Goal: Complete application form

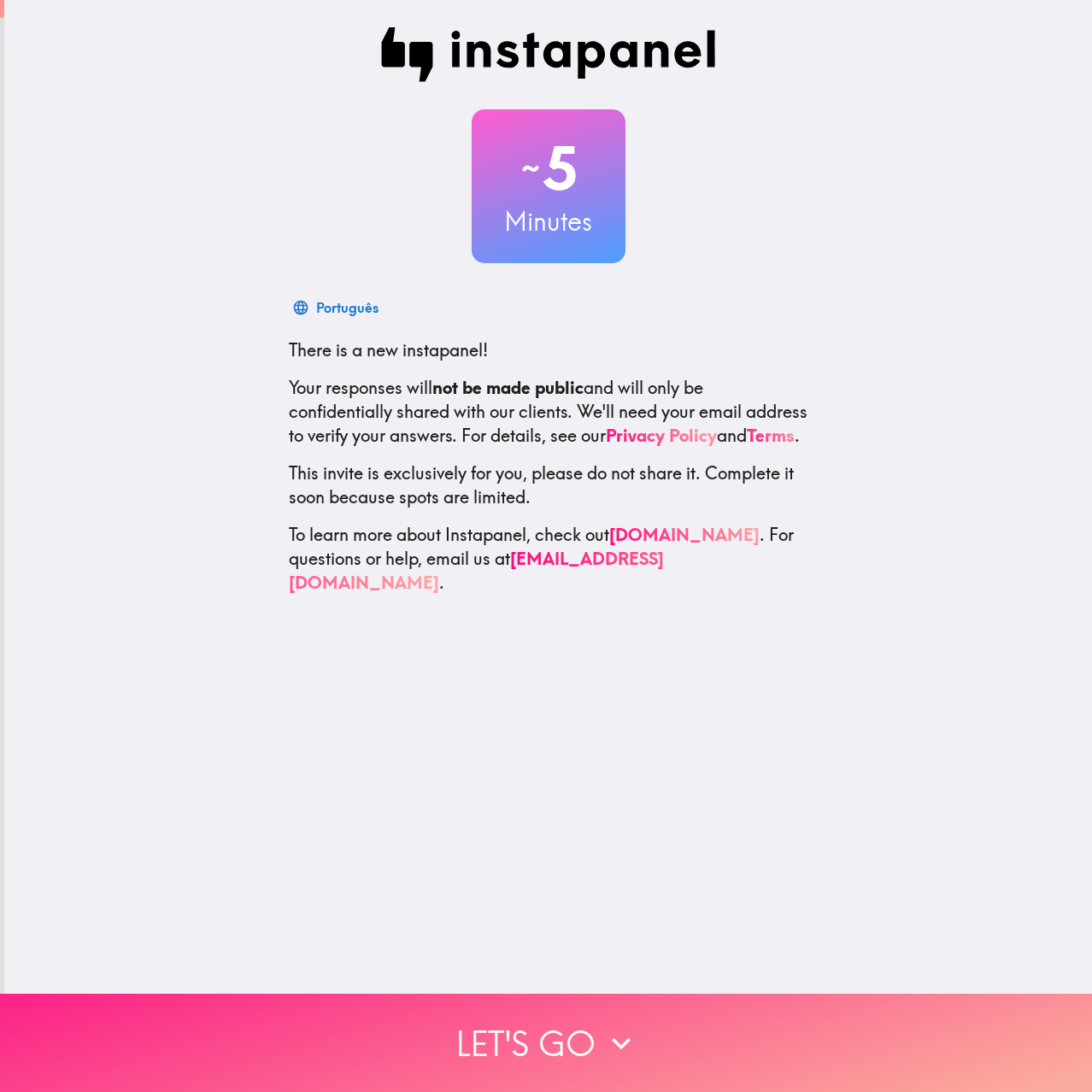
click at [624, 1029] on icon "button" at bounding box center [621, 1043] width 37 height 37
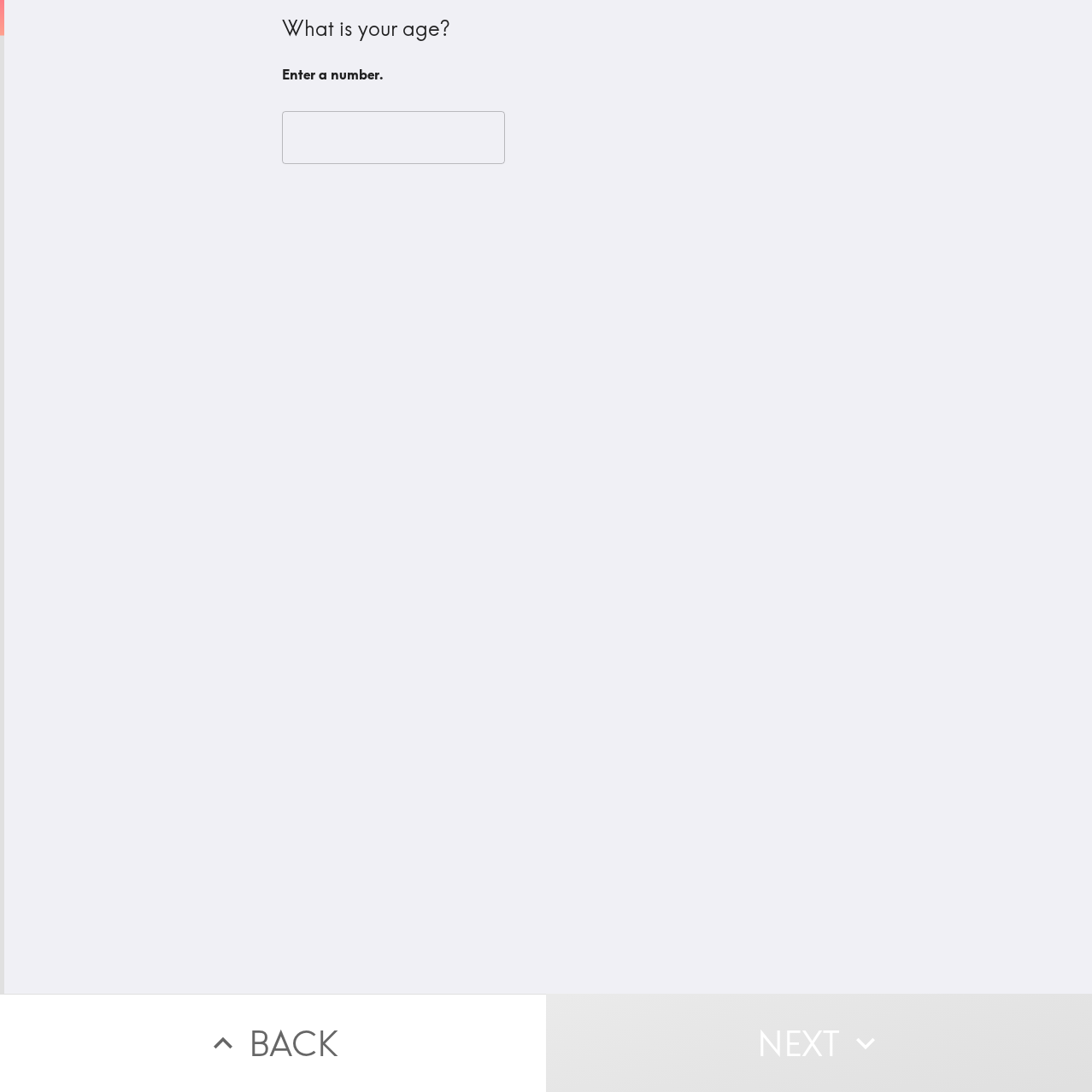
click at [384, 152] on input "number" at bounding box center [393, 137] width 223 height 53
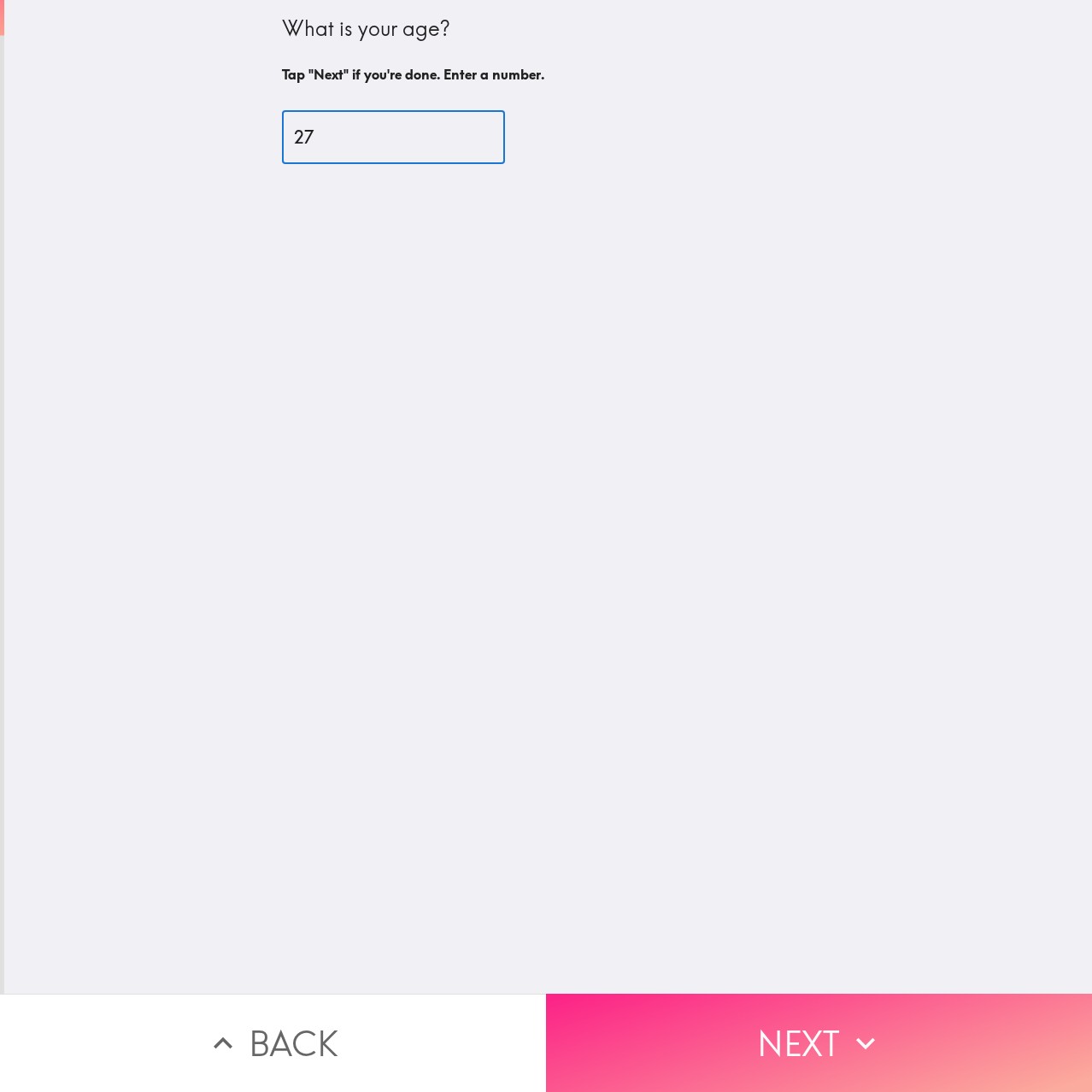
type input "27"
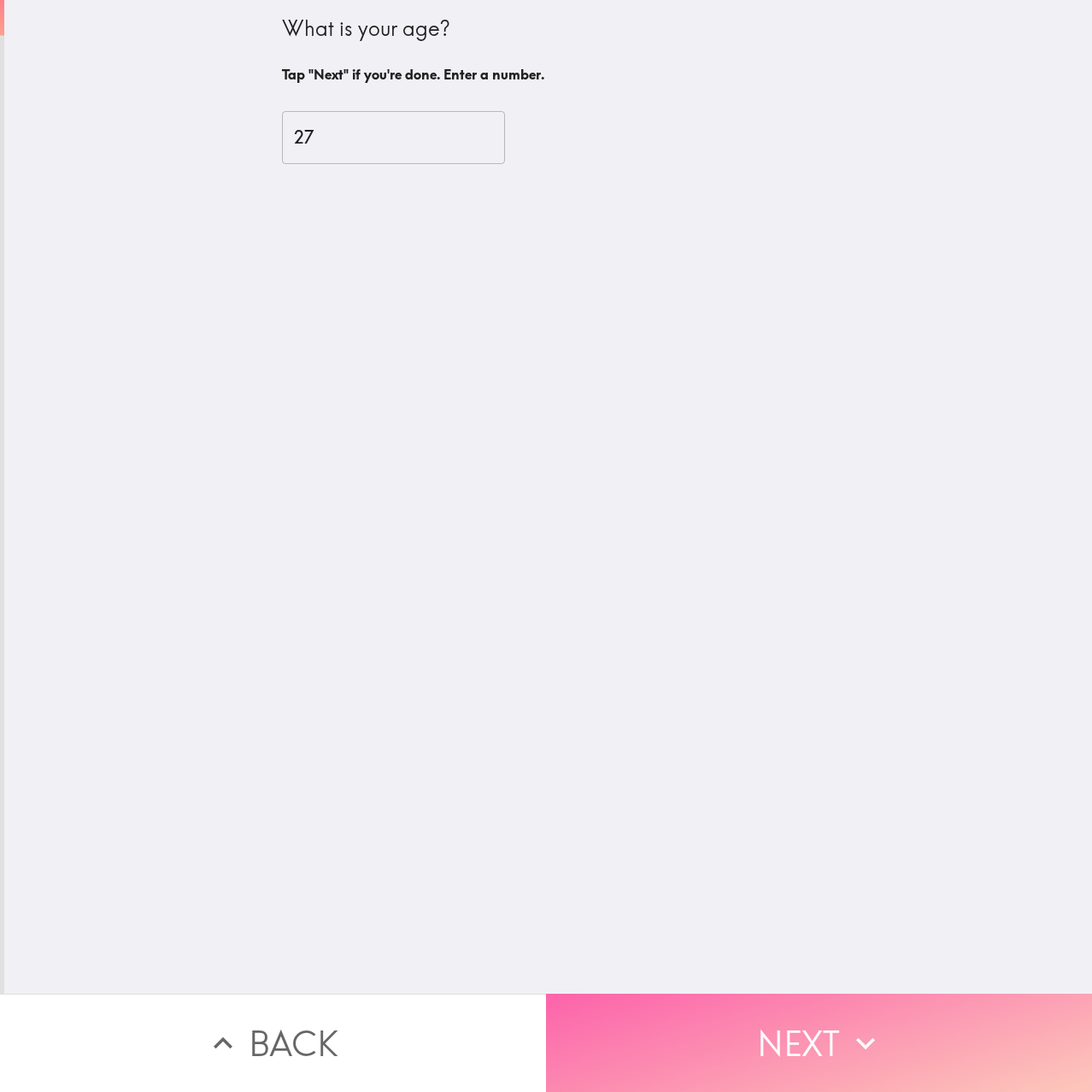
click at [904, 1026] on button "Next" at bounding box center [819, 1043] width 546 height 98
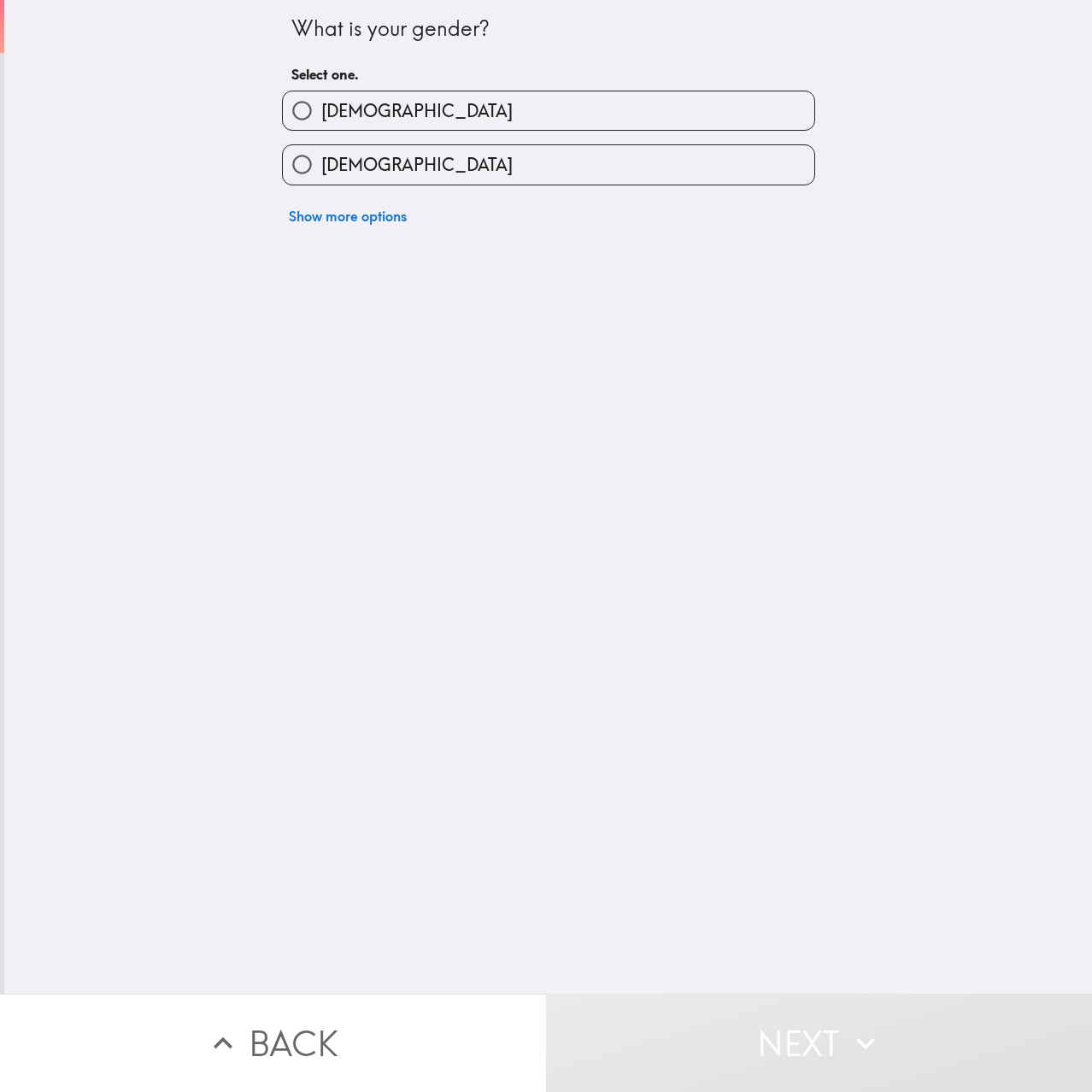
click at [398, 106] on label "[DEMOGRAPHIC_DATA]" at bounding box center [549, 110] width 531 height 38
click at [321, 106] on input "[DEMOGRAPHIC_DATA]" at bounding box center [302, 110] width 38 height 38
radio input "true"
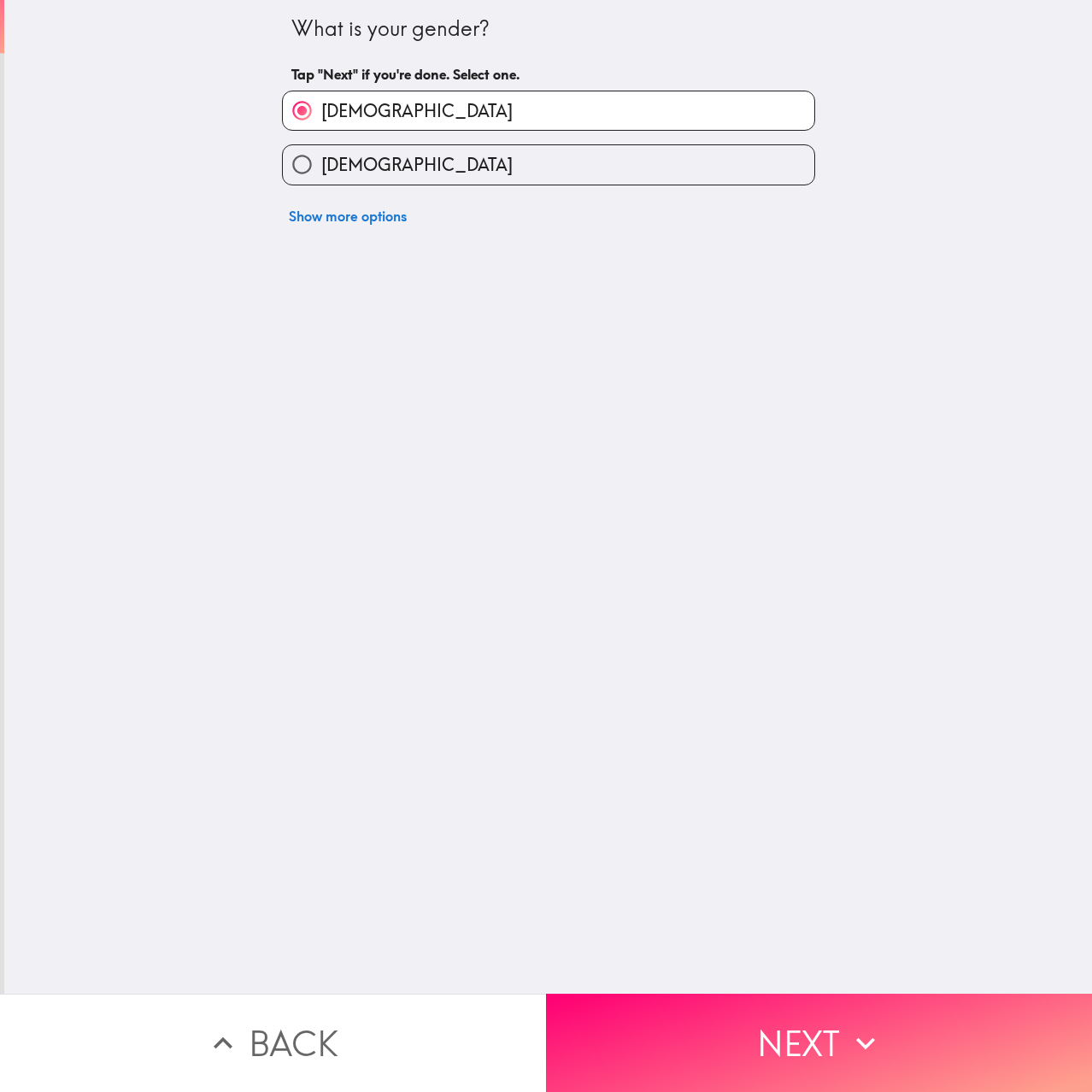
click at [770, 1009] on button "Next" at bounding box center [819, 1043] width 546 height 98
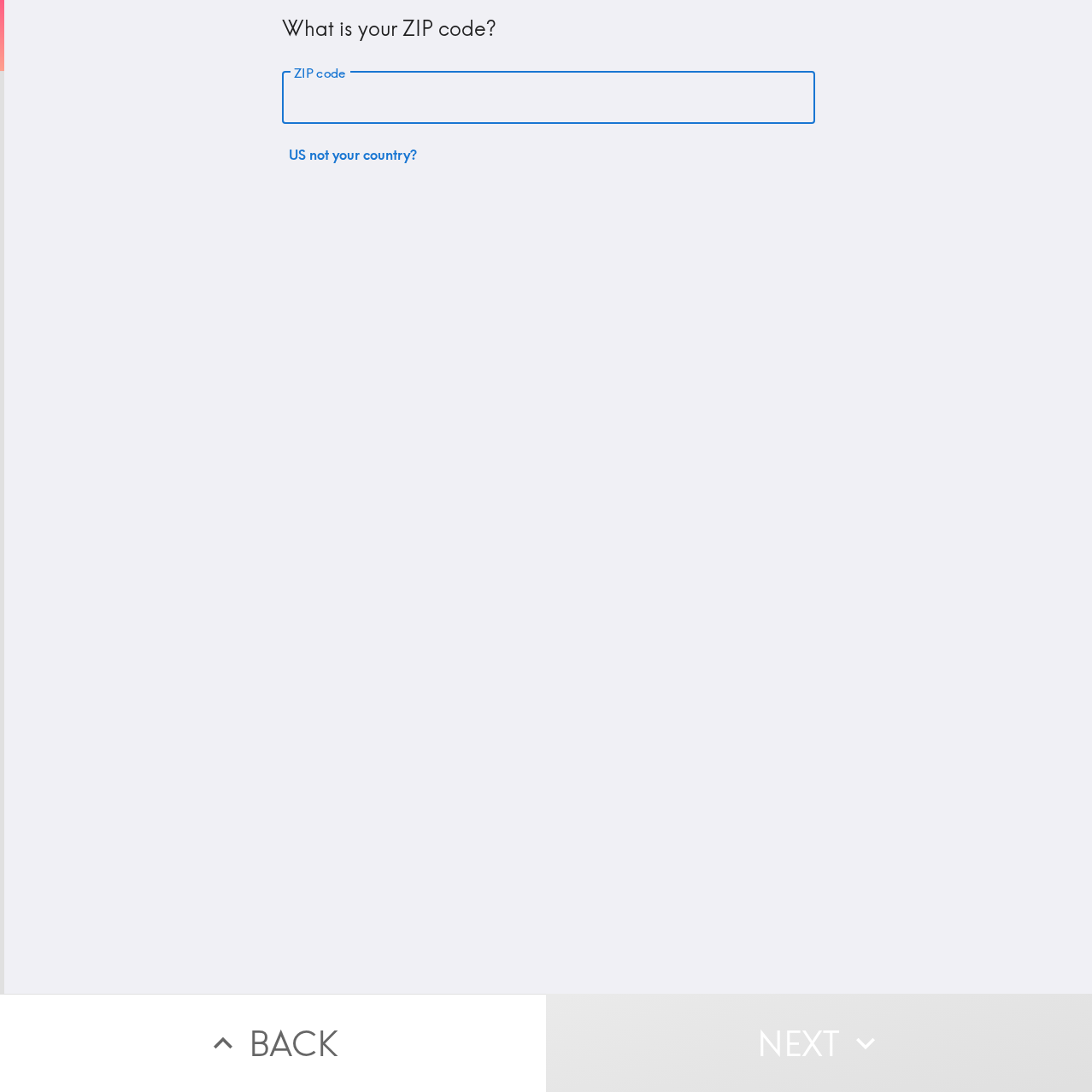
click at [418, 105] on input "ZIP code" at bounding box center [549, 98] width 533 height 53
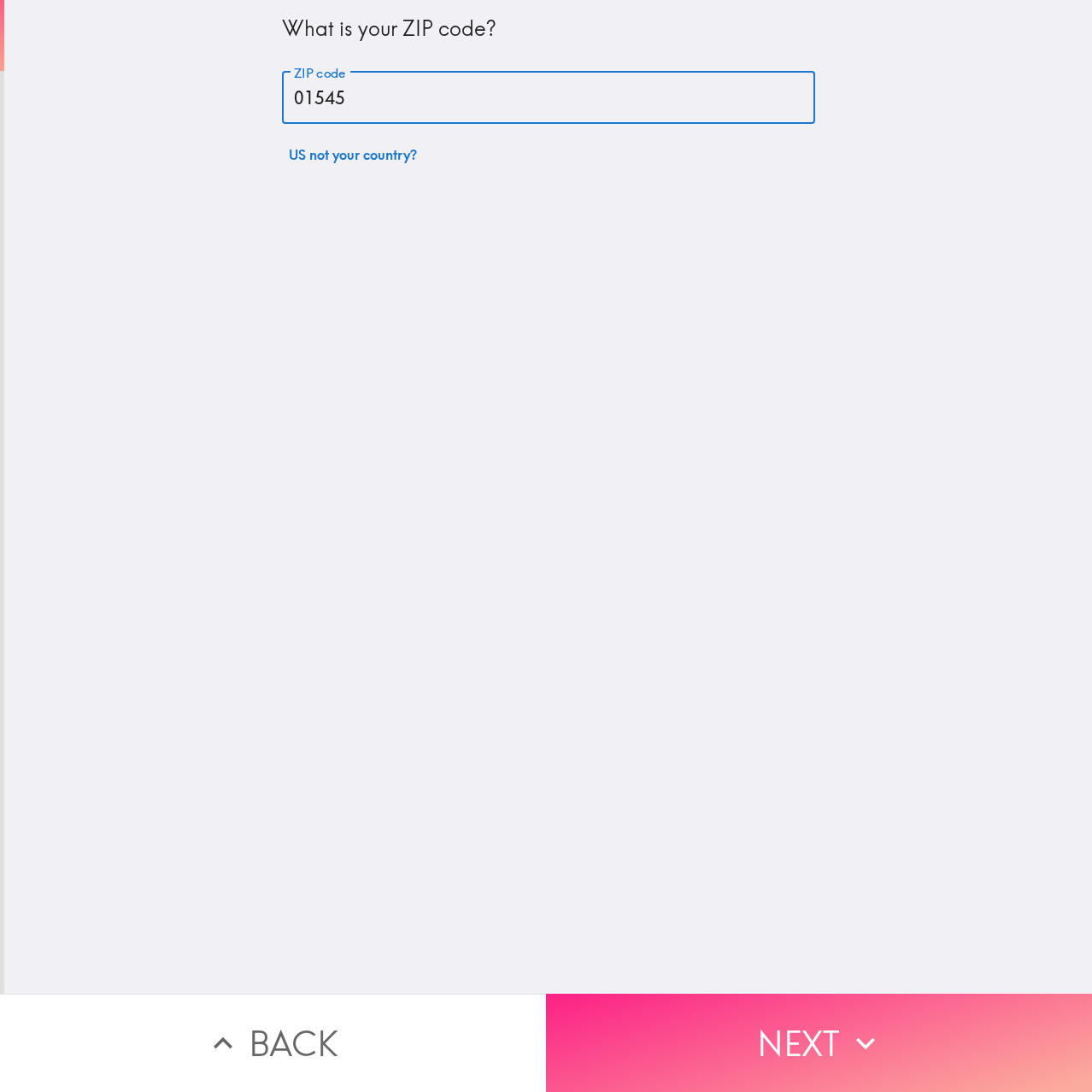
type input "01545"
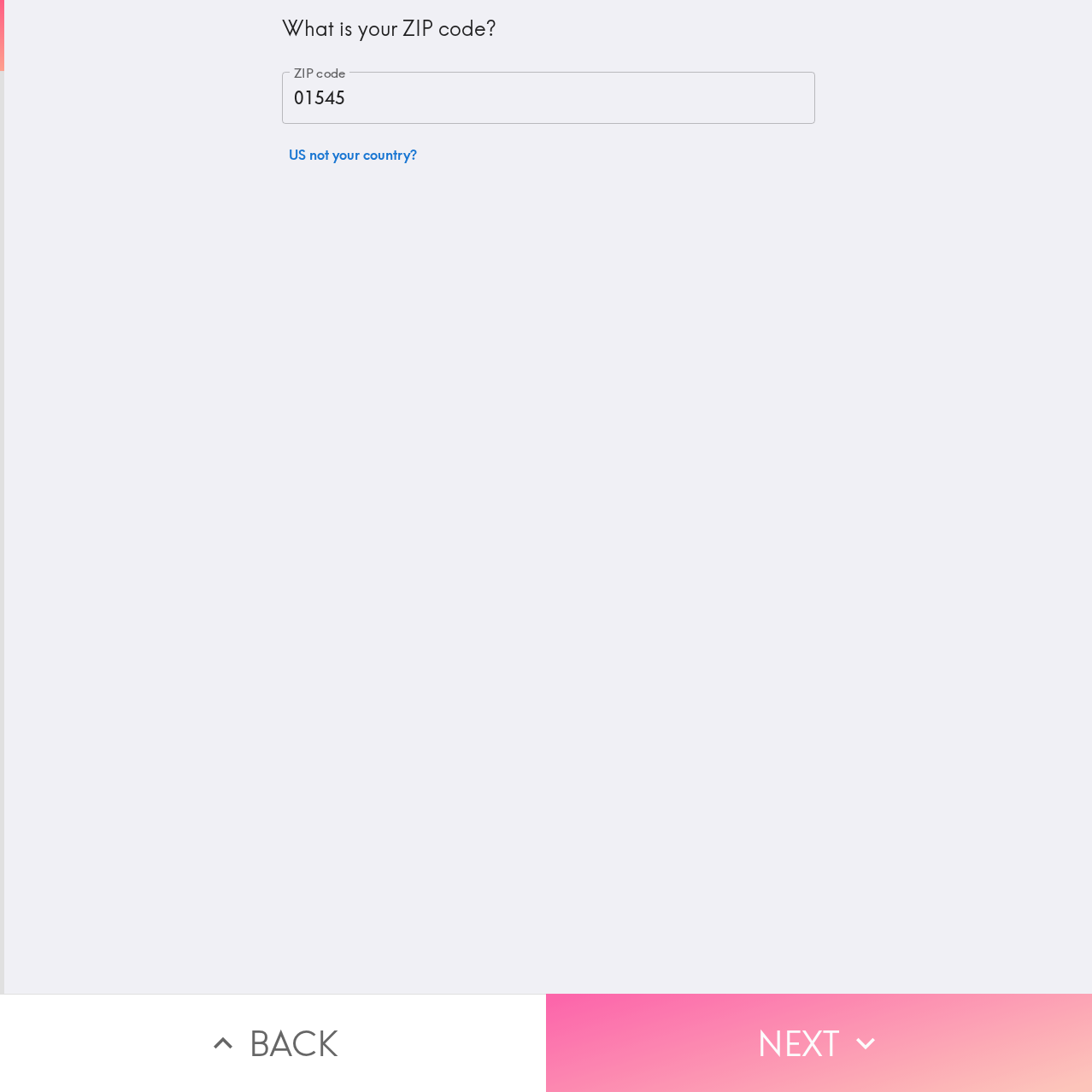
click at [806, 1056] on button "Next" at bounding box center [819, 1043] width 546 height 98
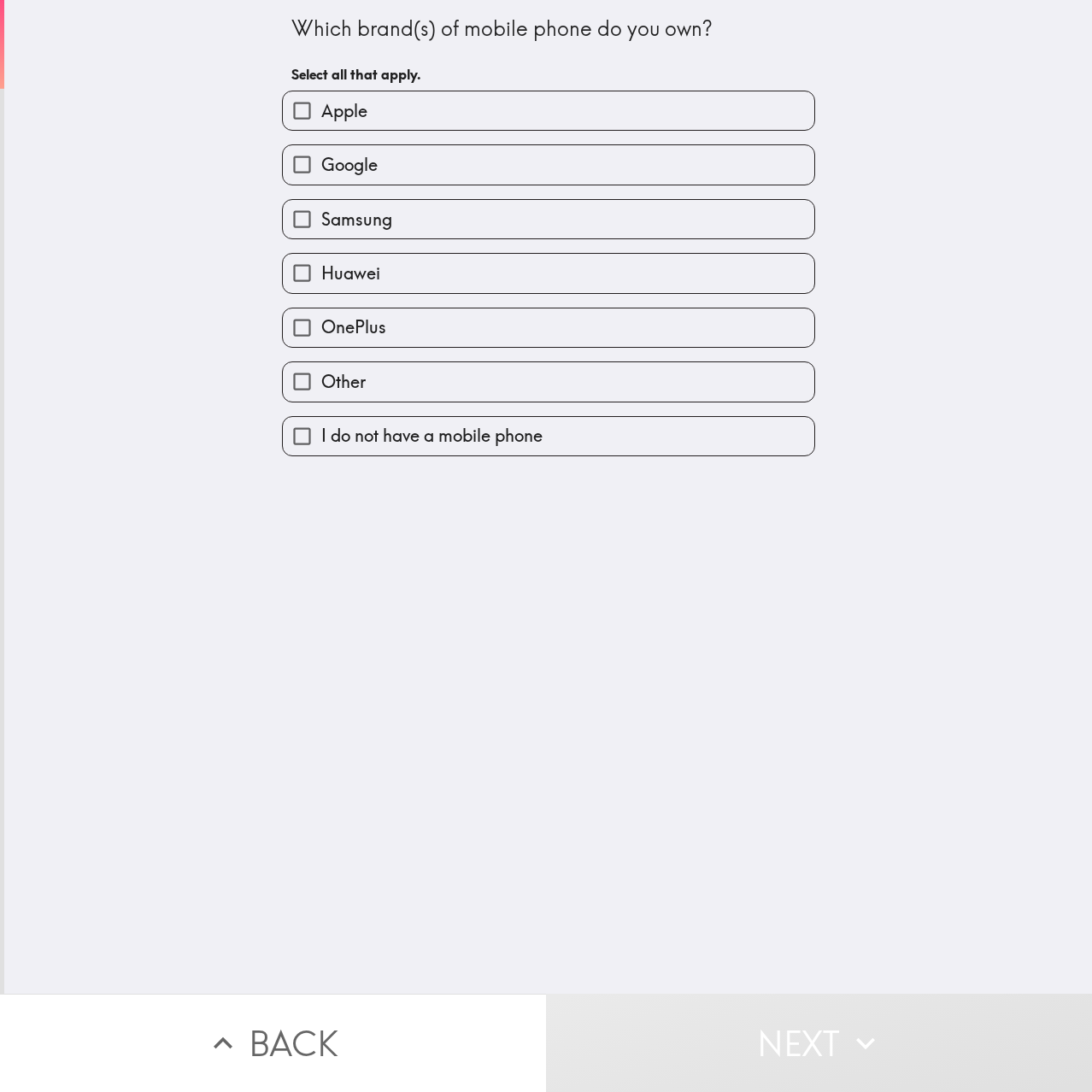
click at [467, 151] on label "Google" at bounding box center [549, 165] width 531 height 38
click at [321, 151] on input "Google" at bounding box center [302, 165] width 38 height 38
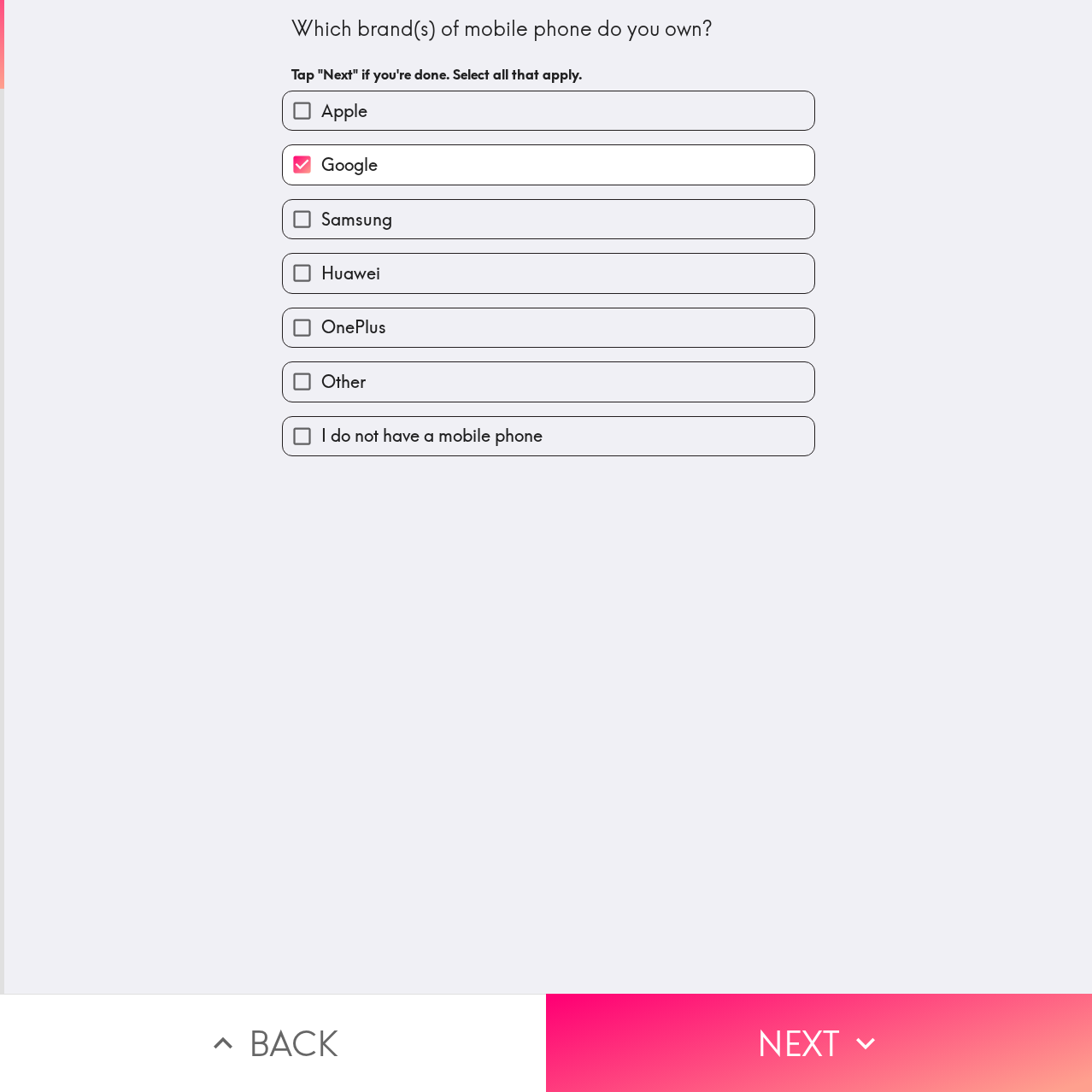
click at [467, 150] on label "Google" at bounding box center [549, 165] width 531 height 38
click at [321, 150] on input "Google" at bounding box center [302, 165] width 38 height 38
checkbox input "false"
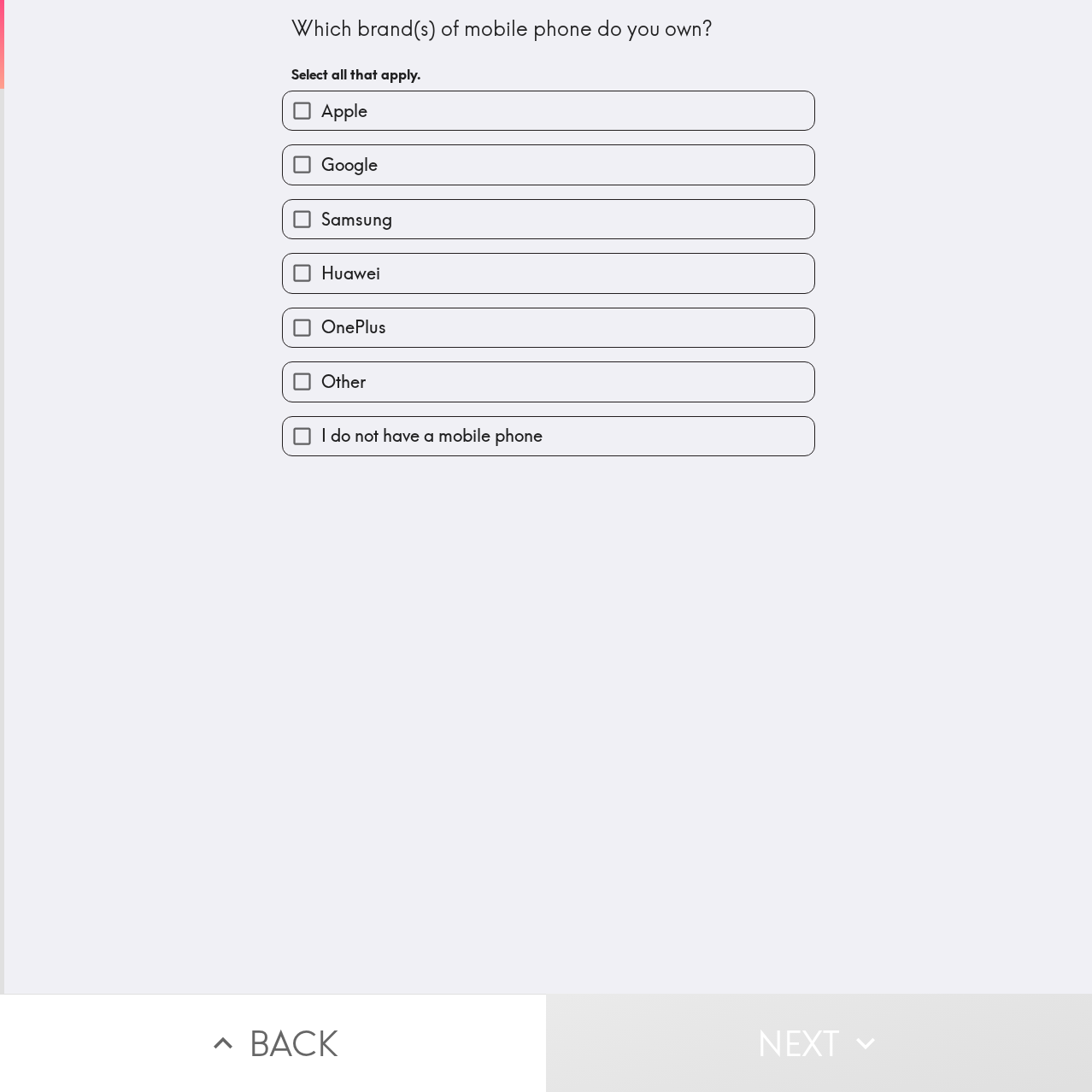
click at [470, 116] on label "Apple" at bounding box center [549, 110] width 531 height 38
click at [321, 116] on input "Apple" at bounding box center [302, 110] width 38 height 38
checkbox input "true"
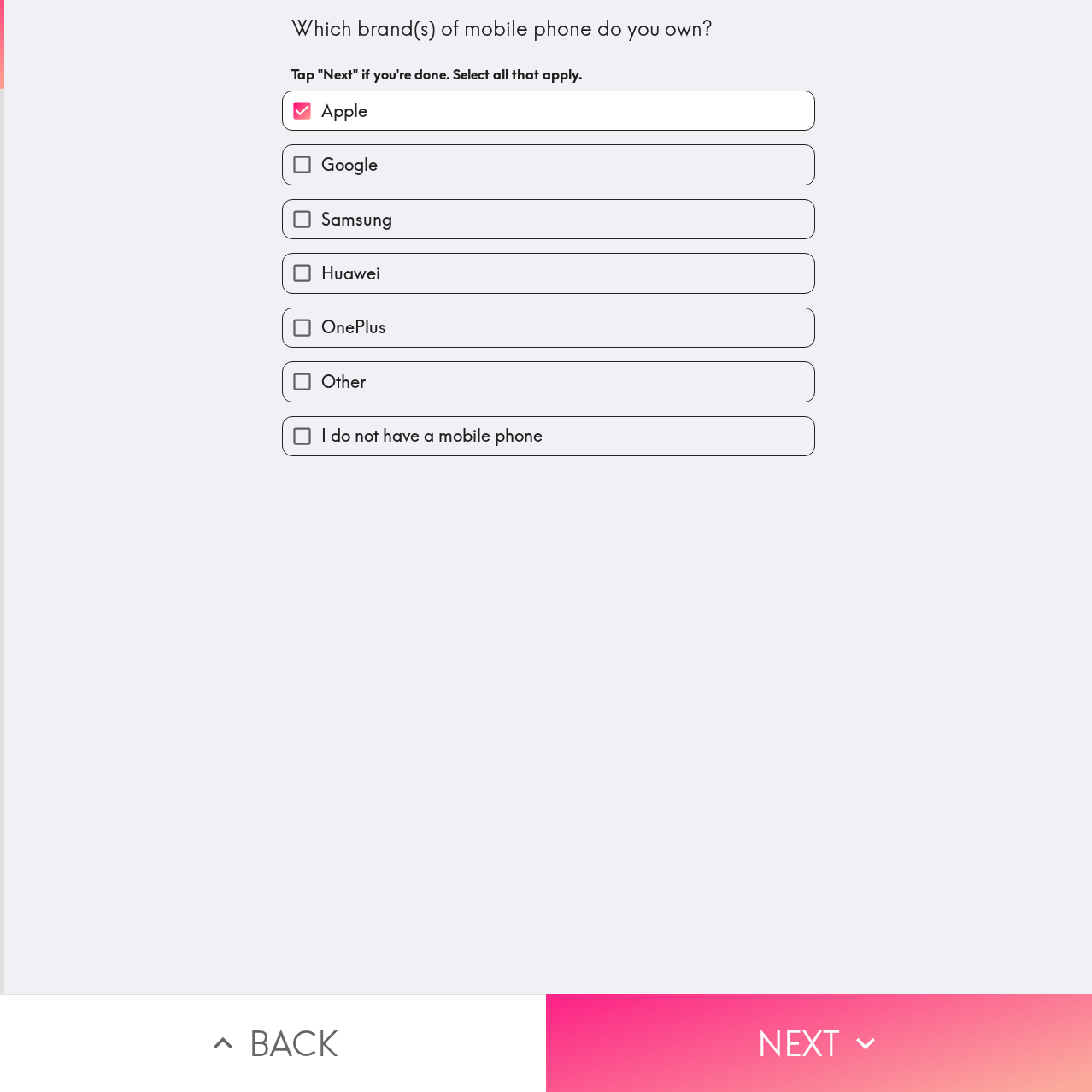
click at [831, 1020] on button "Next" at bounding box center [819, 1043] width 546 height 98
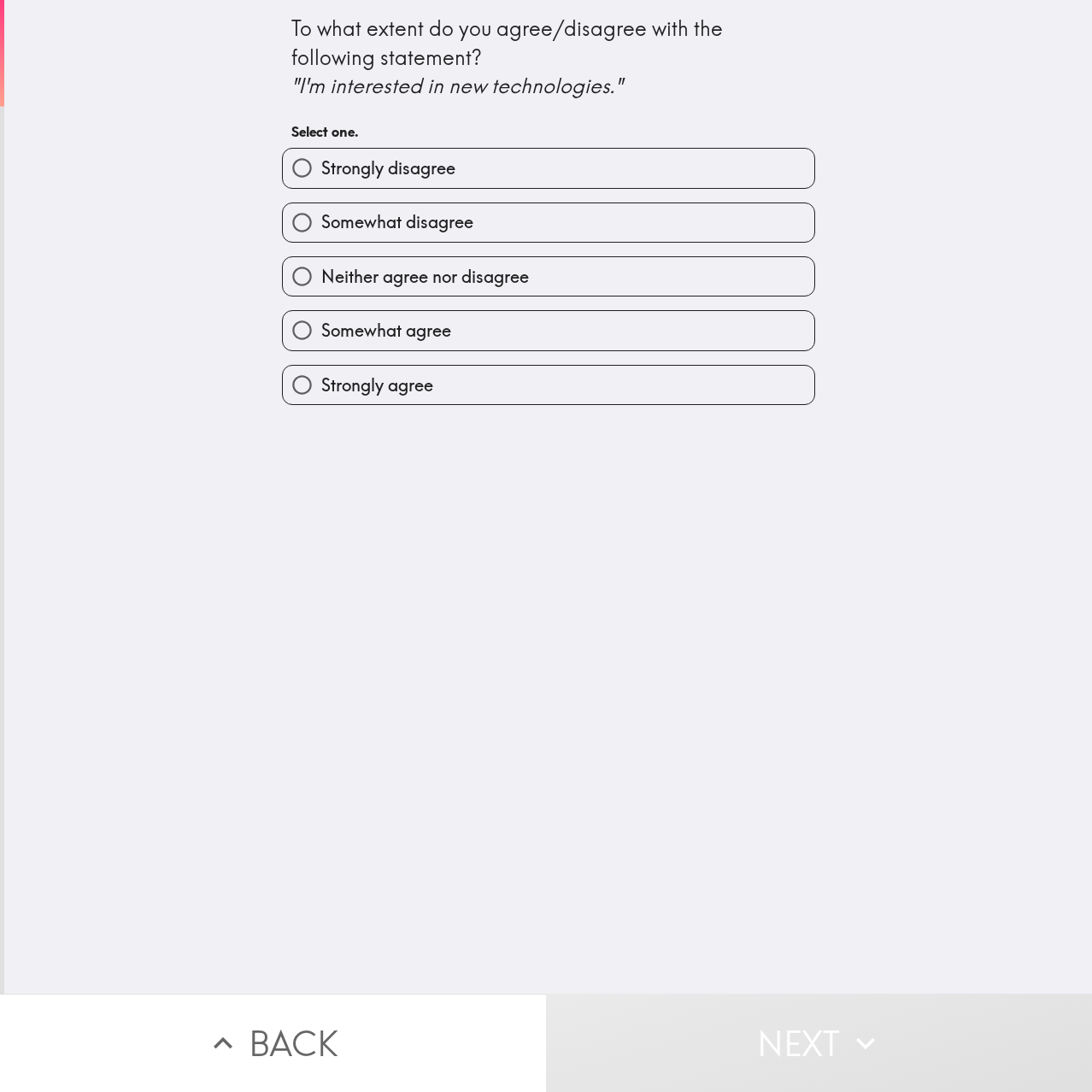
click at [481, 395] on label "Strongly agree" at bounding box center [549, 385] width 531 height 38
click at [321, 395] on input "Strongly agree" at bounding box center [302, 385] width 38 height 38
radio input "true"
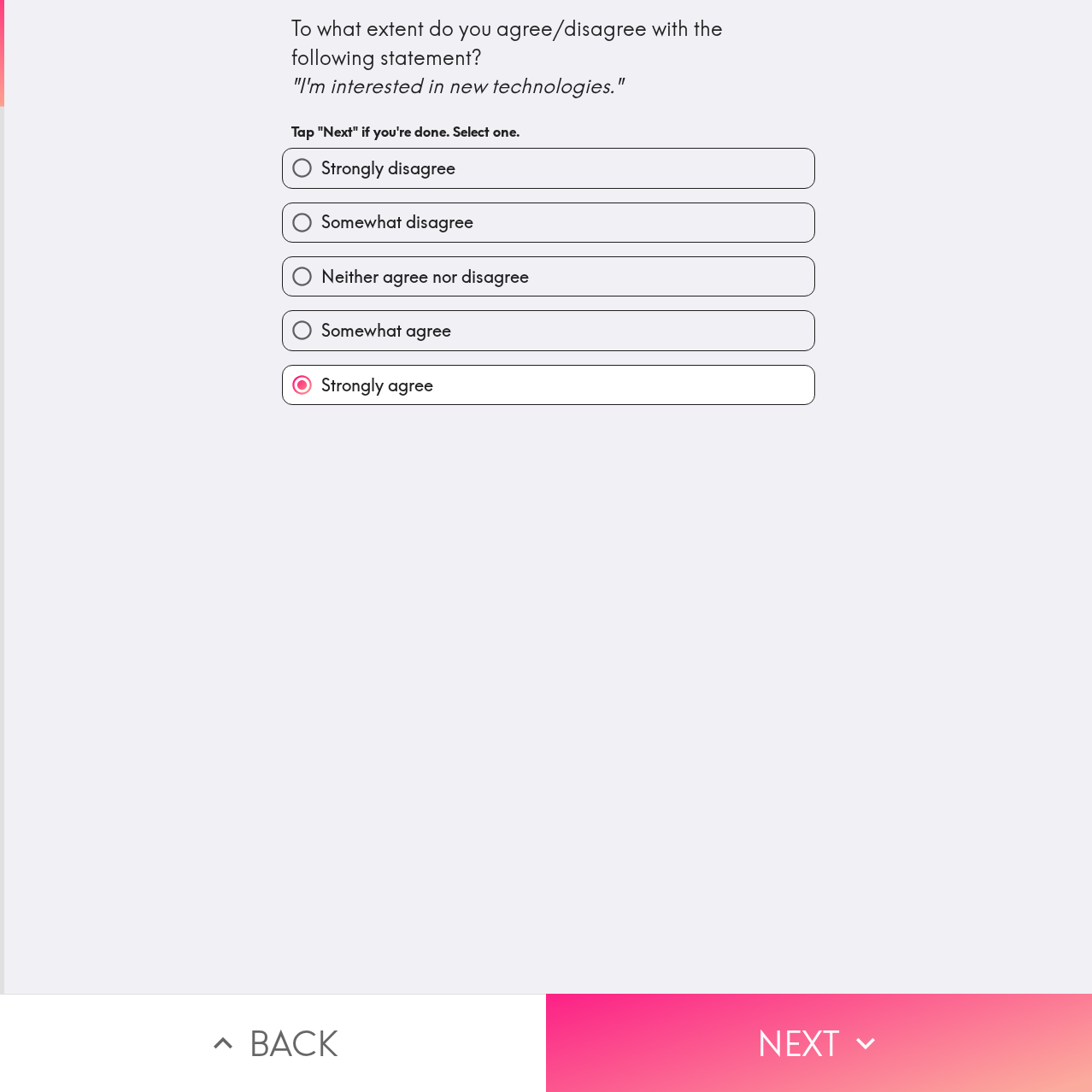
click at [847, 1032] on icon "button" at bounding box center [865, 1043] width 37 height 37
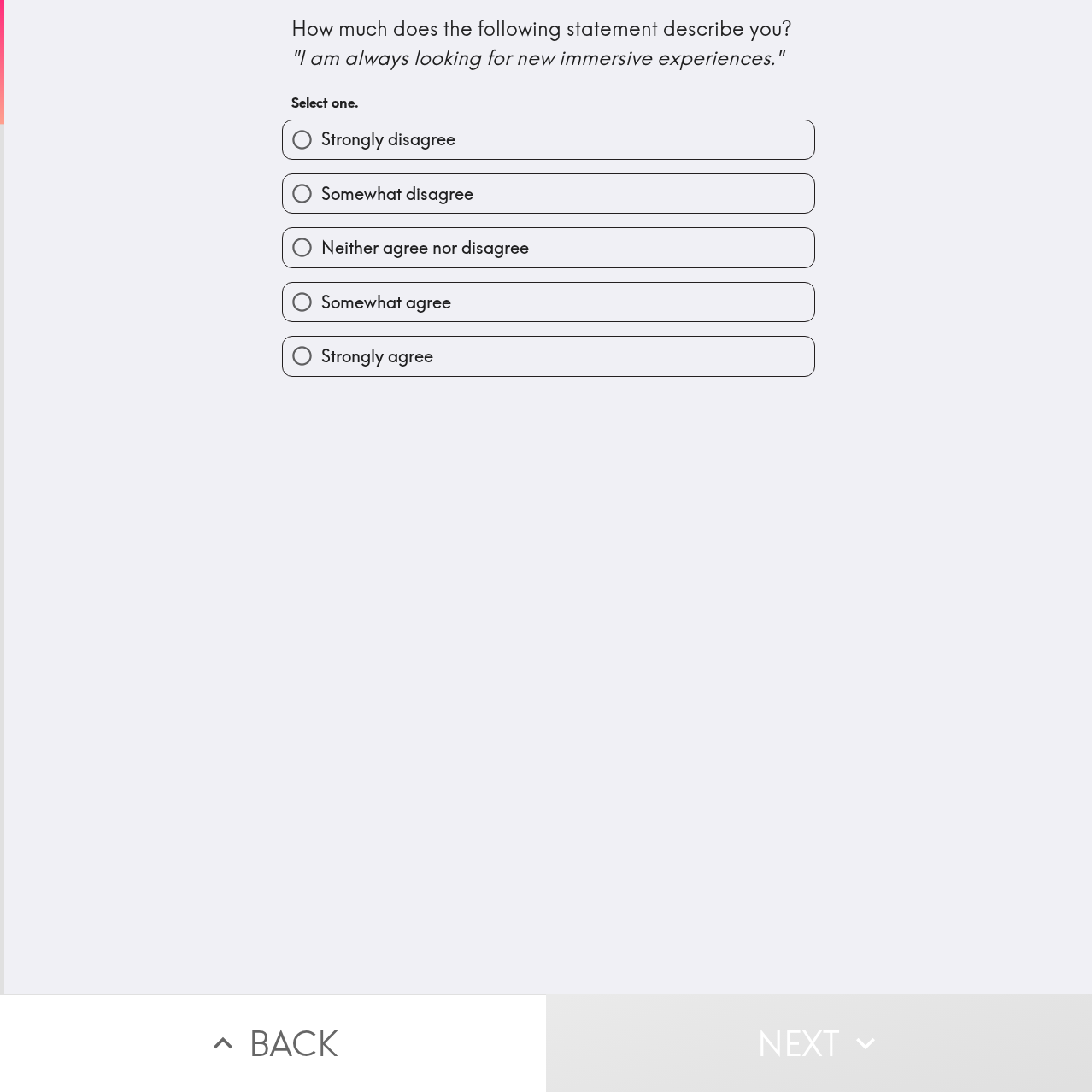
click at [500, 303] on label "Somewhat agree" at bounding box center [549, 302] width 531 height 38
click at [321, 303] on input "Somewhat agree" at bounding box center [302, 302] width 38 height 38
radio input "true"
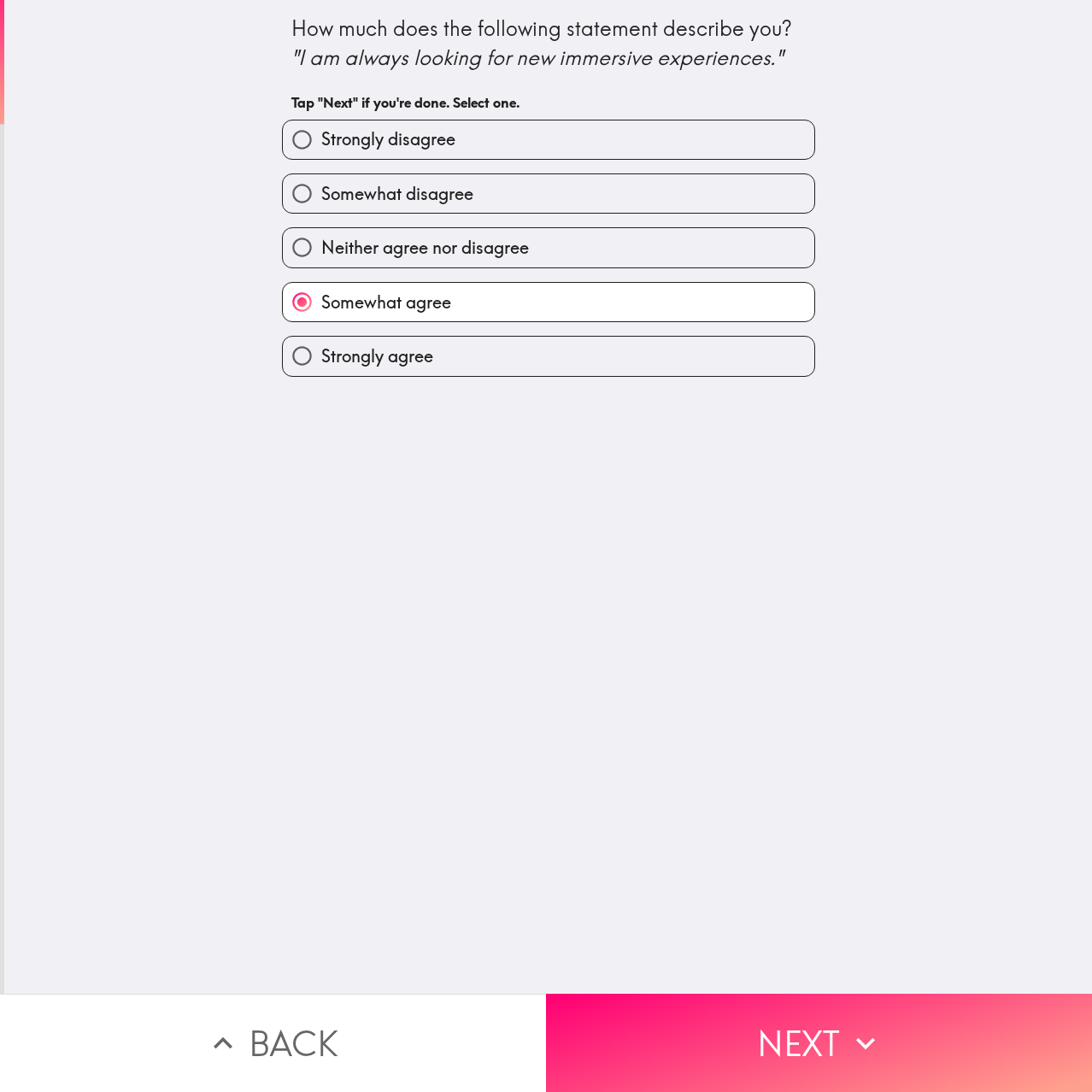
click at [832, 1009] on button "Next" at bounding box center [819, 1043] width 546 height 98
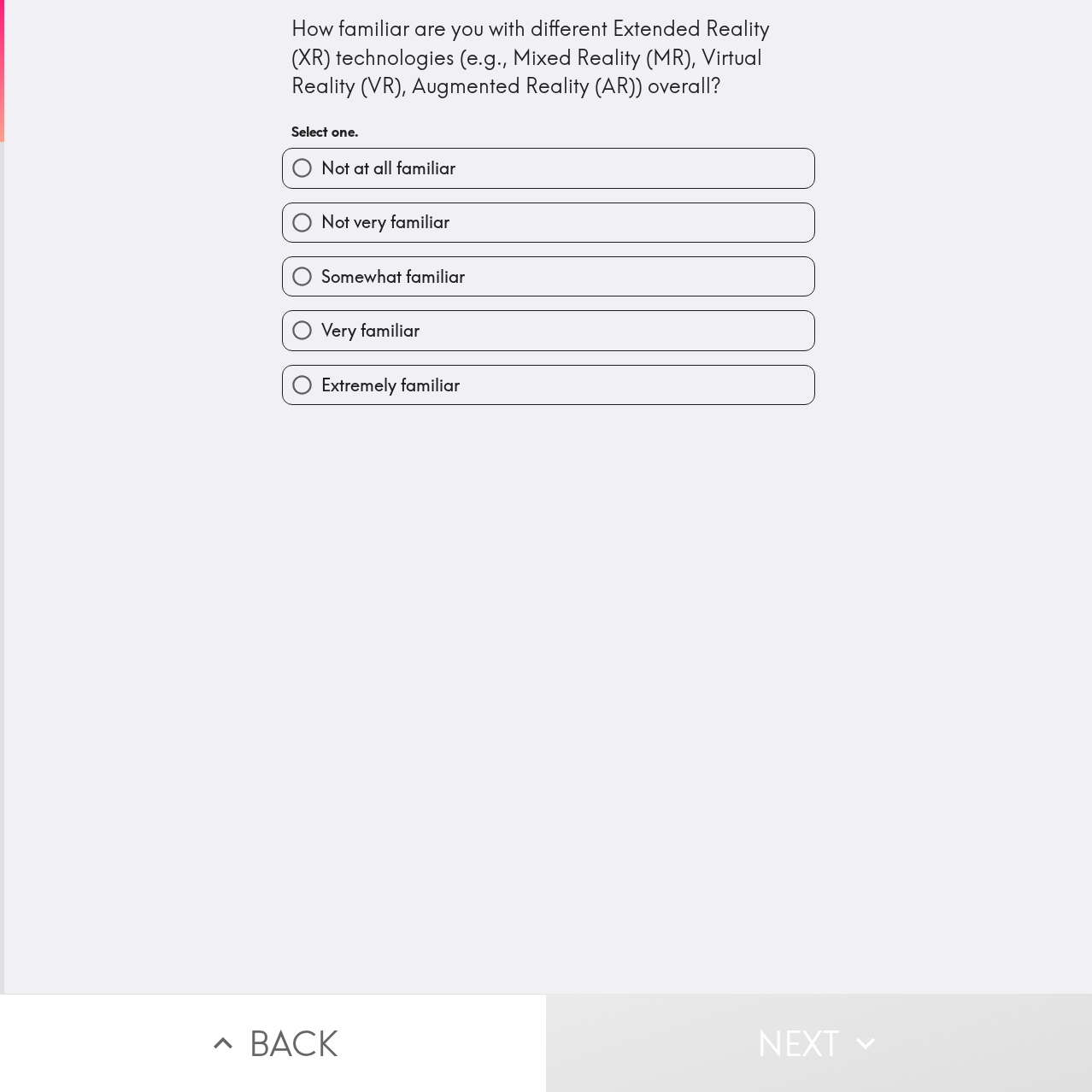
click at [492, 386] on label "Extremely familiar" at bounding box center [549, 385] width 531 height 38
click at [321, 386] on input "Extremely familiar" at bounding box center [302, 385] width 38 height 38
radio input "true"
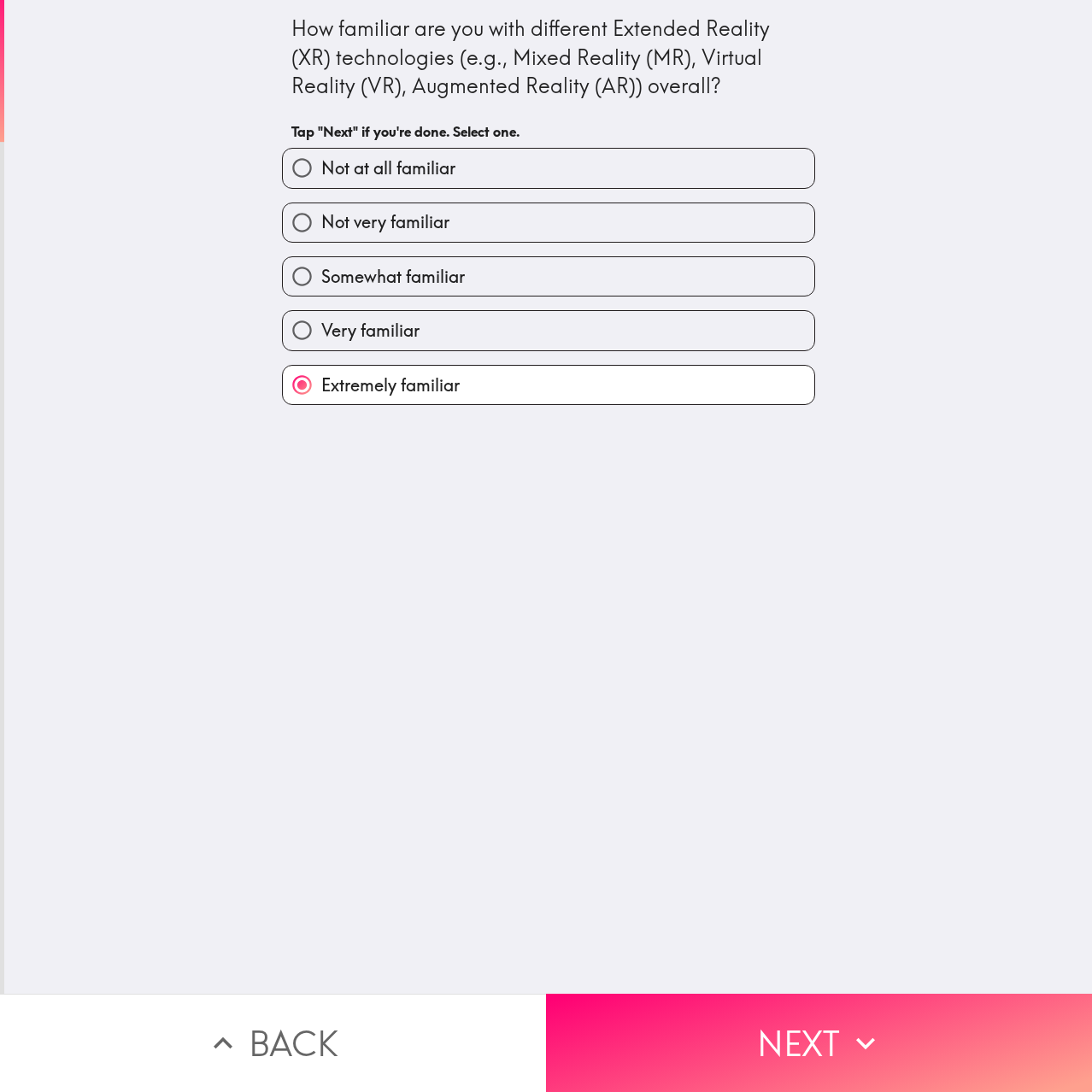
click at [847, 1031] on icon "button" at bounding box center [865, 1043] width 37 height 37
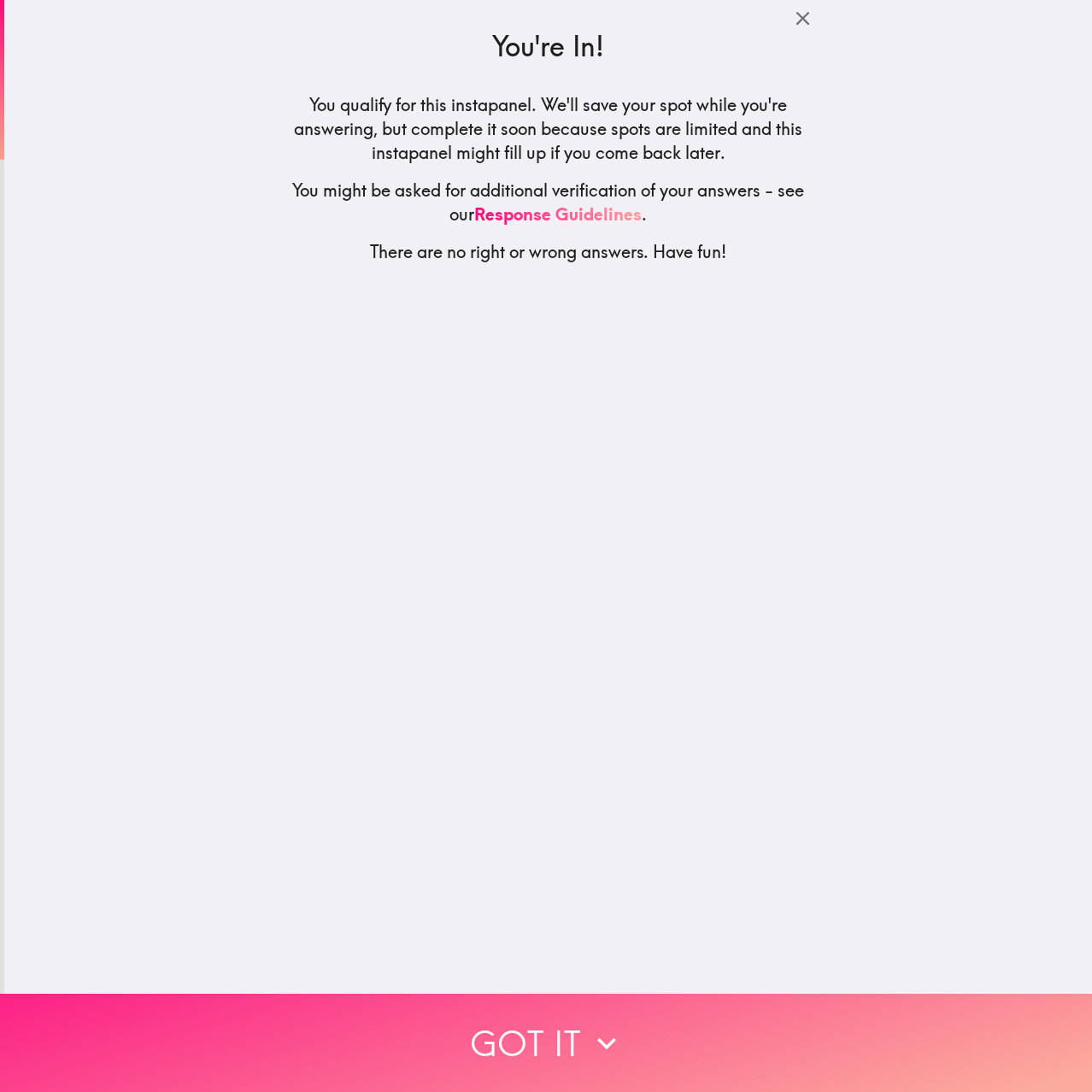
click at [719, 1053] on button "Got it" at bounding box center [546, 1043] width 1092 height 98
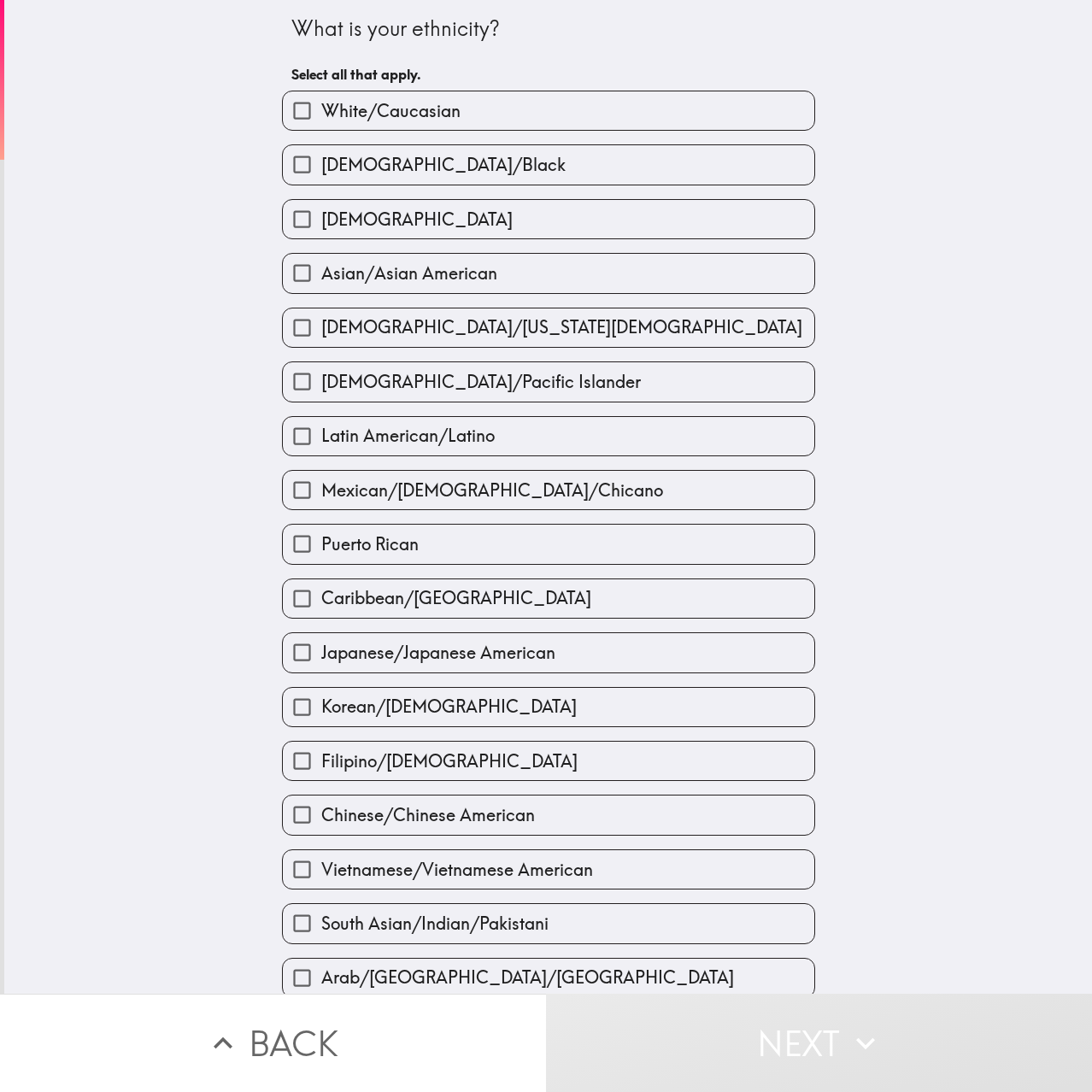
click at [471, 122] on label "White/Caucasian" at bounding box center [549, 110] width 531 height 38
click at [321, 122] on input "White/Caucasian" at bounding box center [302, 110] width 38 height 38
checkbox input "true"
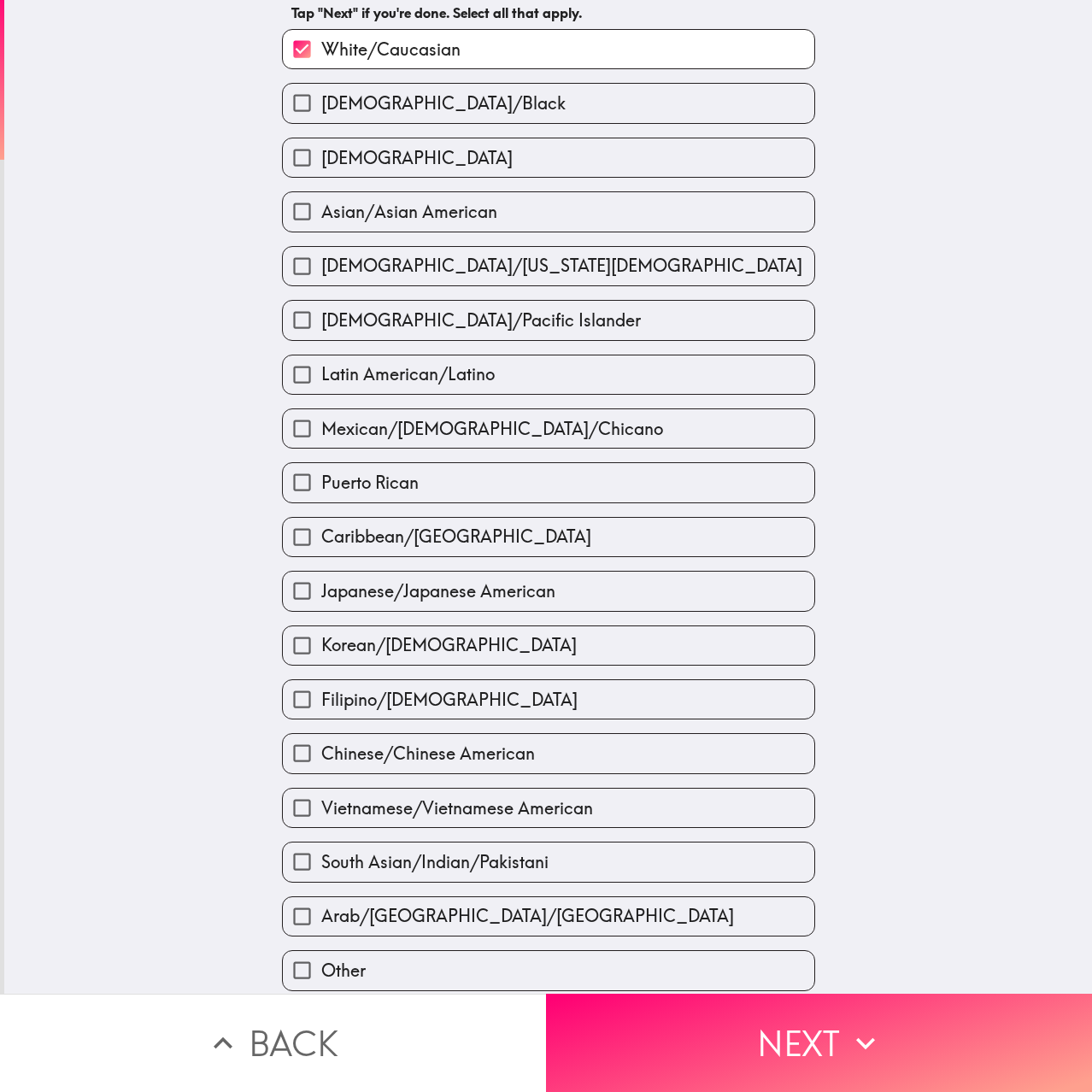
scroll to position [126, 0]
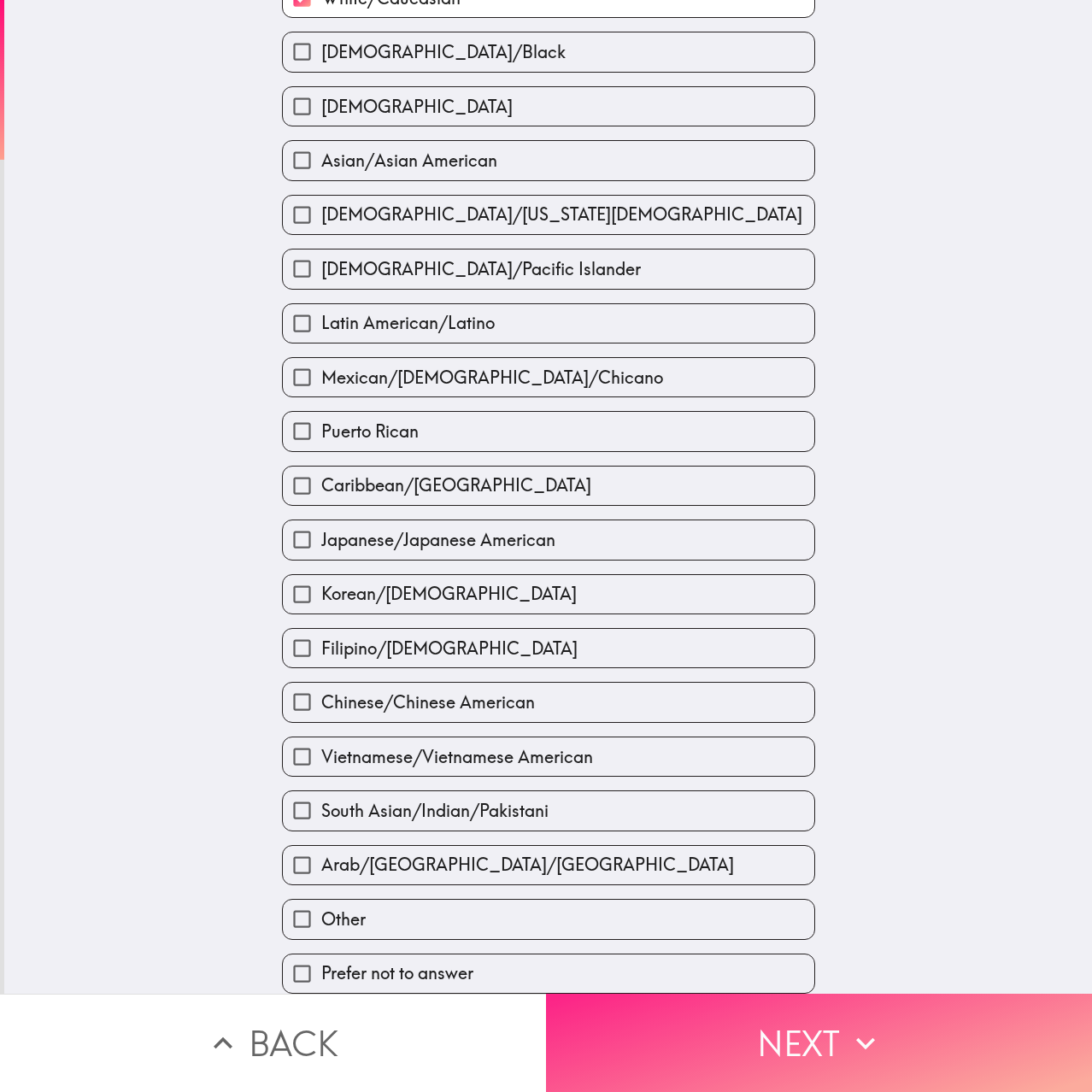
click at [872, 1043] on icon "button" at bounding box center [865, 1043] width 37 height 37
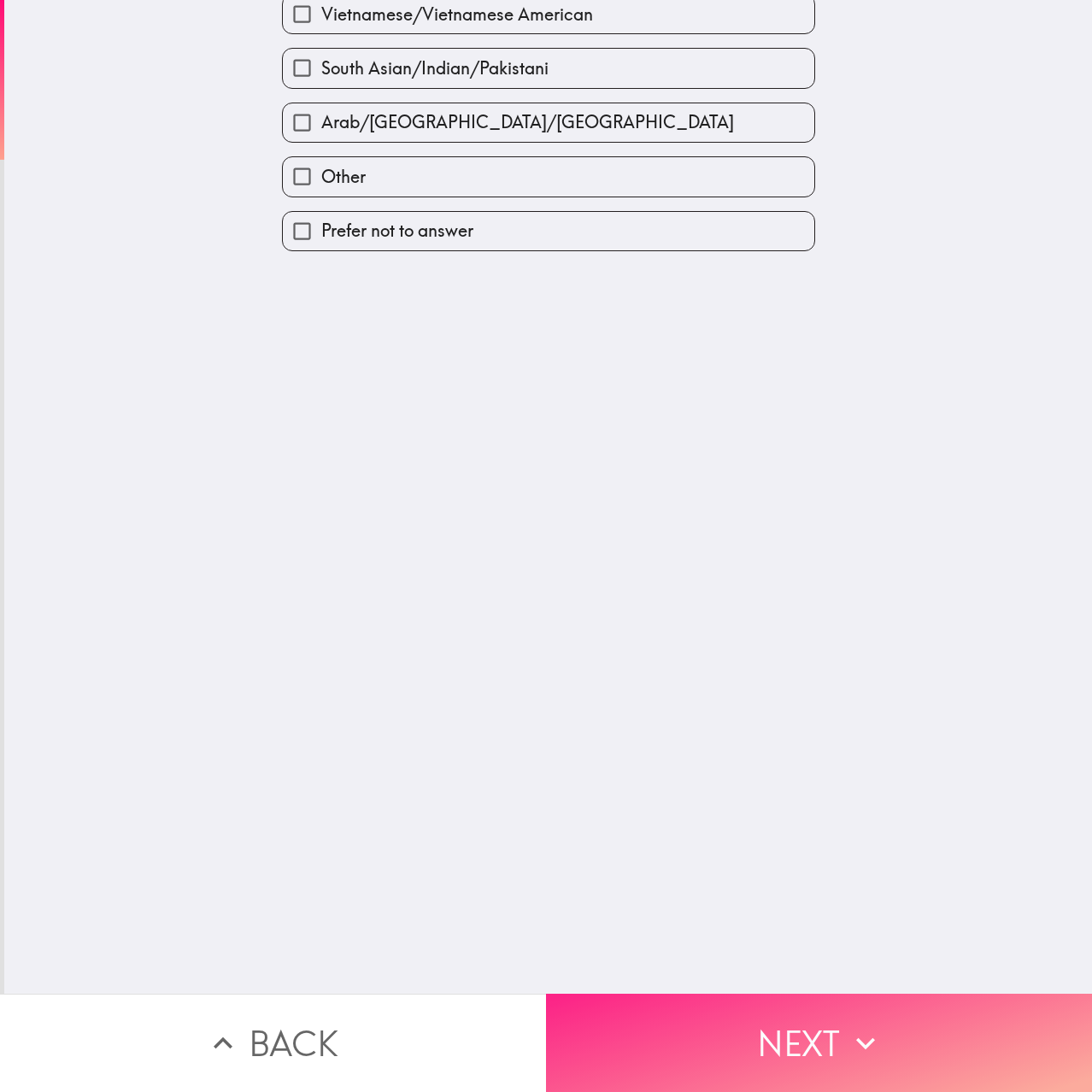
scroll to position [0, 0]
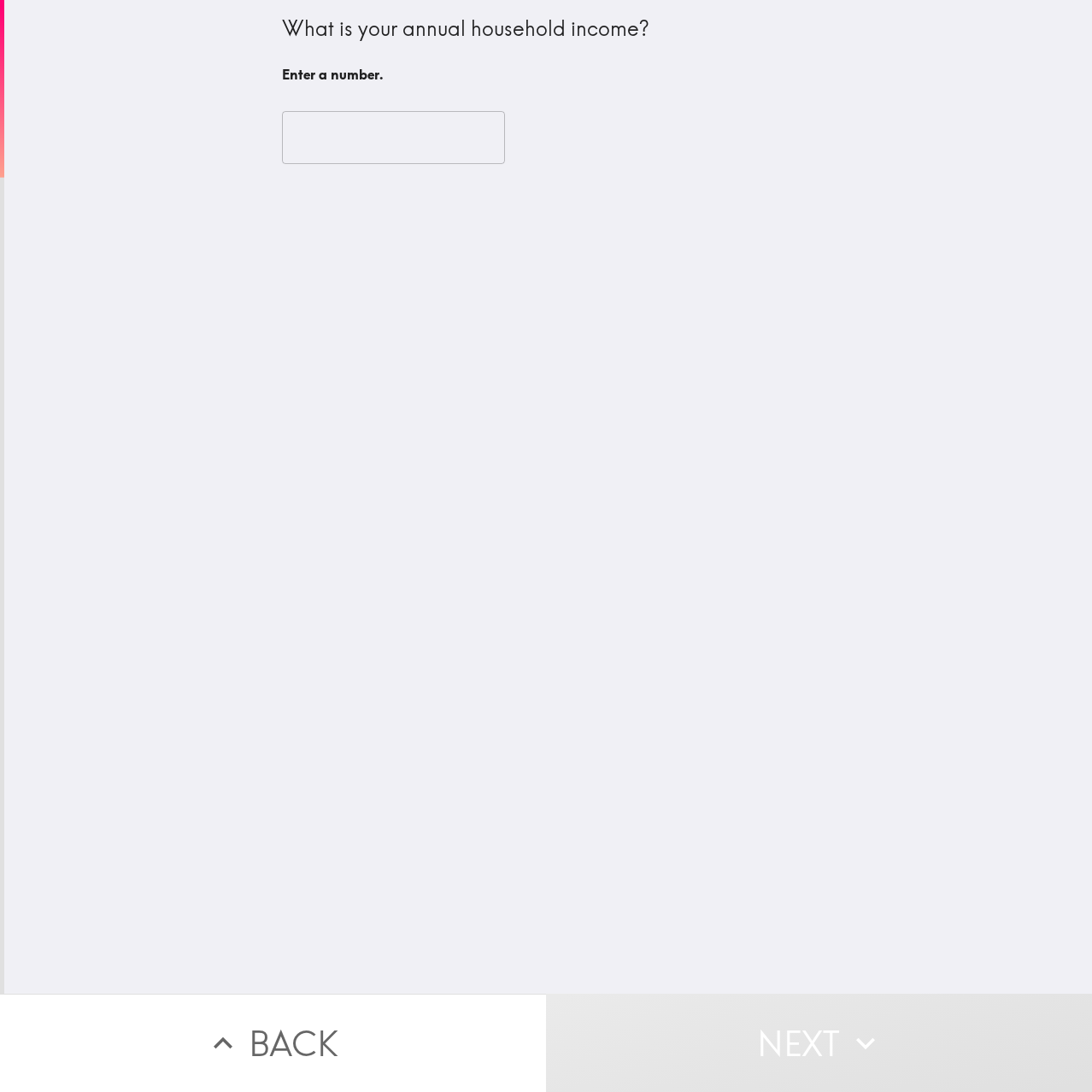
click at [425, 138] on input "number" at bounding box center [393, 137] width 223 height 53
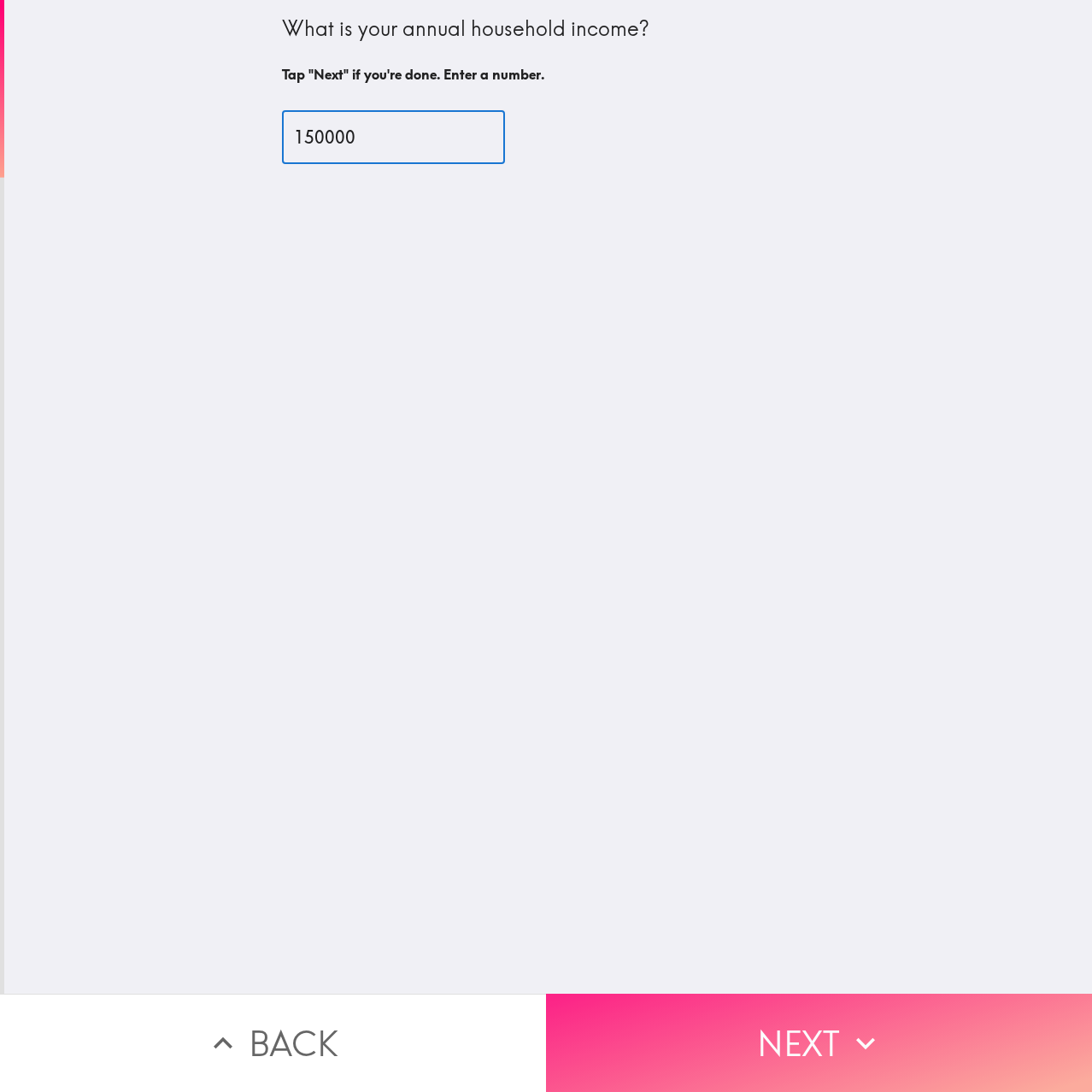
type input "150000"
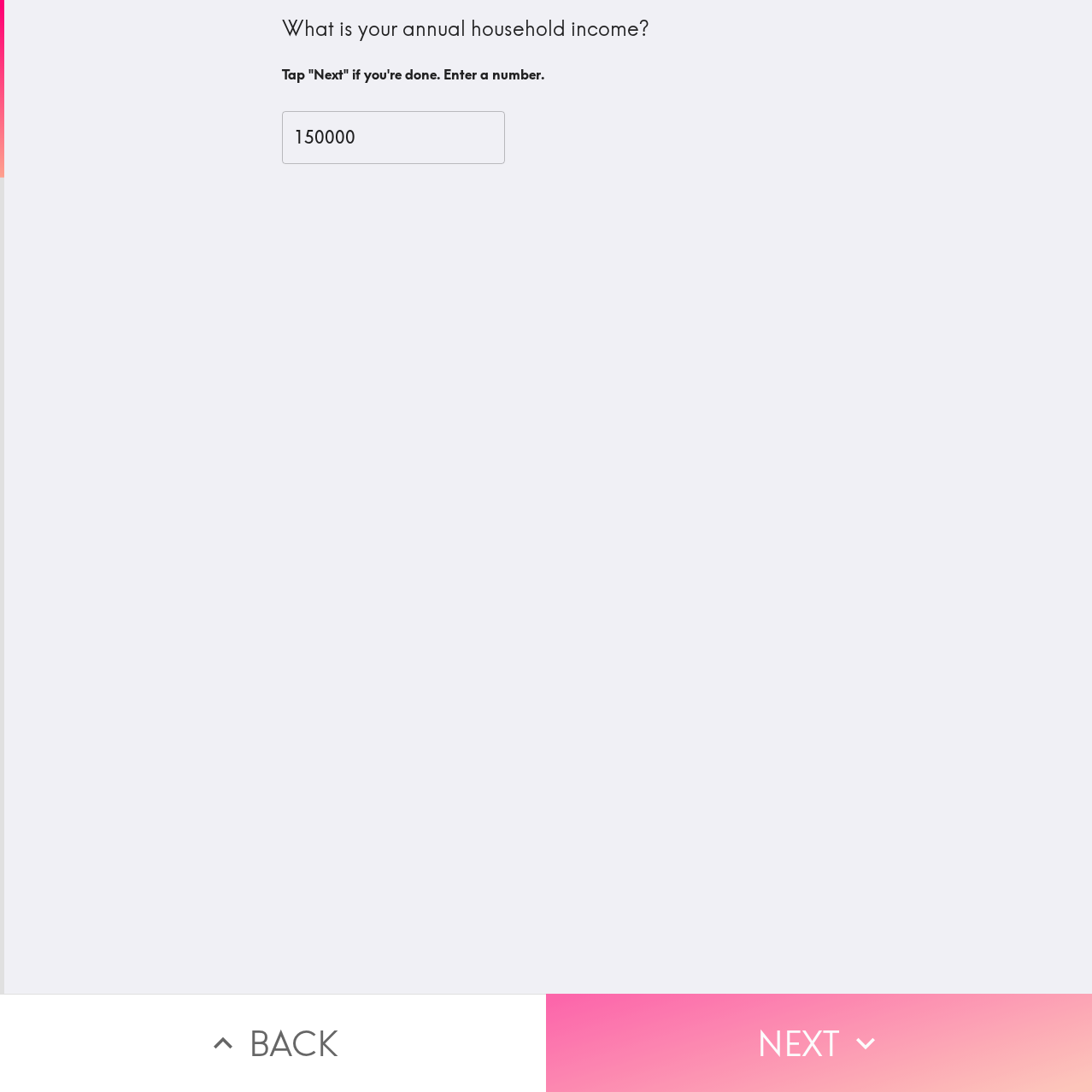
click at [873, 1025] on icon "button" at bounding box center [865, 1043] width 37 height 37
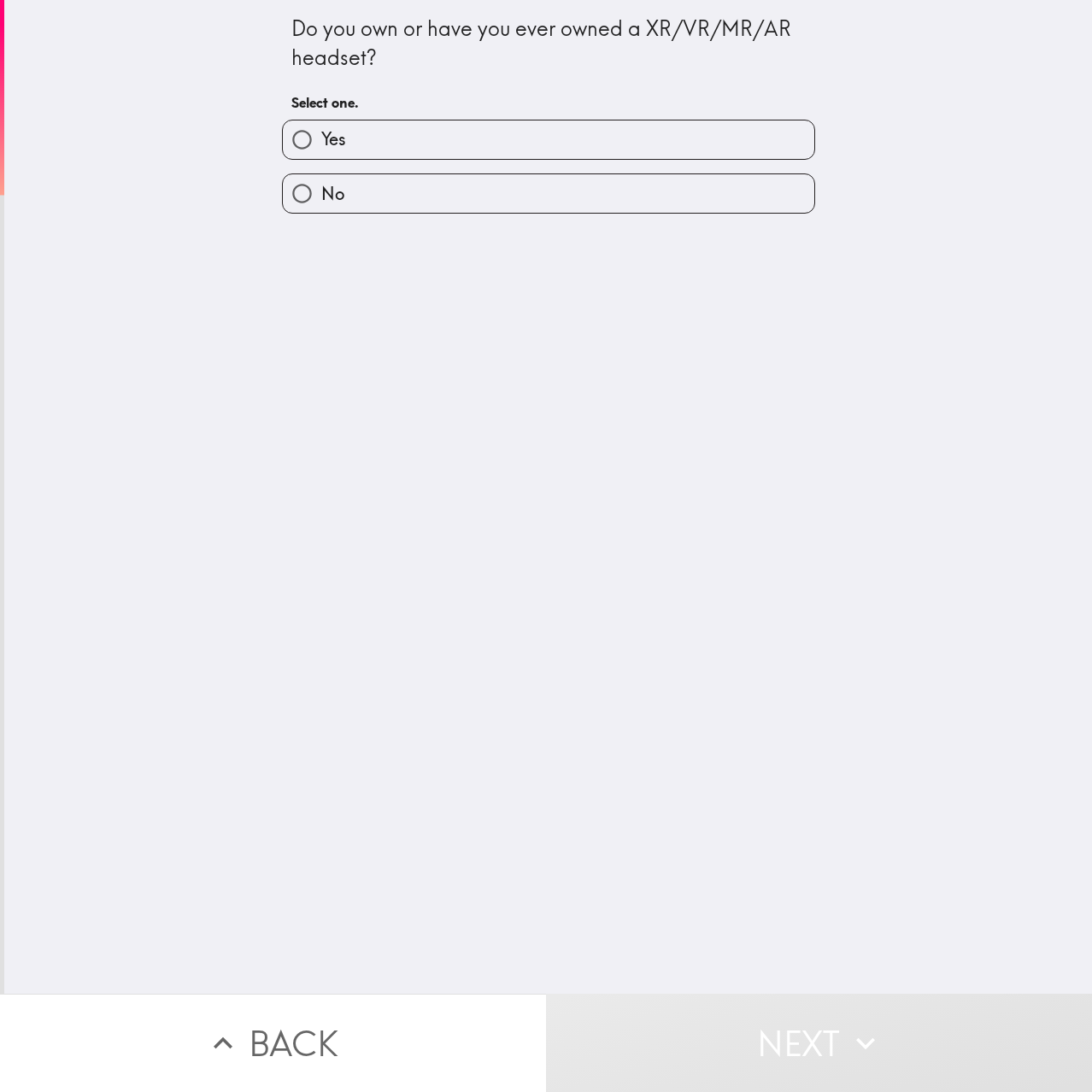
click at [660, 129] on label "Yes" at bounding box center [549, 139] width 531 height 38
click at [321, 129] on input "Yes" at bounding box center [302, 139] width 38 height 38
radio input "true"
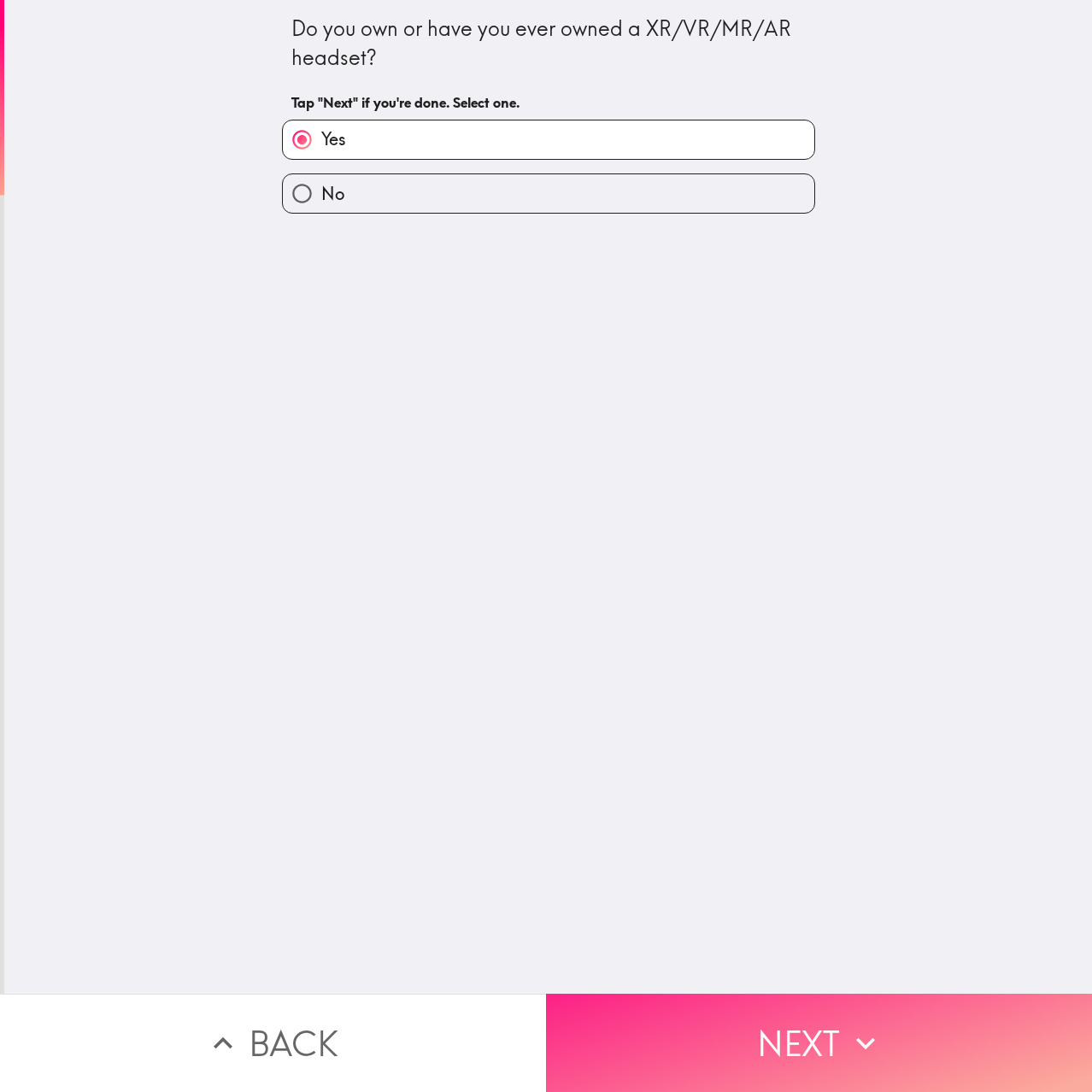
click at [737, 1016] on button "Next" at bounding box center [819, 1043] width 546 height 98
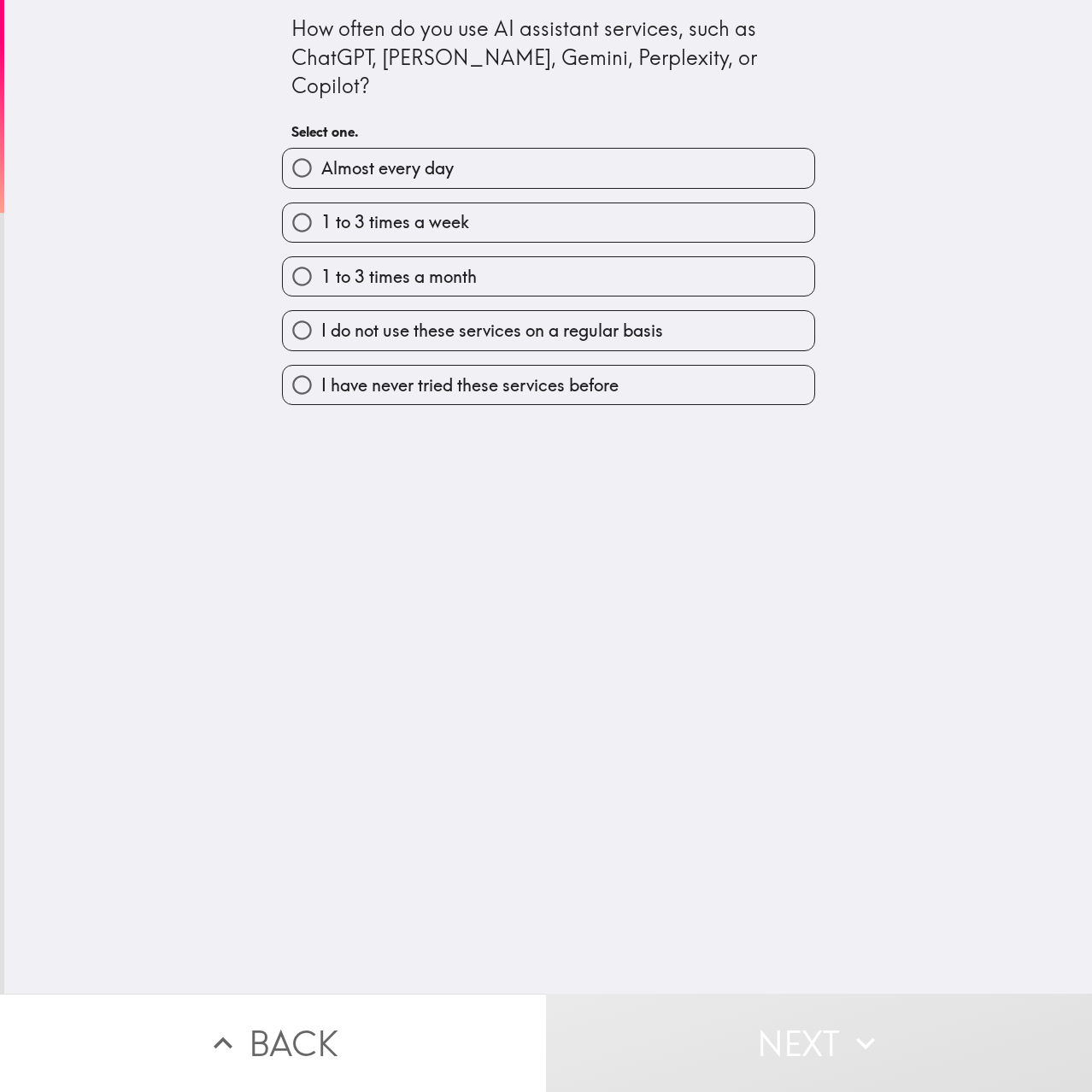
click at [480, 258] on label "1 to 3 times a month" at bounding box center [549, 277] width 531 height 38
click at [321, 258] on input "1 to 3 times a month" at bounding box center [302, 277] width 38 height 38
radio input "true"
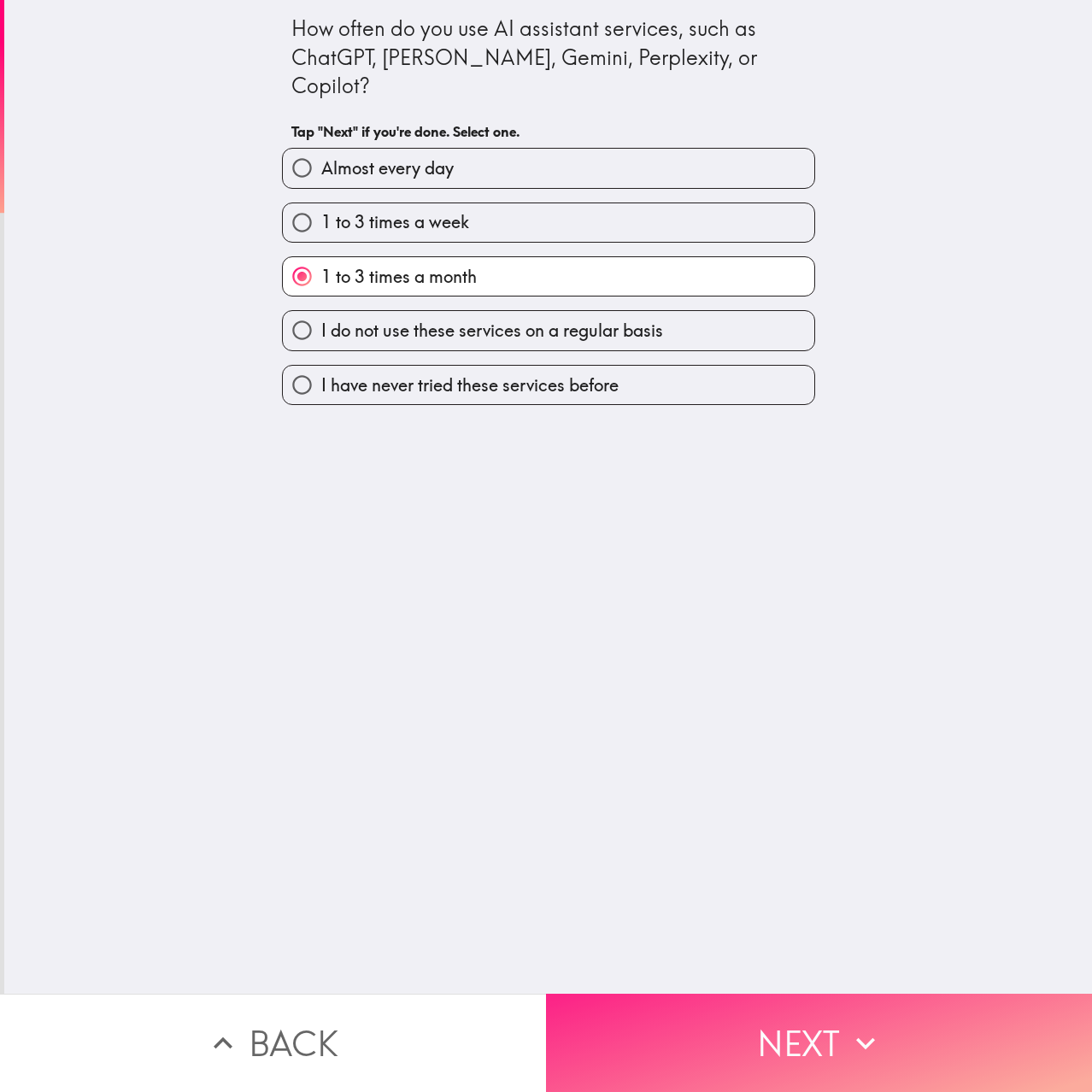
click at [803, 1004] on button "Next" at bounding box center [819, 1043] width 546 height 98
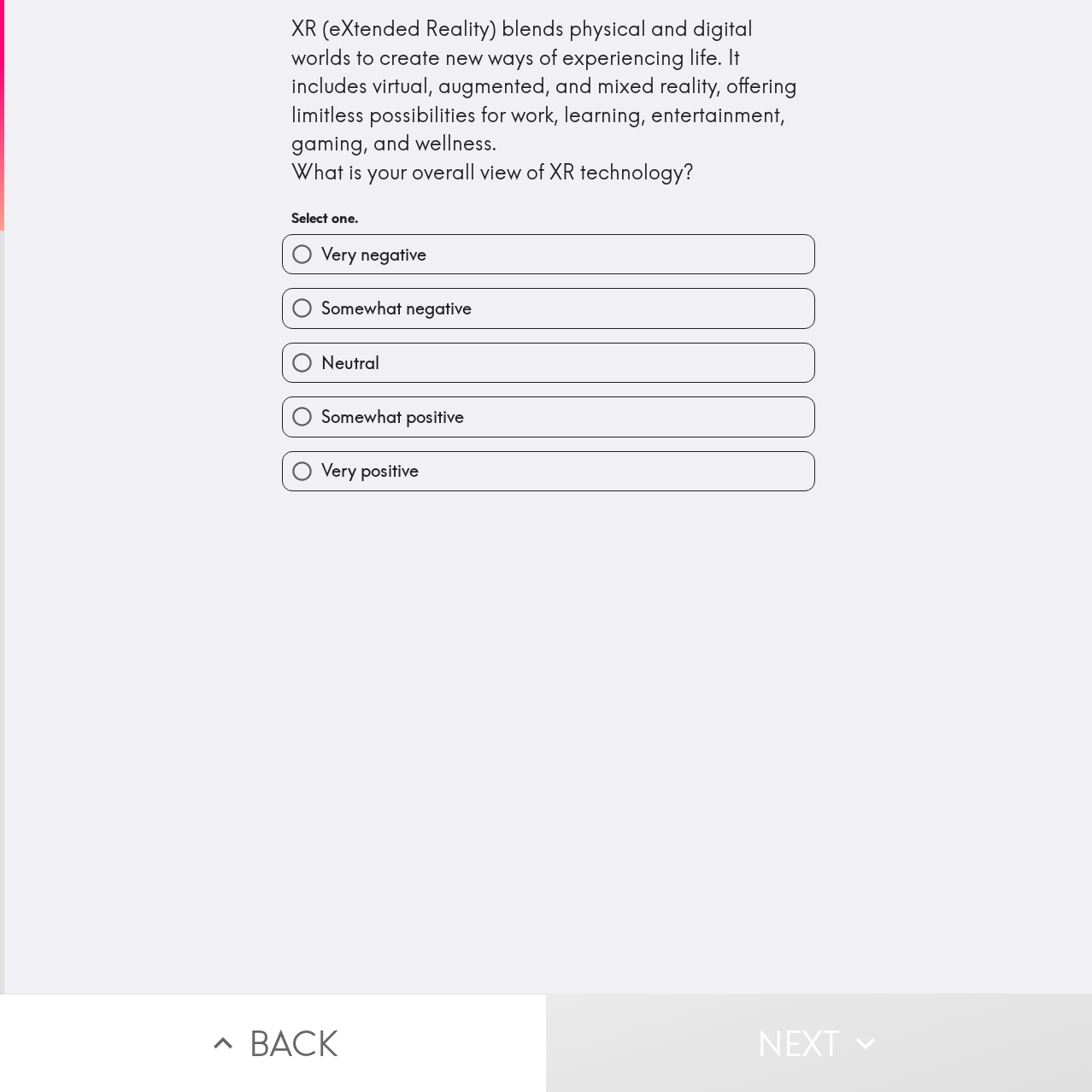
click at [488, 473] on label "Very positive" at bounding box center [549, 471] width 531 height 38
click at [321, 473] on input "Very positive" at bounding box center [302, 471] width 38 height 38
radio input "true"
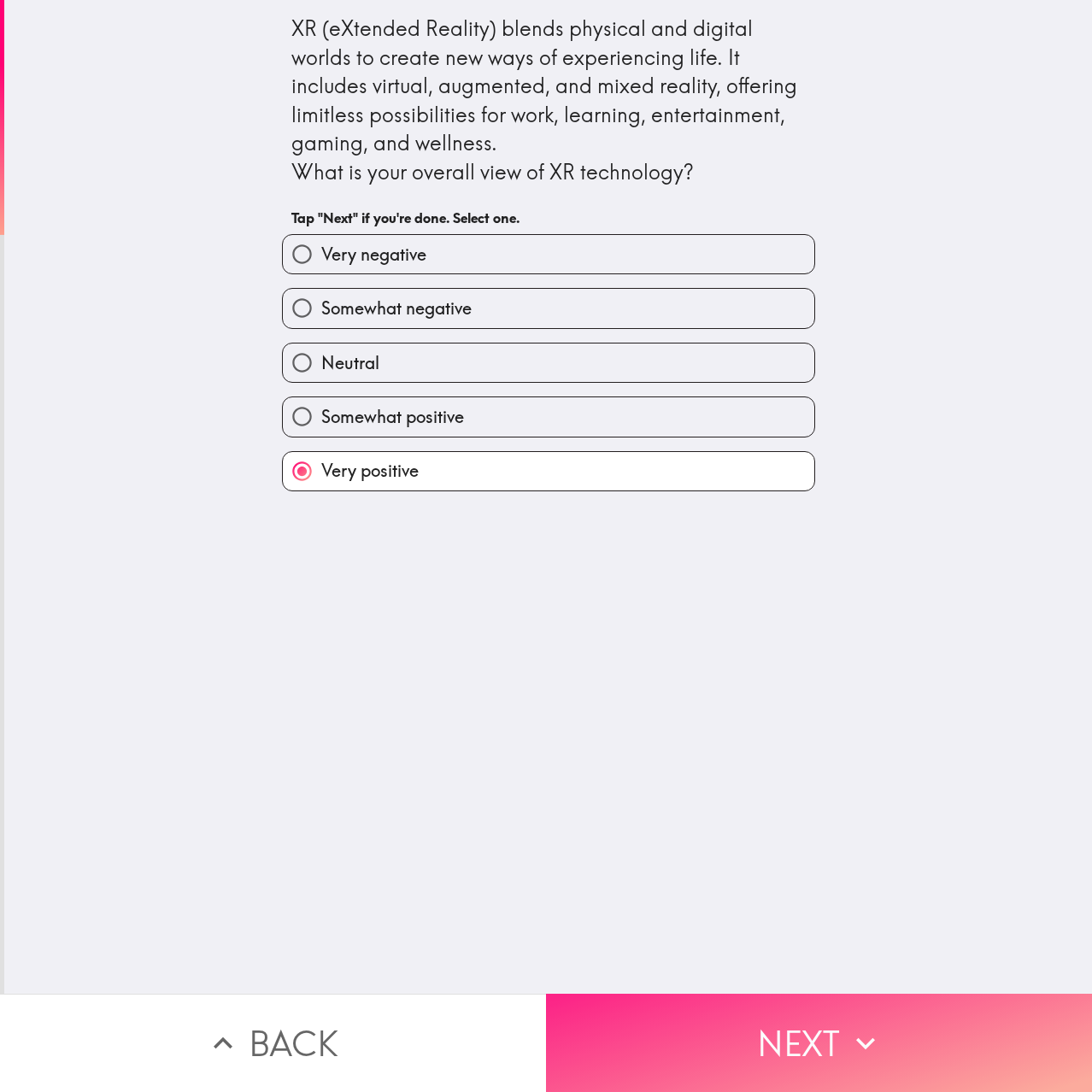
click at [766, 1041] on button "Next" at bounding box center [819, 1043] width 546 height 98
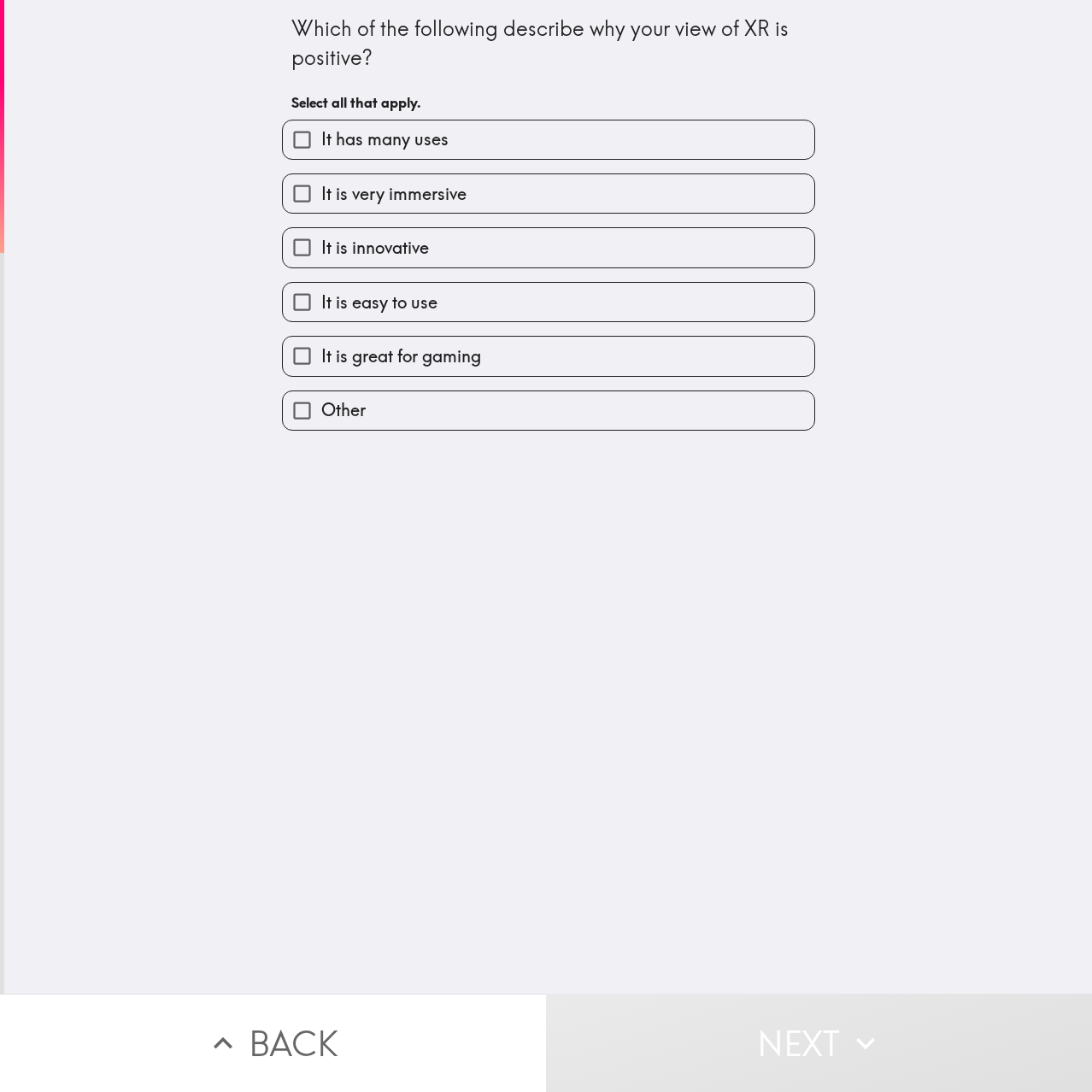
click at [457, 146] on label "It has many uses" at bounding box center [549, 139] width 531 height 38
click at [321, 146] on input "It has many uses" at bounding box center [302, 139] width 38 height 38
checkbox input "true"
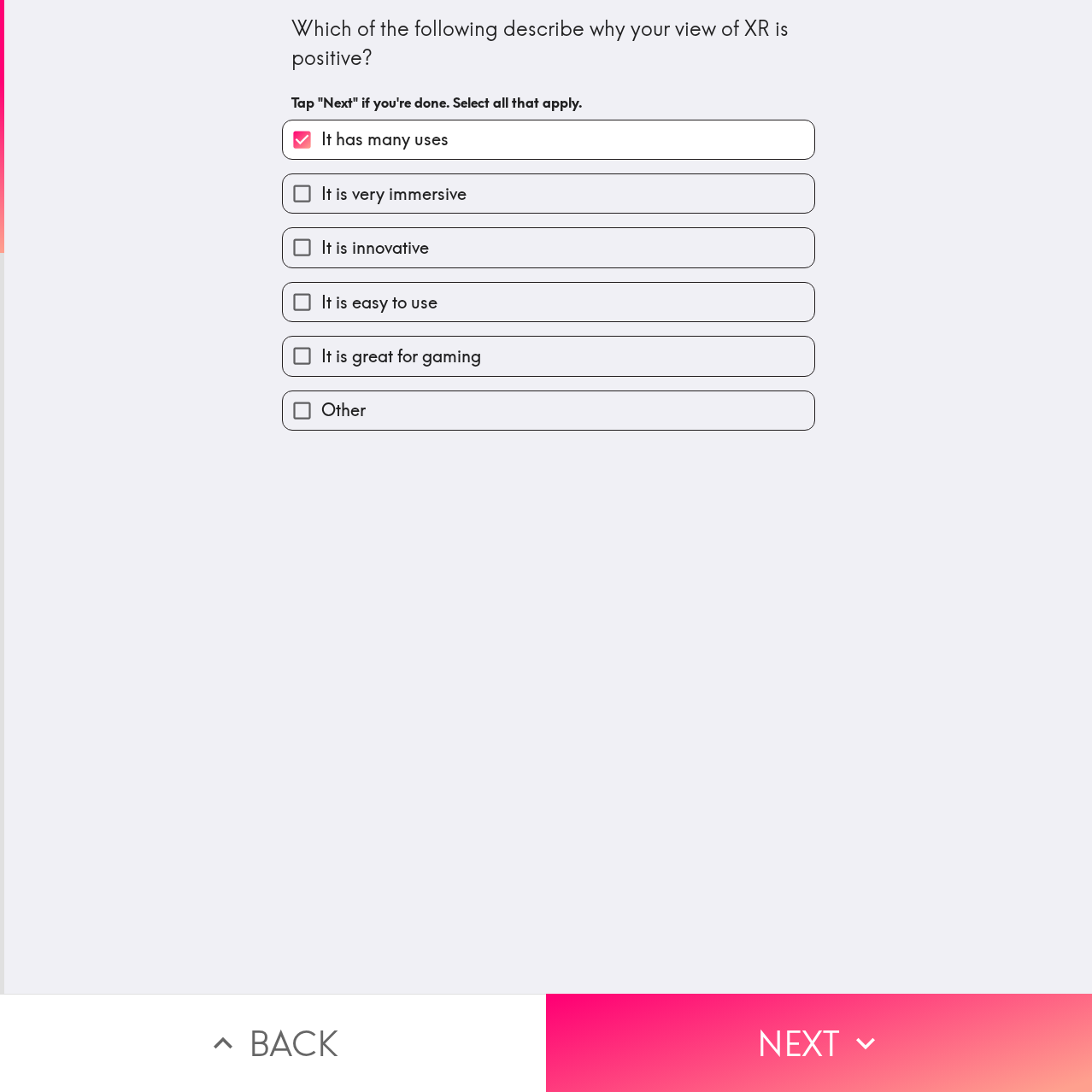
click at [461, 199] on label "It is very immersive" at bounding box center [549, 194] width 531 height 38
click at [321, 199] on input "It is very immersive" at bounding box center [302, 194] width 38 height 38
checkbox input "true"
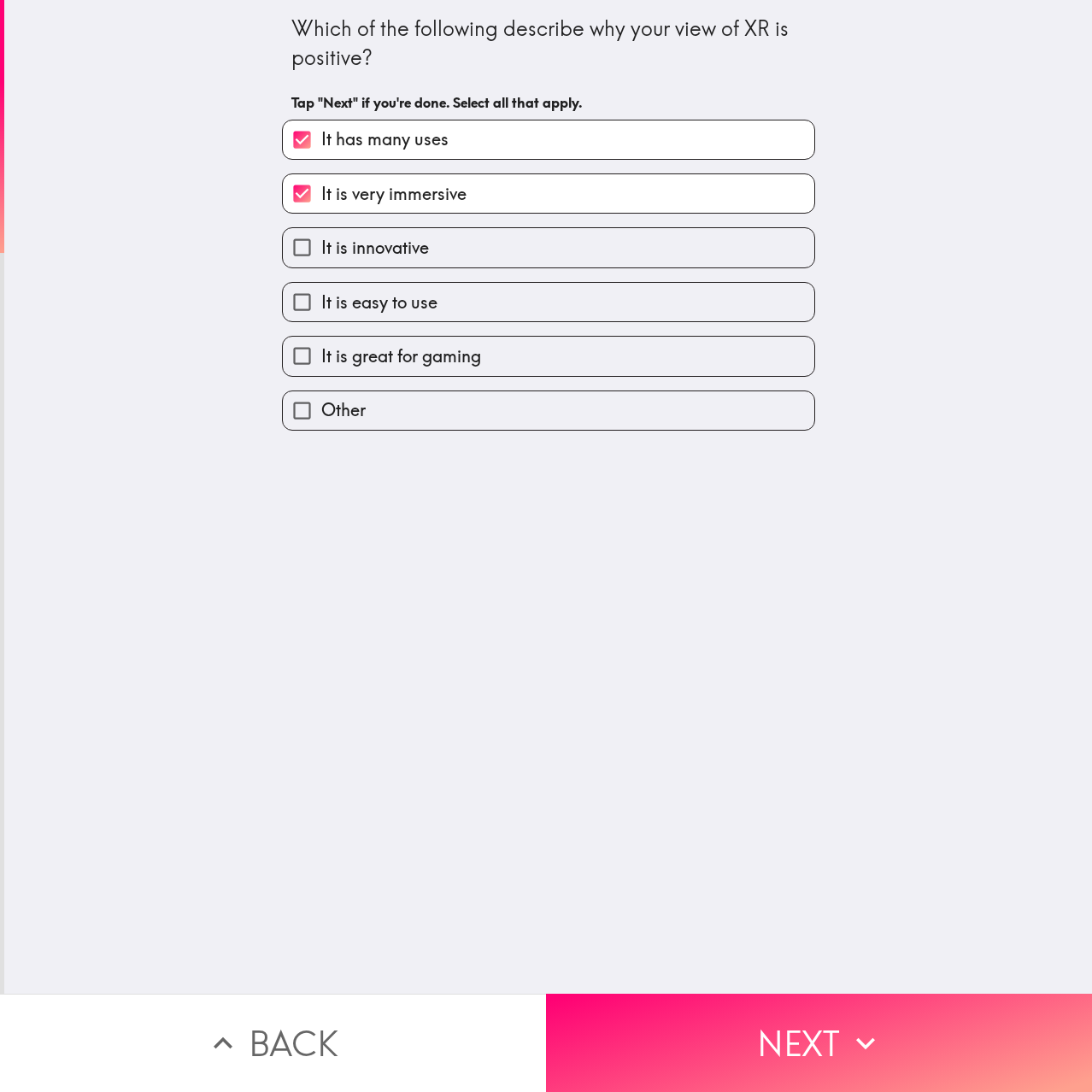
click at [440, 259] on label "It is innovative" at bounding box center [549, 248] width 531 height 38
click at [321, 259] on input "It is innovative" at bounding box center [302, 248] width 38 height 38
checkbox input "true"
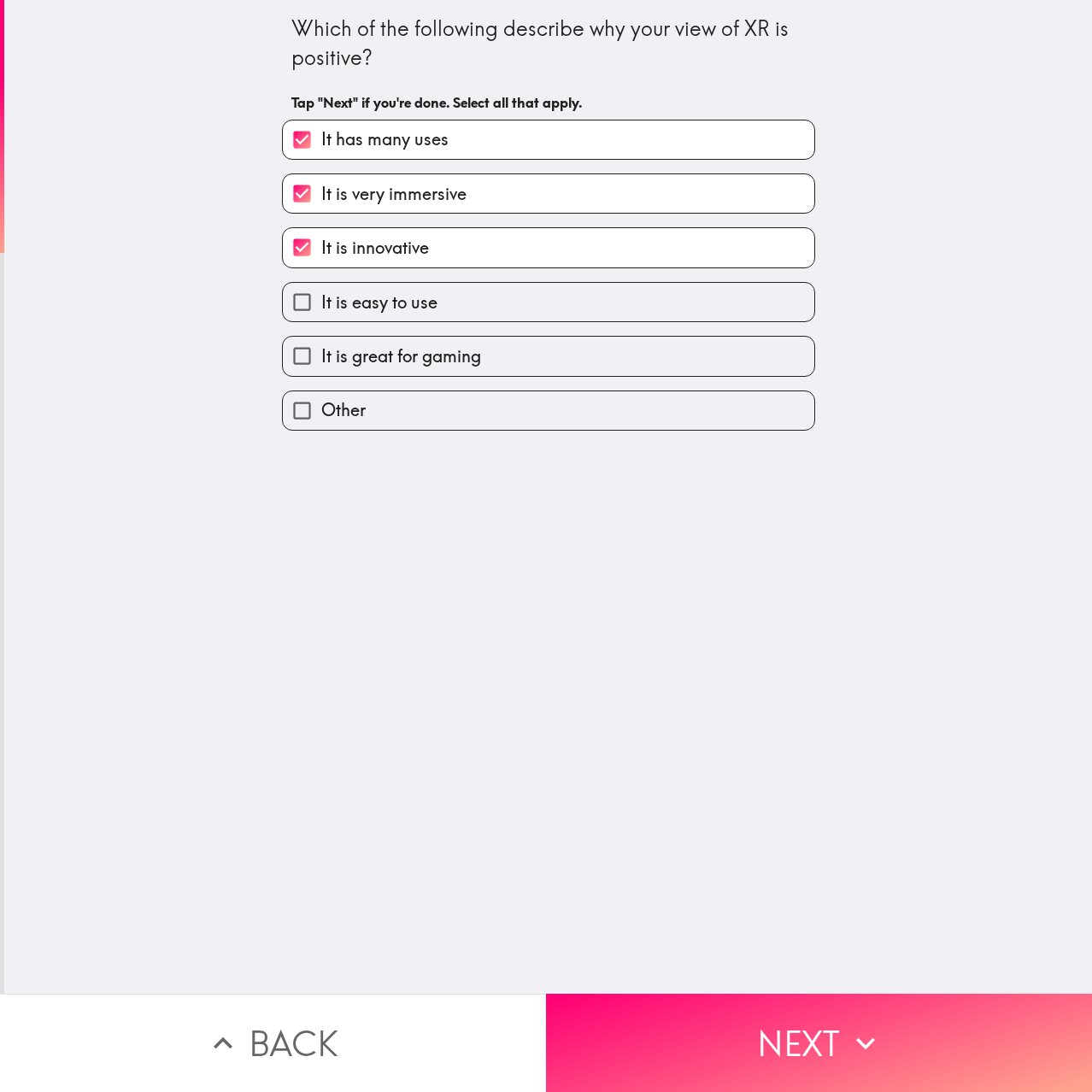
click at [472, 352] on label "It is great for gaming" at bounding box center [549, 356] width 531 height 38
click at [321, 352] on input "It is great for gaming" at bounding box center [302, 356] width 38 height 38
checkbox input "true"
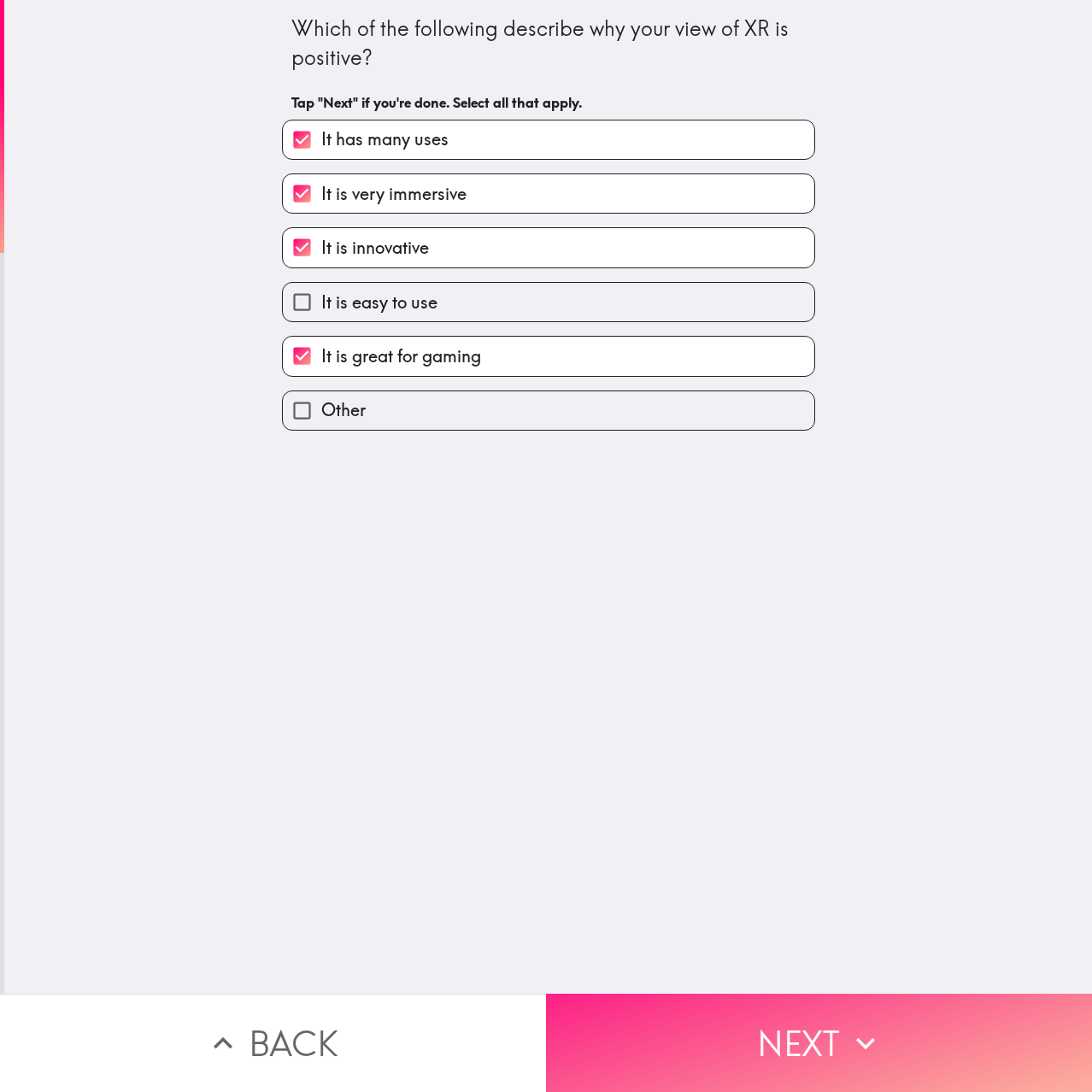
click at [746, 1007] on button "Next" at bounding box center [819, 1043] width 546 height 98
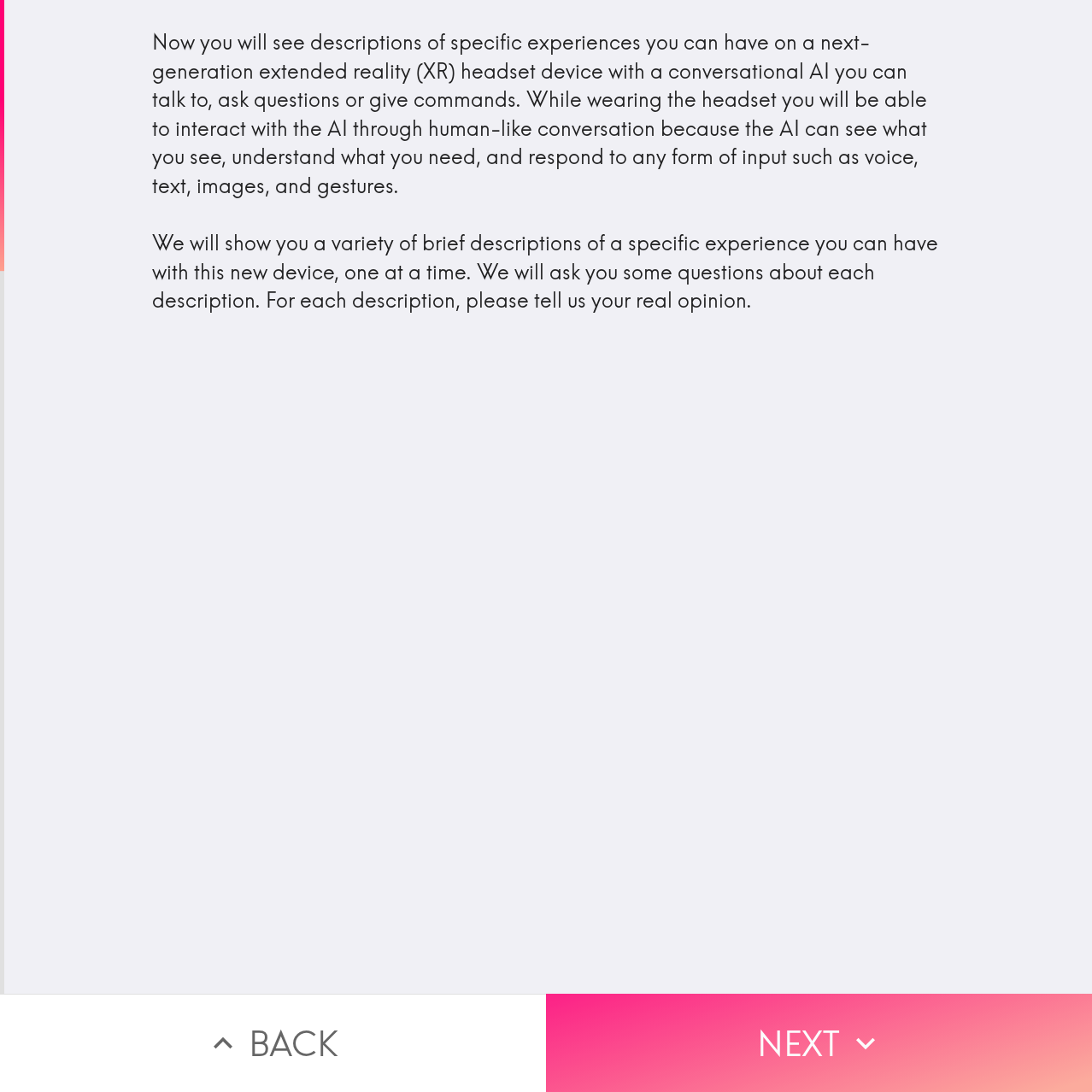
click at [806, 1016] on button "Next" at bounding box center [819, 1043] width 546 height 98
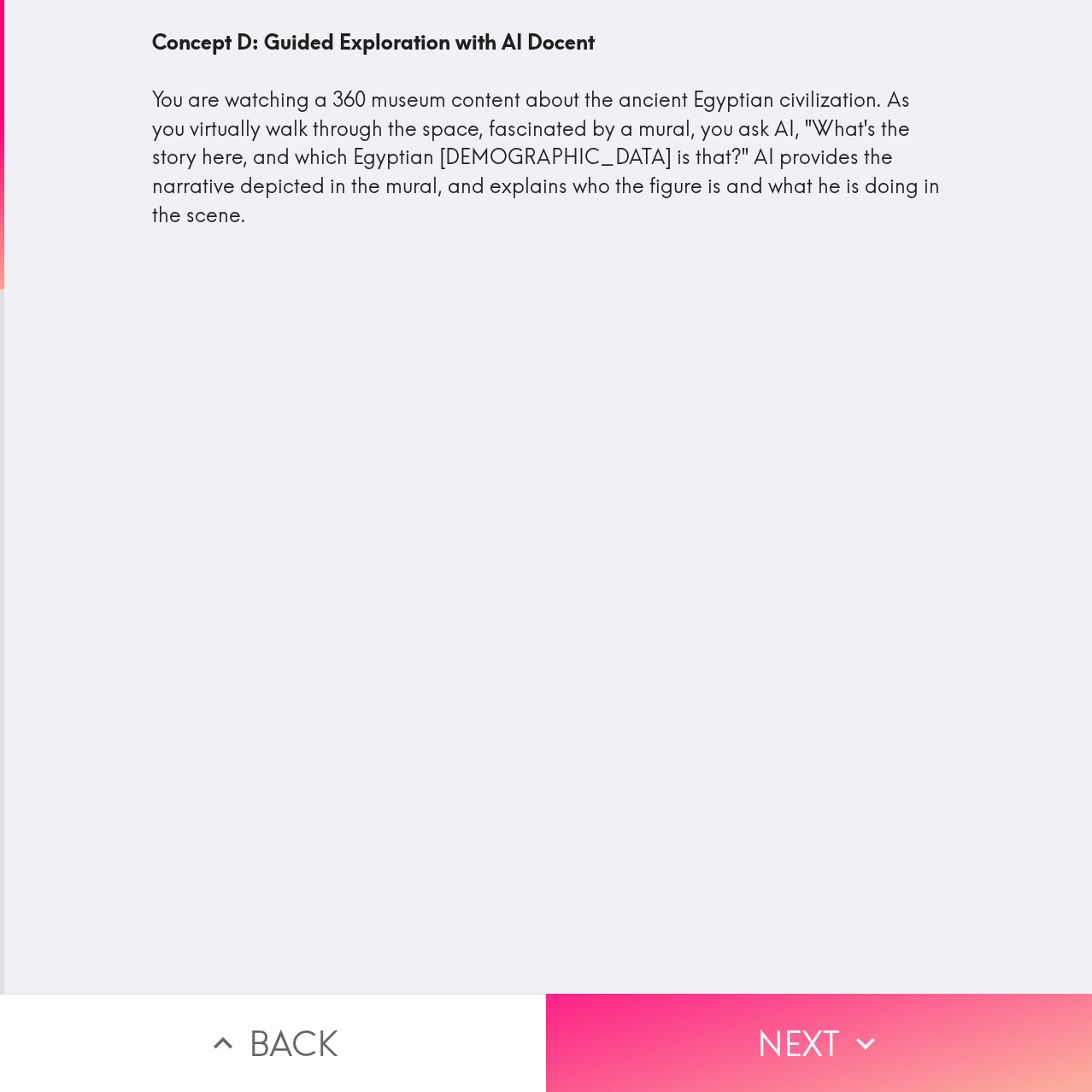
click at [759, 1016] on button "Next" at bounding box center [819, 1043] width 546 height 98
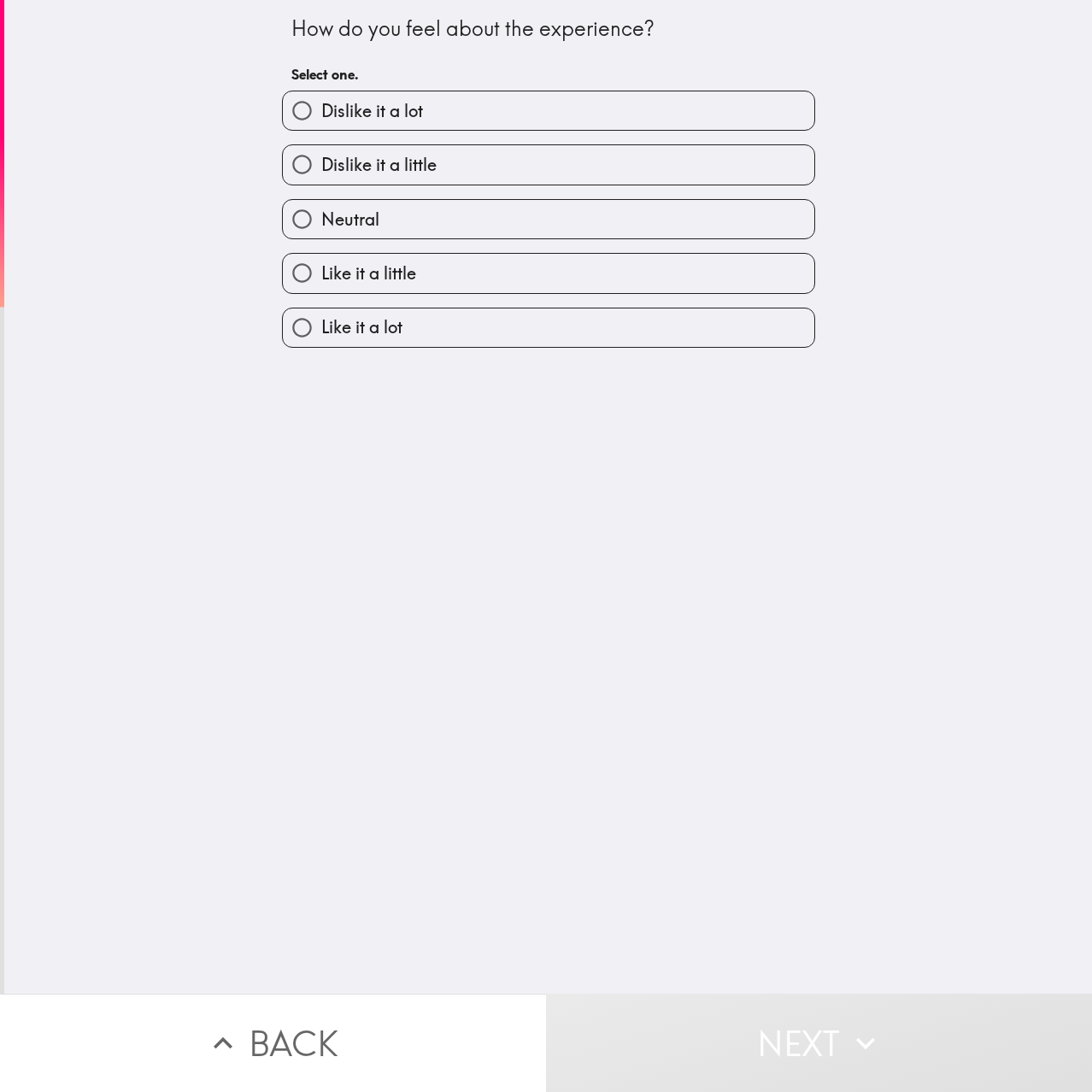
click at [479, 346] on label "Like it a lot" at bounding box center [549, 328] width 531 height 38
click at [321, 346] on input "Like it a lot" at bounding box center [302, 328] width 38 height 38
radio input "true"
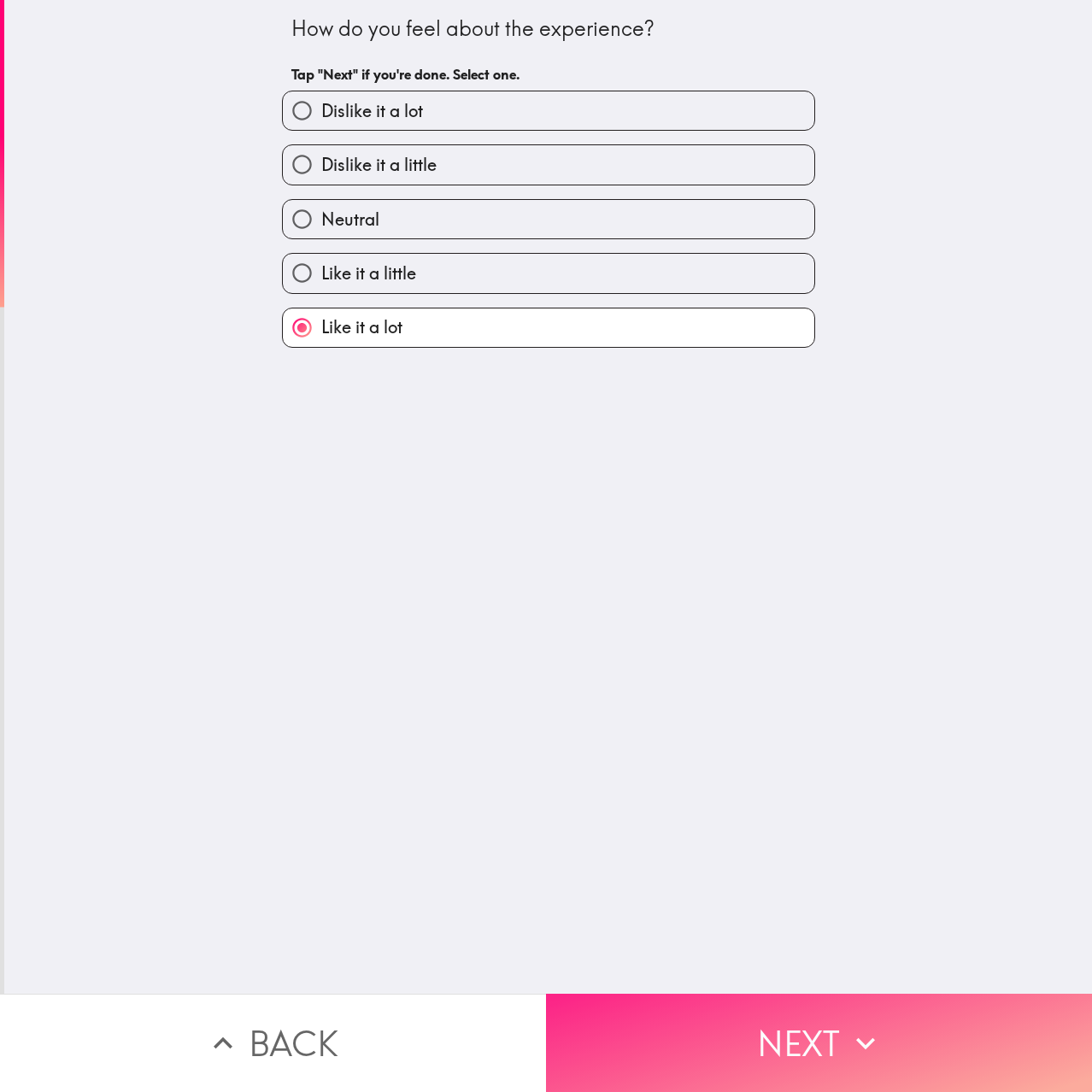
click at [740, 1006] on button "Next" at bounding box center [819, 1043] width 546 height 98
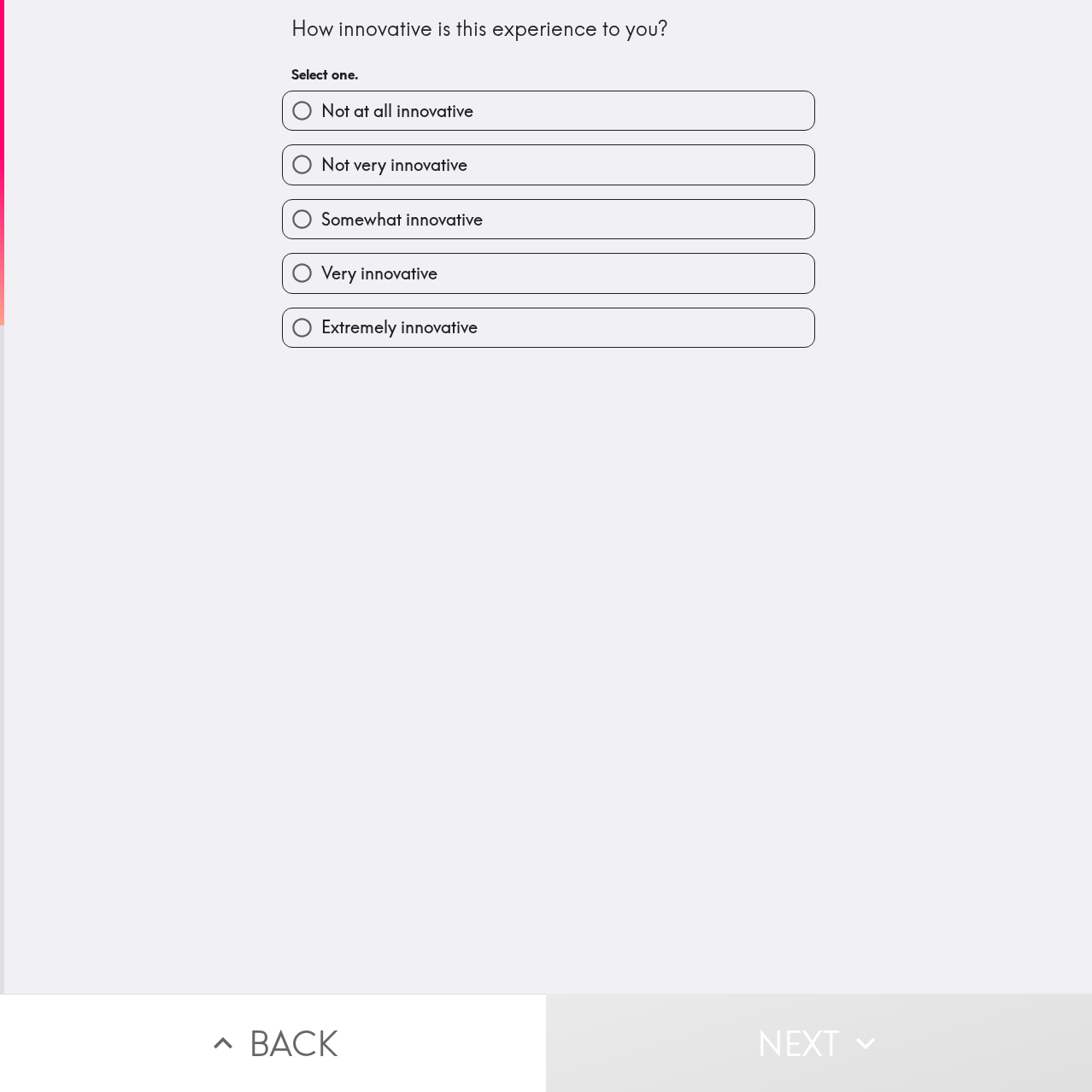
click at [451, 259] on label "Very innovative" at bounding box center [549, 273] width 531 height 38
click at [321, 259] on input "Very innovative" at bounding box center [302, 273] width 38 height 38
radio input "true"
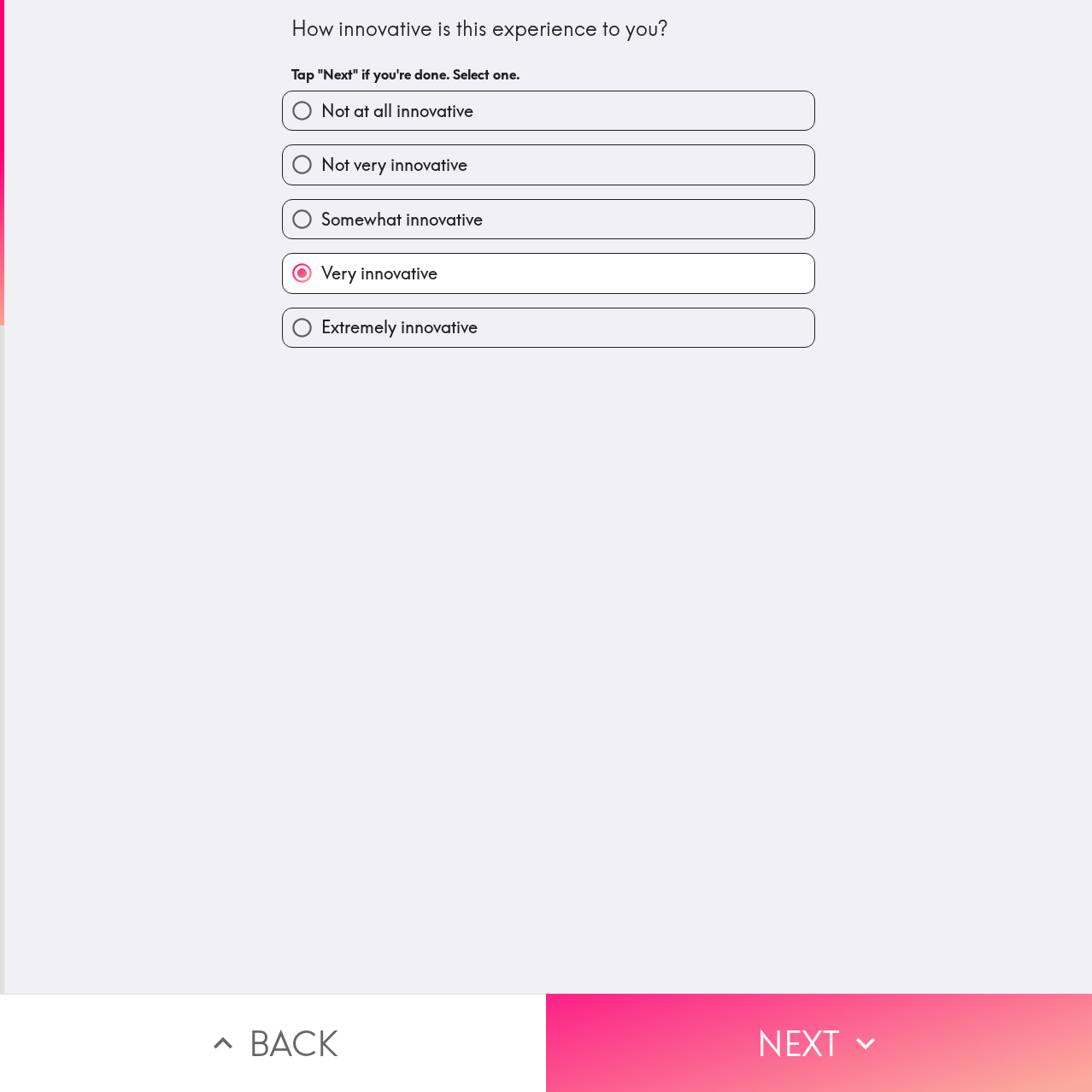
click at [767, 994] on button "Next" at bounding box center [819, 1043] width 546 height 98
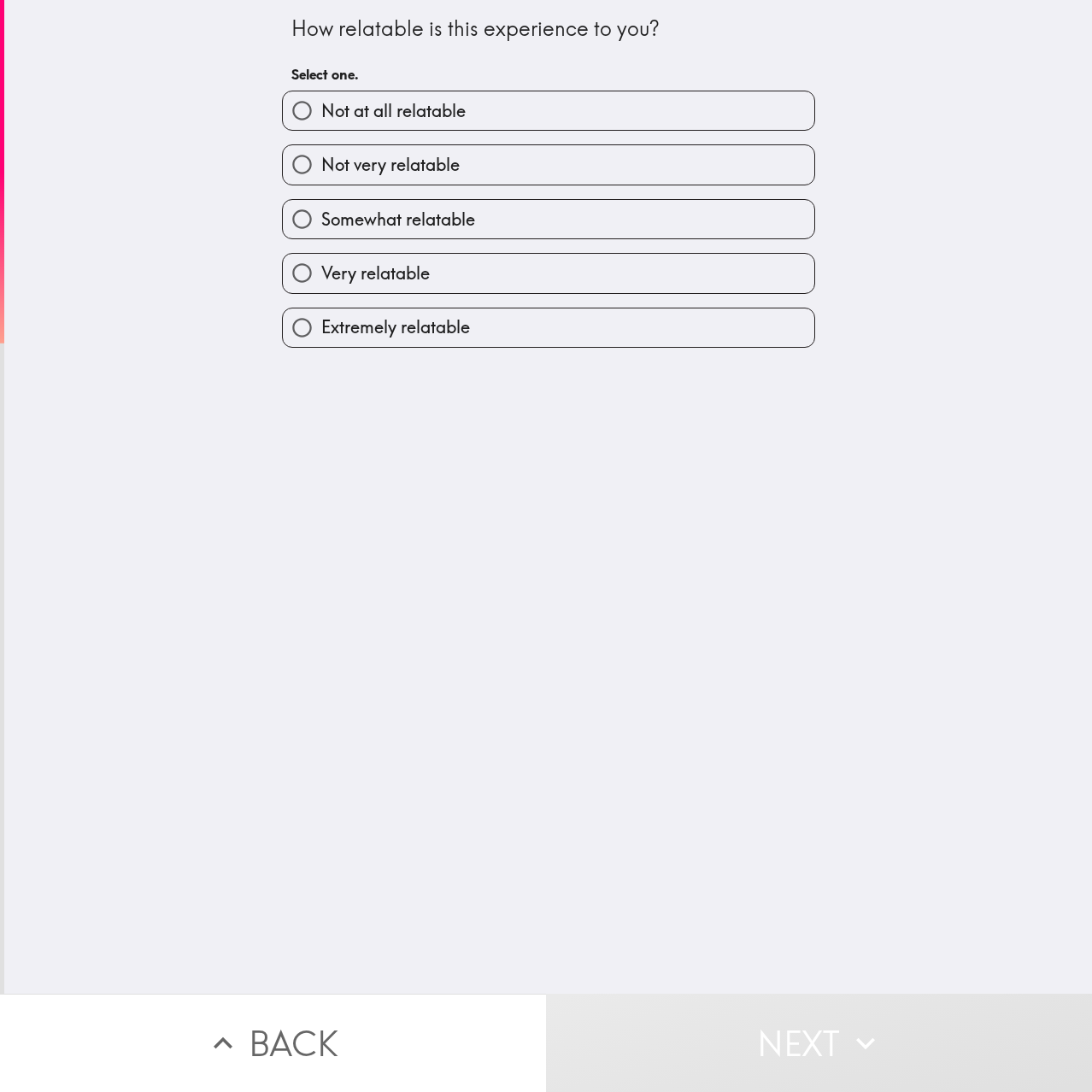
click at [465, 174] on label "Not very relatable" at bounding box center [549, 165] width 531 height 38
click at [321, 174] on input "Not very relatable" at bounding box center [302, 165] width 38 height 38
radio input "true"
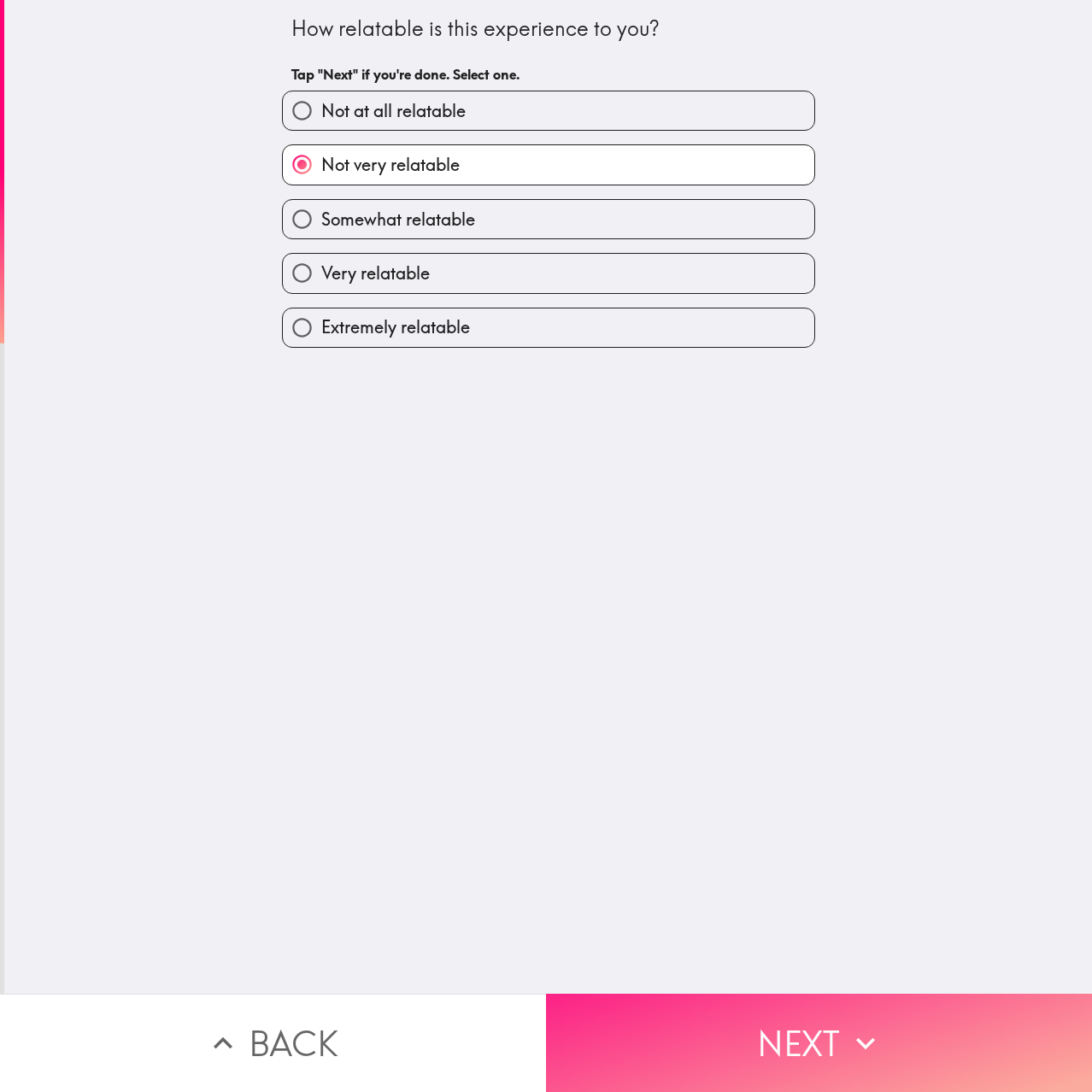
click at [774, 1018] on button "Next" at bounding box center [819, 1043] width 546 height 98
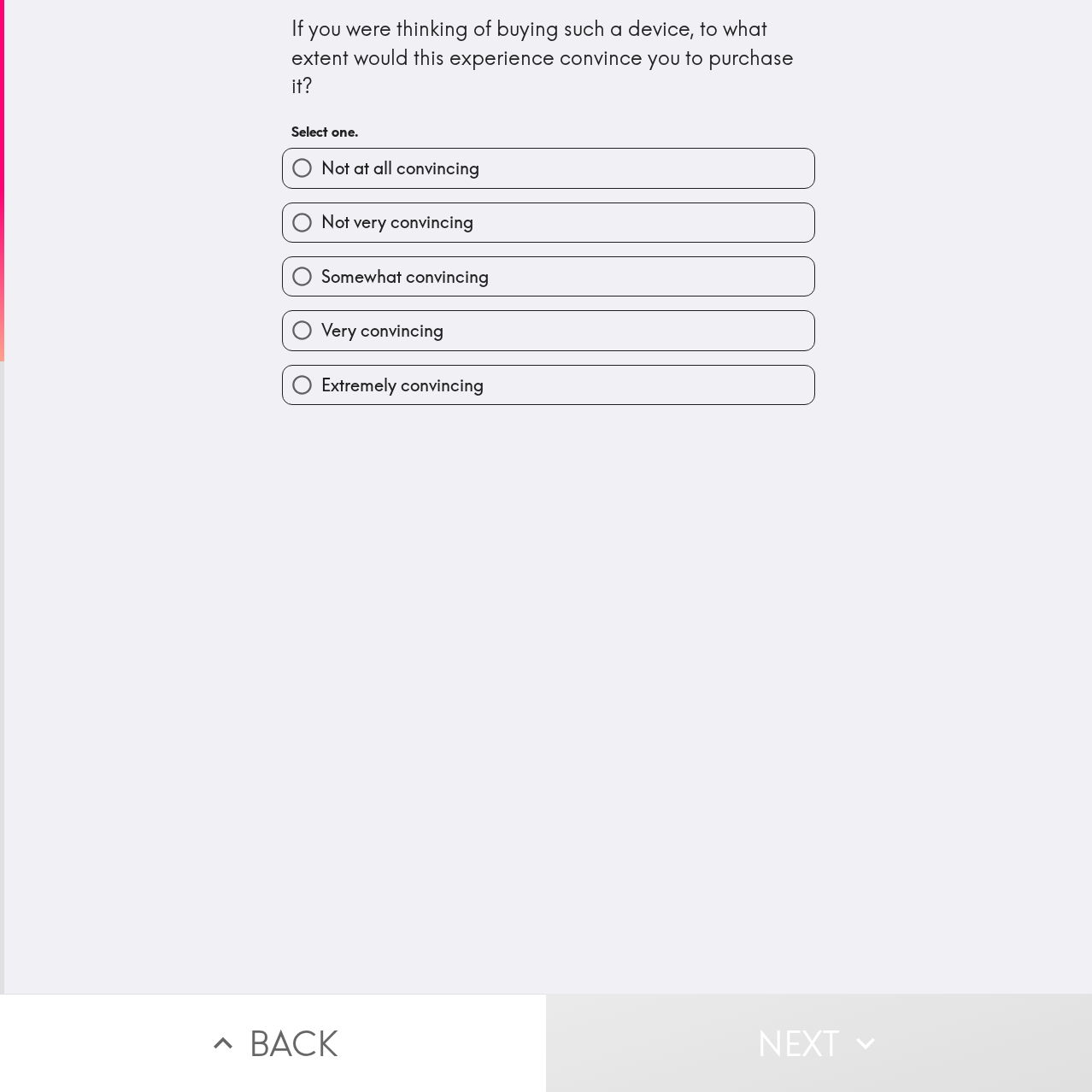
click at [570, 271] on label "Somewhat convincing" at bounding box center [549, 277] width 531 height 38
click at [321, 271] on input "Somewhat convincing" at bounding box center [302, 277] width 38 height 38
radio input "true"
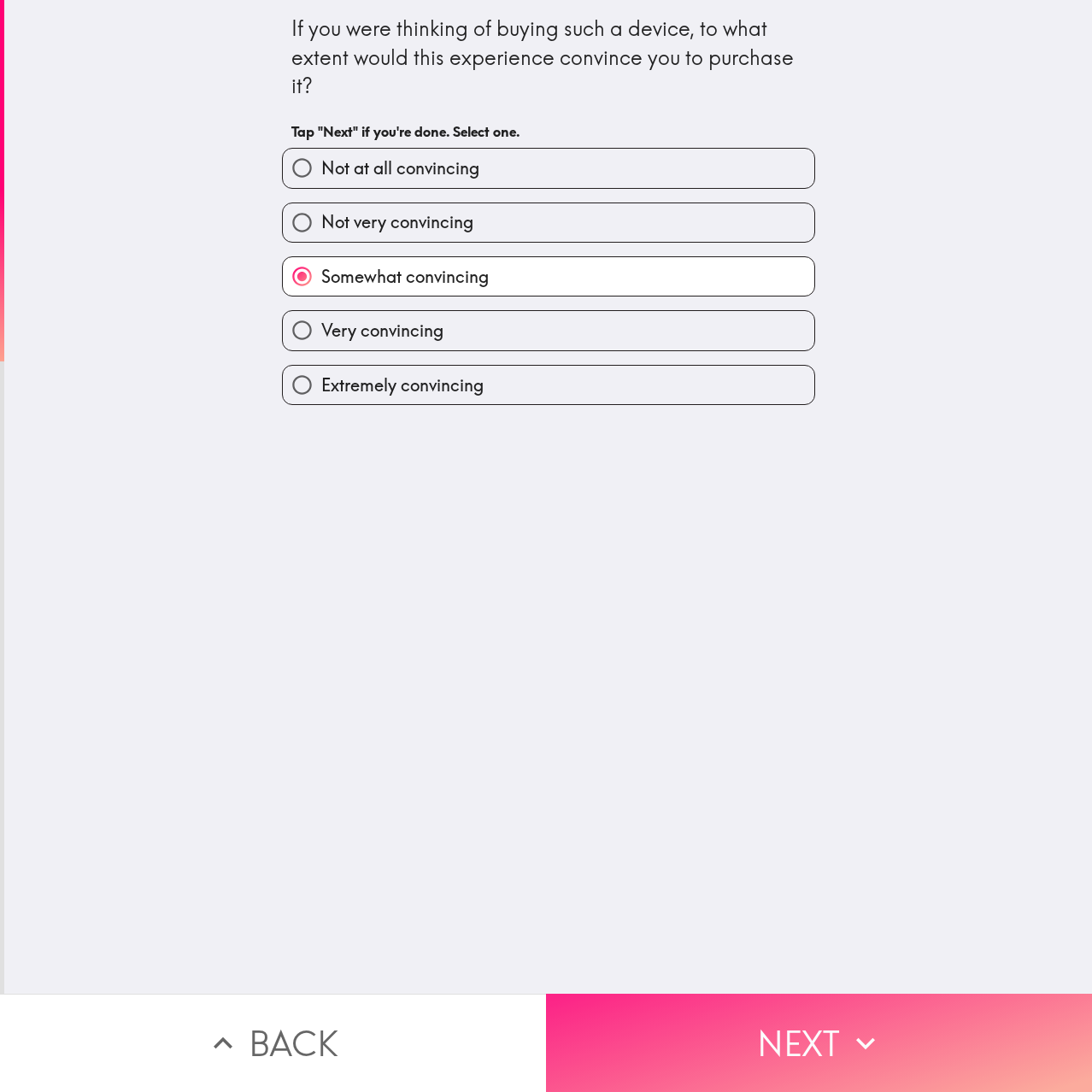
click at [745, 1019] on button "Next" at bounding box center [819, 1043] width 546 height 98
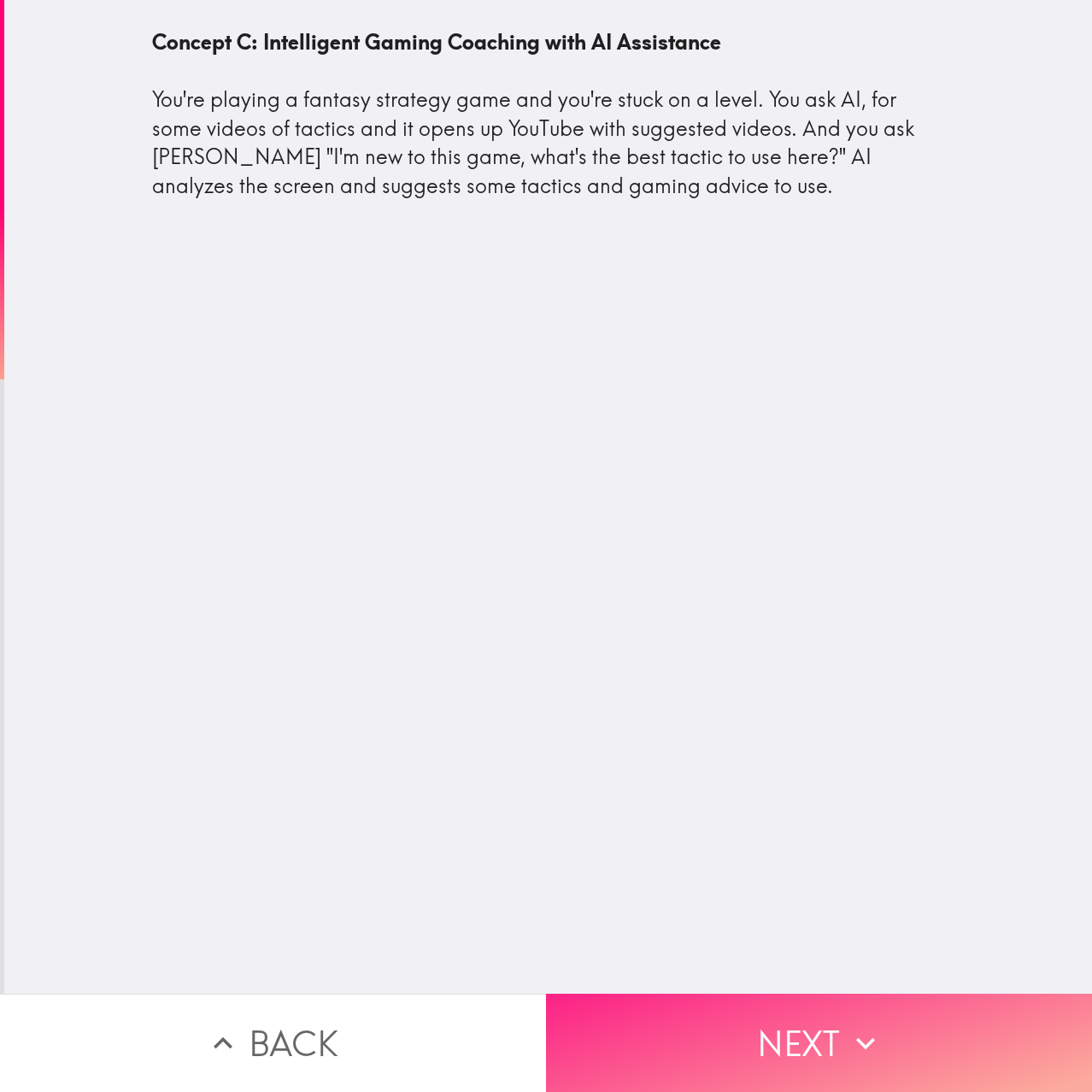
click at [846, 1007] on button "Next" at bounding box center [819, 1043] width 546 height 98
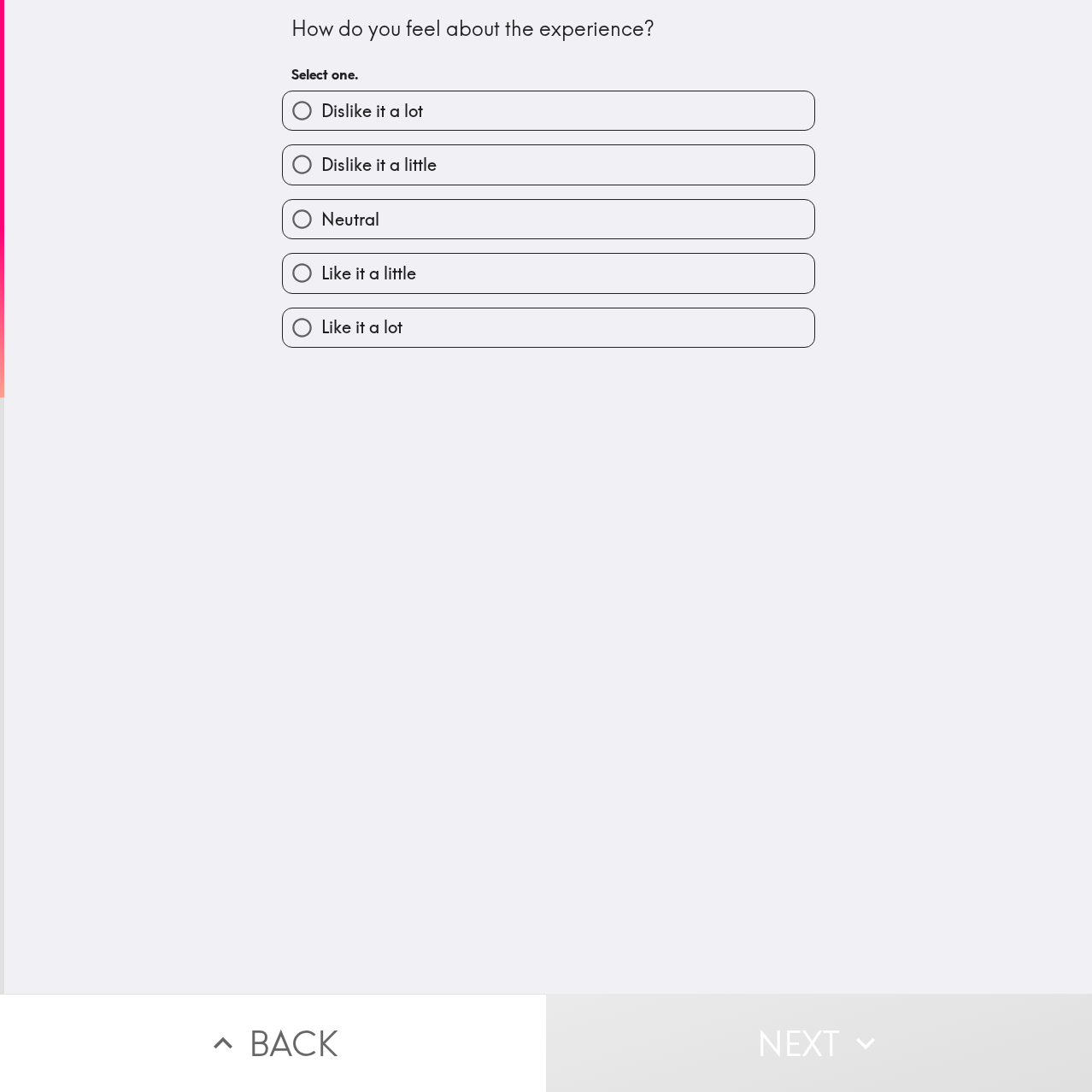
click at [460, 273] on label "Like it a little" at bounding box center [549, 273] width 531 height 38
click at [321, 273] on input "Like it a little" at bounding box center [302, 273] width 38 height 38
radio input "true"
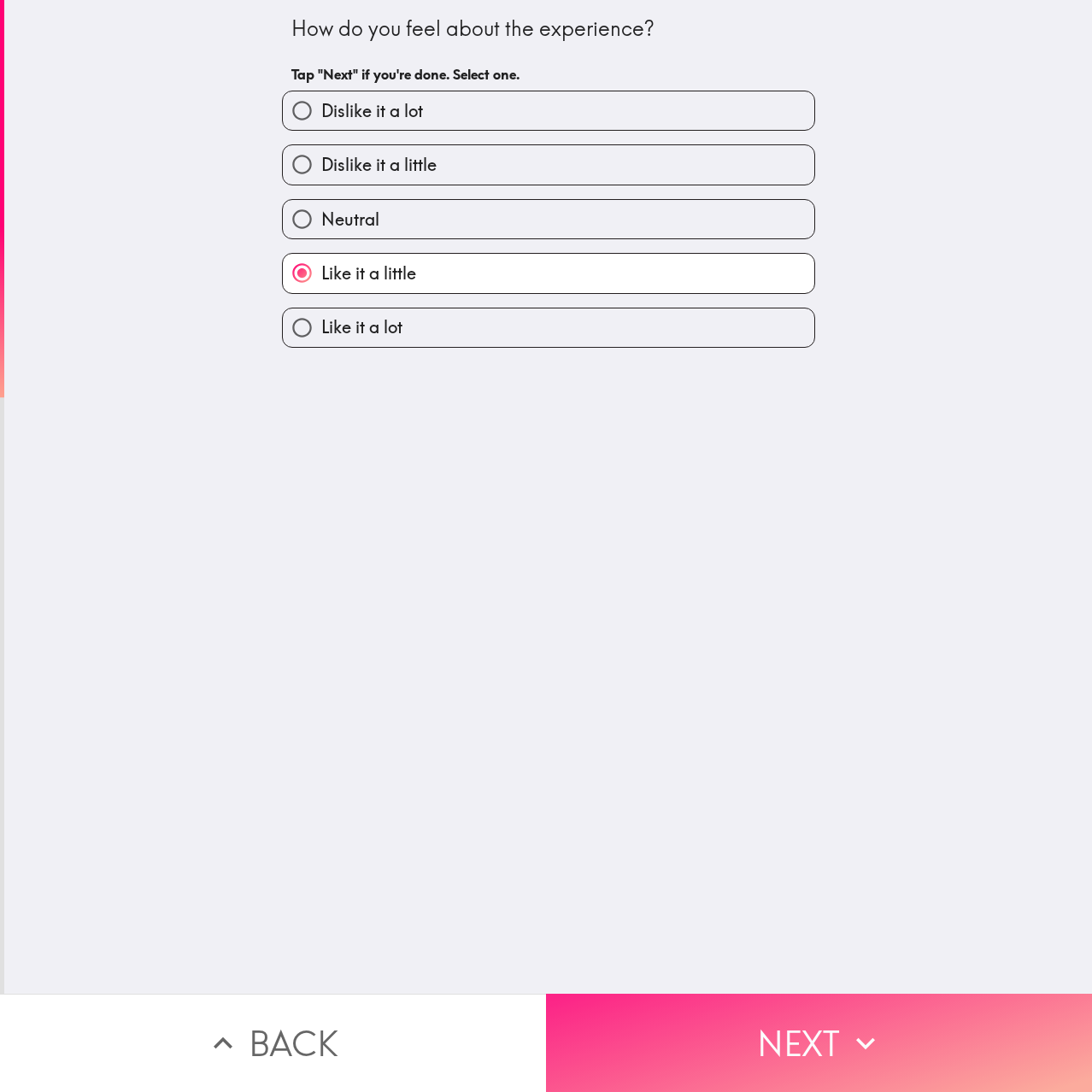
click at [863, 1027] on icon "button" at bounding box center [865, 1043] width 37 height 37
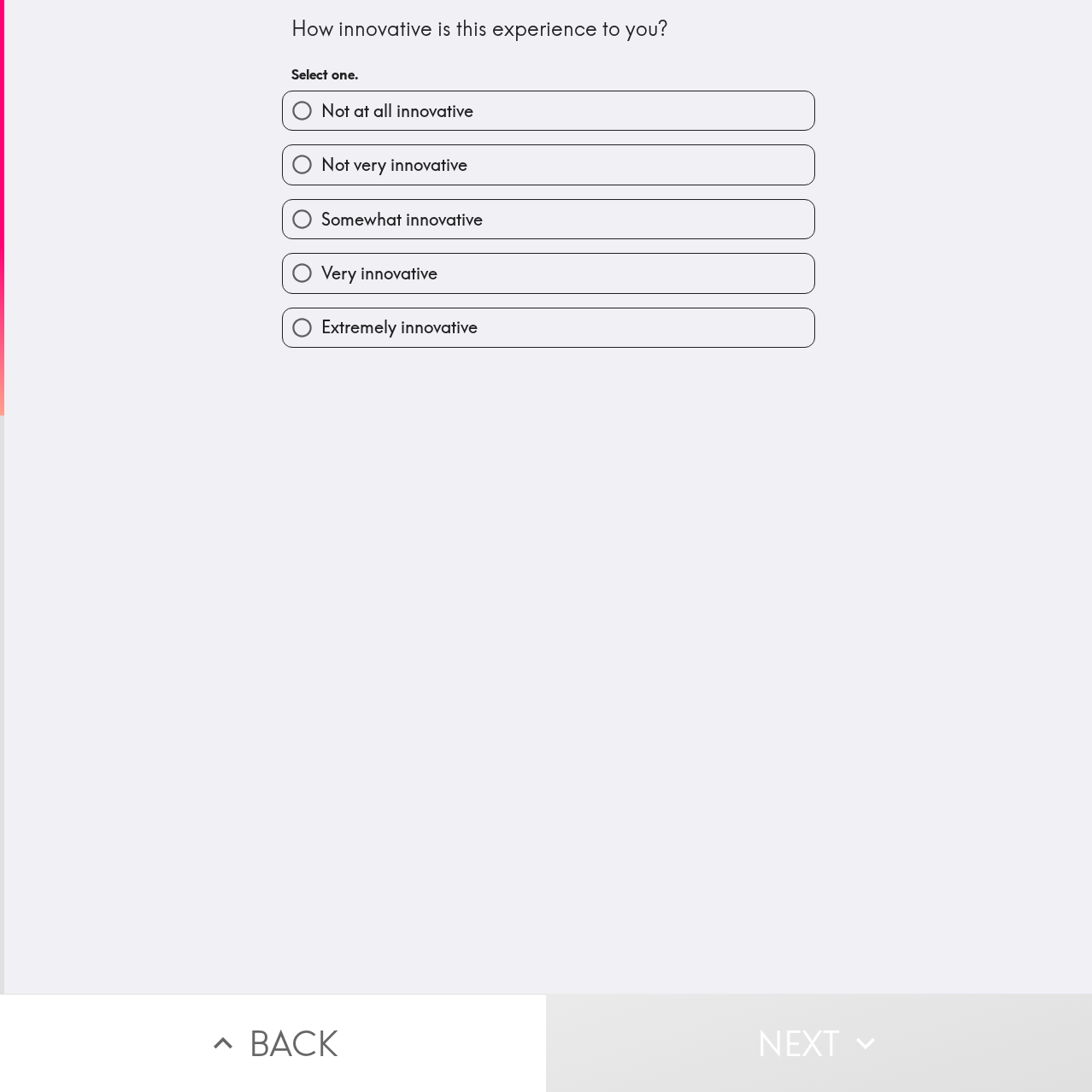
click at [484, 272] on label "Very innovative" at bounding box center [549, 273] width 531 height 38
click at [321, 272] on input "Very innovative" at bounding box center [302, 273] width 38 height 38
radio input "true"
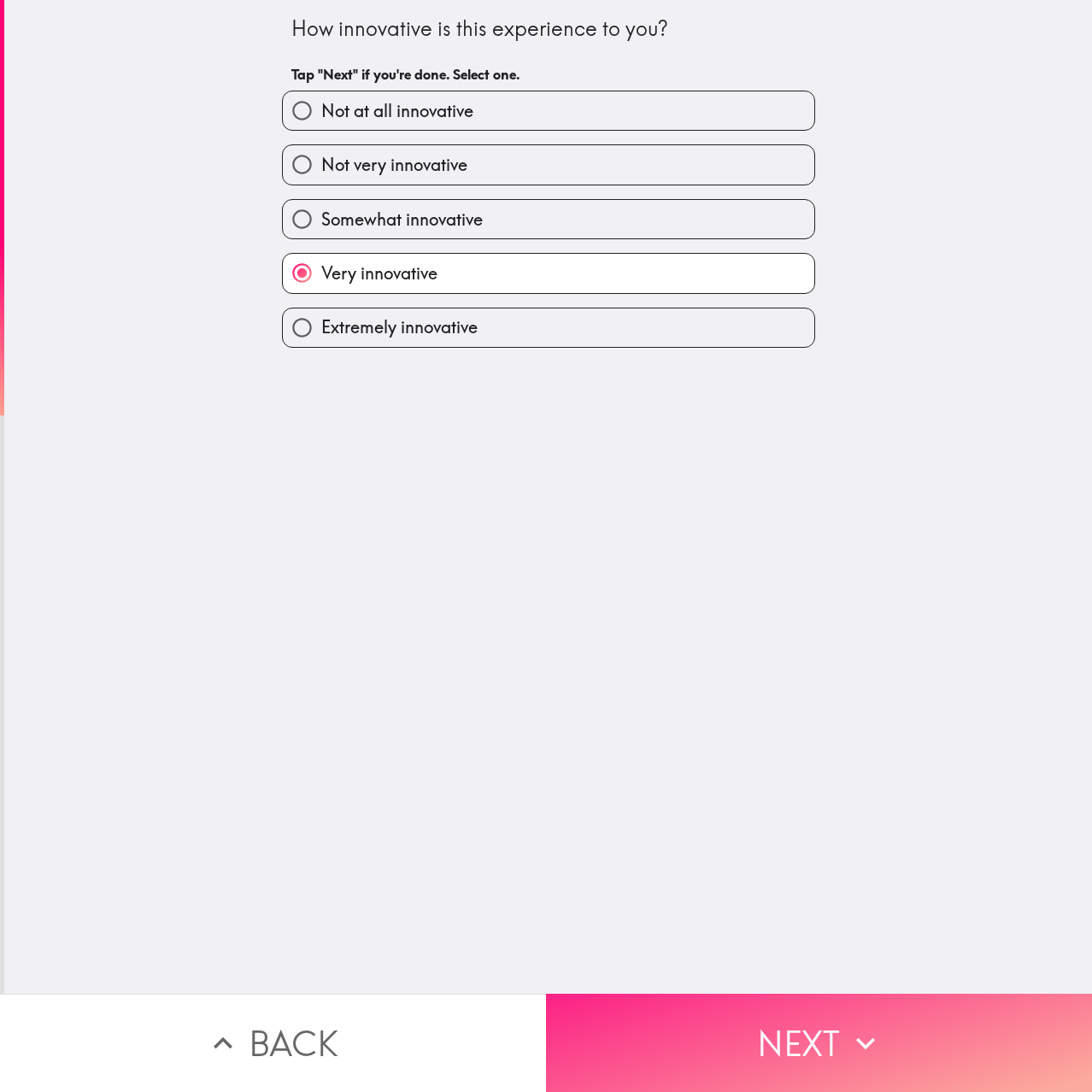
click at [852, 1059] on button "Next" at bounding box center [819, 1043] width 546 height 98
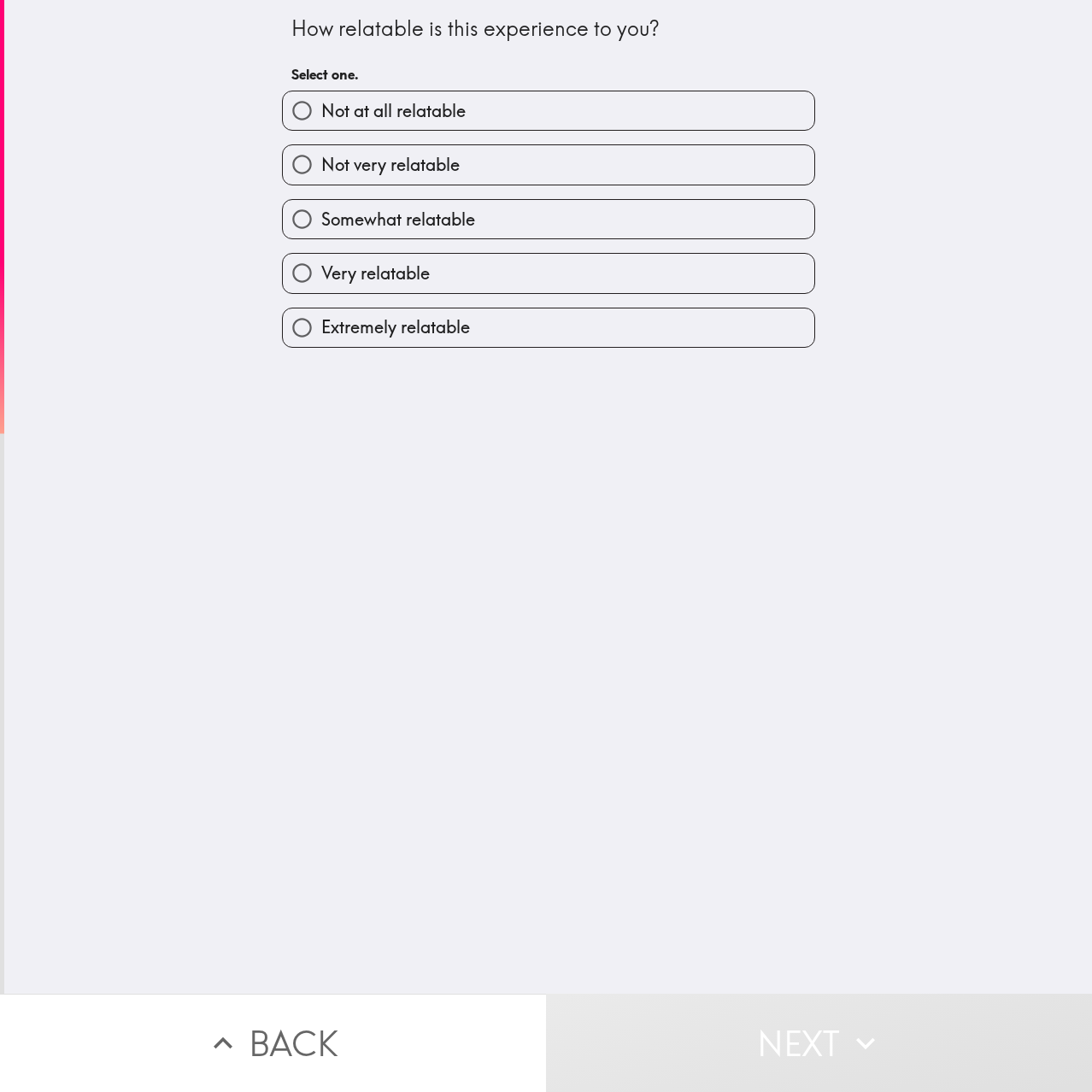
click at [478, 156] on label "Not very relatable" at bounding box center [549, 165] width 531 height 38
click at [321, 156] on input "Not very relatable" at bounding box center [302, 165] width 38 height 38
radio input "true"
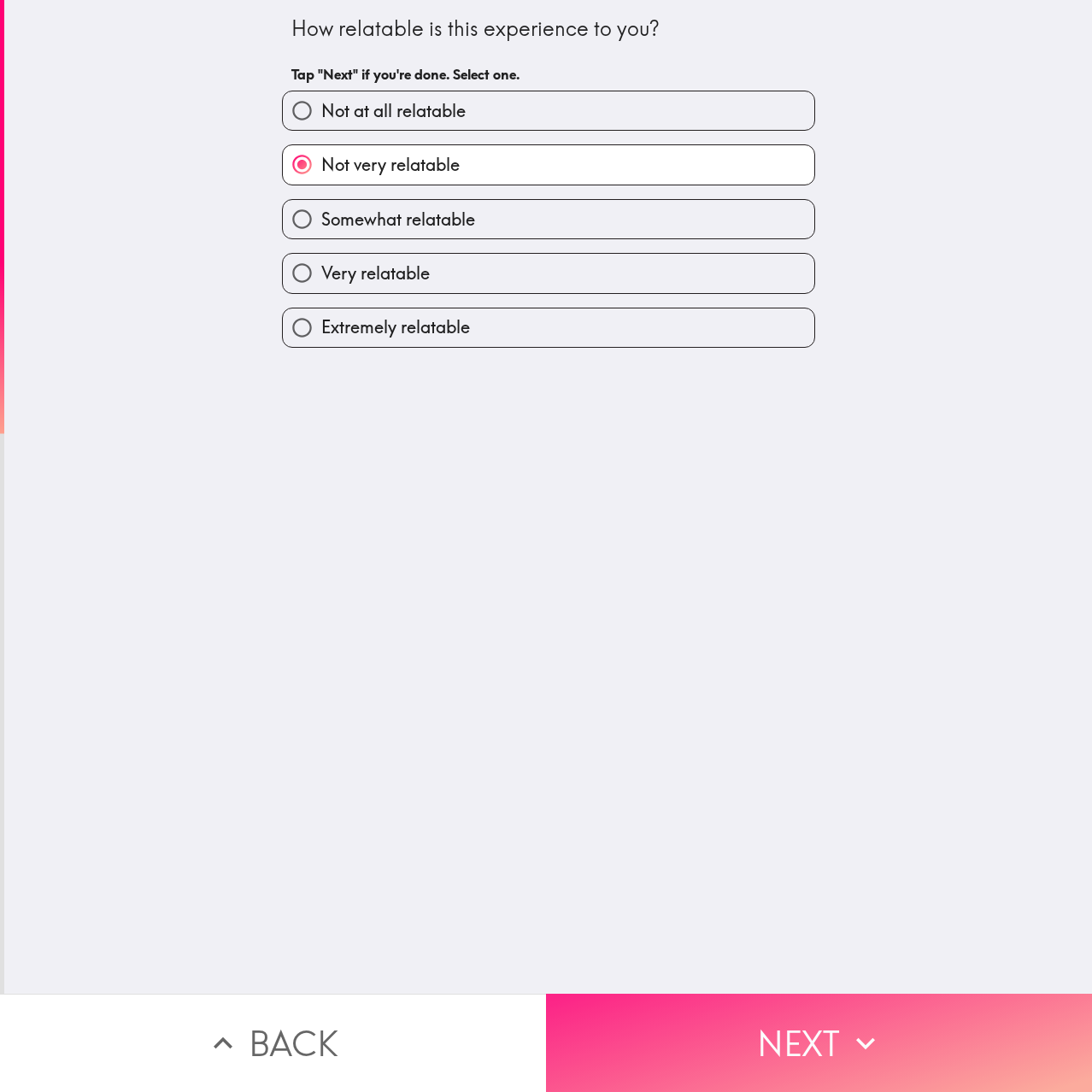
click at [813, 1026] on button "Next" at bounding box center [819, 1043] width 546 height 98
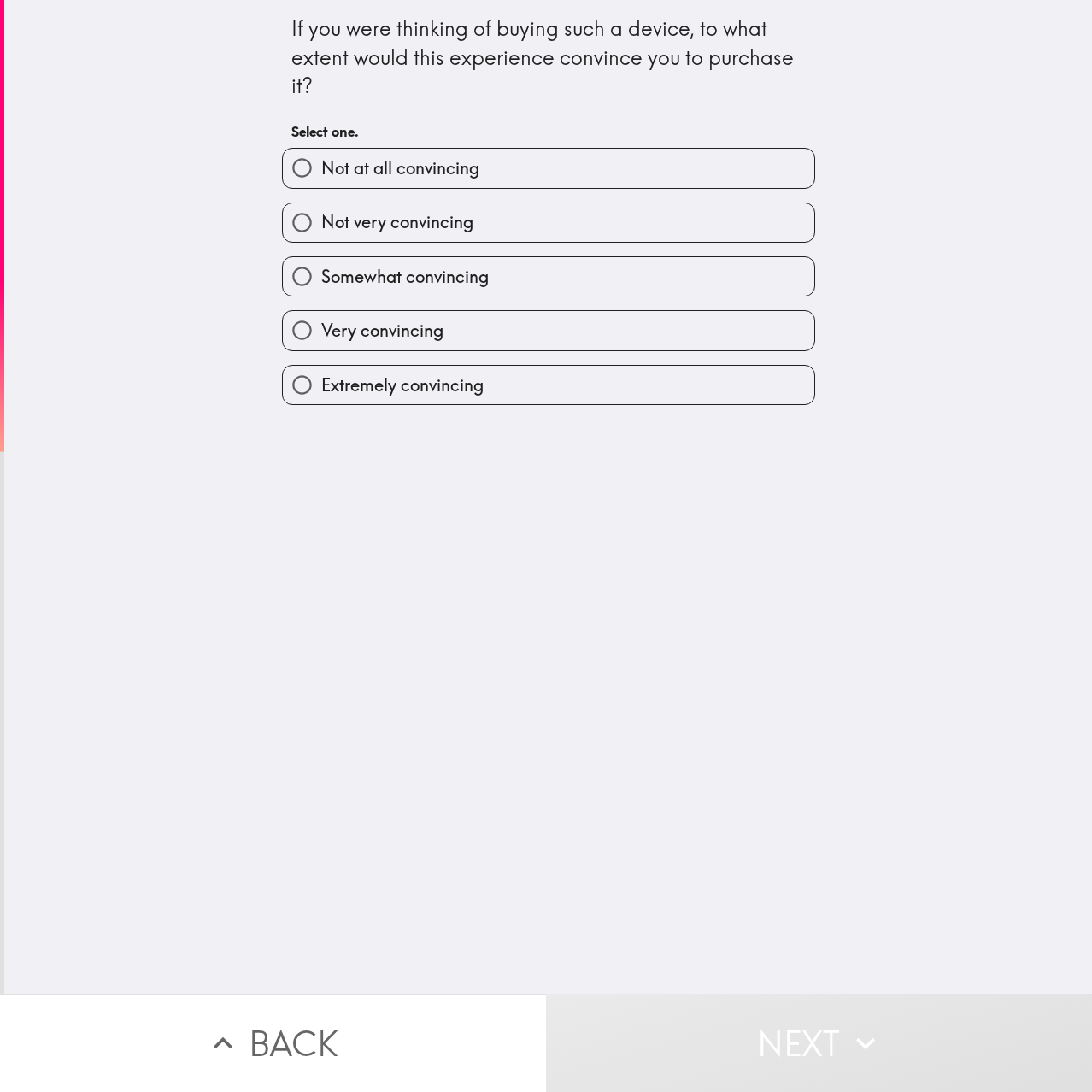
click at [406, 326] on span "Very convincing" at bounding box center [382, 330] width 122 height 24
click at [321, 326] on input "Very convincing" at bounding box center [302, 330] width 38 height 38
radio input "true"
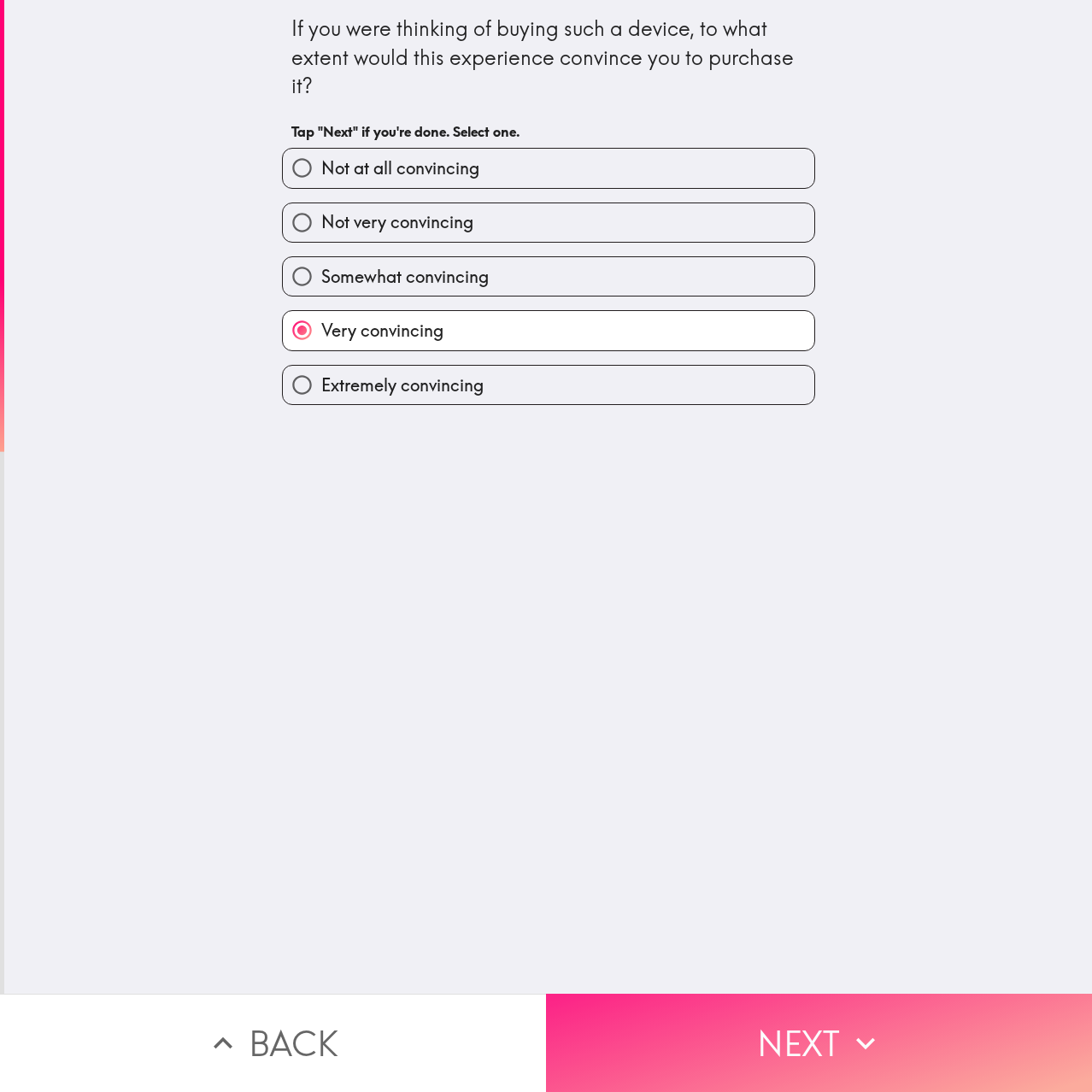
click at [839, 1033] on button "Next" at bounding box center [819, 1043] width 546 height 98
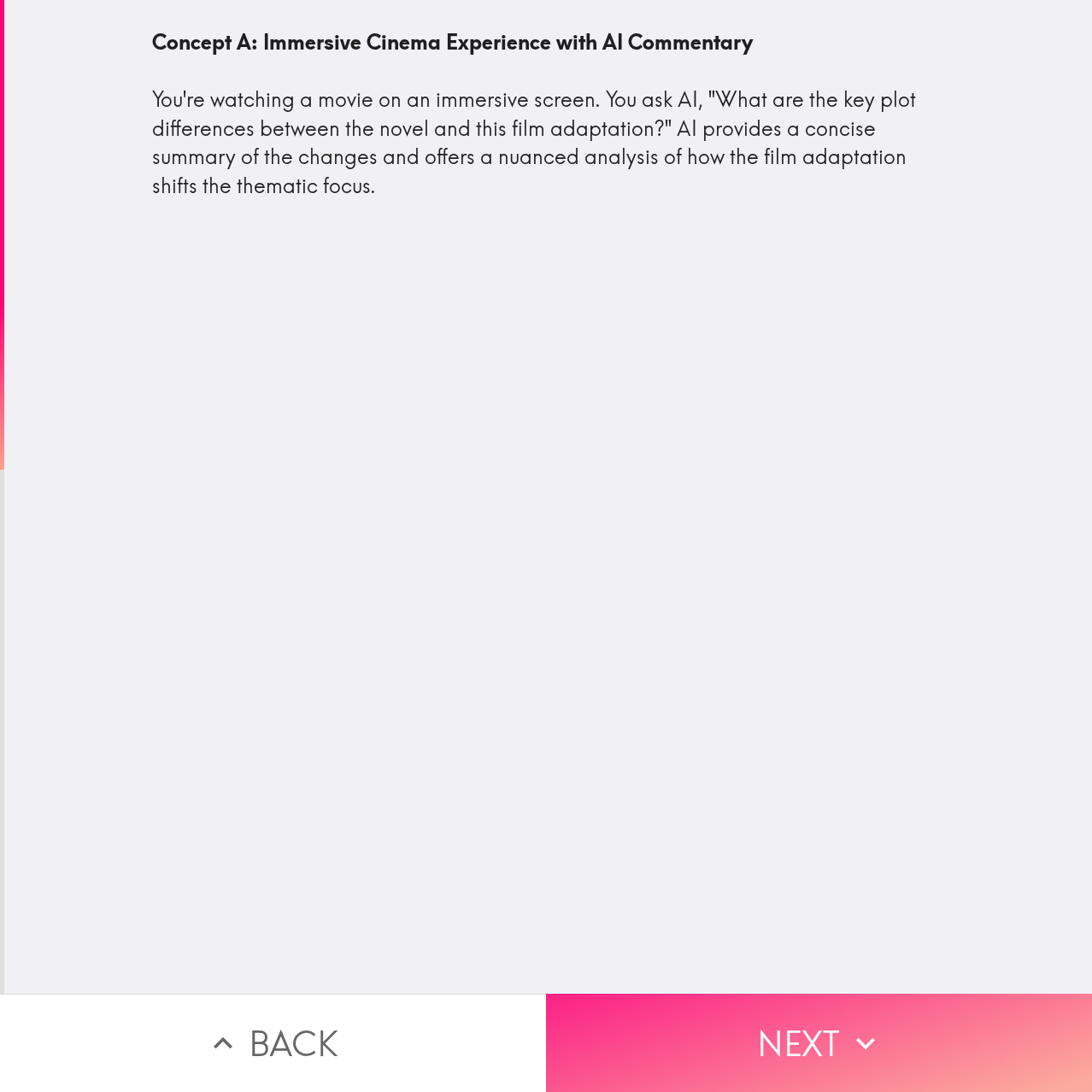
click at [818, 1031] on button "Next" at bounding box center [819, 1043] width 546 height 98
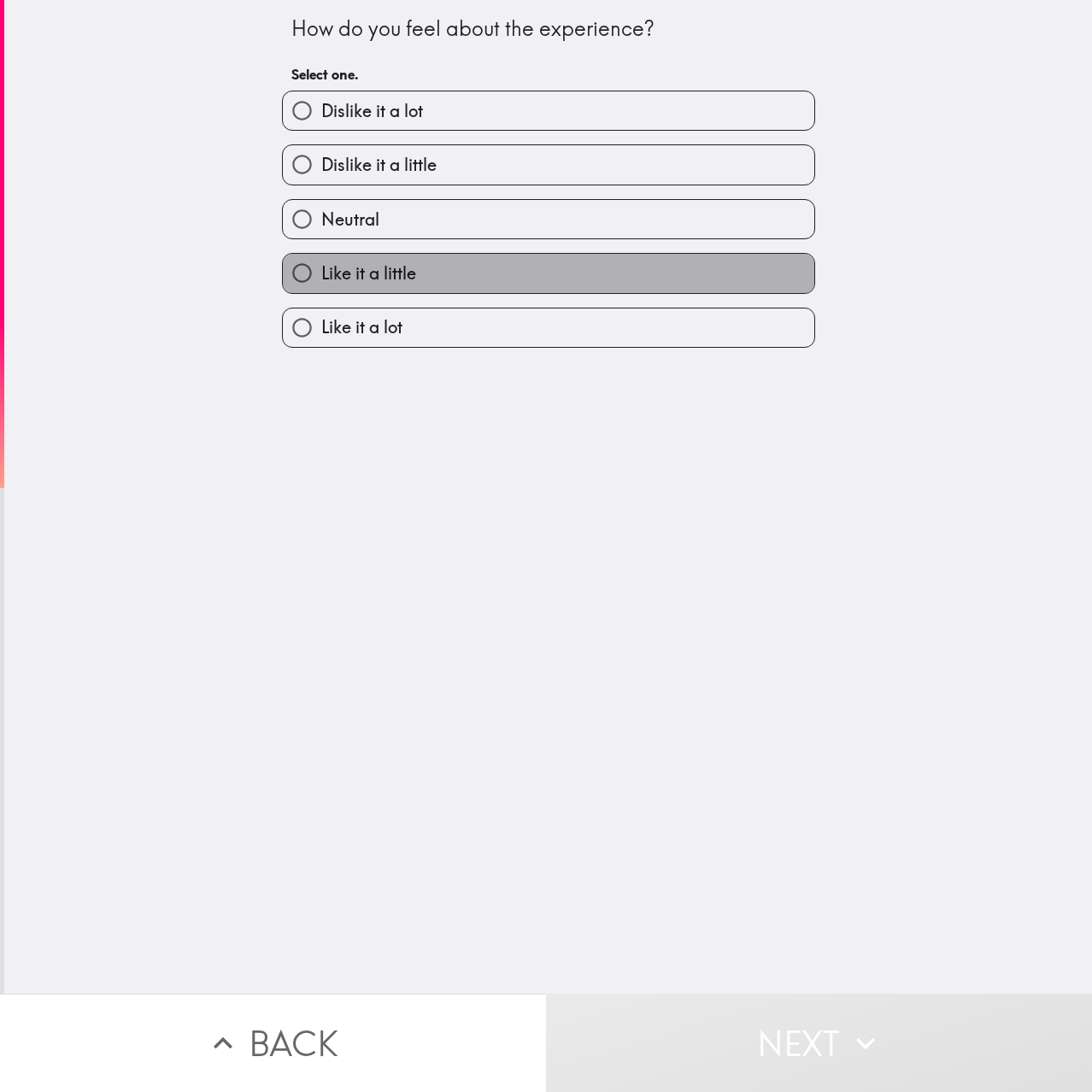
click at [427, 276] on label "Like it a little" at bounding box center [549, 273] width 531 height 38
click at [321, 276] on input "Like it a little" at bounding box center [302, 273] width 38 height 38
radio input "true"
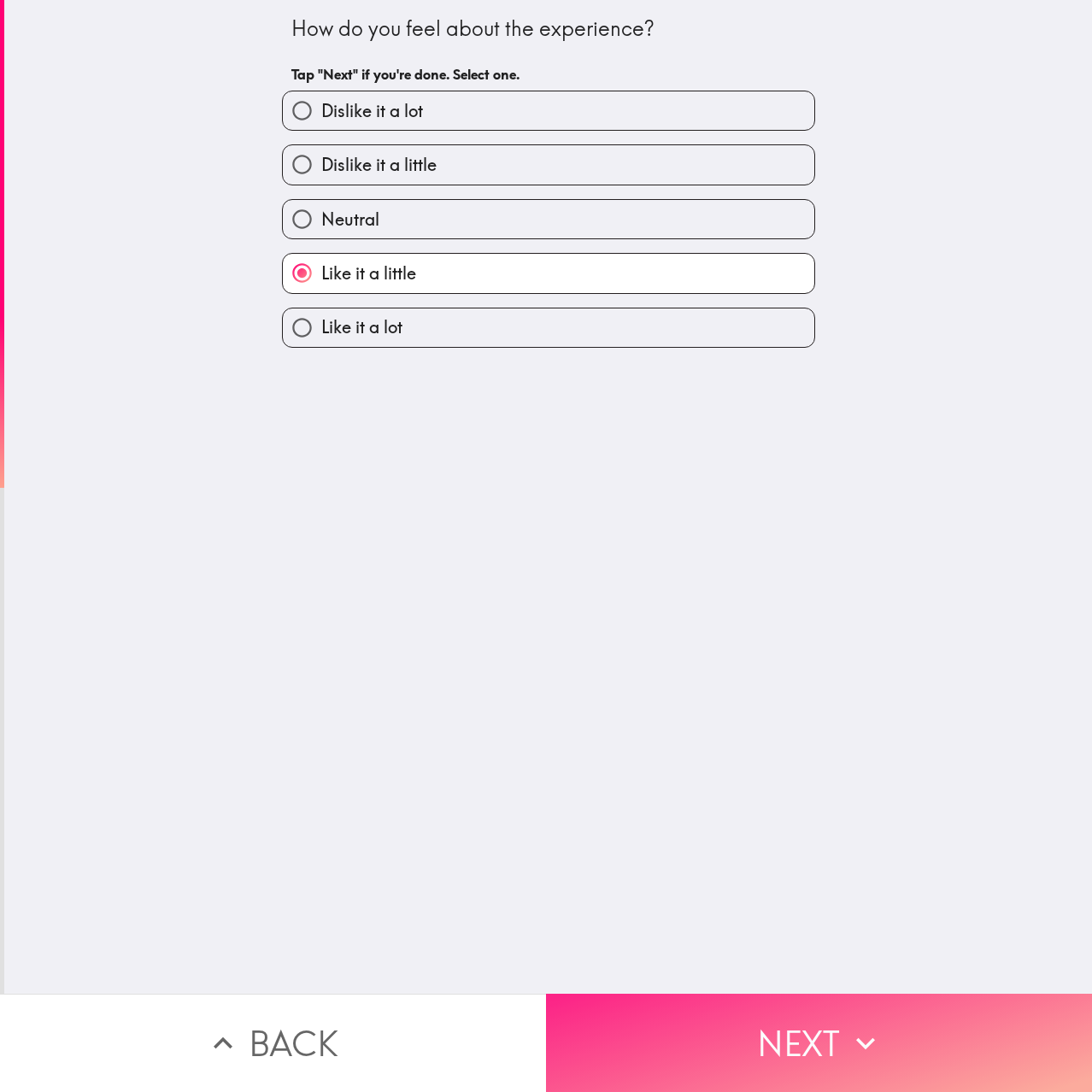
click at [833, 1044] on button "Next" at bounding box center [819, 1043] width 546 height 98
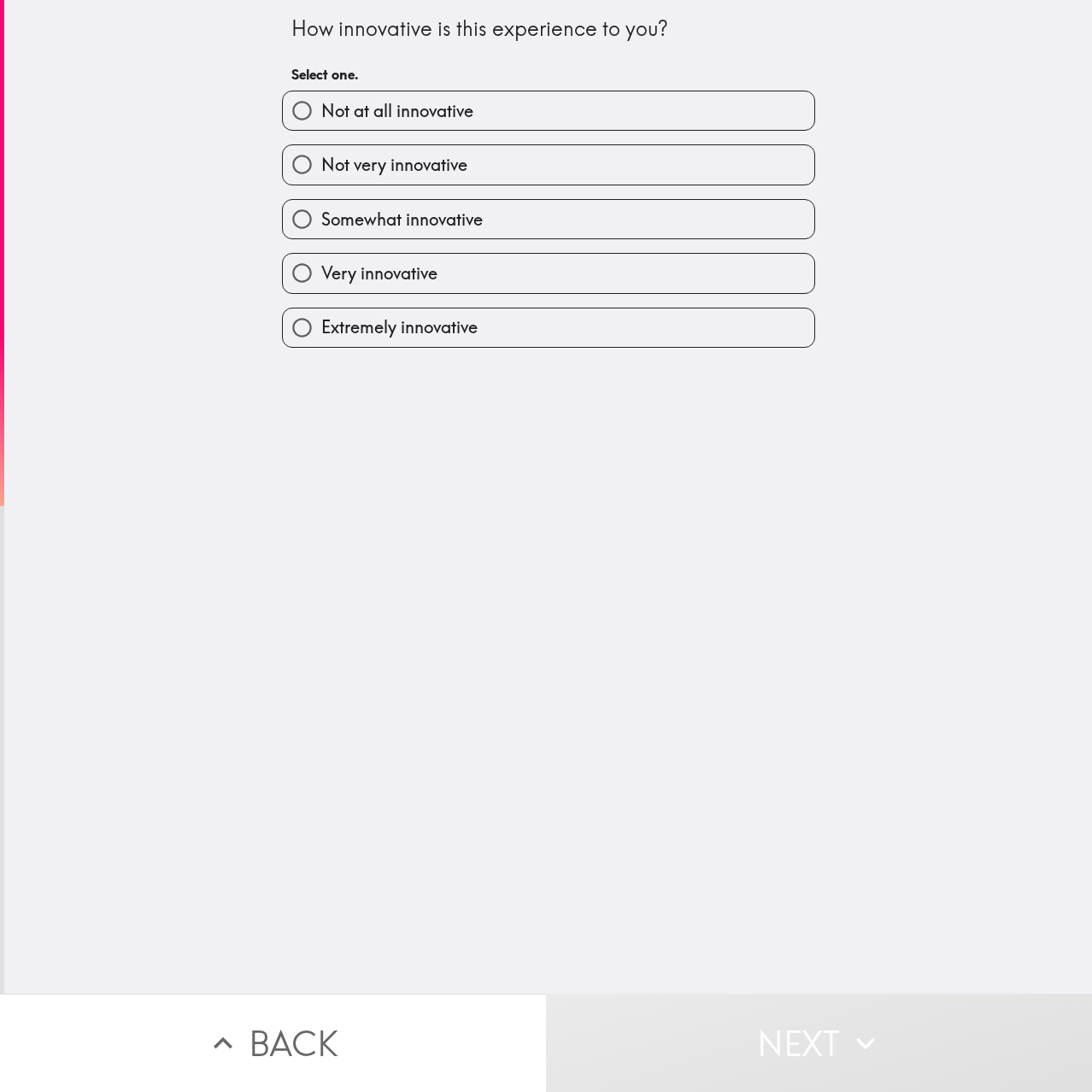
click at [440, 222] on span "Somewhat innovative" at bounding box center [401, 219] width 161 height 24
click at [321, 222] on input "Somewhat innovative" at bounding box center [302, 219] width 38 height 38
radio input "true"
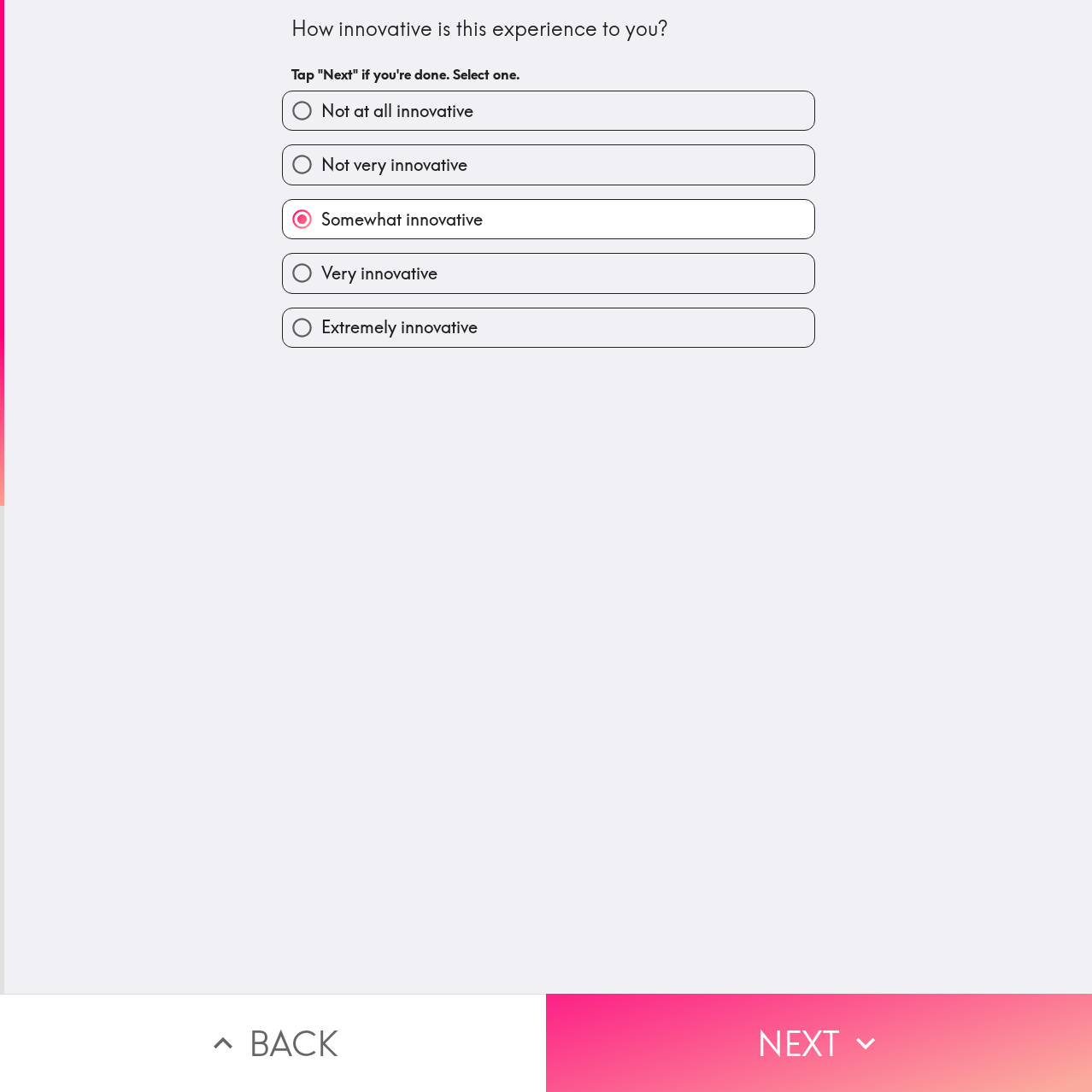
click at [742, 1033] on button "Next" at bounding box center [819, 1043] width 546 height 98
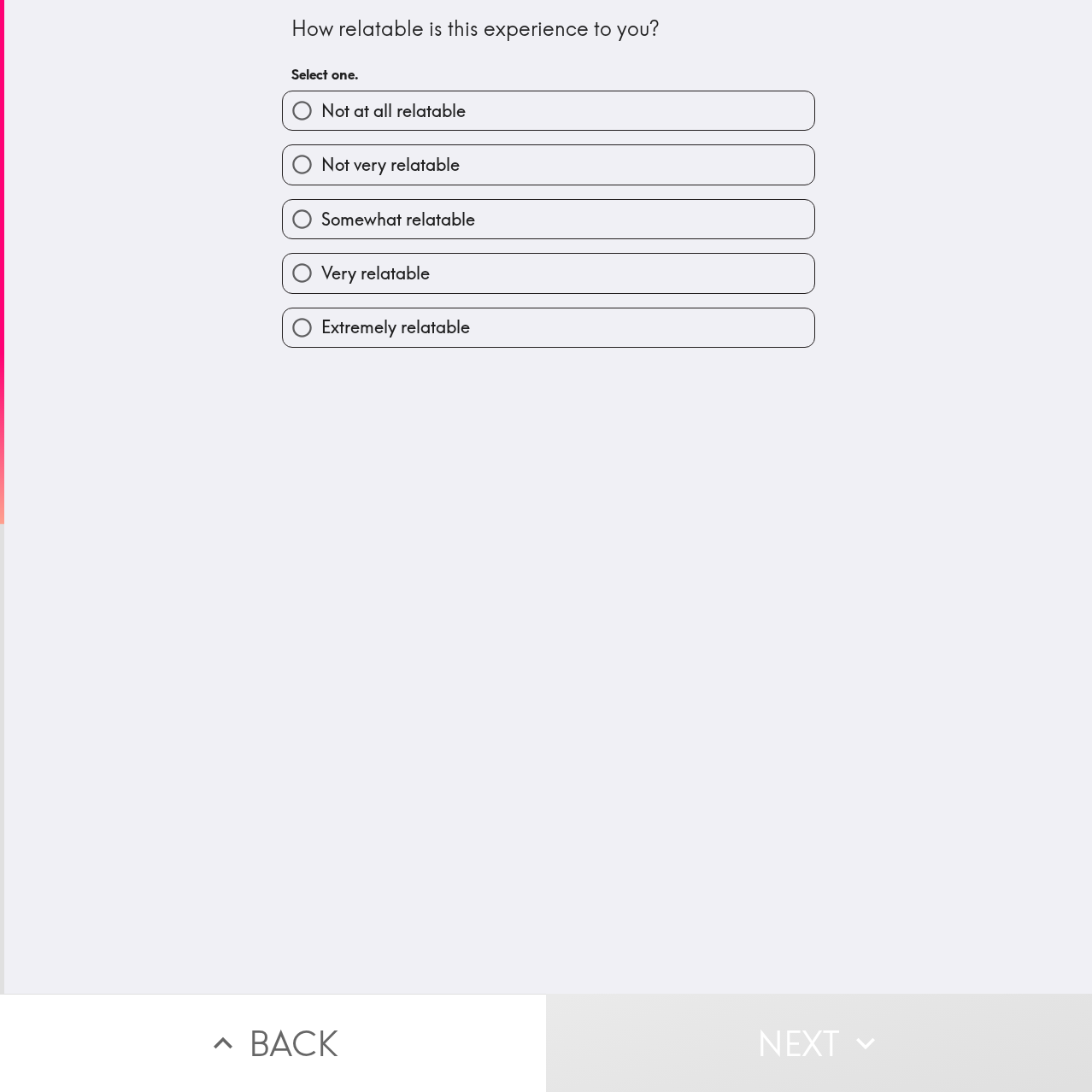
click at [453, 235] on label "Somewhat relatable" at bounding box center [549, 219] width 531 height 38
click at [321, 235] on input "Somewhat relatable" at bounding box center [302, 219] width 38 height 38
radio input "true"
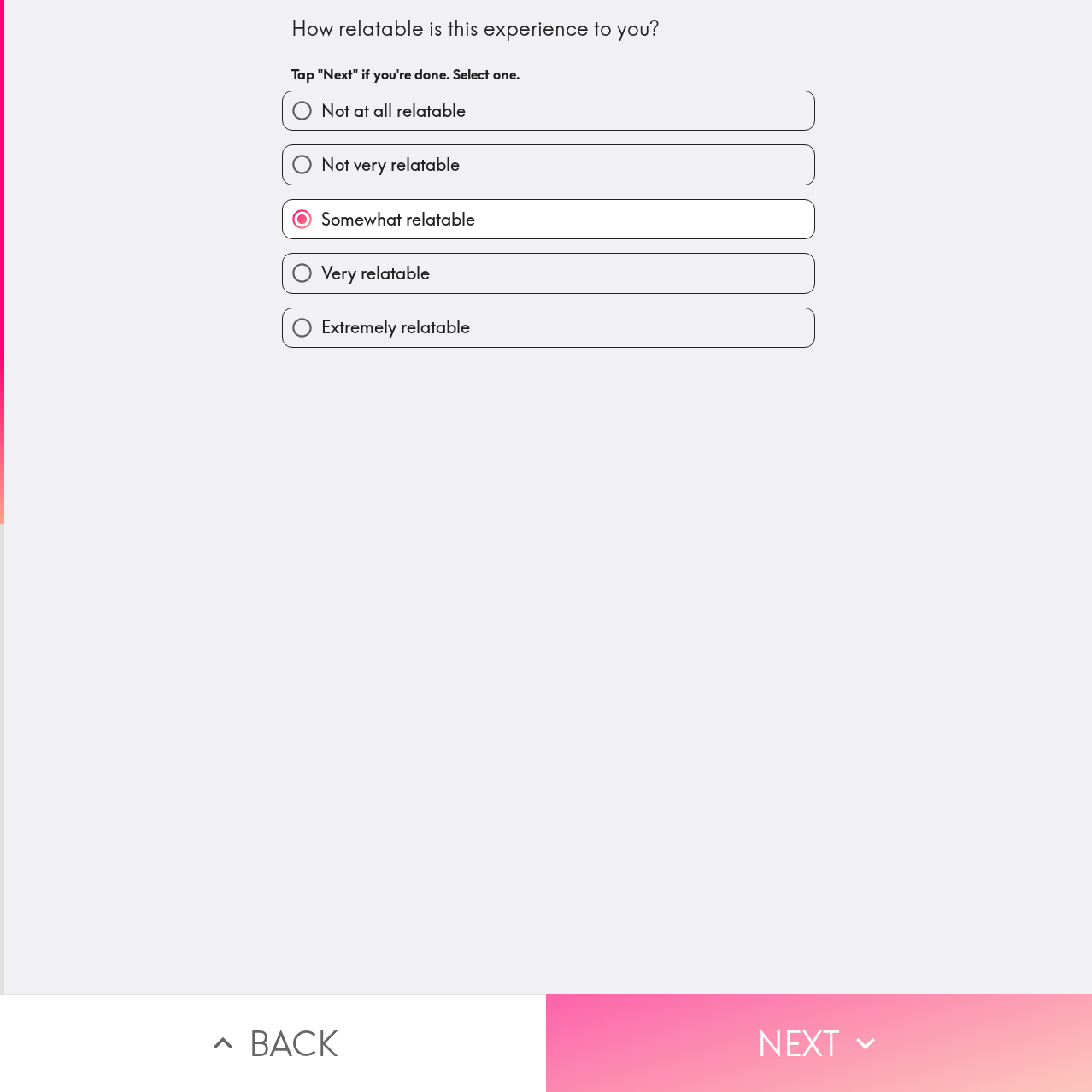
drag, startPoint x: 896, startPoint y: 1024, endPoint x: 840, endPoint y: 923, distance: 115.5
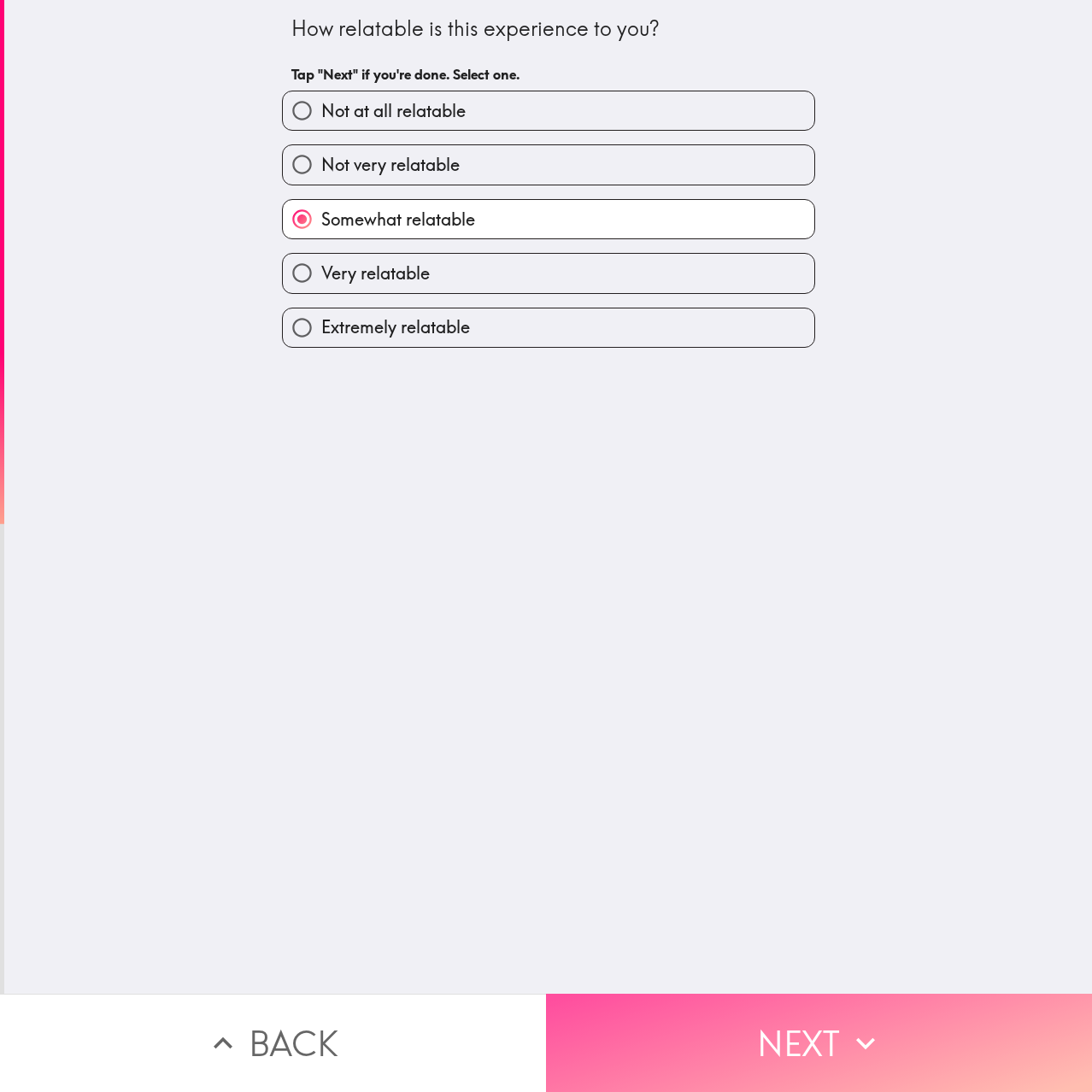
click at [895, 1024] on button "Next" at bounding box center [819, 1043] width 546 height 98
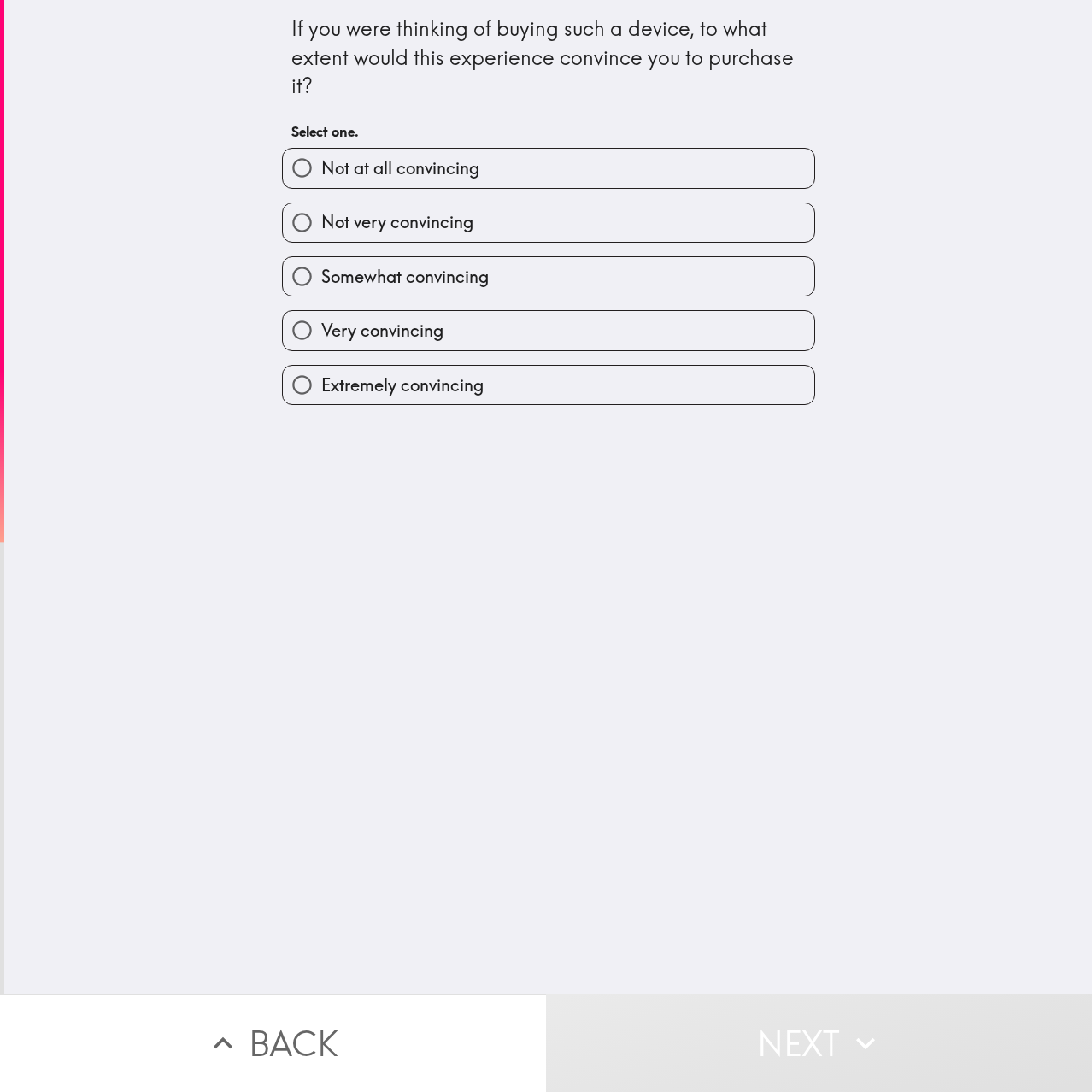
drag, startPoint x: 478, startPoint y: 287, endPoint x: 511, endPoint y: 330, distance: 54.2
click at [478, 286] on label "Somewhat convincing" at bounding box center [549, 277] width 531 height 38
click at [321, 286] on input "Somewhat convincing" at bounding box center [302, 277] width 38 height 38
radio input "true"
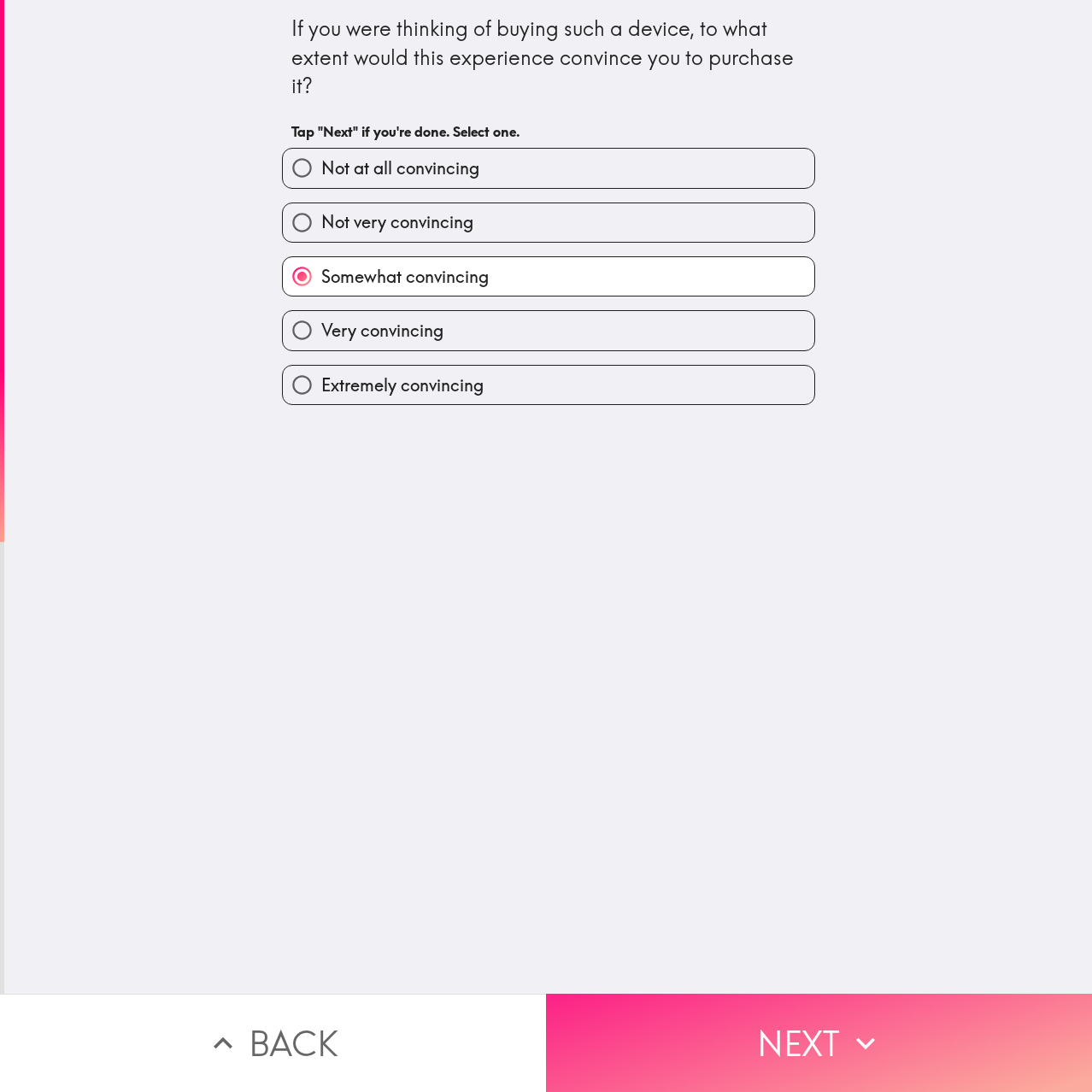
click at [834, 1008] on button "Next" at bounding box center [819, 1043] width 546 height 98
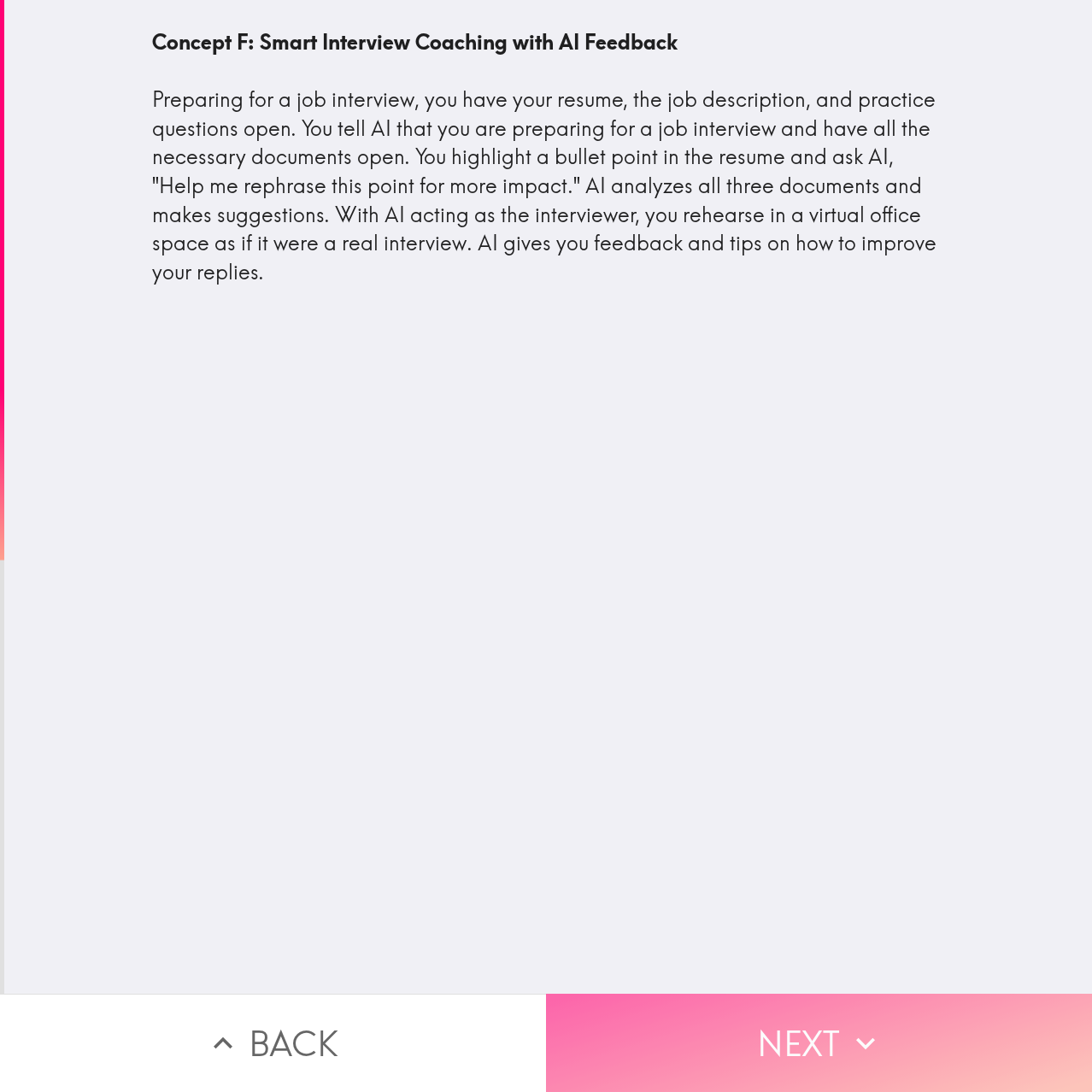
click at [874, 997] on button "Next" at bounding box center [819, 1043] width 546 height 98
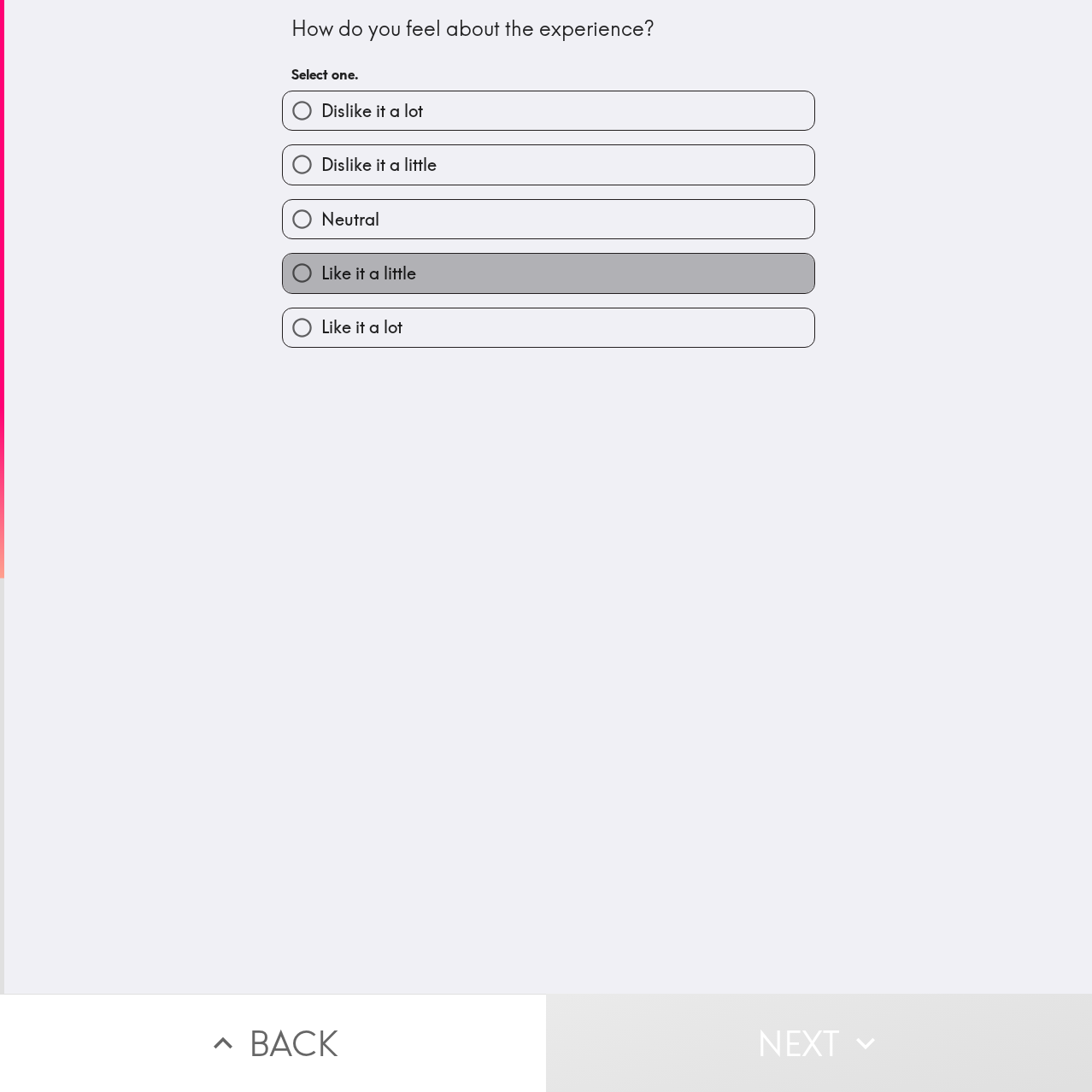
click at [498, 290] on label "Like it a little" at bounding box center [549, 273] width 531 height 38
click at [321, 290] on input "Like it a little" at bounding box center [302, 273] width 38 height 38
radio input "true"
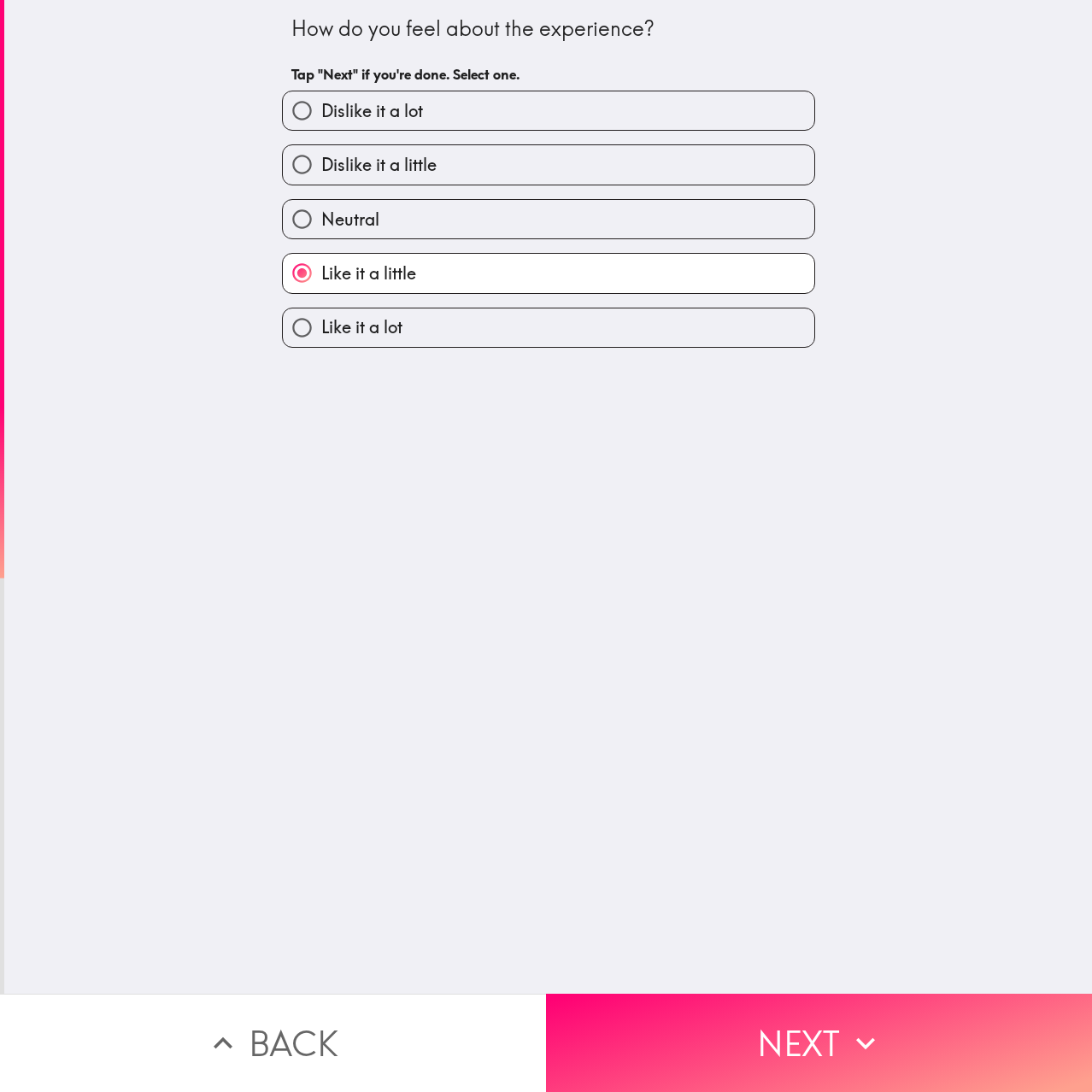
click at [498, 313] on label "Like it a lot" at bounding box center [549, 328] width 531 height 38
click at [321, 313] on input "Like it a lot" at bounding box center [302, 328] width 38 height 38
radio input "true"
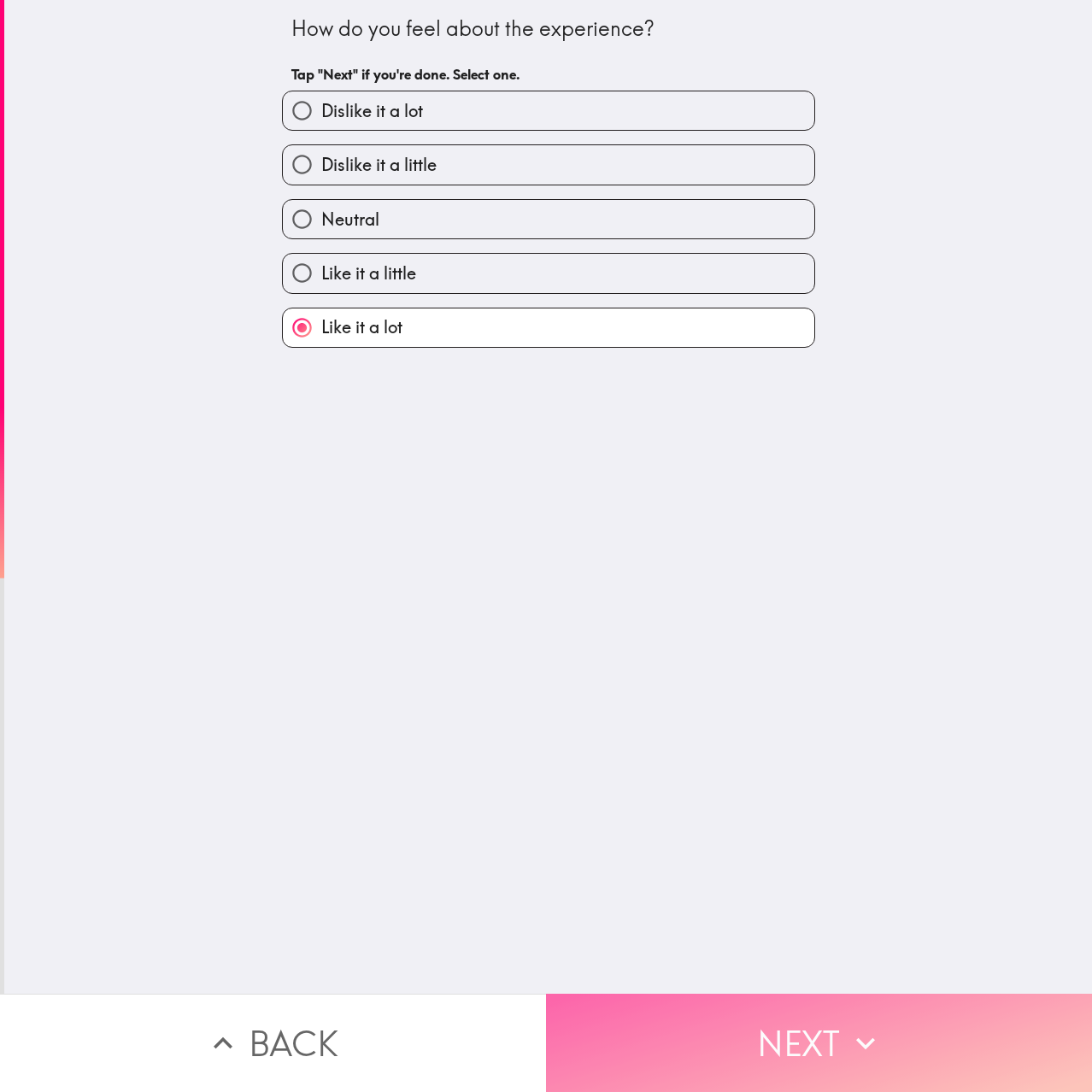
click at [815, 1025] on button "Next" at bounding box center [819, 1043] width 546 height 98
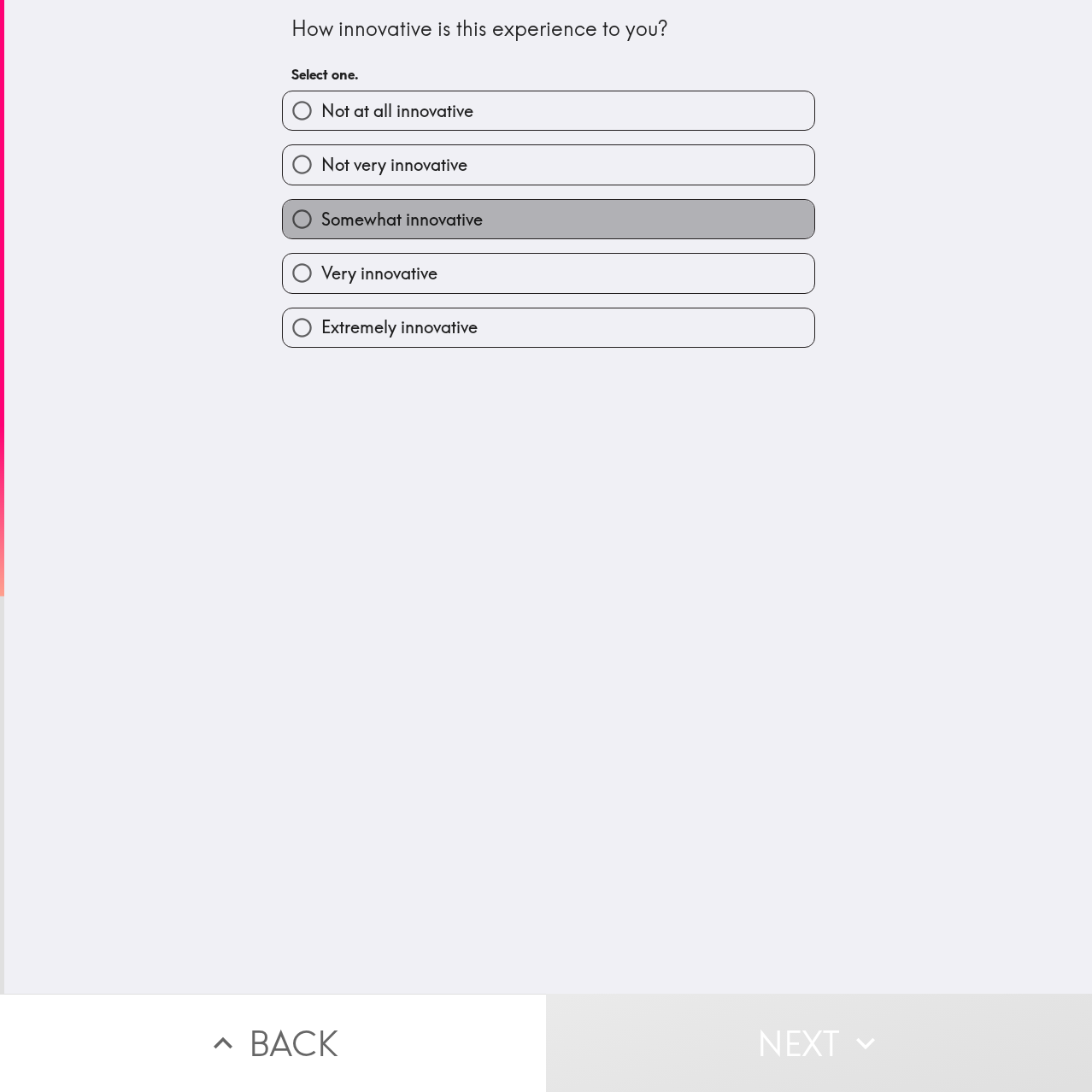
click at [470, 235] on label "Somewhat innovative" at bounding box center [549, 219] width 531 height 38
click at [321, 235] on input "Somewhat innovative" at bounding box center [302, 219] width 38 height 38
radio input "true"
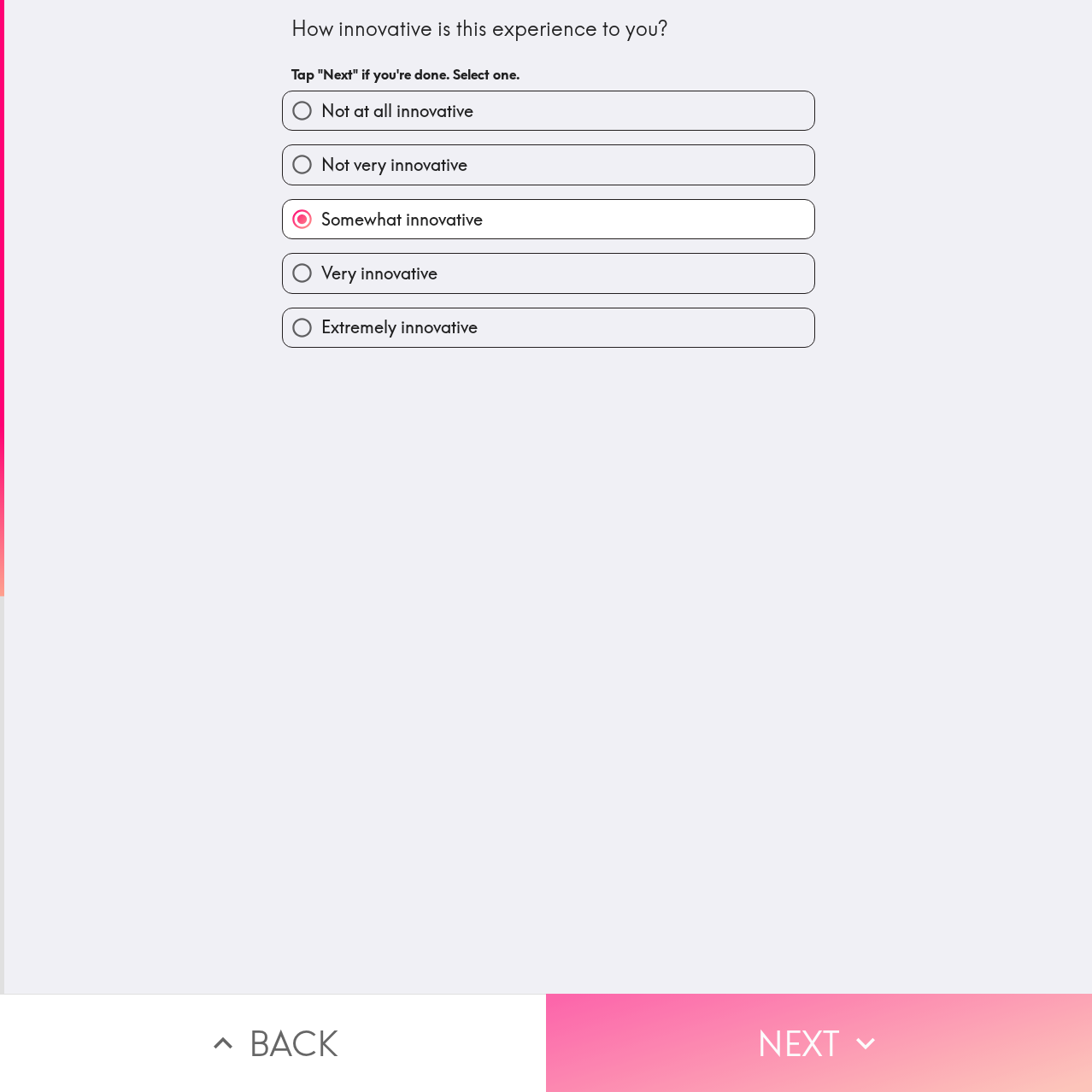
click at [794, 1028] on button "Next" at bounding box center [819, 1043] width 546 height 98
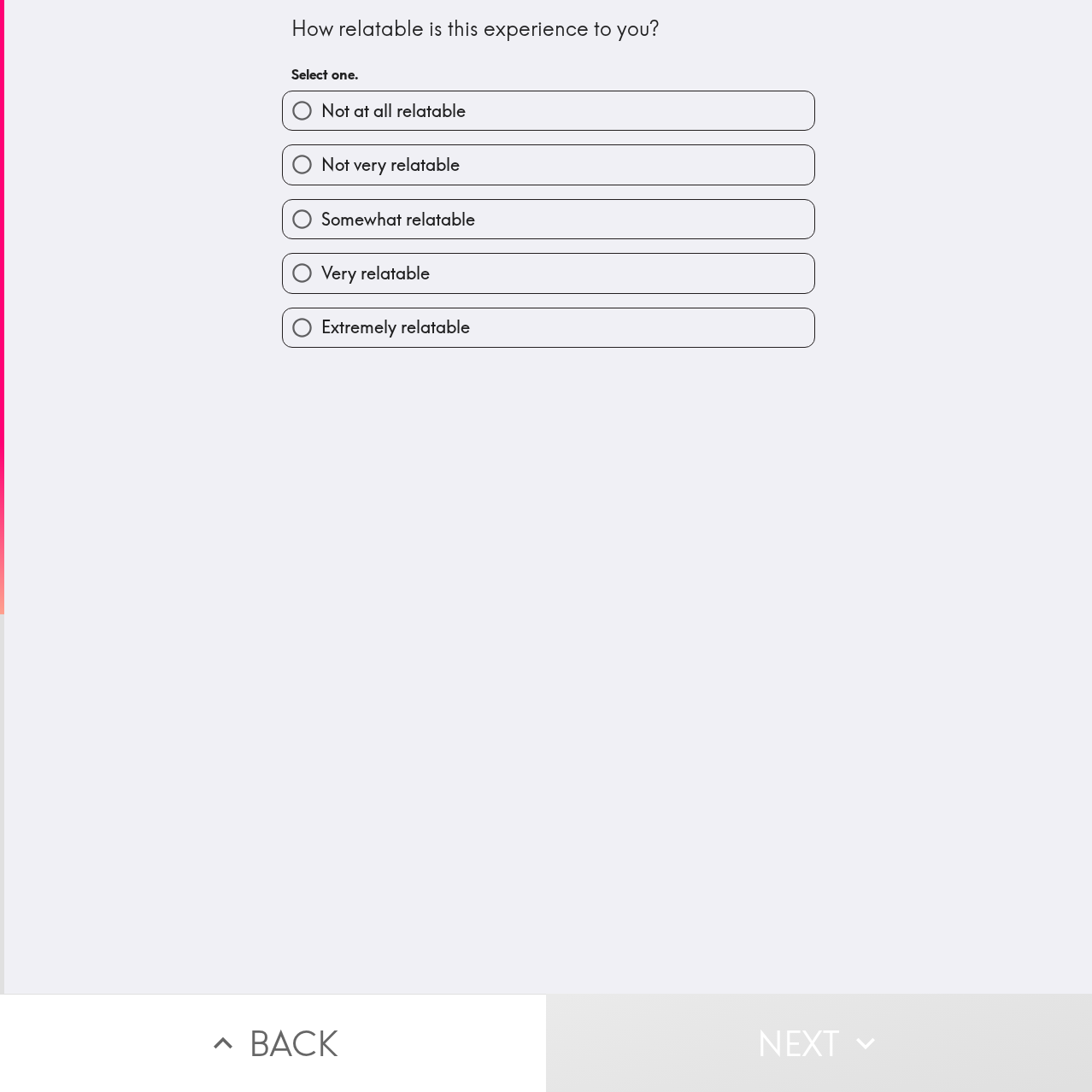
click at [464, 264] on label "Very relatable" at bounding box center [549, 273] width 531 height 38
click at [321, 264] on input "Very relatable" at bounding box center [302, 273] width 38 height 38
radio input "true"
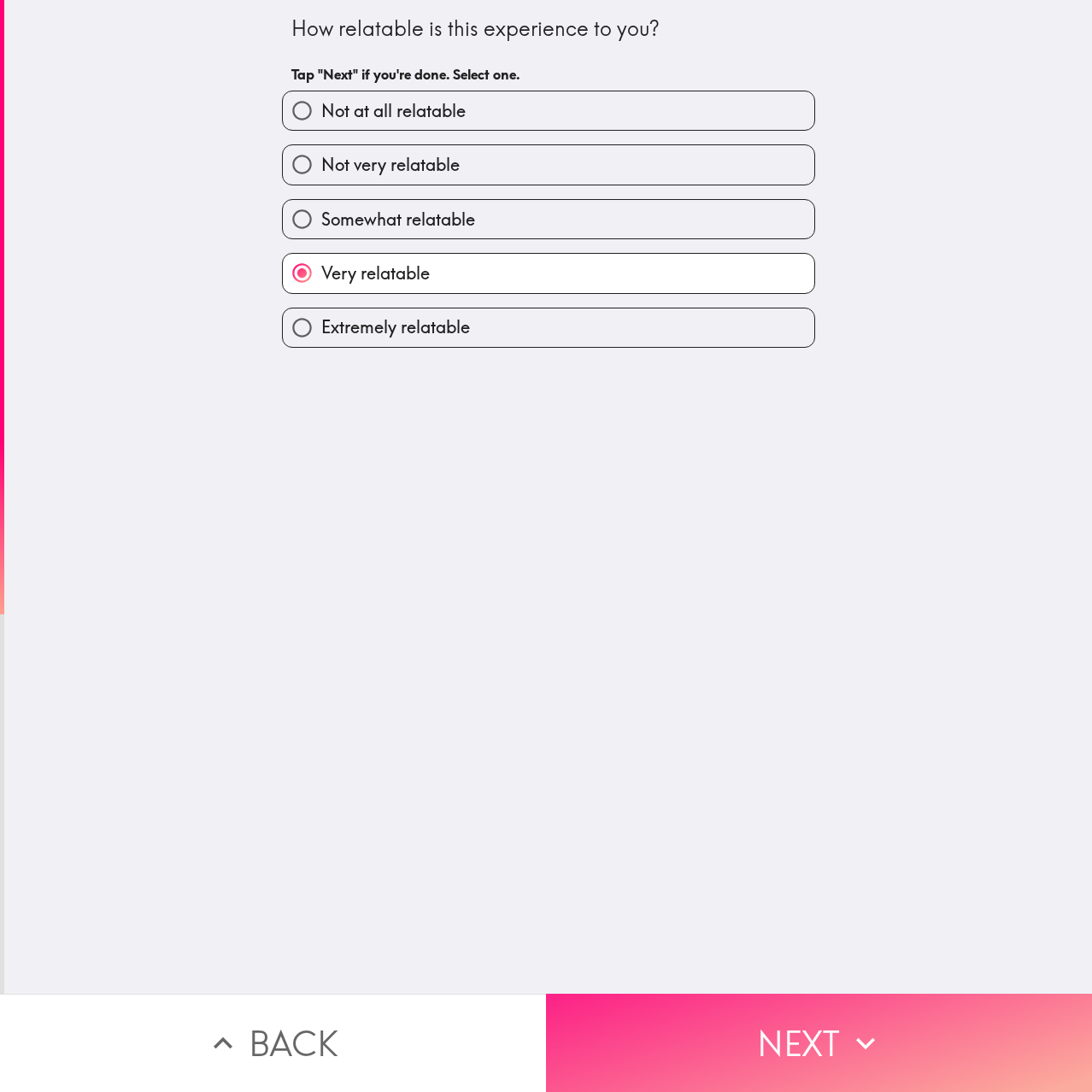
click at [847, 1040] on icon "button" at bounding box center [865, 1043] width 37 height 37
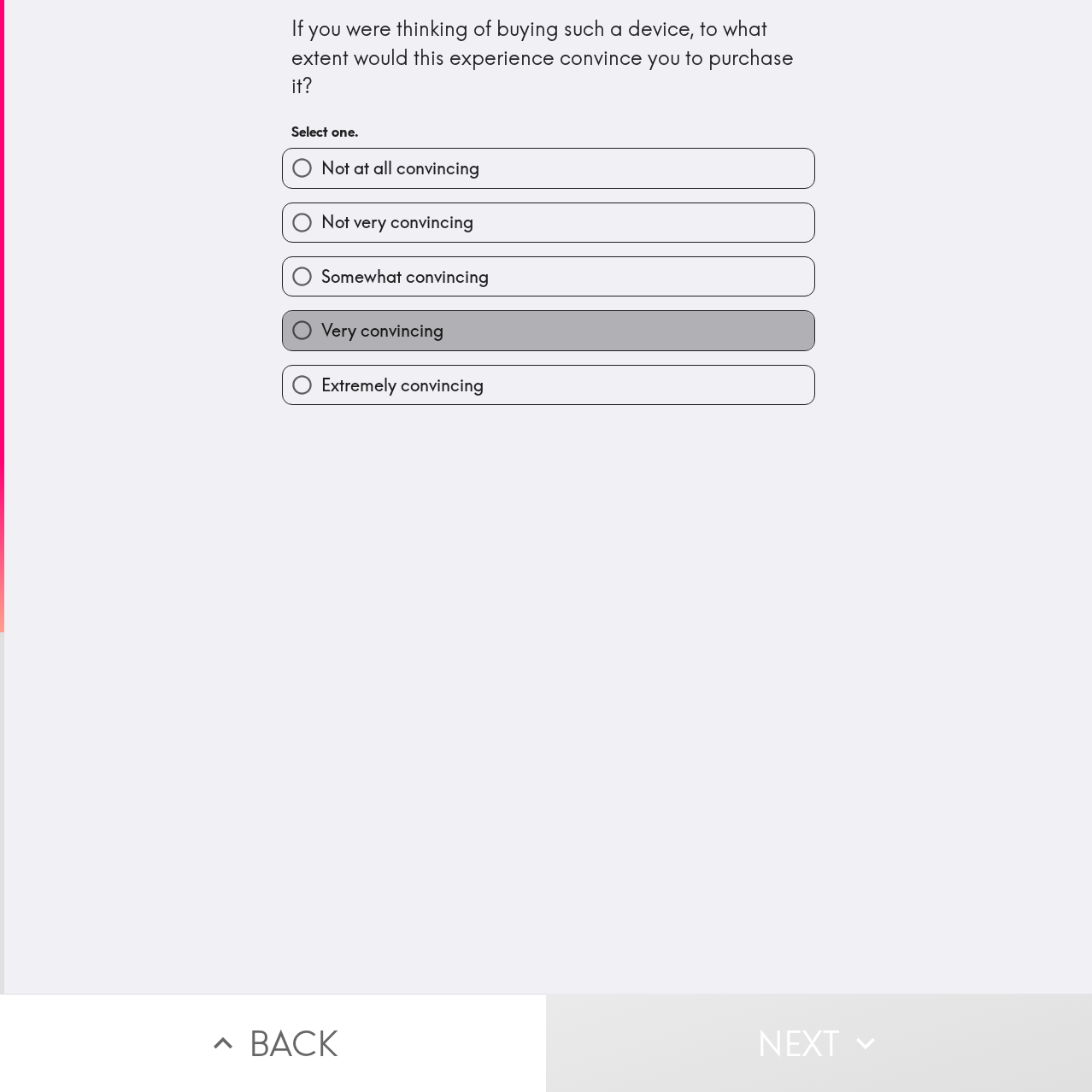
click at [554, 323] on label "Very convincing" at bounding box center [549, 330] width 531 height 38
click at [321, 323] on input "Very convincing" at bounding box center [302, 330] width 38 height 38
radio input "true"
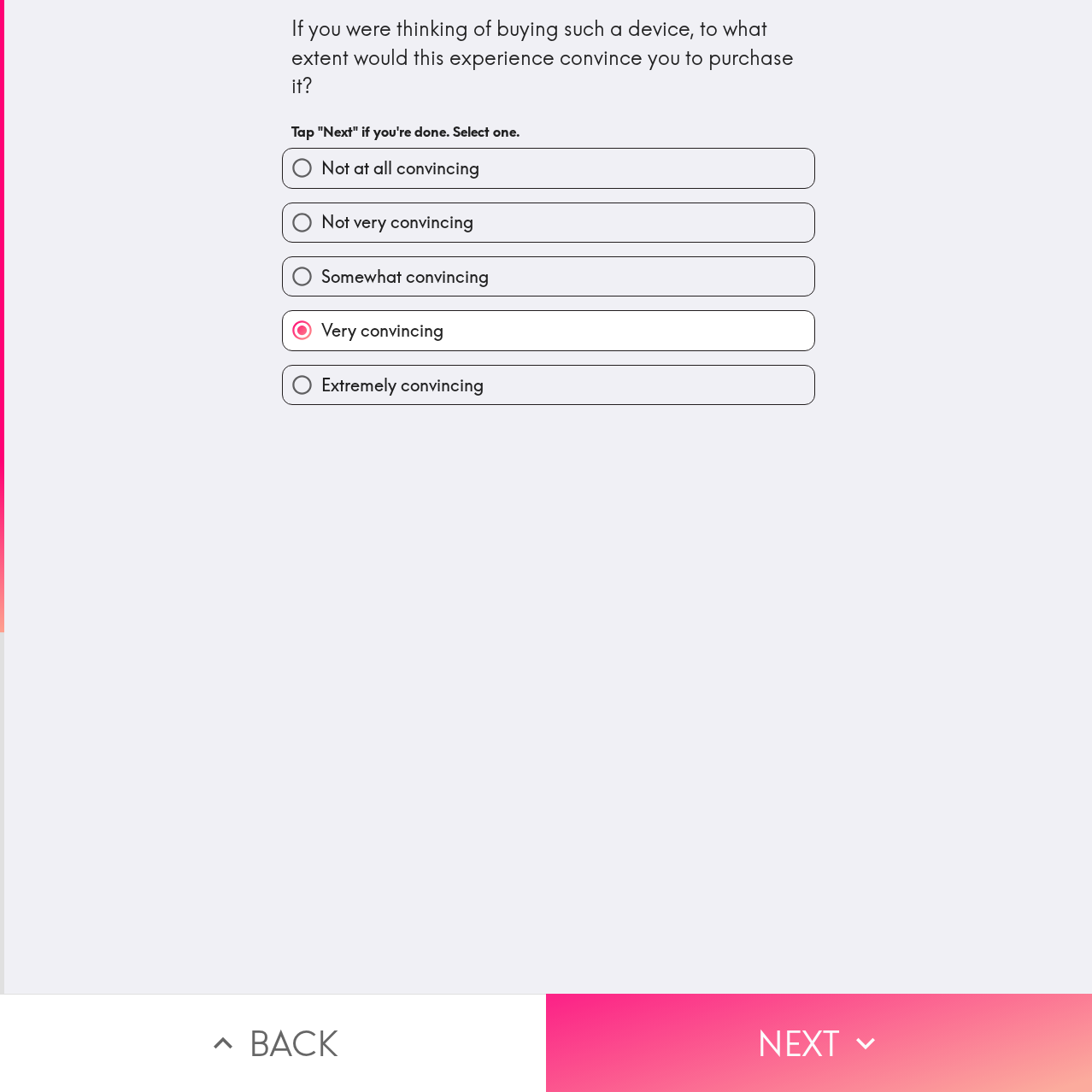
drag, startPoint x: 852, startPoint y: 1047, endPoint x: 845, endPoint y: 1040, distance: 9.9
click at [851, 1047] on icon "button" at bounding box center [865, 1043] width 37 height 37
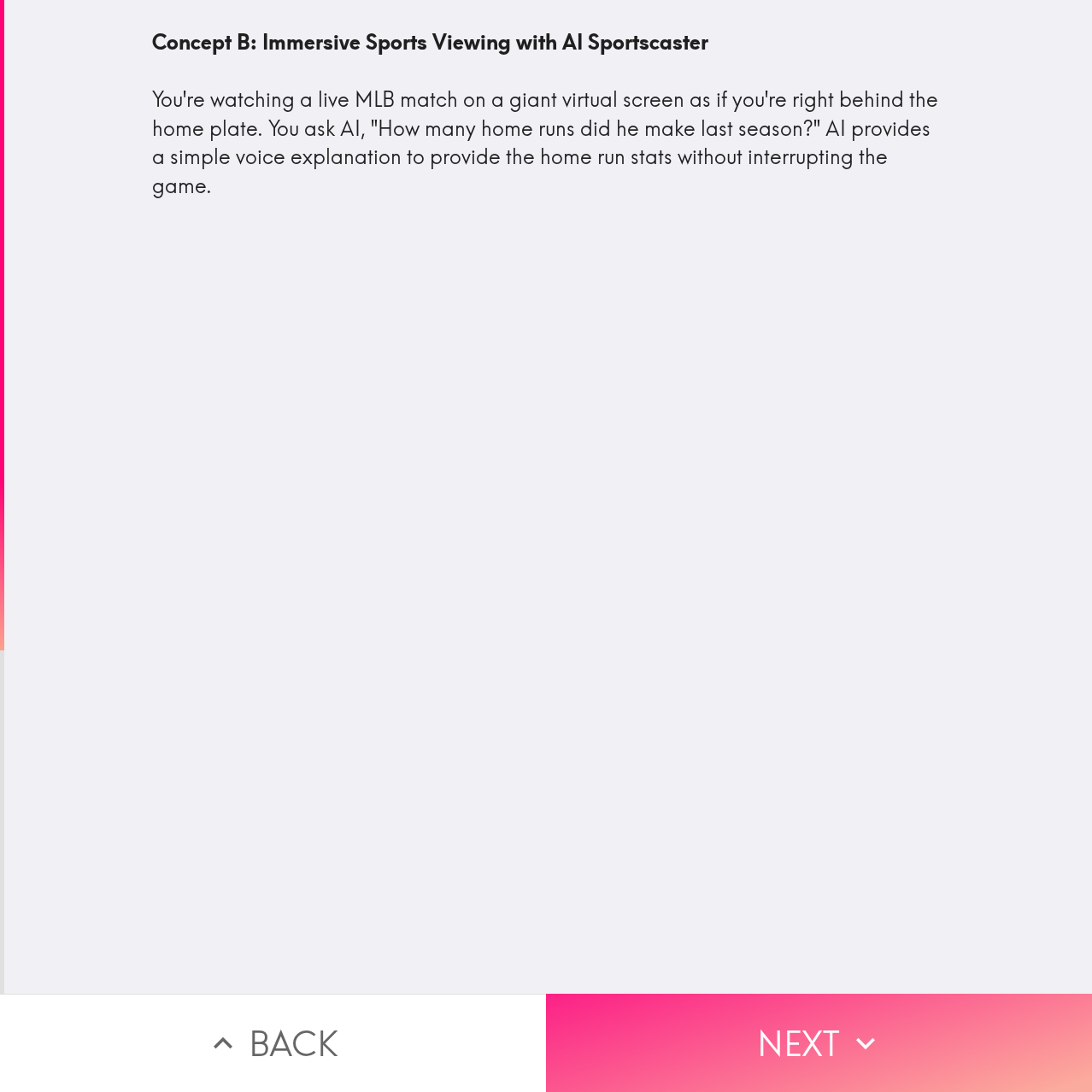
click at [829, 994] on button "Next" at bounding box center [819, 1043] width 546 height 98
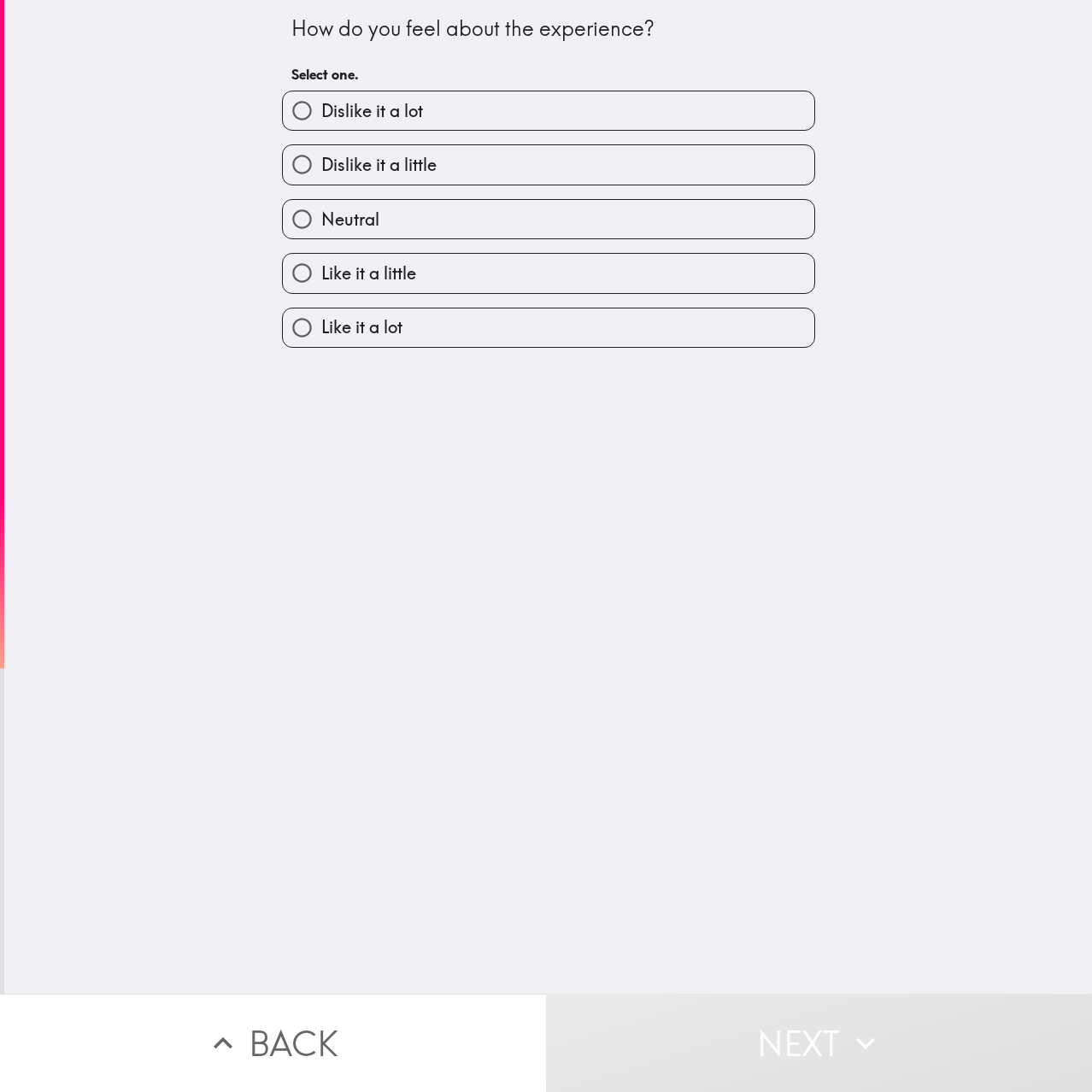
click at [484, 225] on label "Neutral" at bounding box center [549, 219] width 531 height 38
click at [321, 225] on input "Neutral" at bounding box center [302, 219] width 38 height 38
radio input "true"
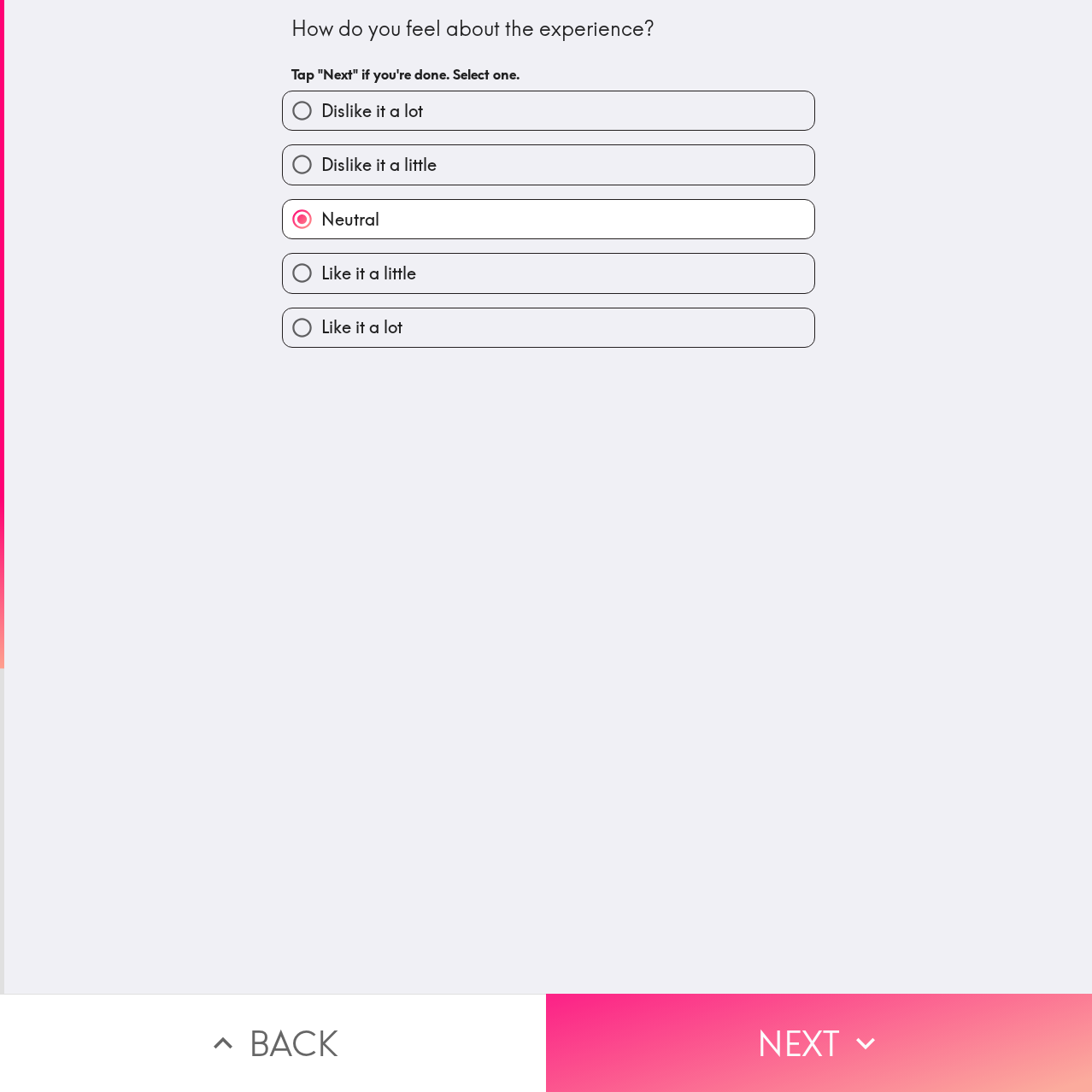
click at [797, 1026] on button "Next" at bounding box center [819, 1043] width 546 height 98
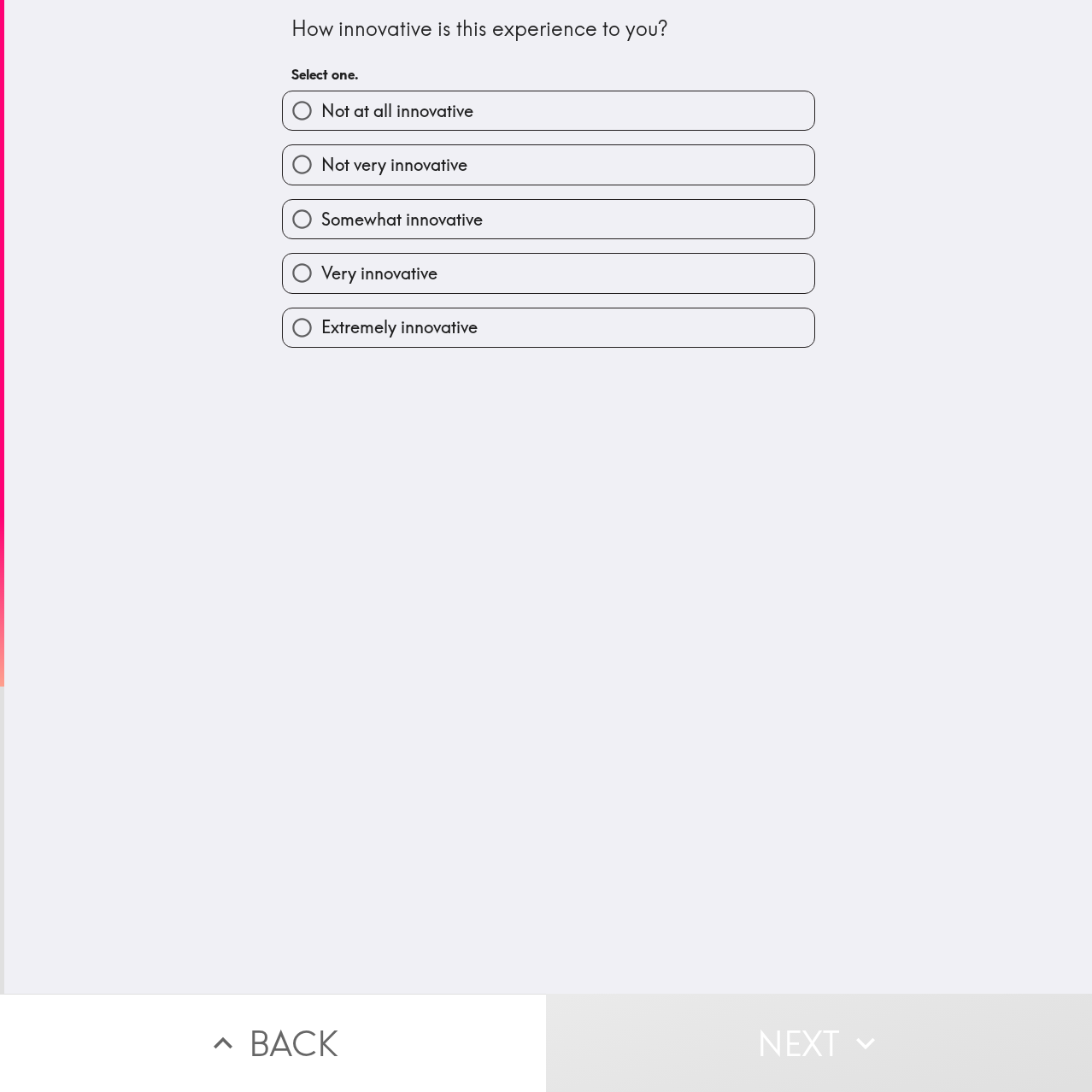
click at [476, 165] on label "Not very innovative" at bounding box center [549, 165] width 531 height 38
click at [321, 165] on input "Not very innovative" at bounding box center [302, 165] width 38 height 38
radio input "true"
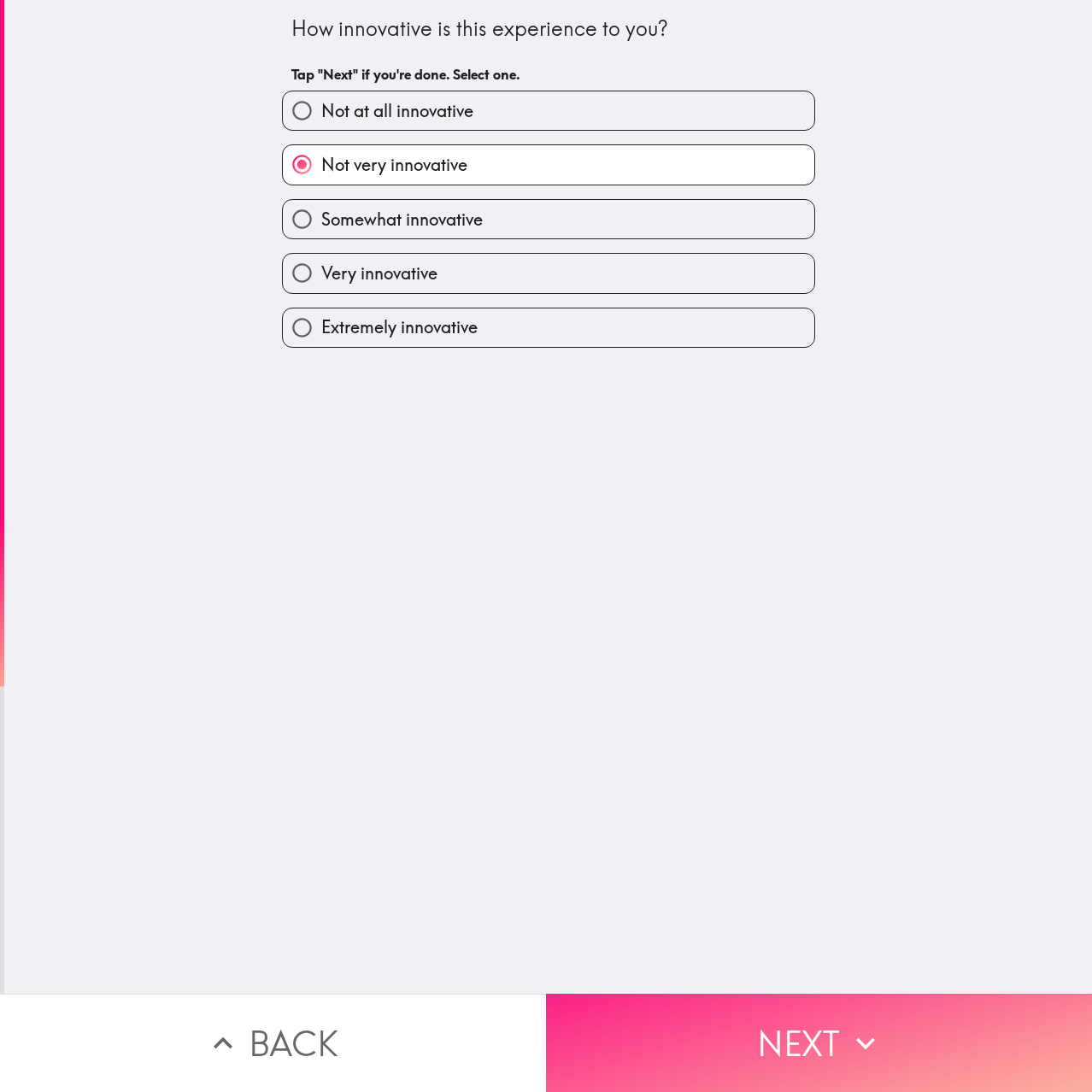
click at [740, 1009] on button "Next" at bounding box center [819, 1043] width 546 height 98
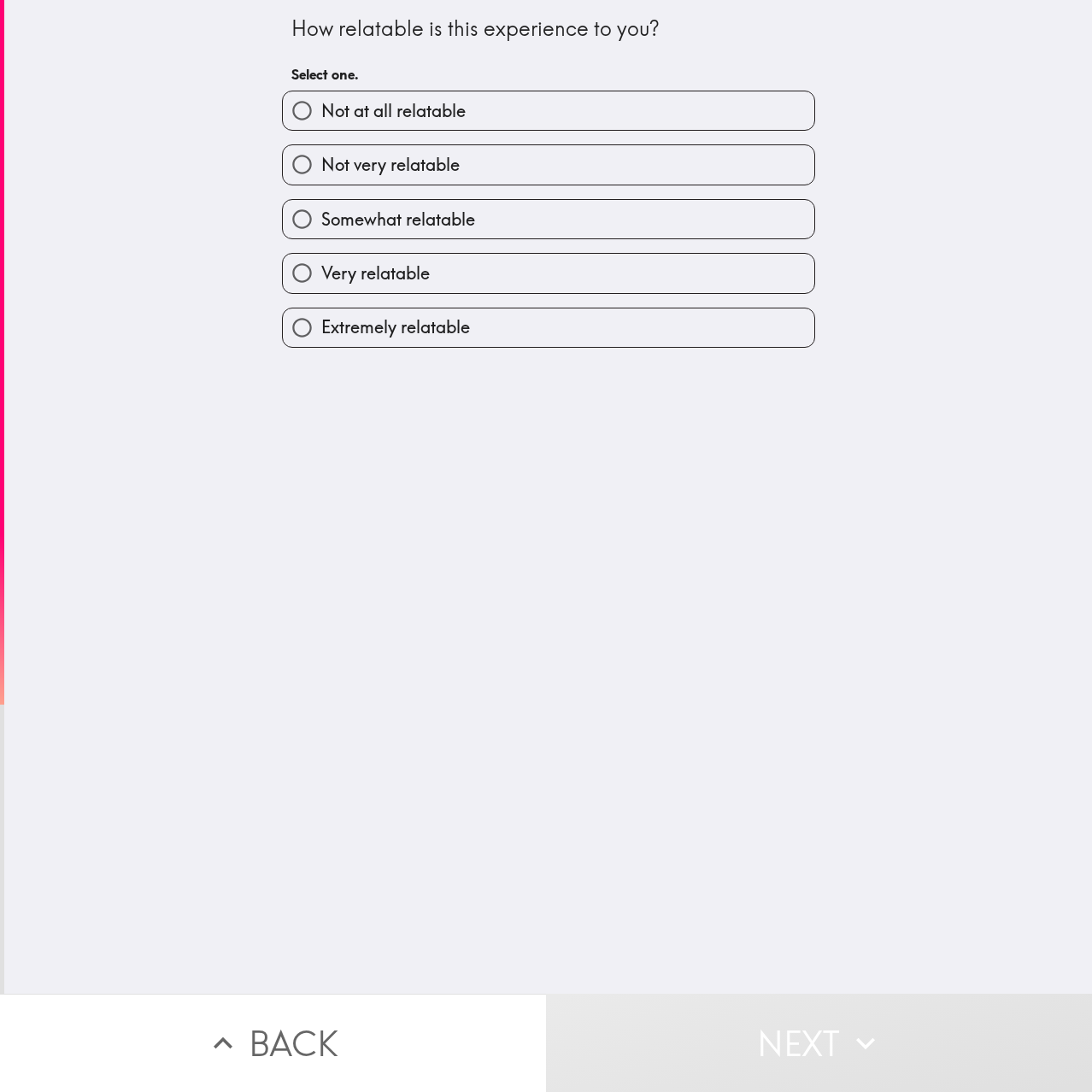
click at [447, 235] on label "Somewhat relatable" at bounding box center [549, 219] width 531 height 38
click at [321, 235] on input "Somewhat relatable" at bounding box center [302, 219] width 38 height 38
radio input "true"
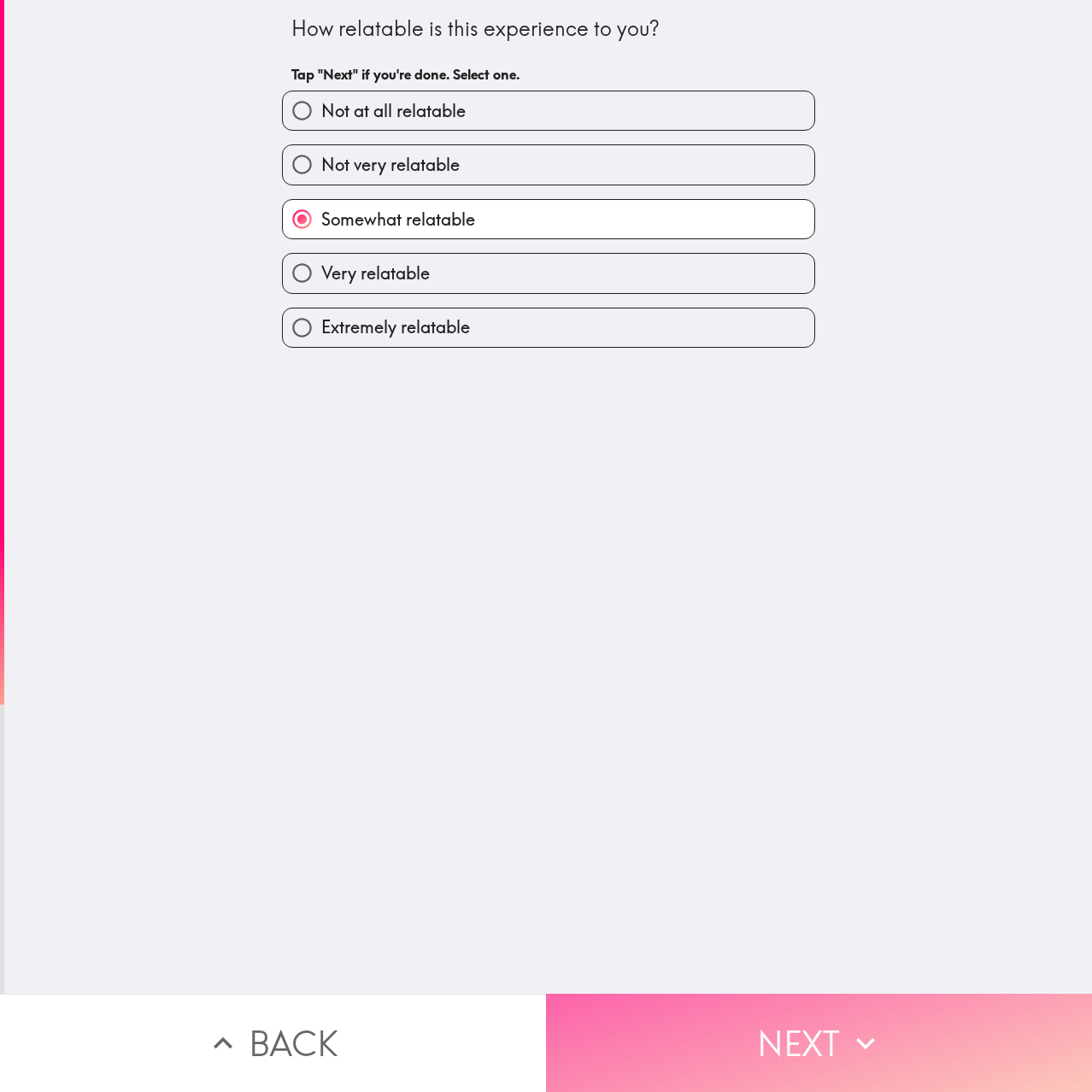
click at [779, 1036] on button "Next" at bounding box center [819, 1043] width 546 height 98
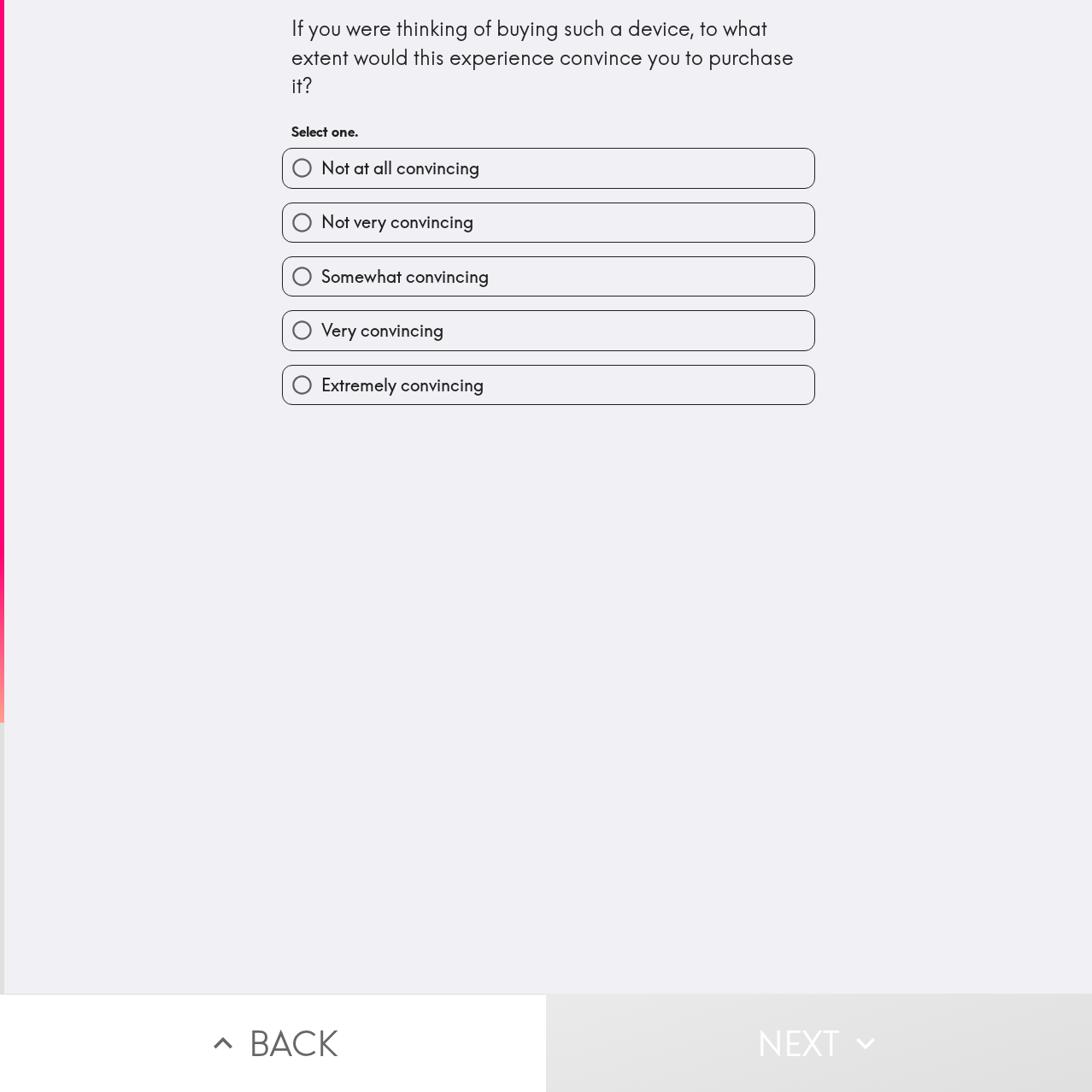
click at [441, 231] on span "Not very convincing" at bounding box center [397, 222] width 152 height 24
click at [321, 231] on input "Not very convincing" at bounding box center [302, 223] width 38 height 38
radio input "true"
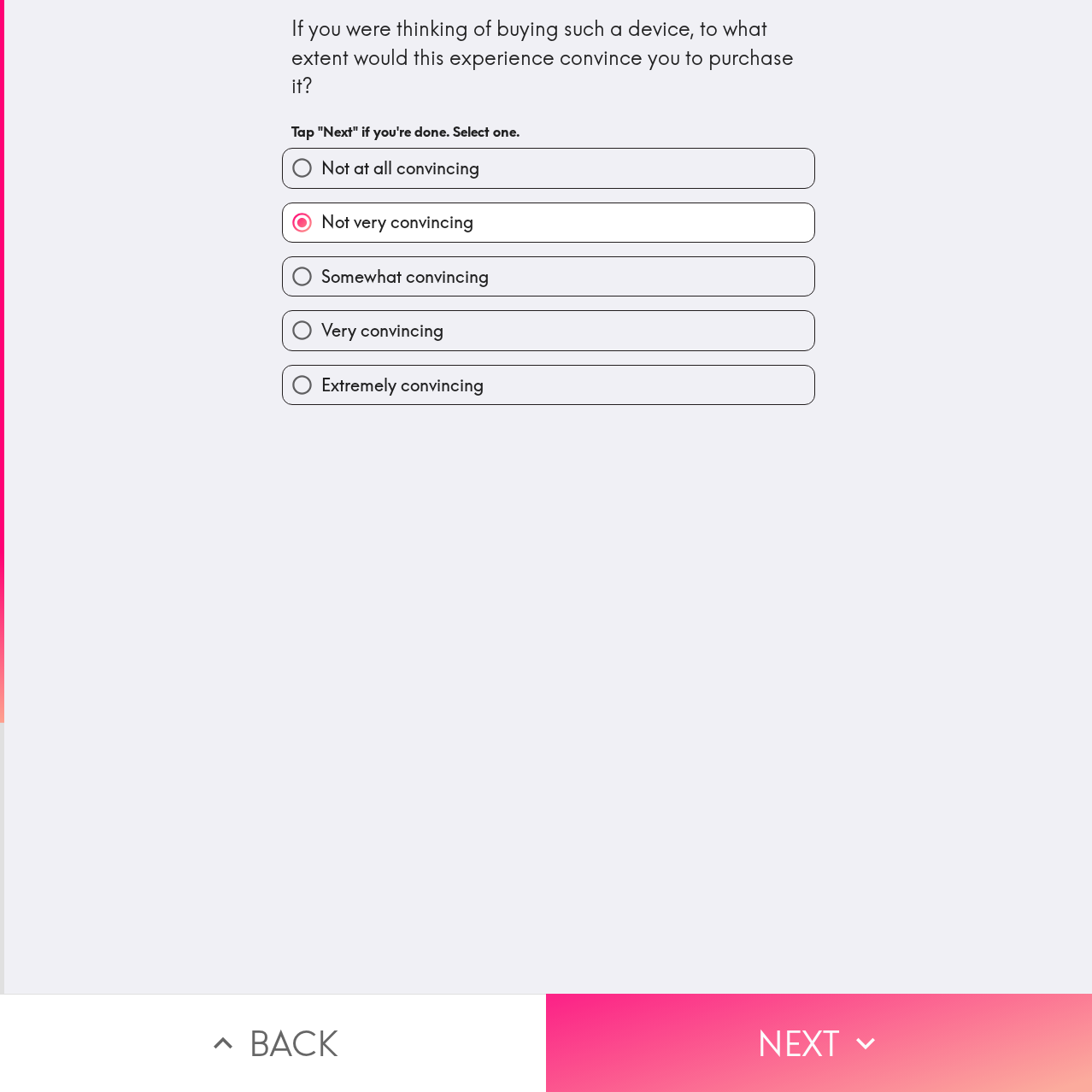
click at [765, 1029] on button "Next" at bounding box center [819, 1043] width 546 height 98
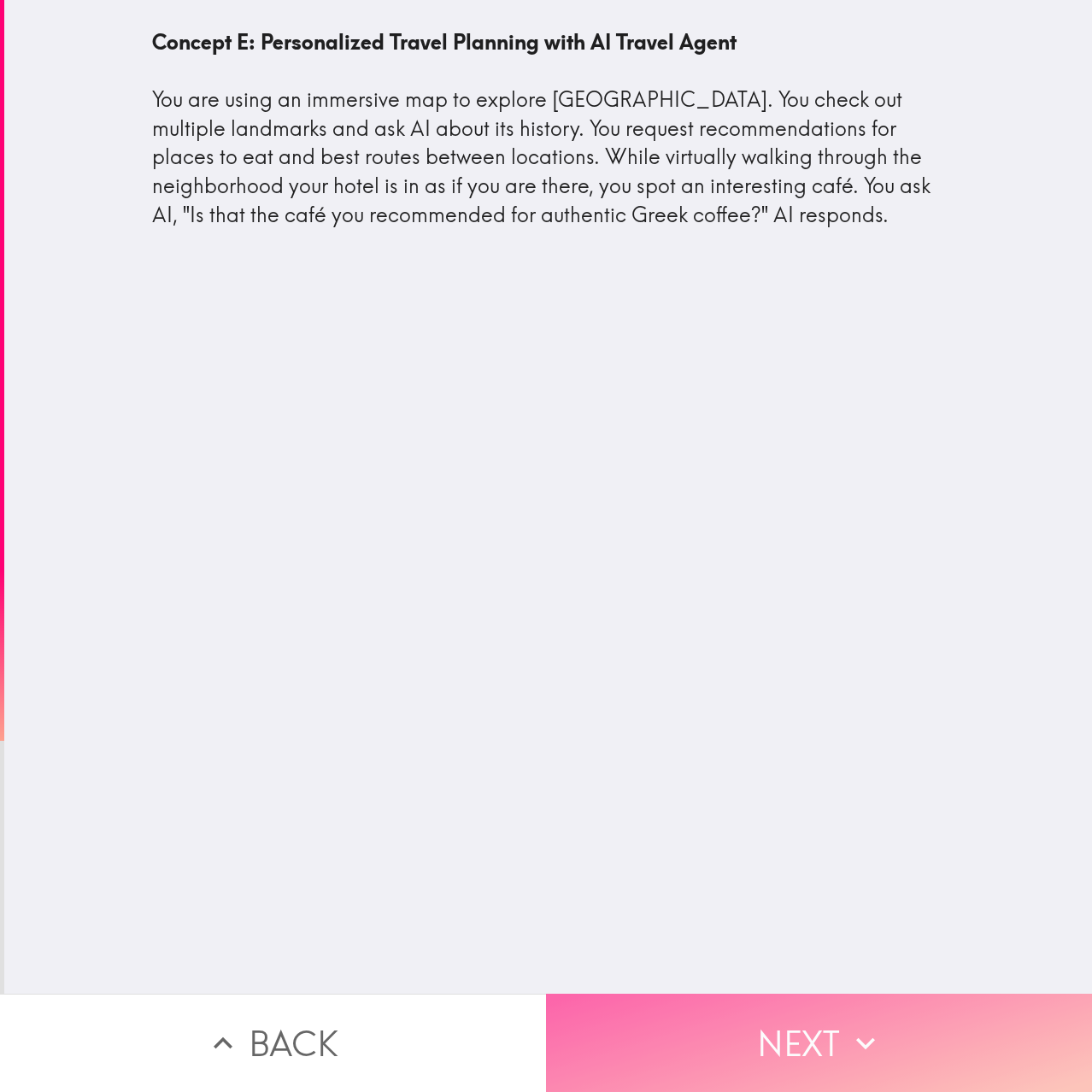
click at [773, 1007] on button "Next" at bounding box center [819, 1043] width 546 height 98
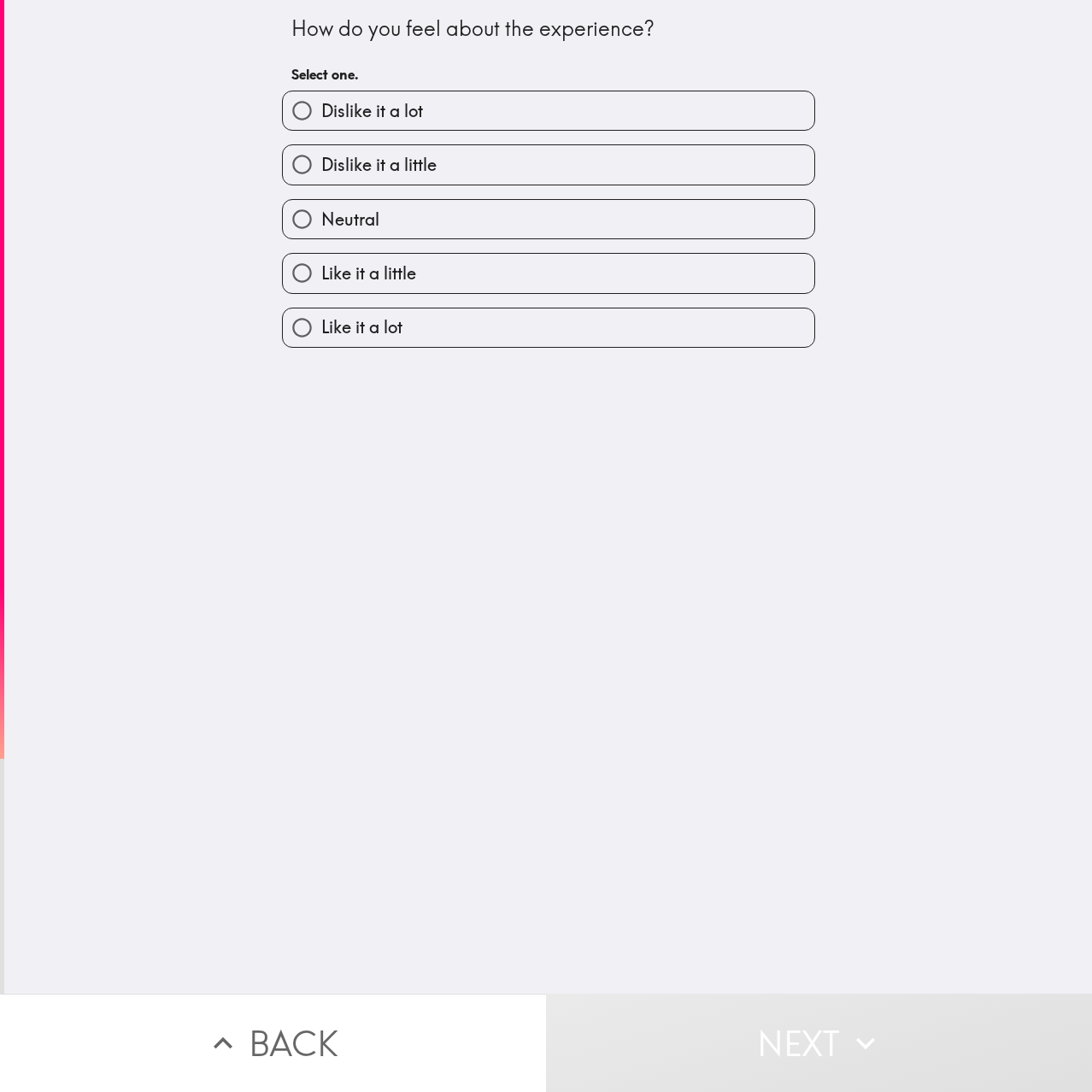
click at [428, 288] on label "Like it a little" at bounding box center [549, 273] width 531 height 38
click at [321, 288] on input "Like it a little" at bounding box center [302, 273] width 38 height 38
radio input "true"
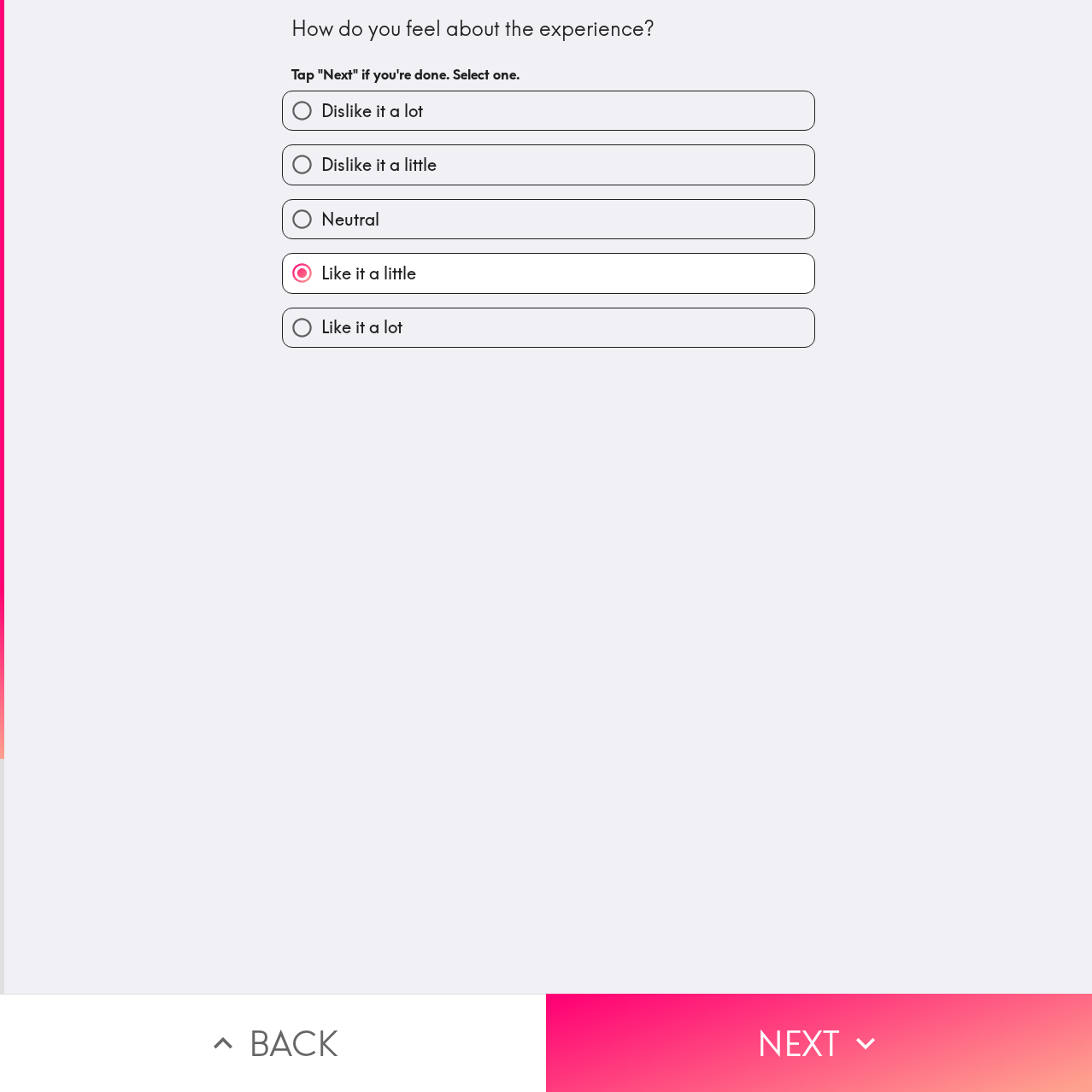
click at [437, 341] on label "Like it a lot" at bounding box center [549, 328] width 531 height 38
click at [321, 341] on input "Like it a lot" at bounding box center [302, 328] width 38 height 38
radio input "true"
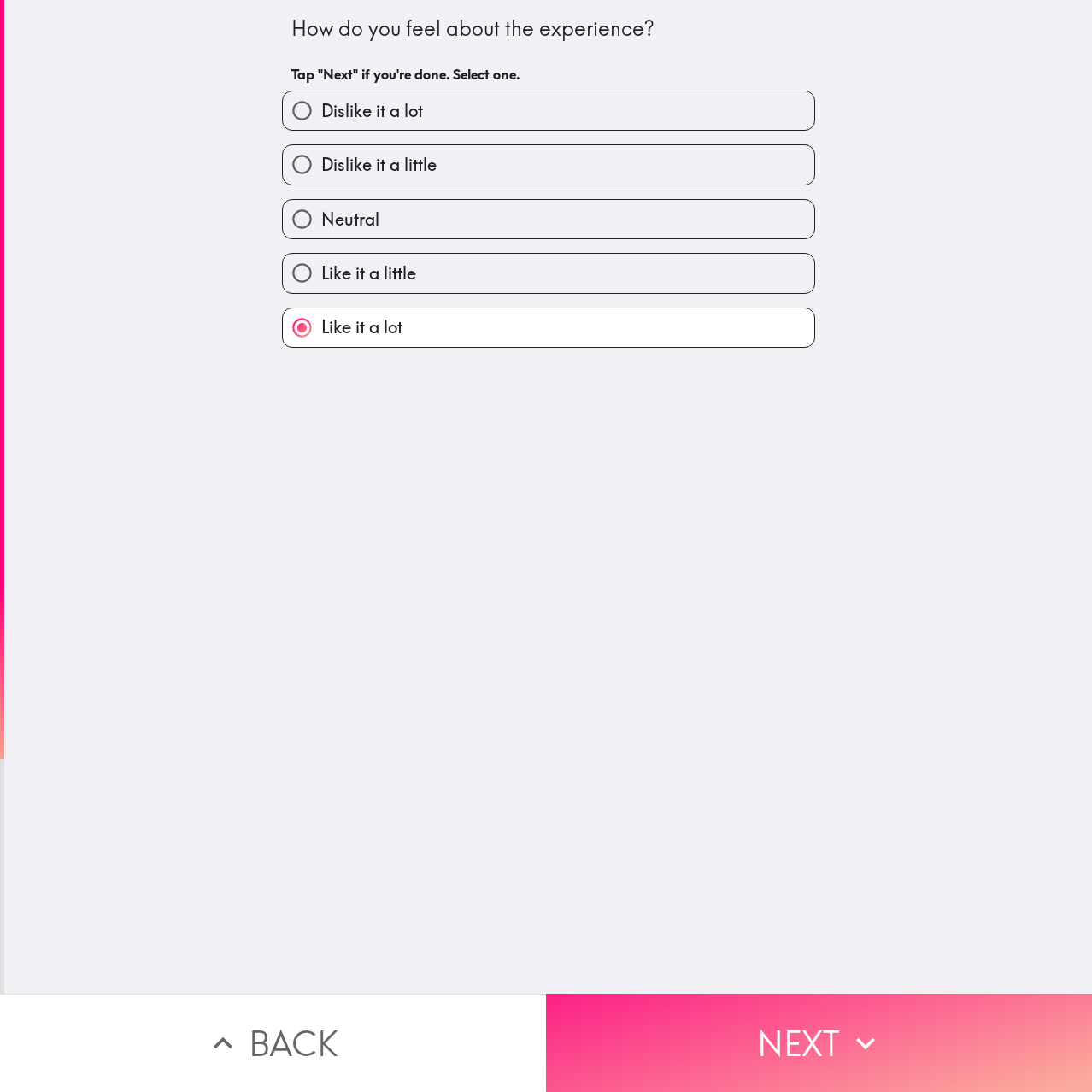
click at [758, 1016] on button "Next" at bounding box center [819, 1043] width 546 height 98
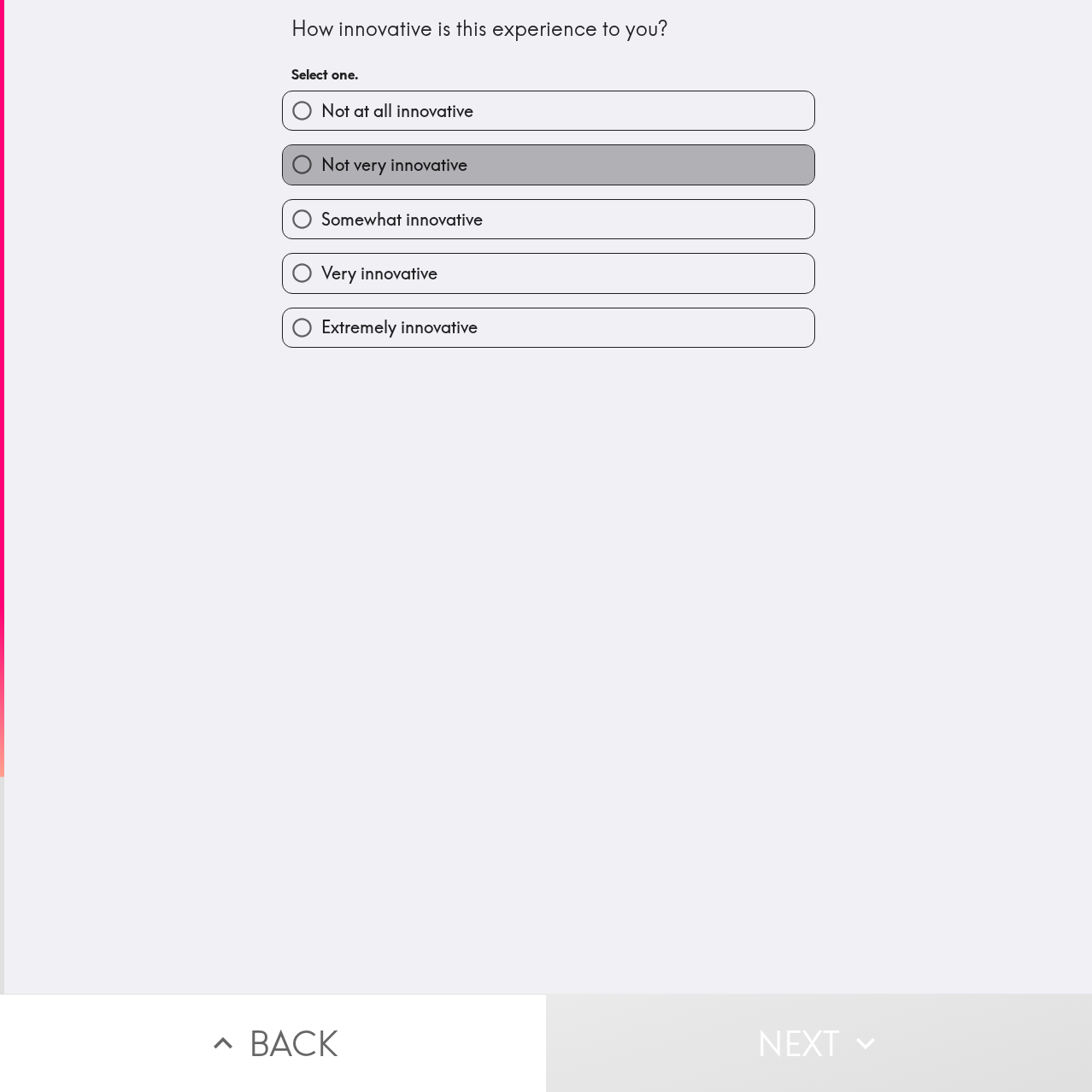
click at [460, 175] on label "Not very innovative" at bounding box center [549, 165] width 531 height 38
click at [321, 175] on input "Not very innovative" at bounding box center [302, 165] width 38 height 38
radio input "true"
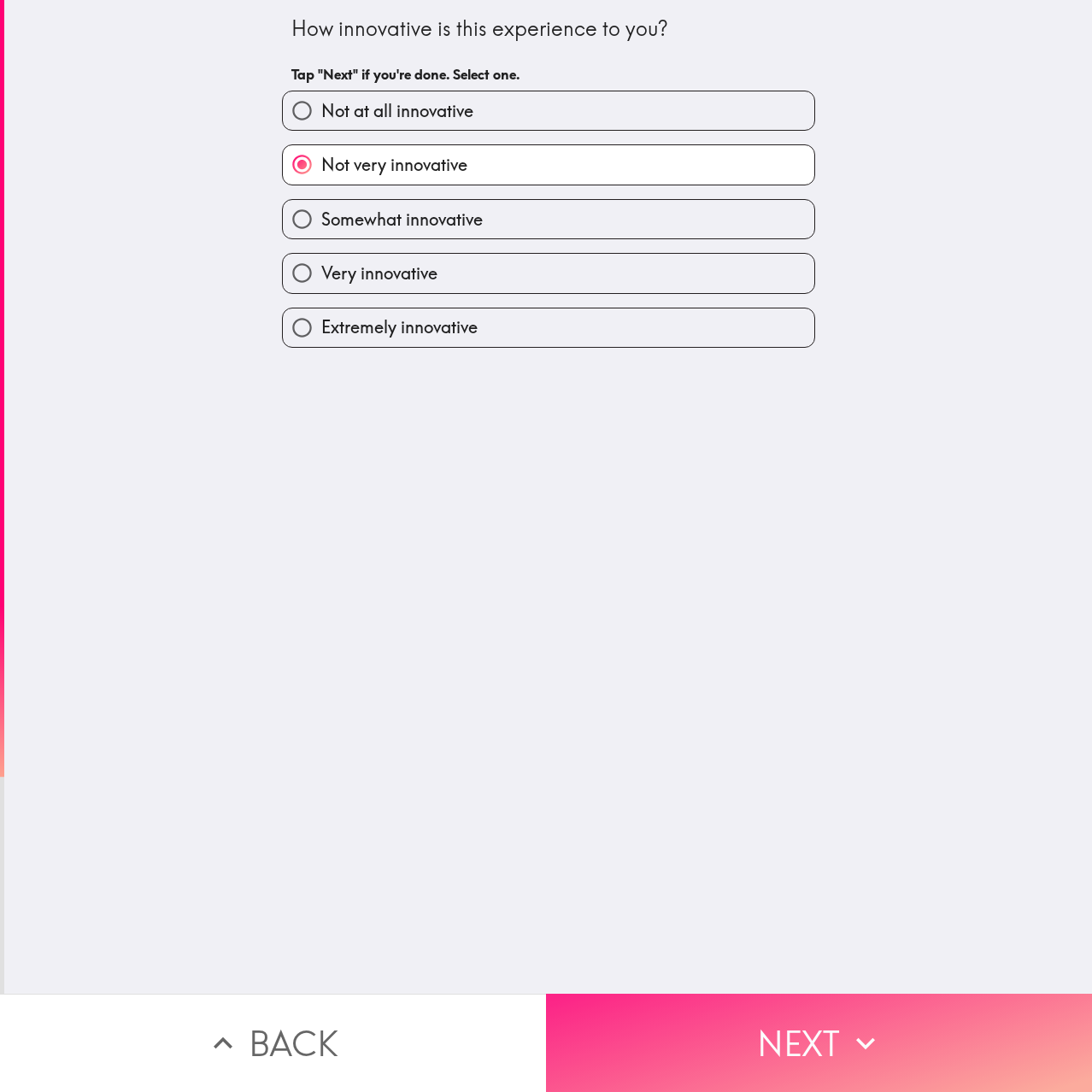
click at [748, 1037] on button "Next" at bounding box center [819, 1043] width 546 height 98
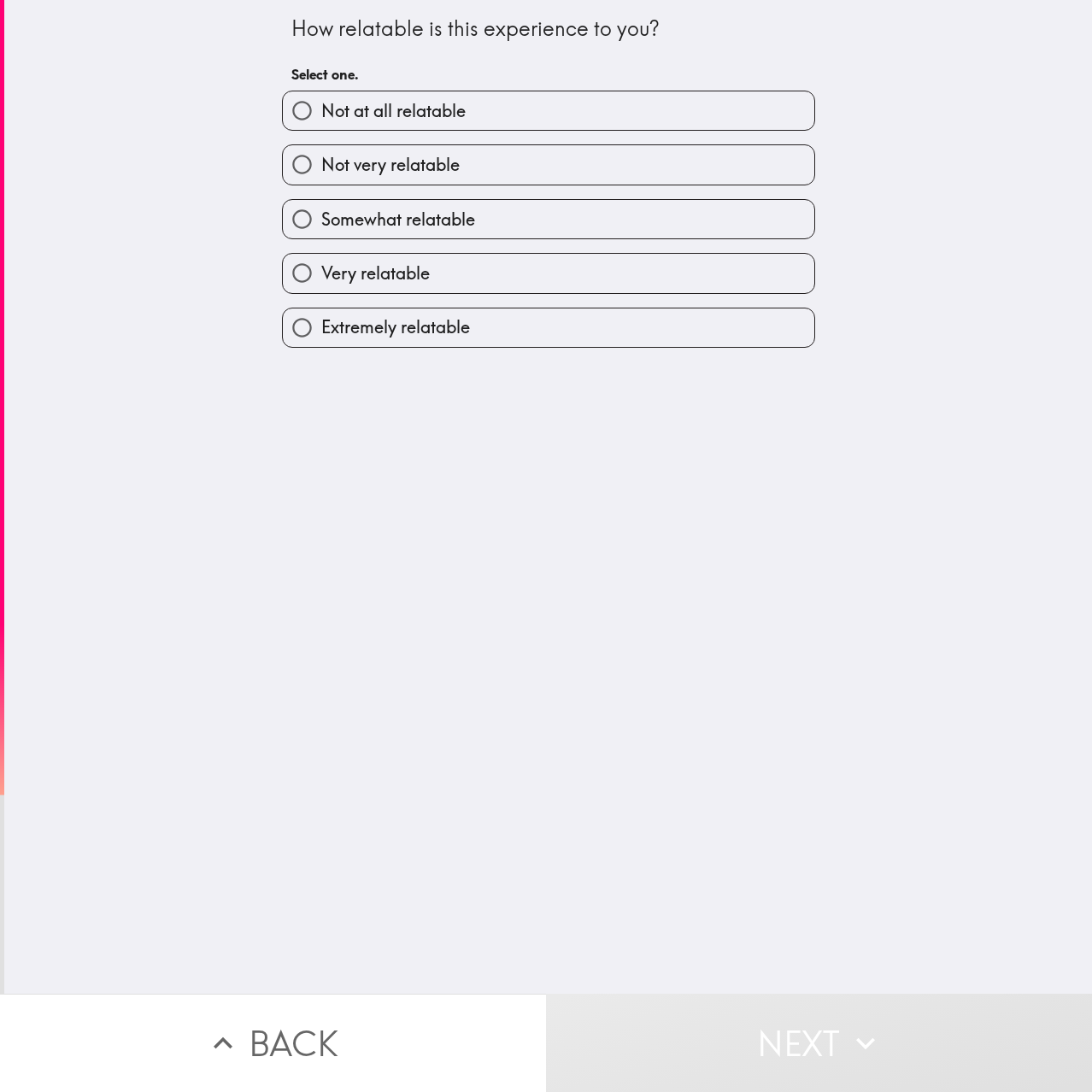
click at [453, 215] on span "Somewhat relatable" at bounding box center [398, 219] width 154 height 24
click at [321, 215] on input "Somewhat relatable" at bounding box center [302, 219] width 38 height 38
radio input "true"
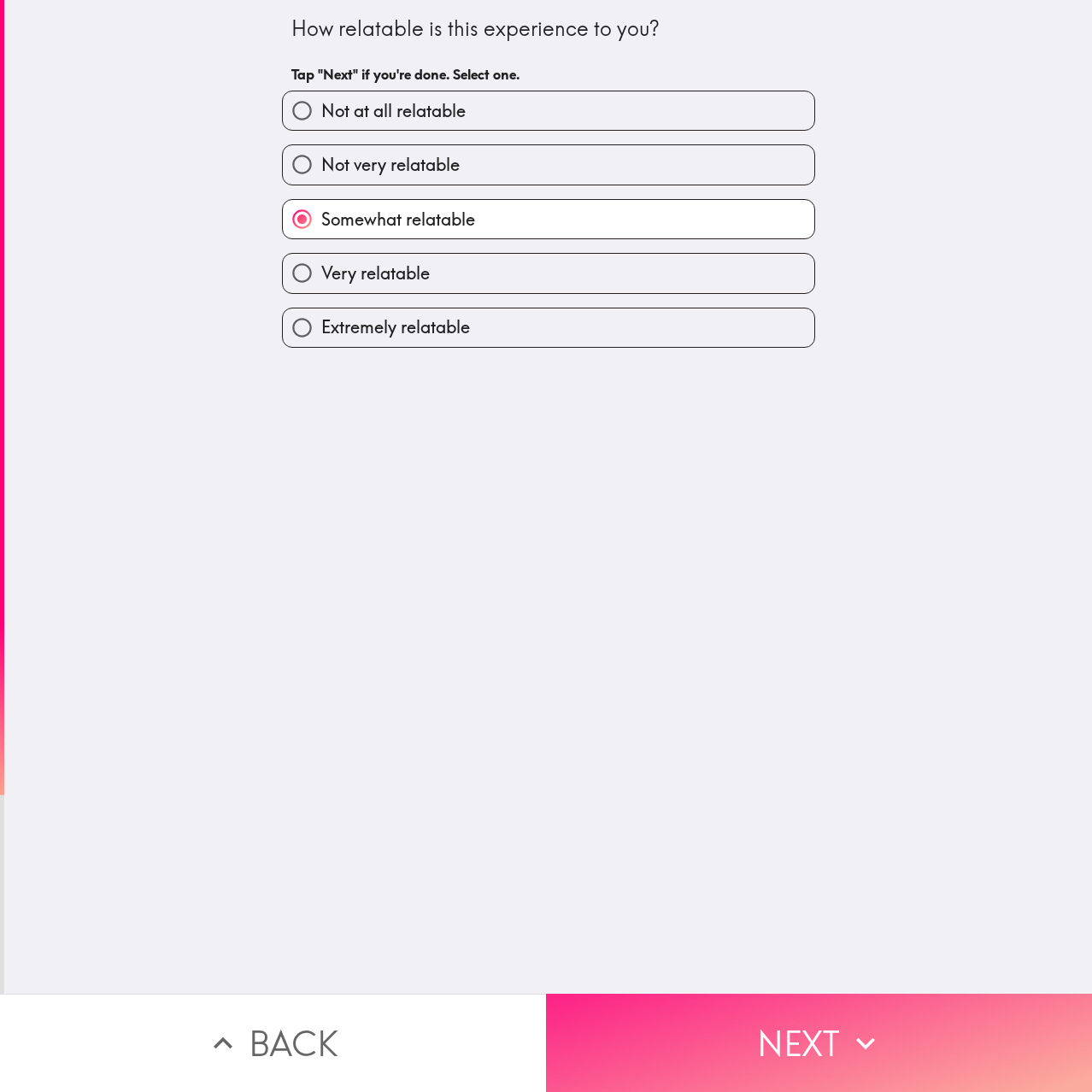
click at [745, 1026] on button "Next" at bounding box center [819, 1043] width 546 height 98
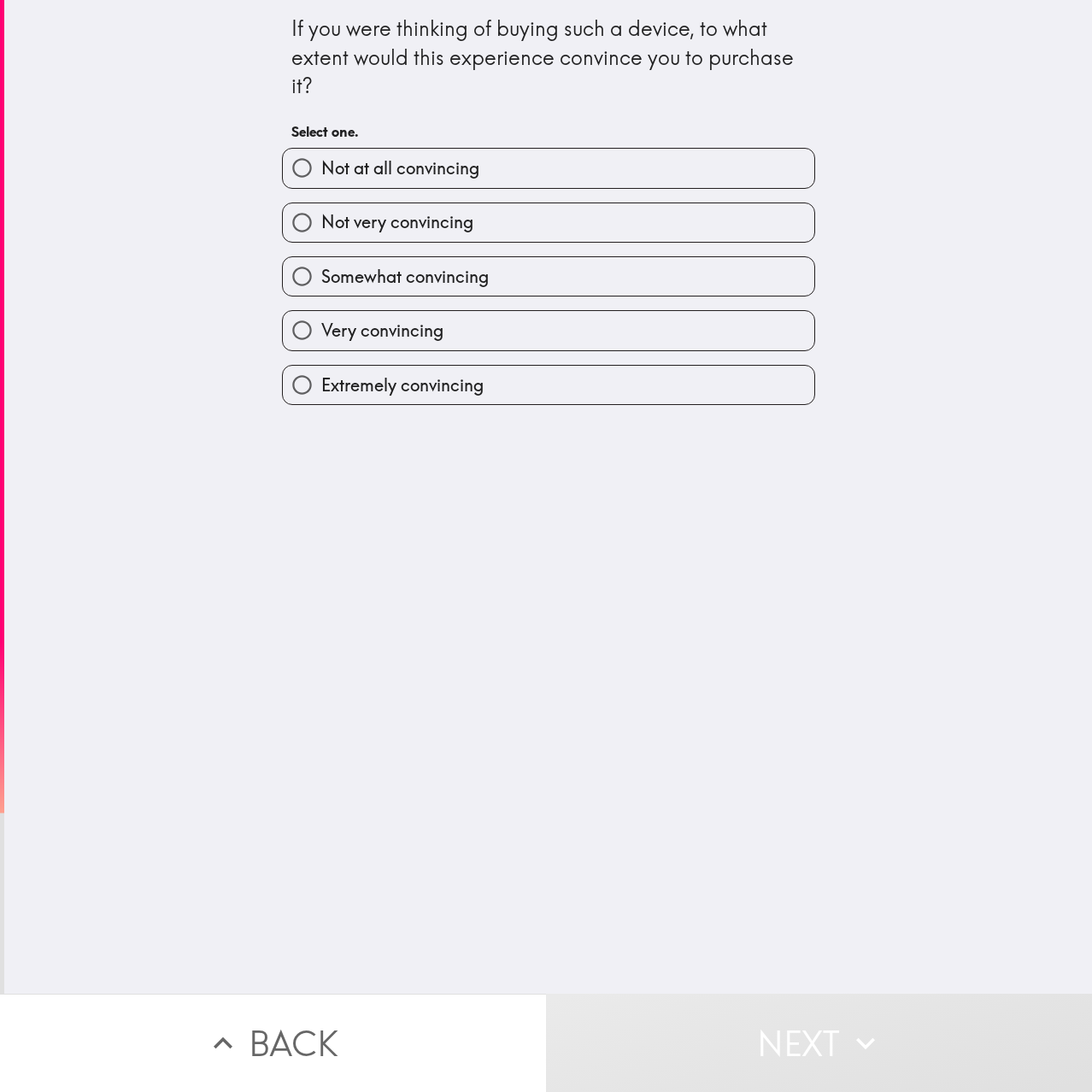
click at [436, 336] on label "Very convincing" at bounding box center [549, 330] width 531 height 38
click at [321, 336] on input "Very convincing" at bounding box center [302, 330] width 38 height 38
radio input "true"
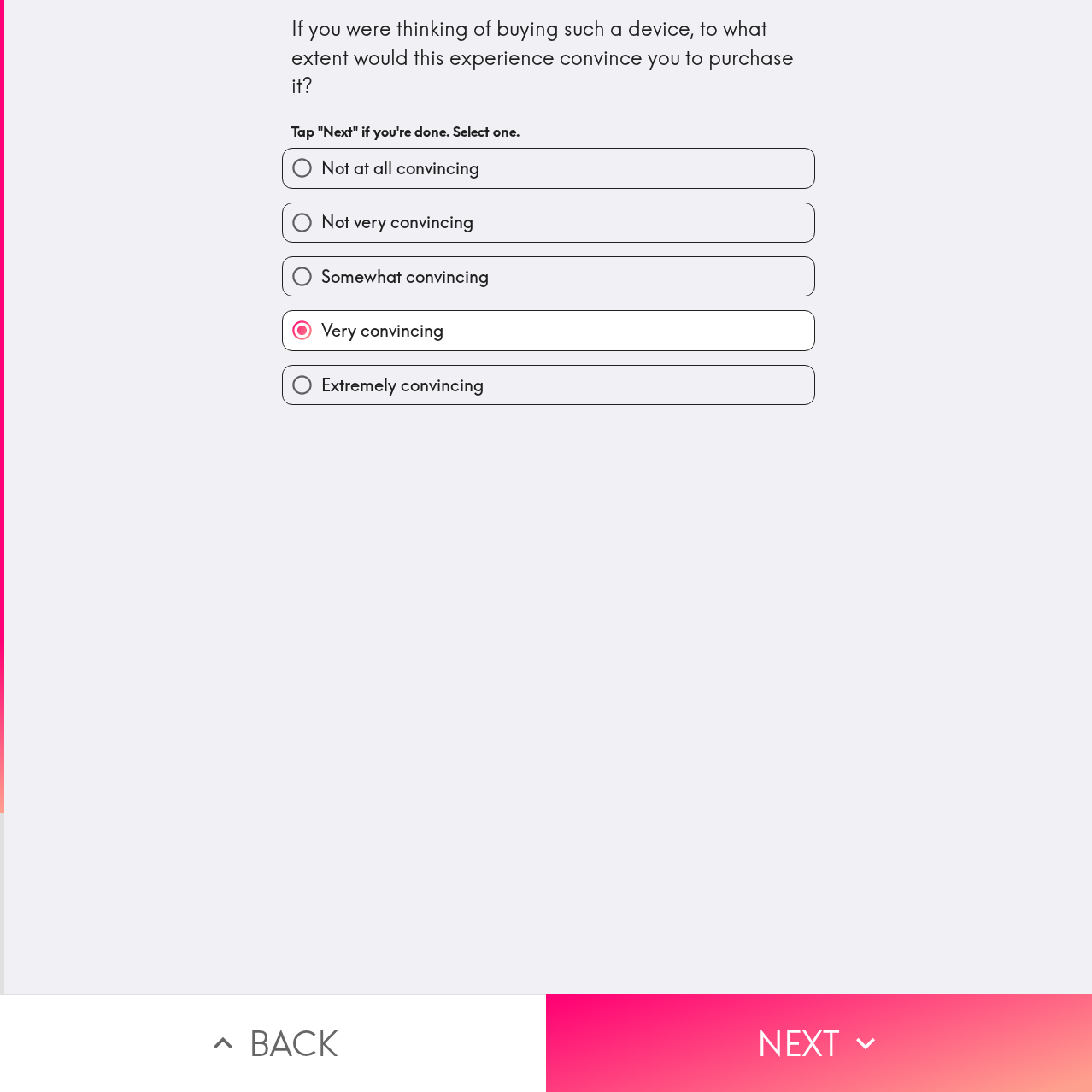
click at [437, 277] on span "Somewhat convincing" at bounding box center [405, 277] width 167 height 24
click at [321, 277] on input "Somewhat convincing" at bounding box center [302, 277] width 38 height 38
radio input "true"
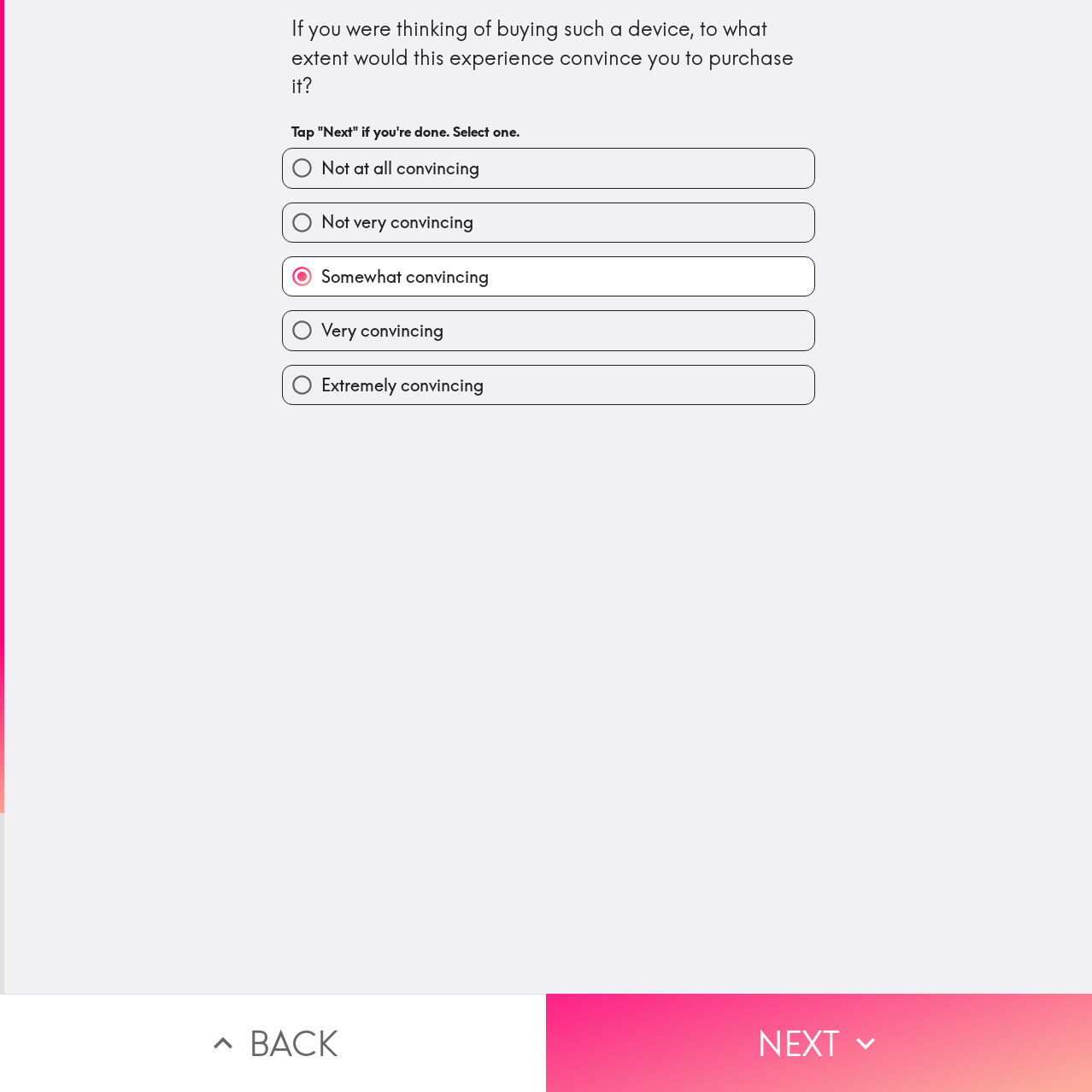
click at [814, 1028] on button "Next" at bounding box center [819, 1043] width 546 height 98
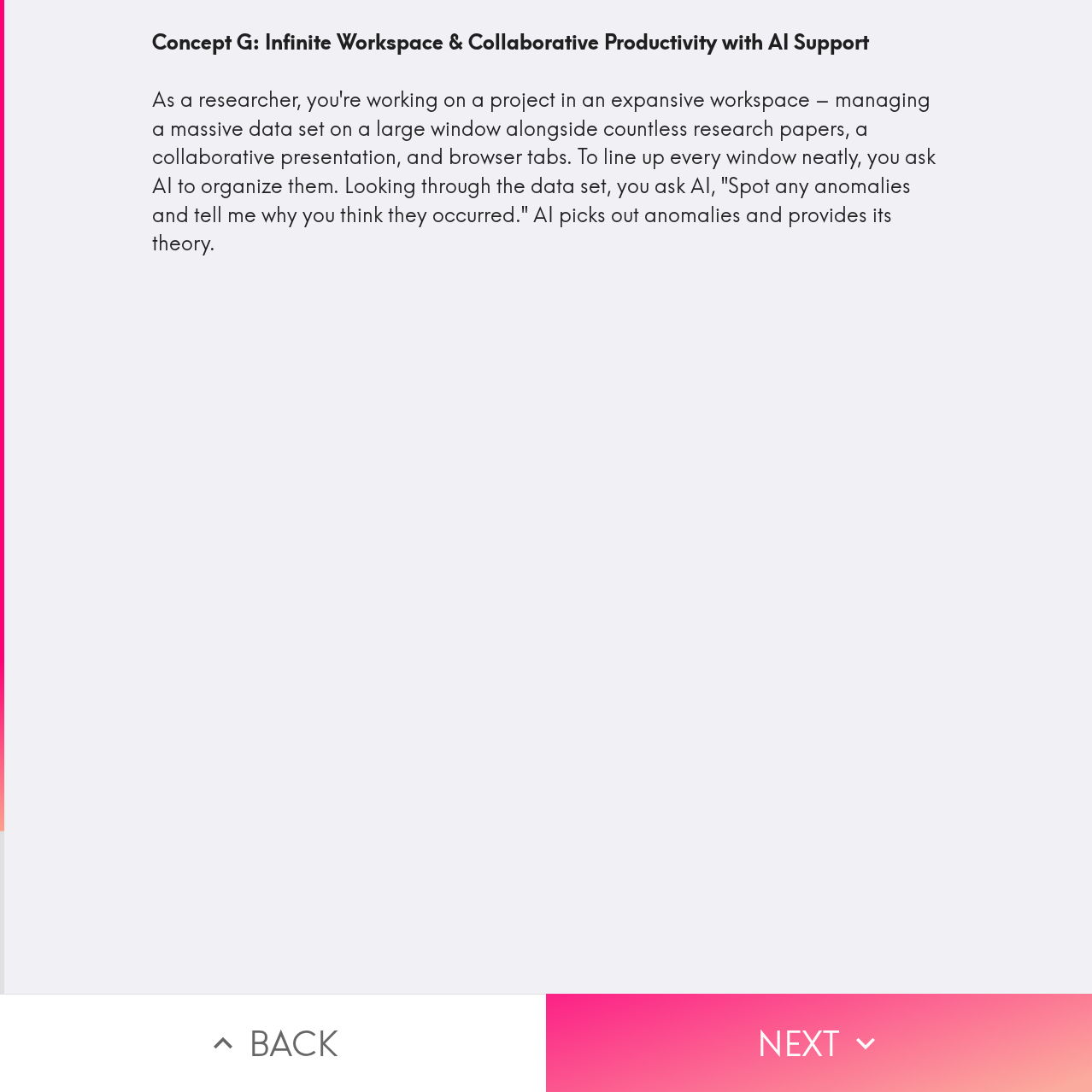
click at [856, 1037] on icon "button" at bounding box center [865, 1043] width 19 height 12
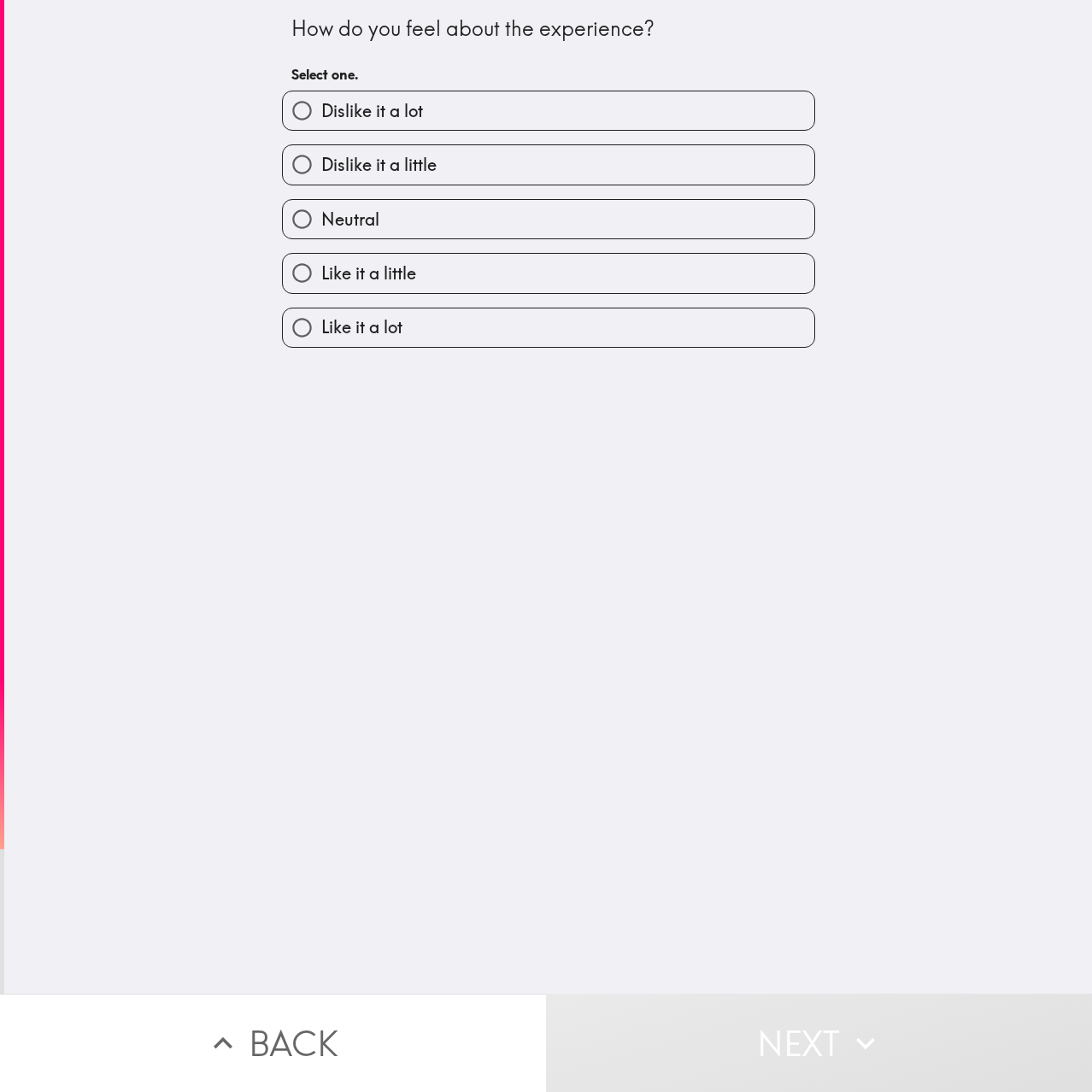
click at [435, 339] on label "Like it a lot" at bounding box center [549, 328] width 531 height 38
click at [321, 339] on input "Like it a lot" at bounding box center [302, 328] width 38 height 38
radio input "true"
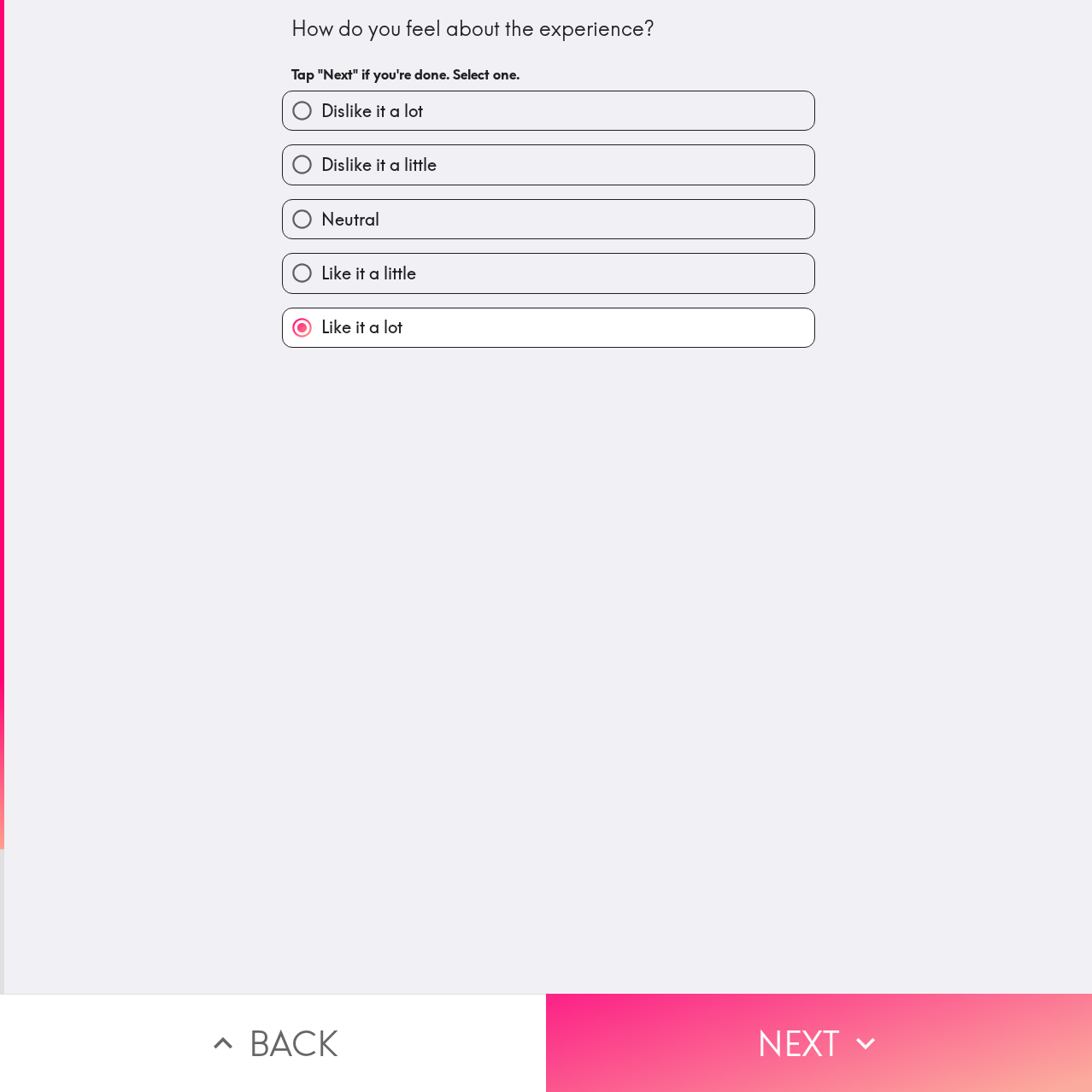
click at [638, 1014] on button "Next" at bounding box center [819, 1043] width 546 height 98
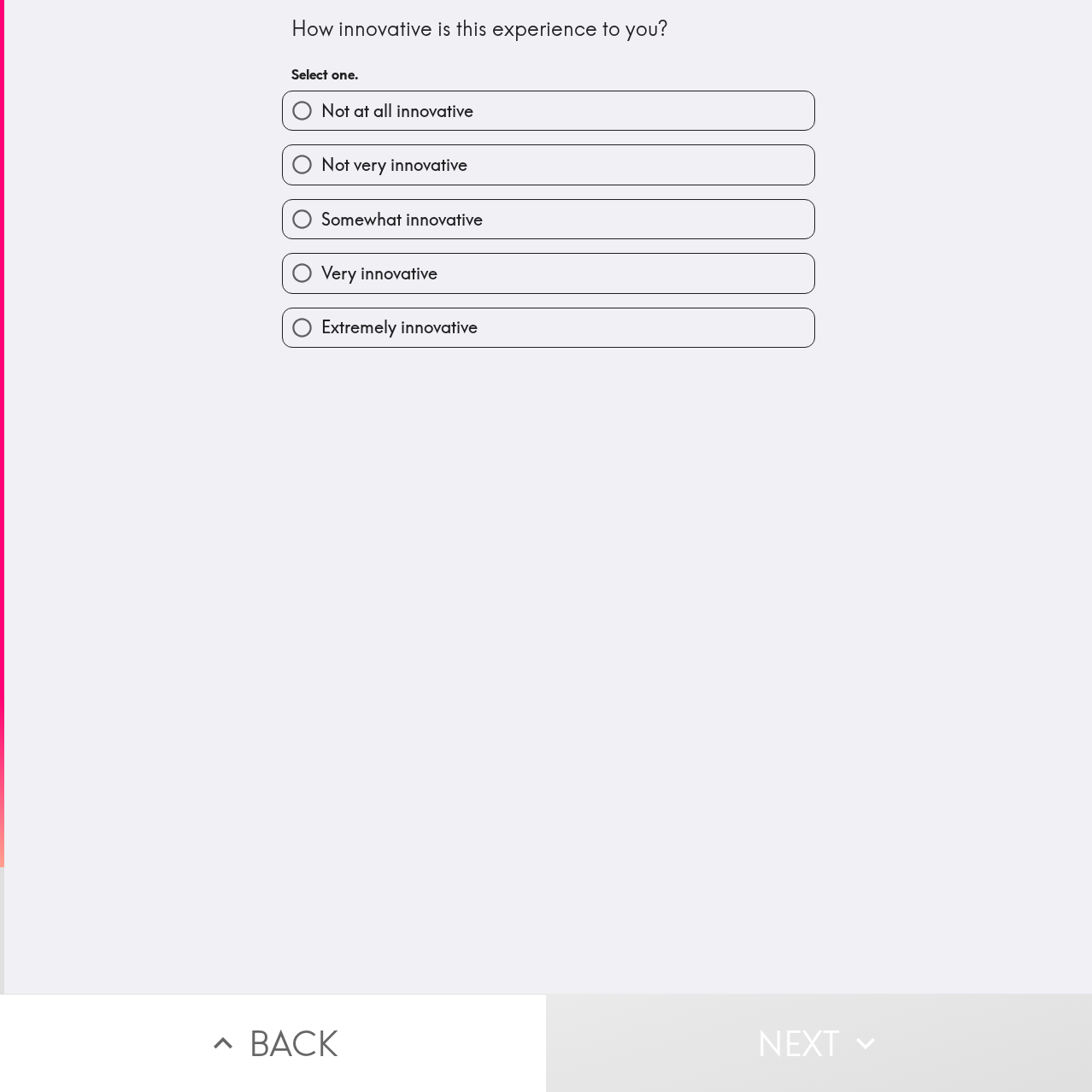
click at [484, 287] on label "Very innovative" at bounding box center [549, 273] width 531 height 38
click at [321, 287] on input "Very innovative" at bounding box center [302, 273] width 38 height 38
radio input "true"
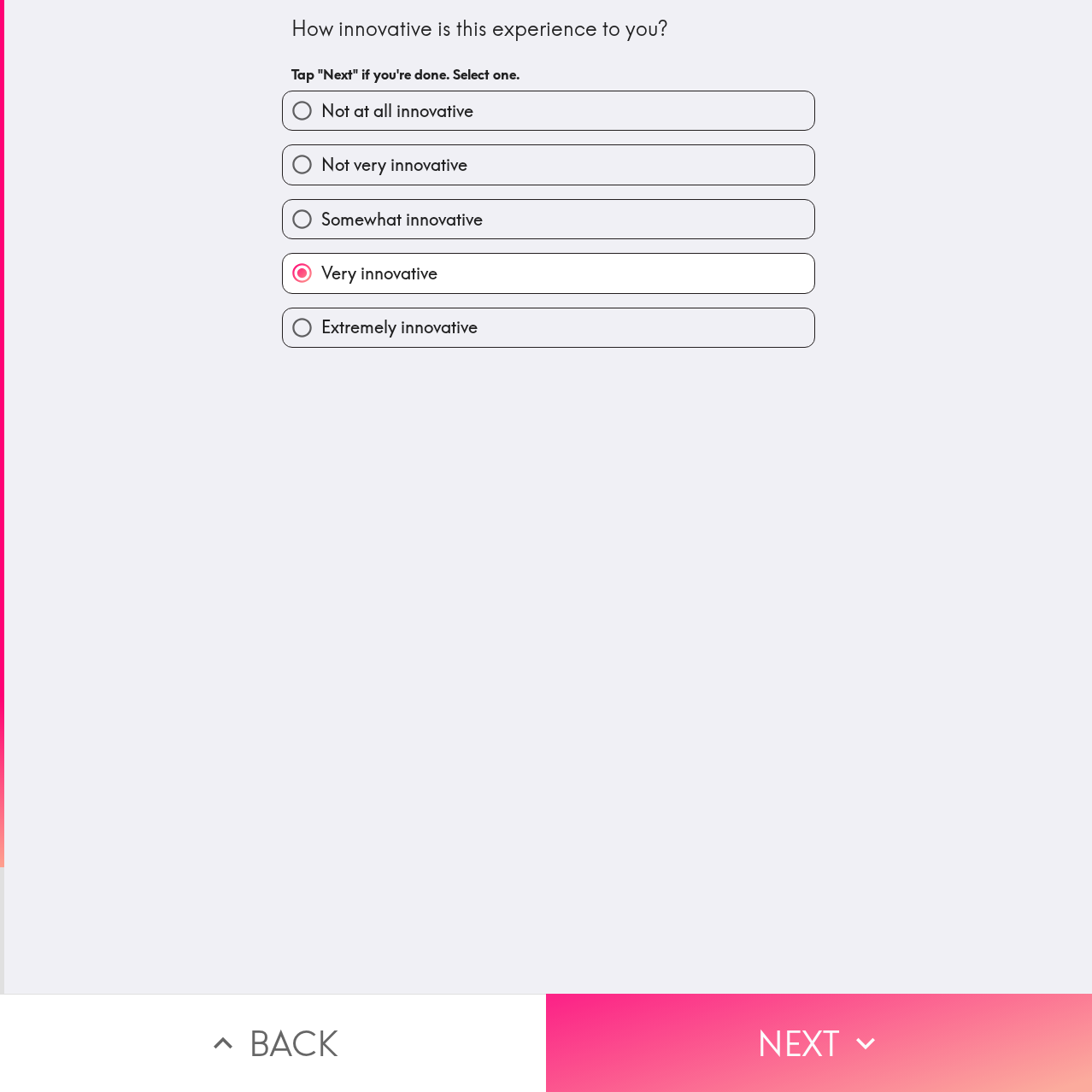
click at [806, 1029] on button "Next" at bounding box center [819, 1043] width 546 height 98
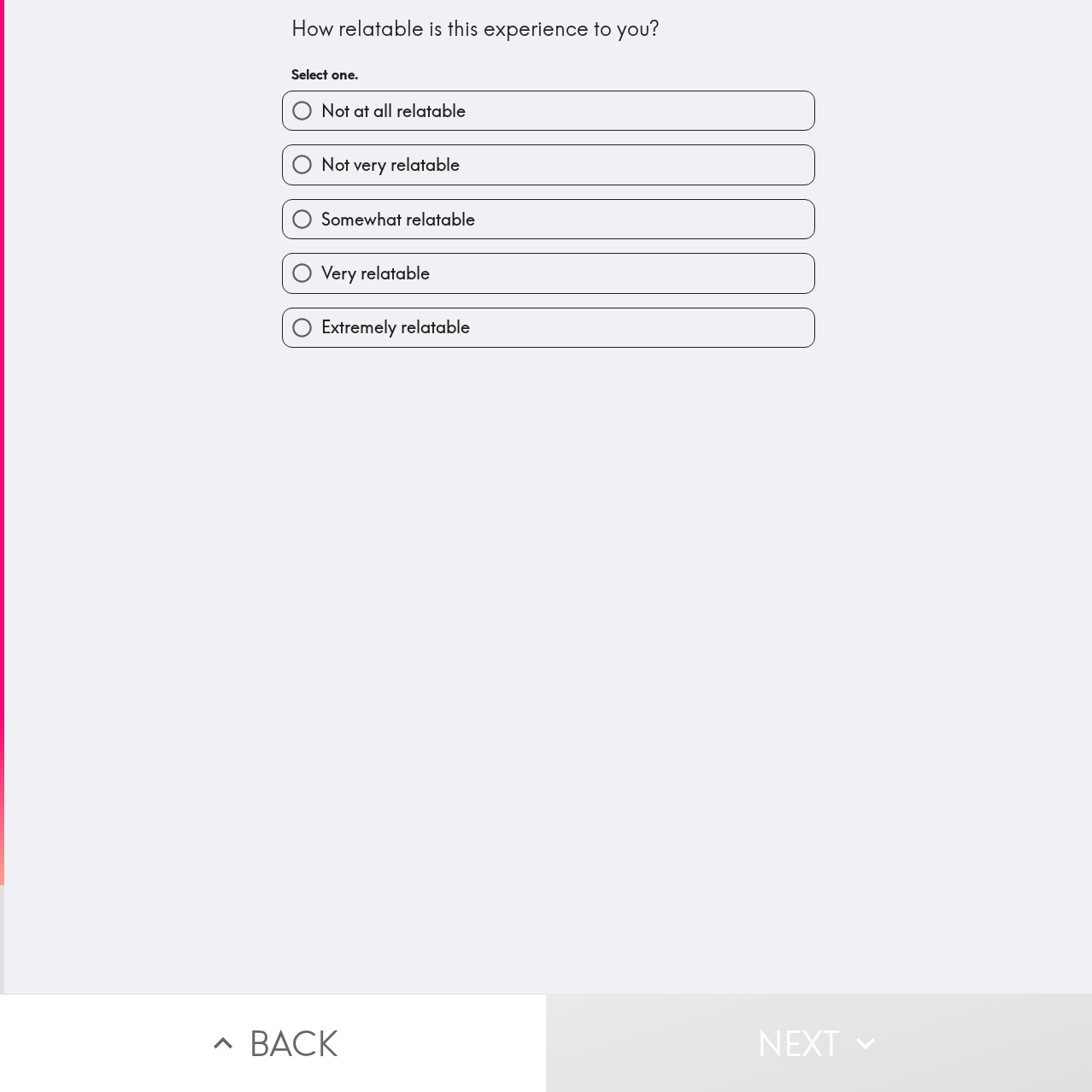
click at [557, 229] on label "Somewhat relatable" at bounding box center [549, 219] width 531 height 38
click at [321, 229] on input "Somewhat relatable" at bounding box center [302, 219] width 38 height 38
radio input "true"
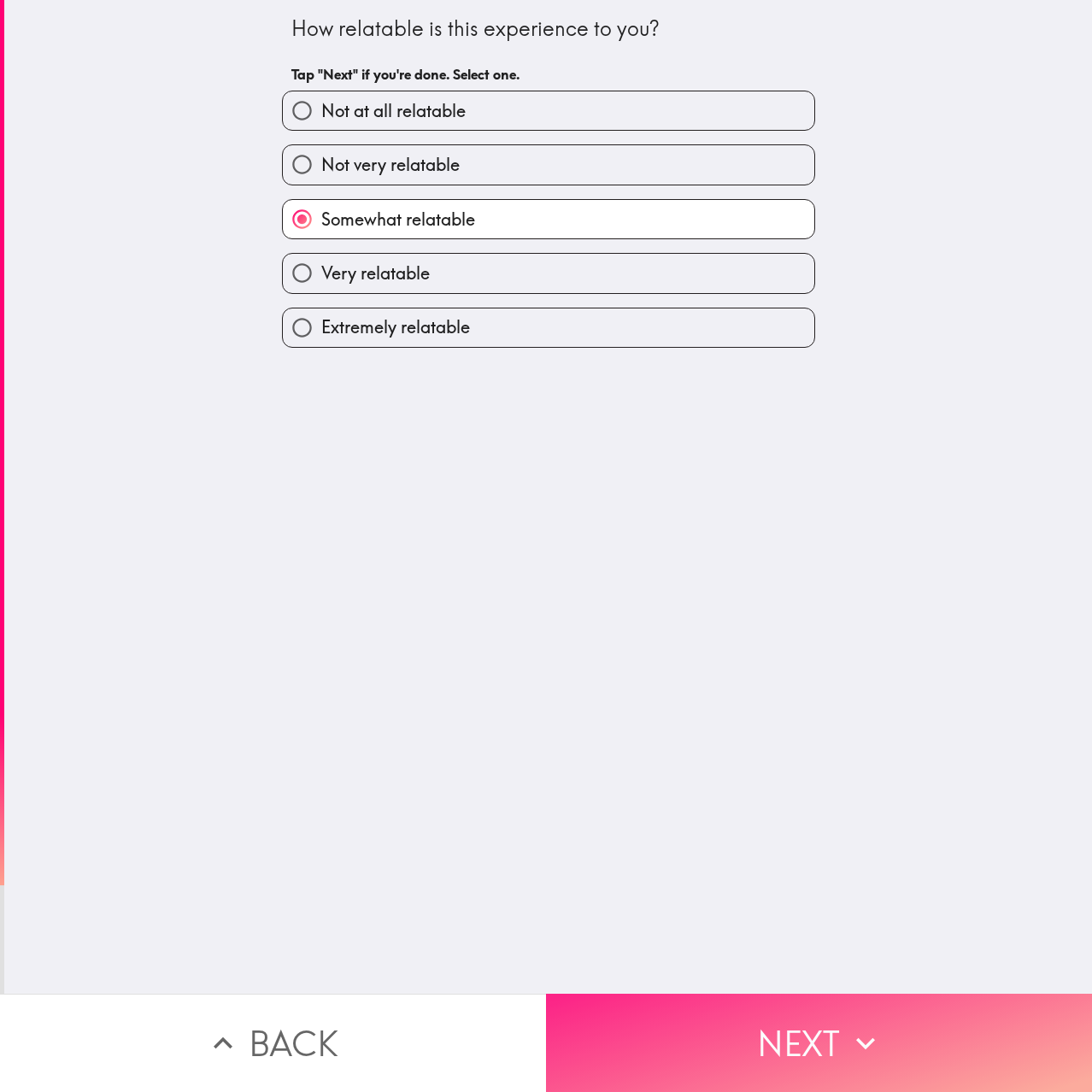
click at [768, 1042] on button "Next" at bounding box center [819, 1043] width 546 height 98
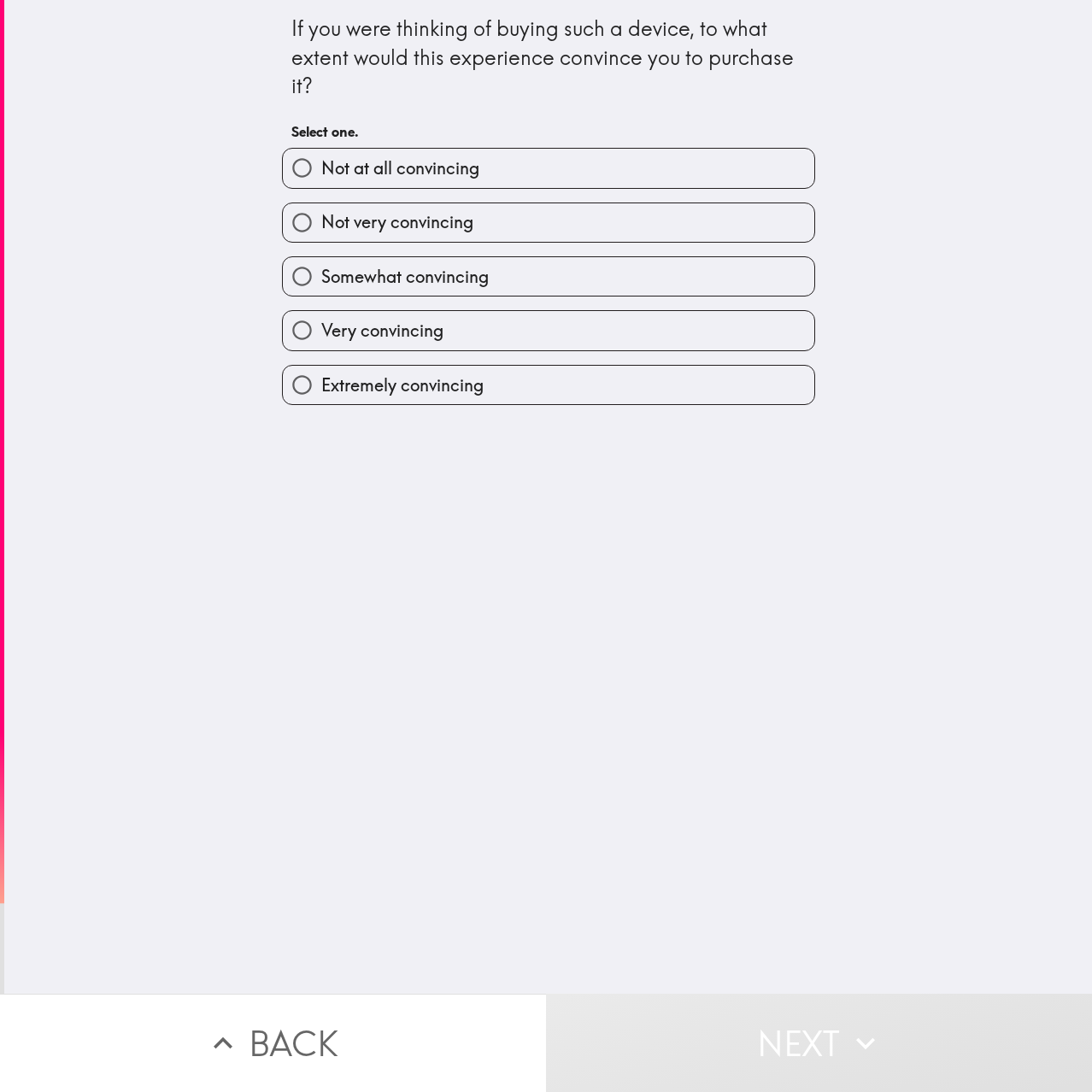
click at [511, 377] on label "Extremely convincing" at bounding box center [549, 385] width 531 height 38
click at [321, 377] on input "Extremely convincing" at bounding box center [302, 385] width 38 height 38
radio input "true"
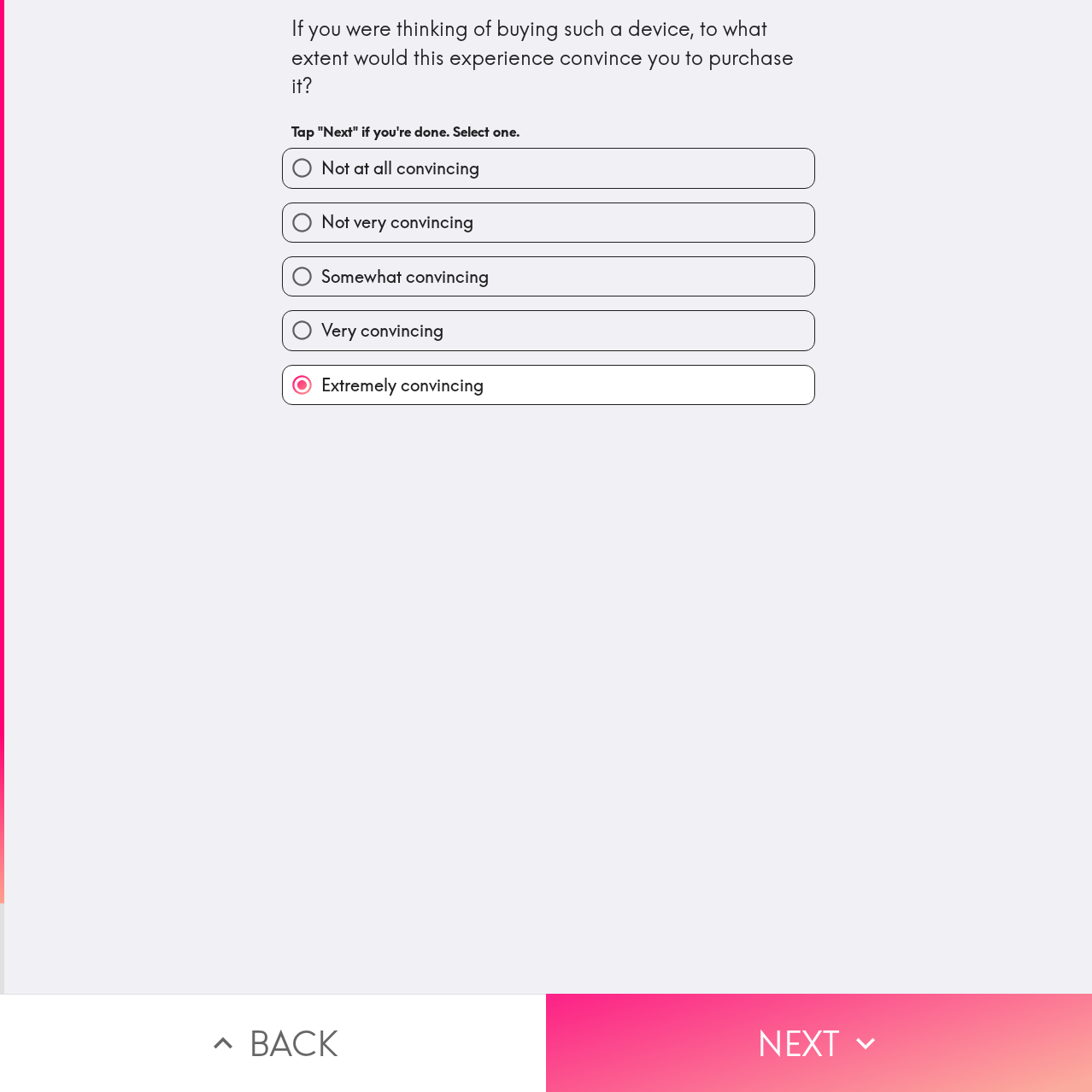
click at [872, 1055] on button "Next" at bounding box center [819, 1043] width 546 height 98
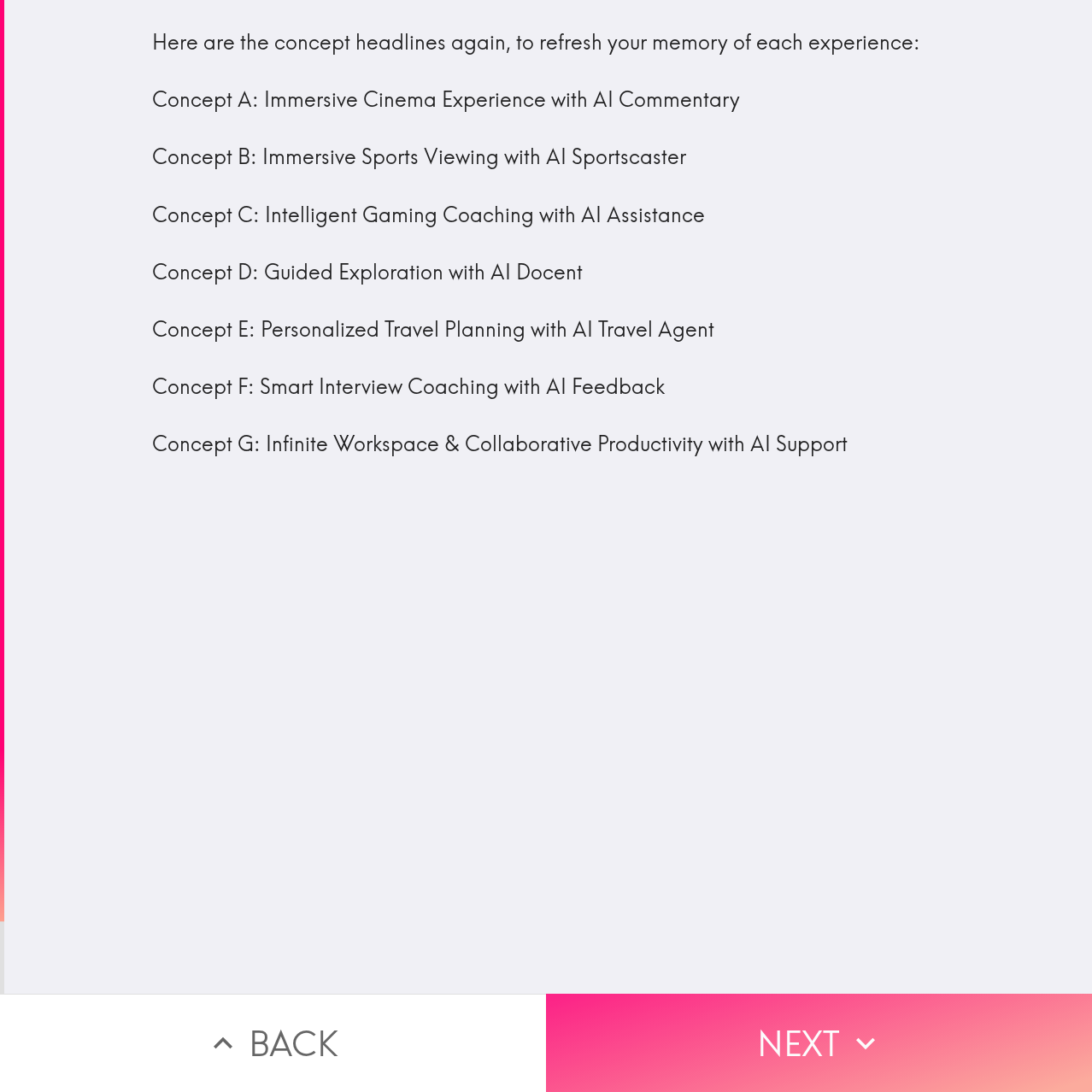
click at [786, 1025] on button "Next" at bounding box center [819, 1043] width 546 height 98
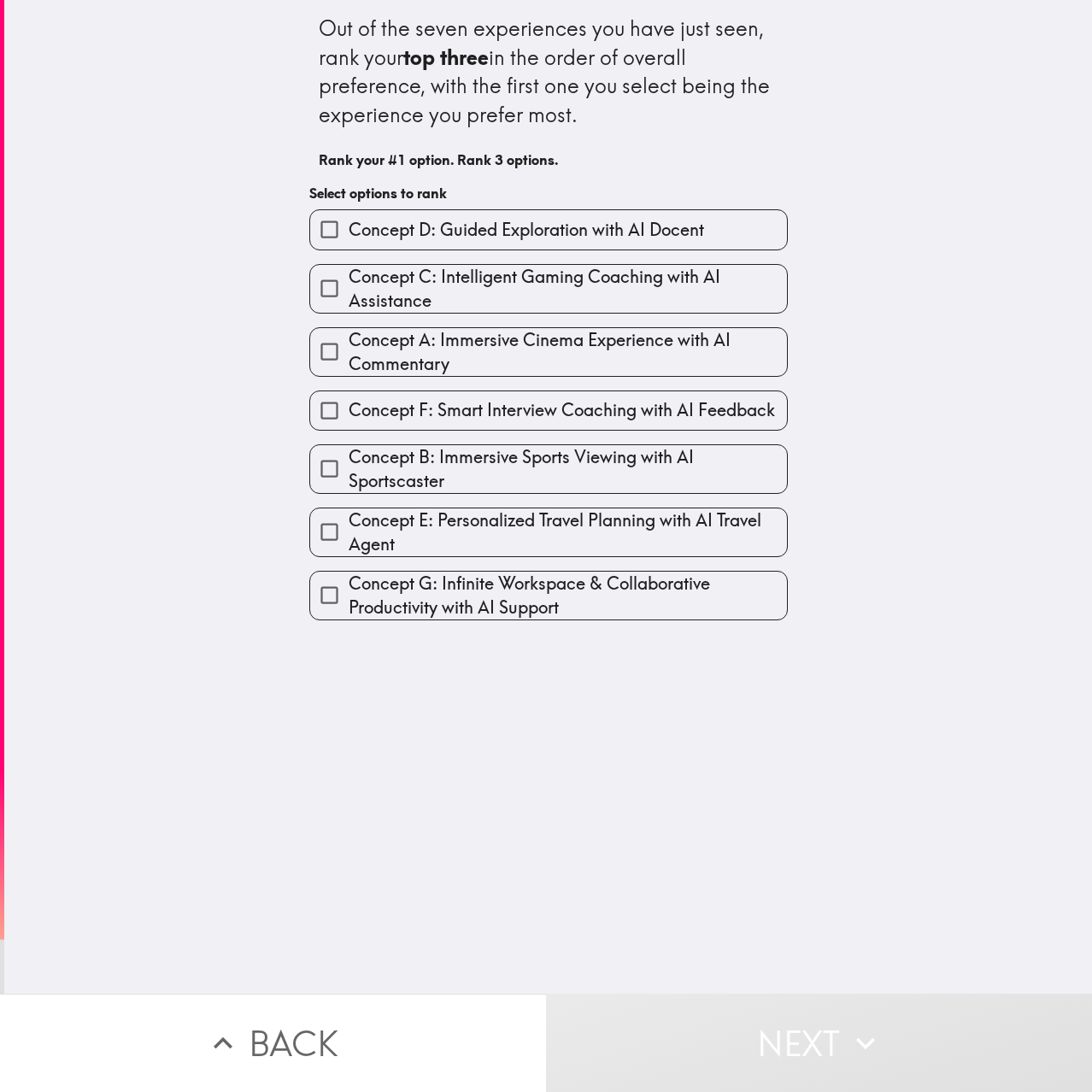
click at [626, 358] on span "Concept A: Immersive Cinema Experience with AI Commentary" at bounding box center [568, 352] width 439 height 48
click at [349, 358] on input "Concept A: Immersive Cinema Experience with AI Commentary" at bounding box center [329, 351] width 38 height 38
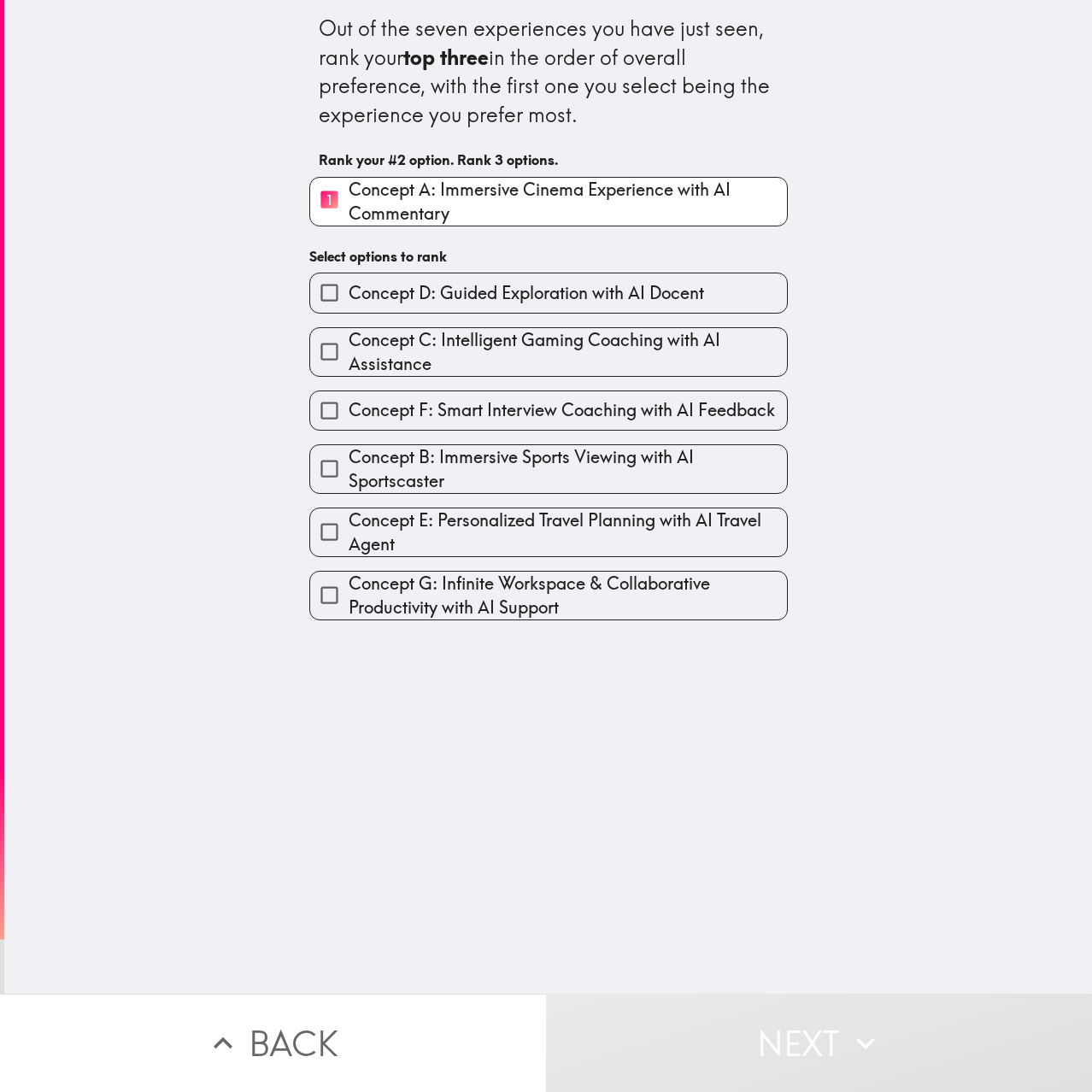
click at [659, 410] on span "Concept F: Smart Interview Coaching with AI Feedback" at bounding box center [561, 410] width 427 height 24
click at [349, 410] on input "Concept F: Smart Interview Coaching with AI Feedback" at bounding box center [329, 410] width 38 height 38
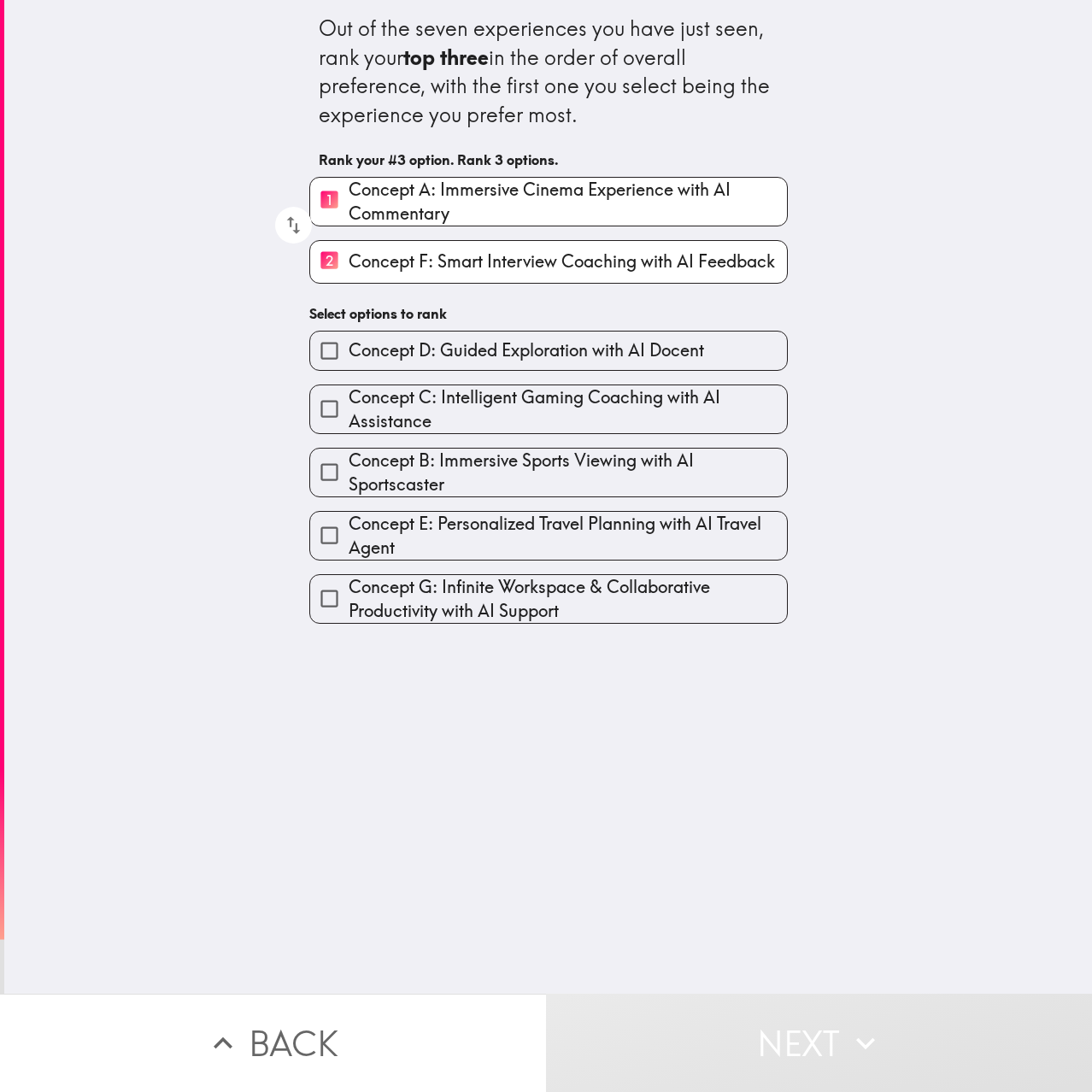
click at [622, 550] on span "Concept E: Personalized Travel Planning with AI Travel Agent" at bounding box center [568, 536] width 439 height 48
click at [349, 550] on input "Concept E: Personalized Travel Planning with AI Travel Agent" at bounding box center [329, 535] width 38 height 38
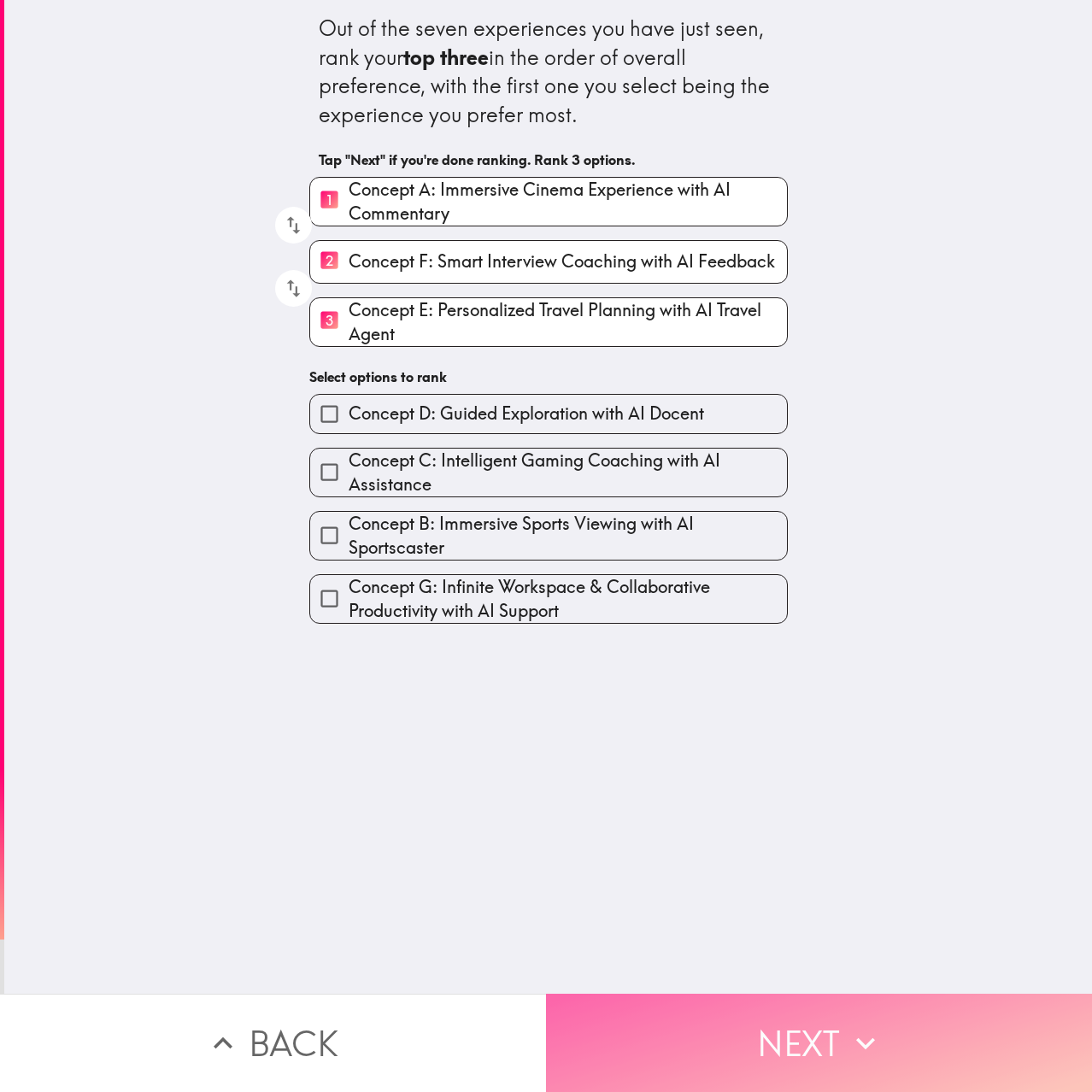
drag, startPoint x: 754, startPoint y: 1045, endPoint x: 739, endPoint y: 1030, distance: 21.2
click at [752, 1041] on button "Next" at bounding box center [819, 1043] width 546 height 98
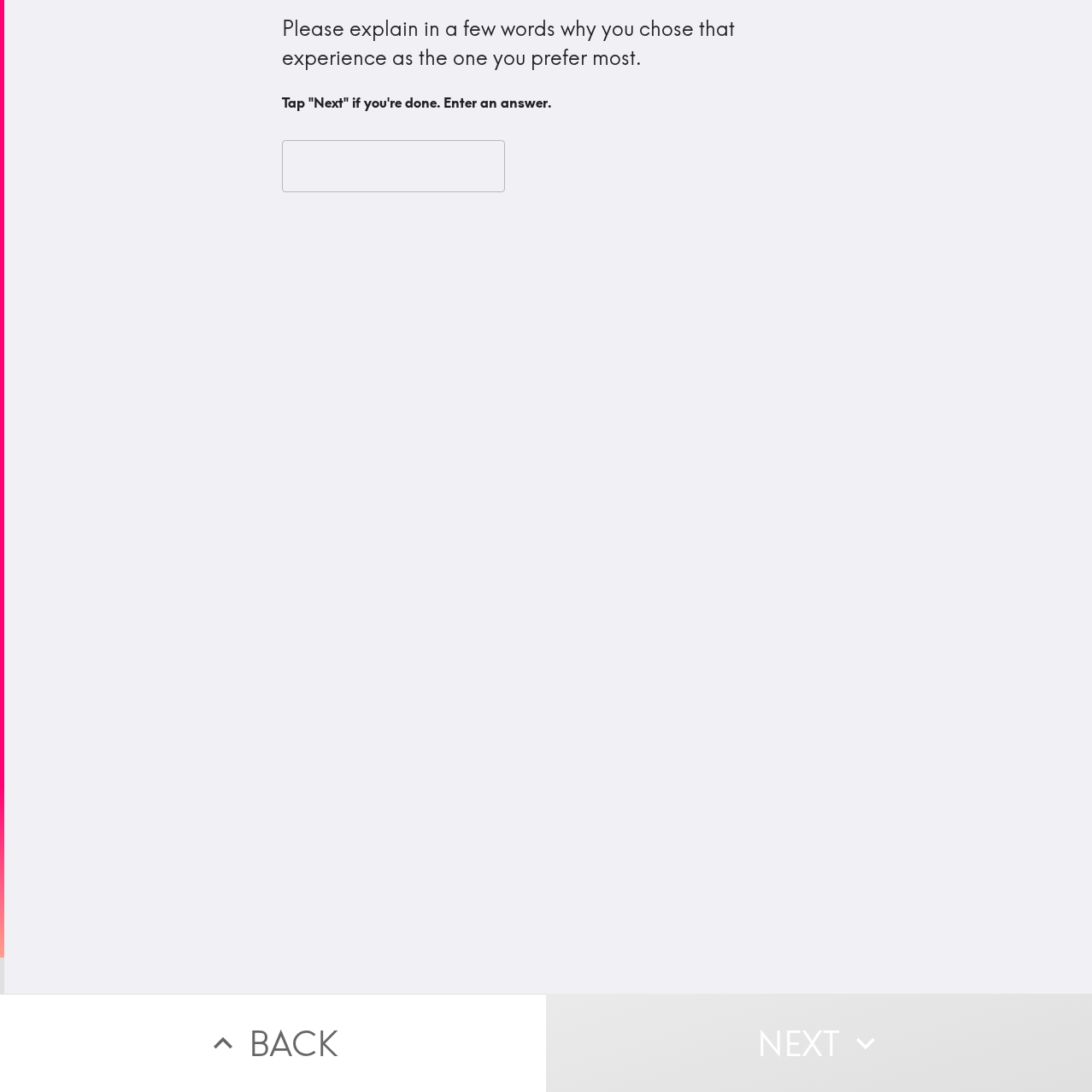
drag, startPoint x: 372, startPoint y: 189, endPoint x: 358, endPoint y: 181, distance: 16.1
click at [366, 189] on input "text" at bounding box center [393, 167] width 223 height 53
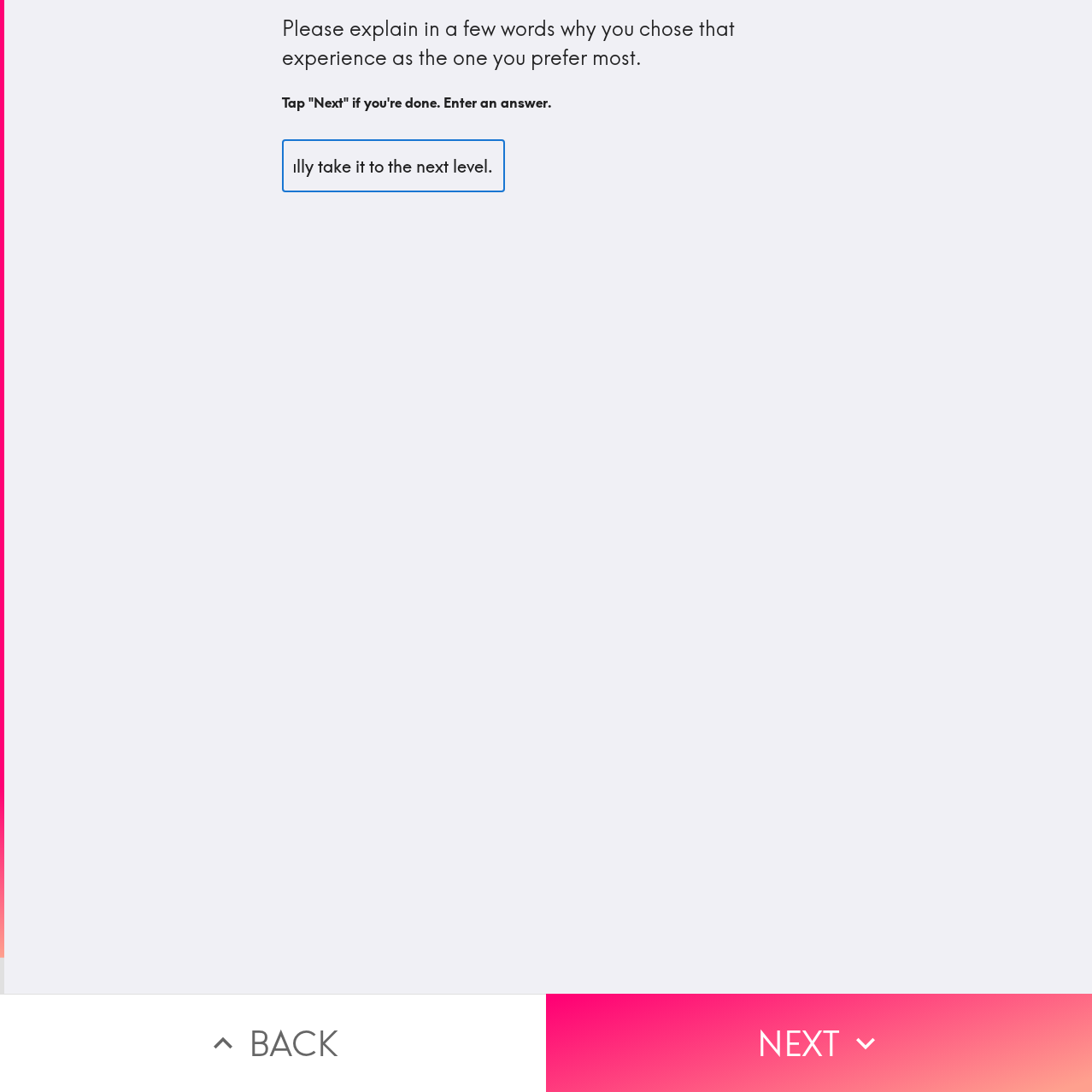
scroll to position [0, 339]
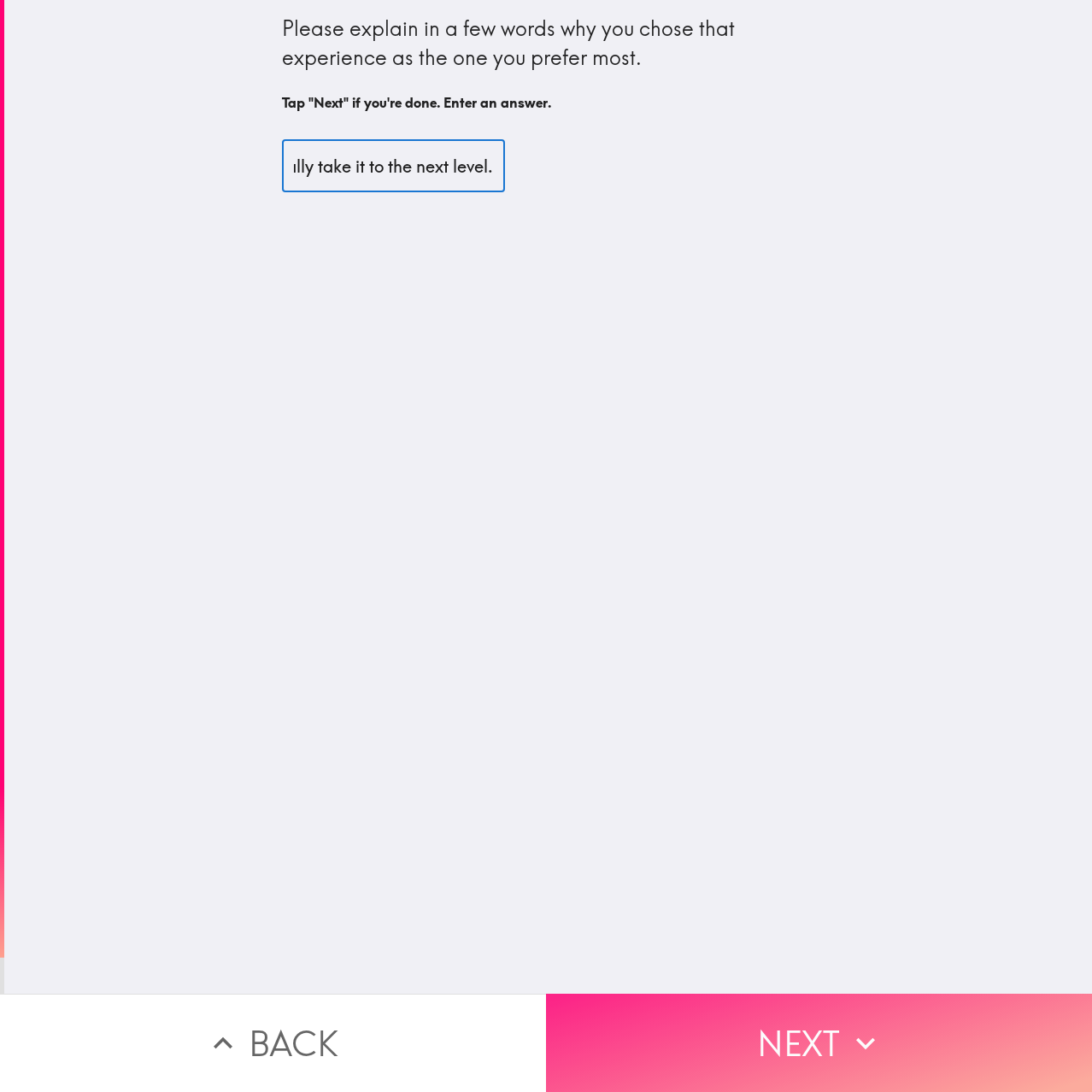
type input "I love watching movies and this would really take it to the next level."
click at [796, 1012] on button "Next" at bounding box center [819, 1043] width 546 height 98
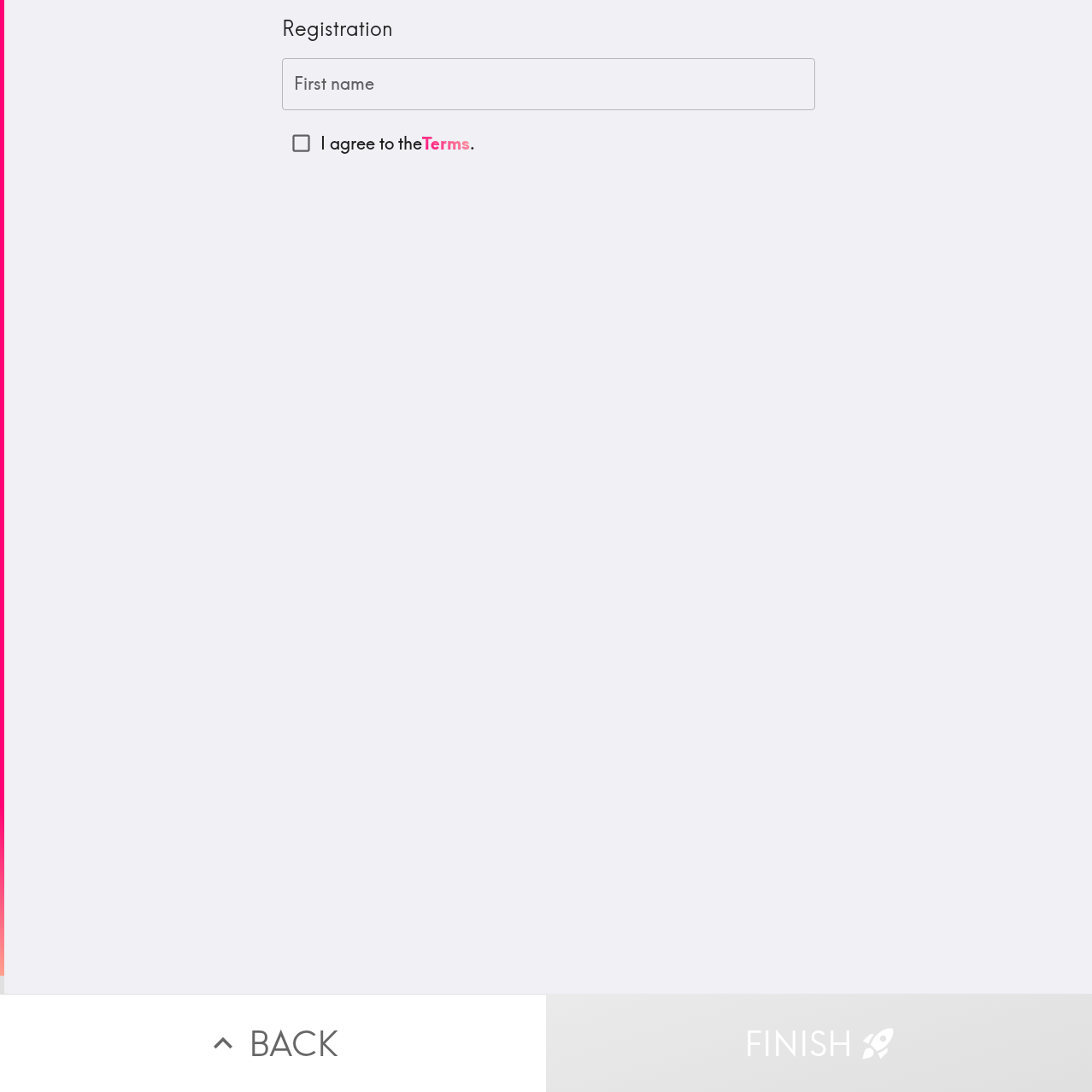
click at [464, 82] on input "First name" at bounding box center [549, 85] width 533 height 53
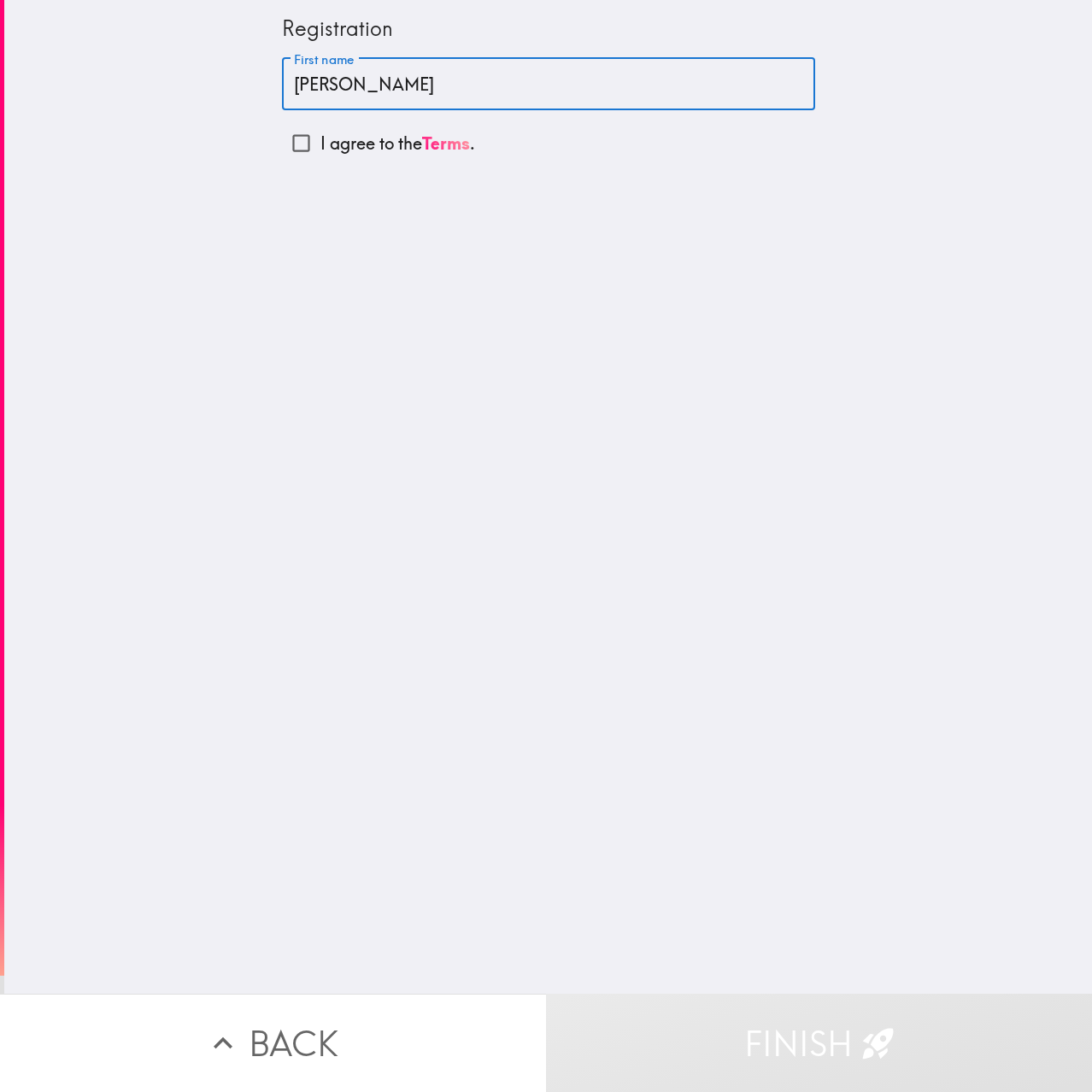
type input "[PERSON_NAME]"
click at [587, 420] on div "Registration First name [PERSON_NAME] First name I agree to the Terms ." at bounding box center [548, 497] width 1087 height 994
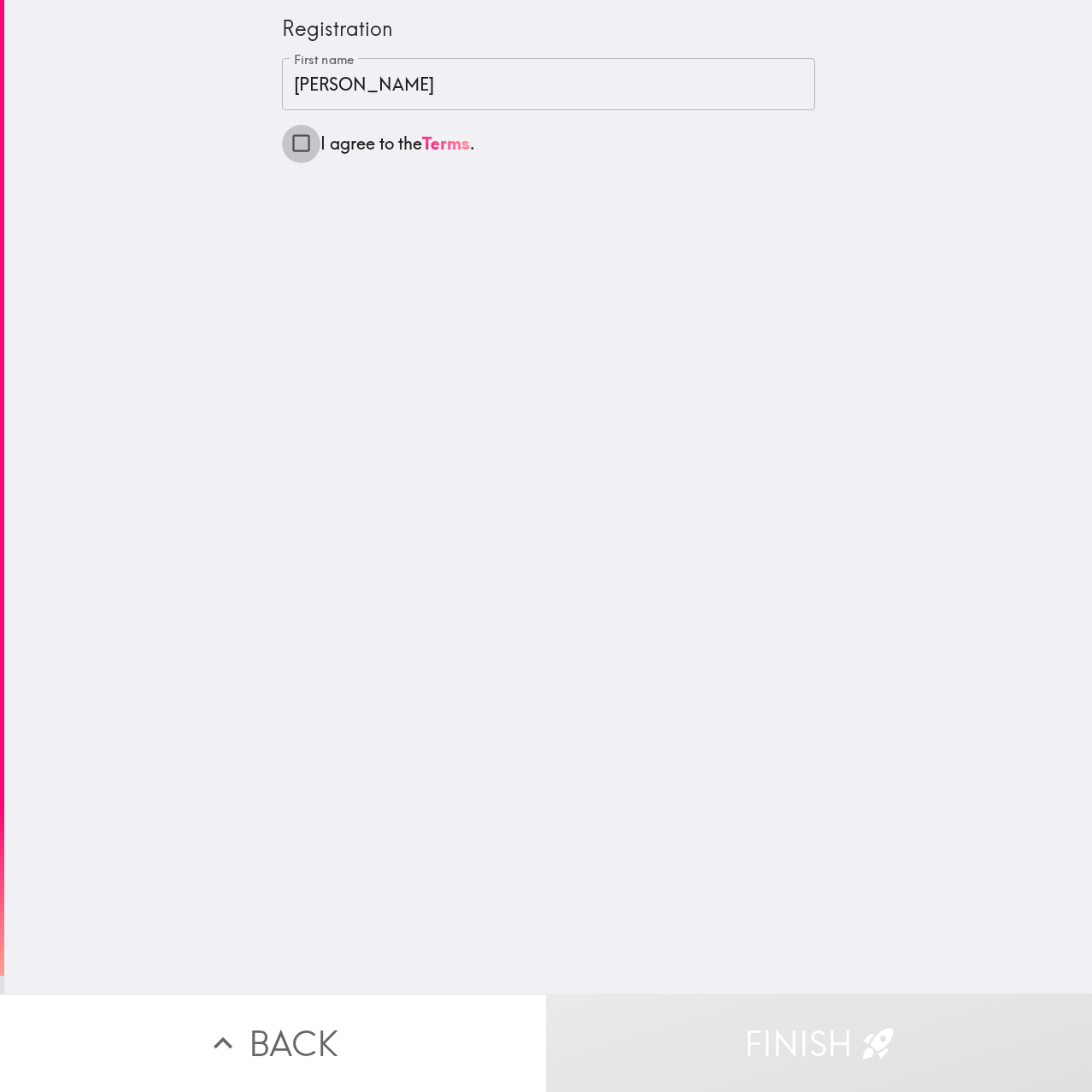
click at [297, 133] on input "I agree to the Terms ." at bounding box center [301, 143] width 38 height 38
checkbox input "true"
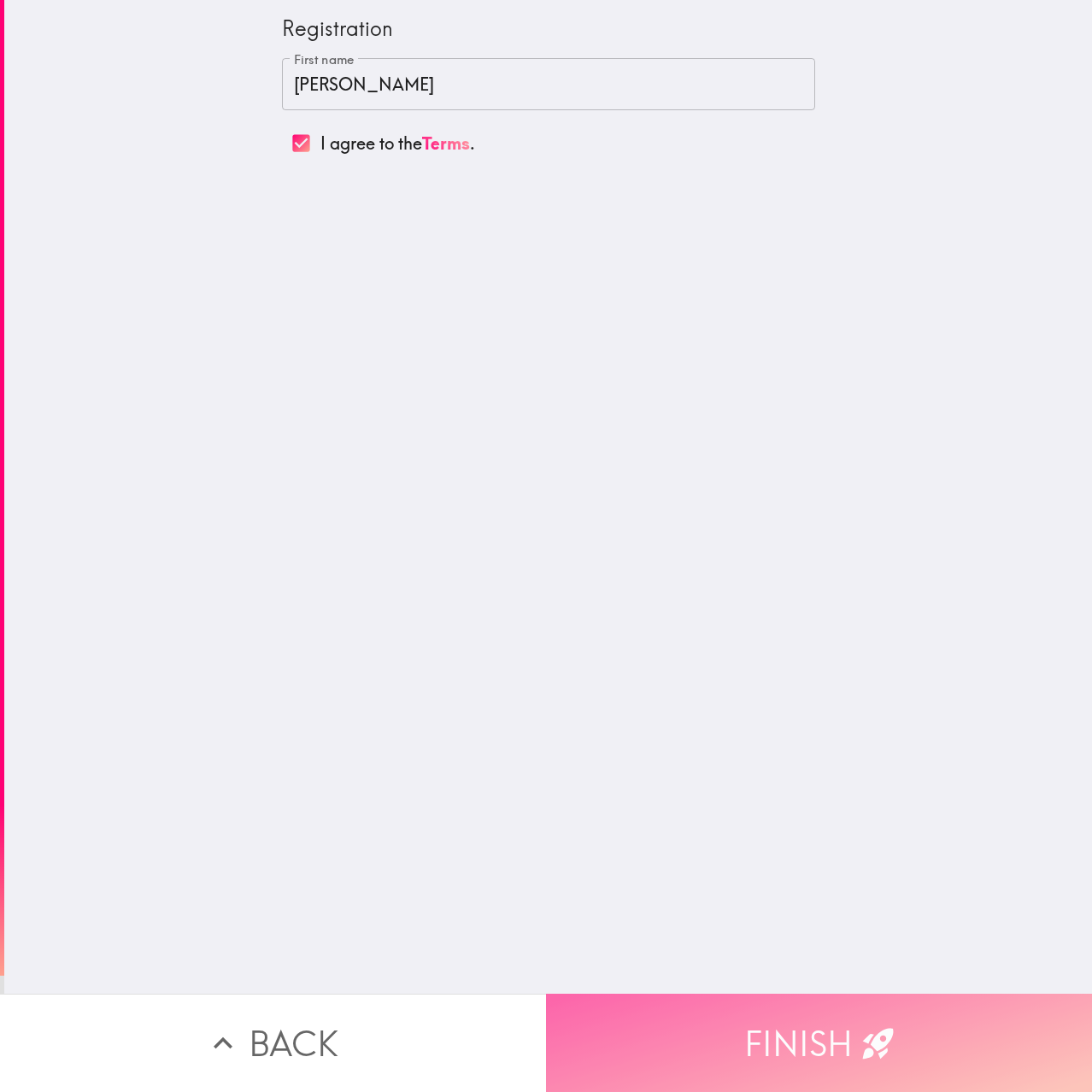
click at [808, 1045] on button "Finish" at bounding box center [819, 1043] width 546 height 98
